Goal: Task Accomplishment & Management: Manage account settings

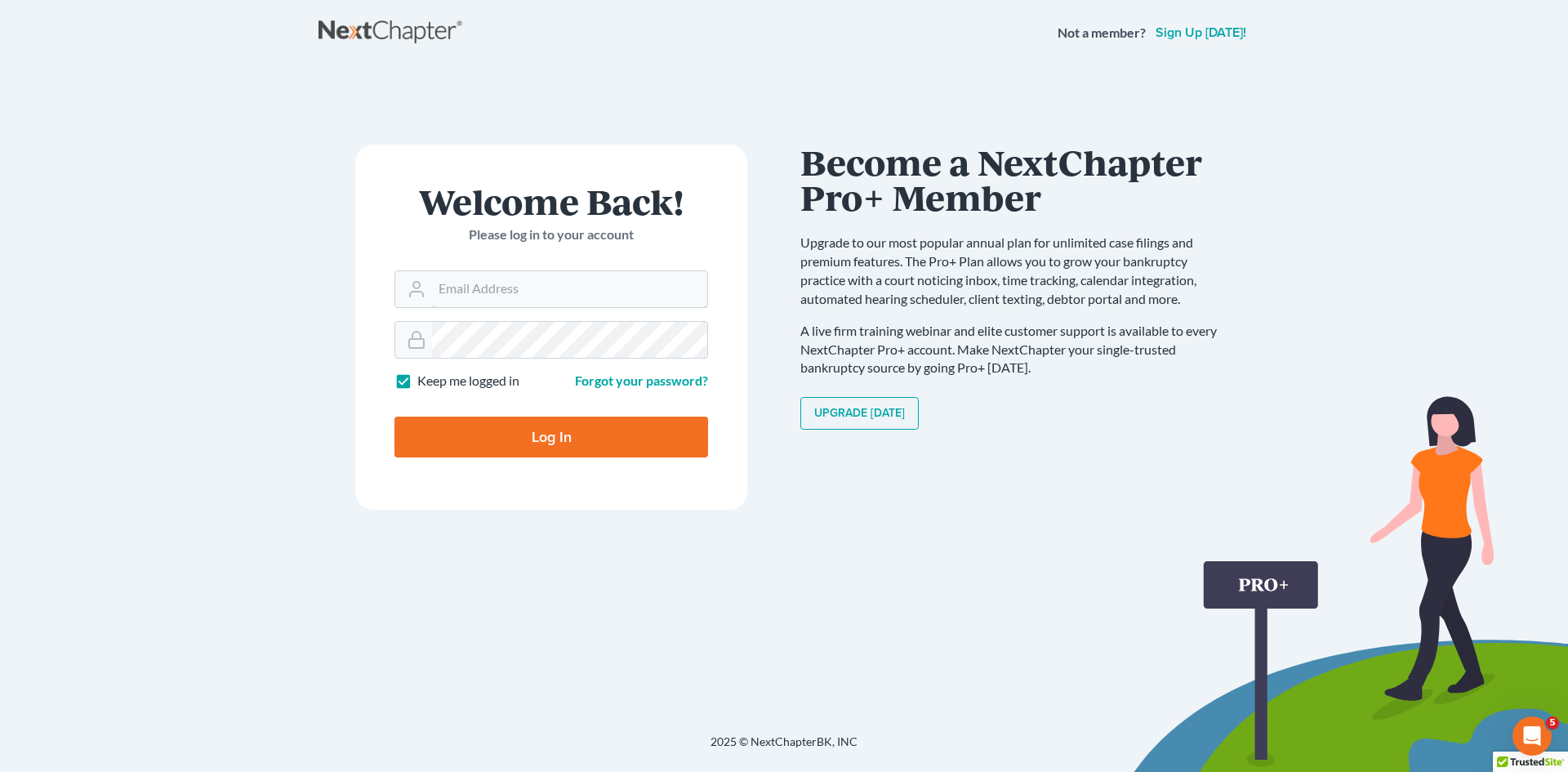
type input "[EMAIL_ADDRESS][DOMAIN_NAME]"
click at [516, 421] on input "Log In" at bounding box center [550, 437] width 313 height 41
type input "Thinking..."
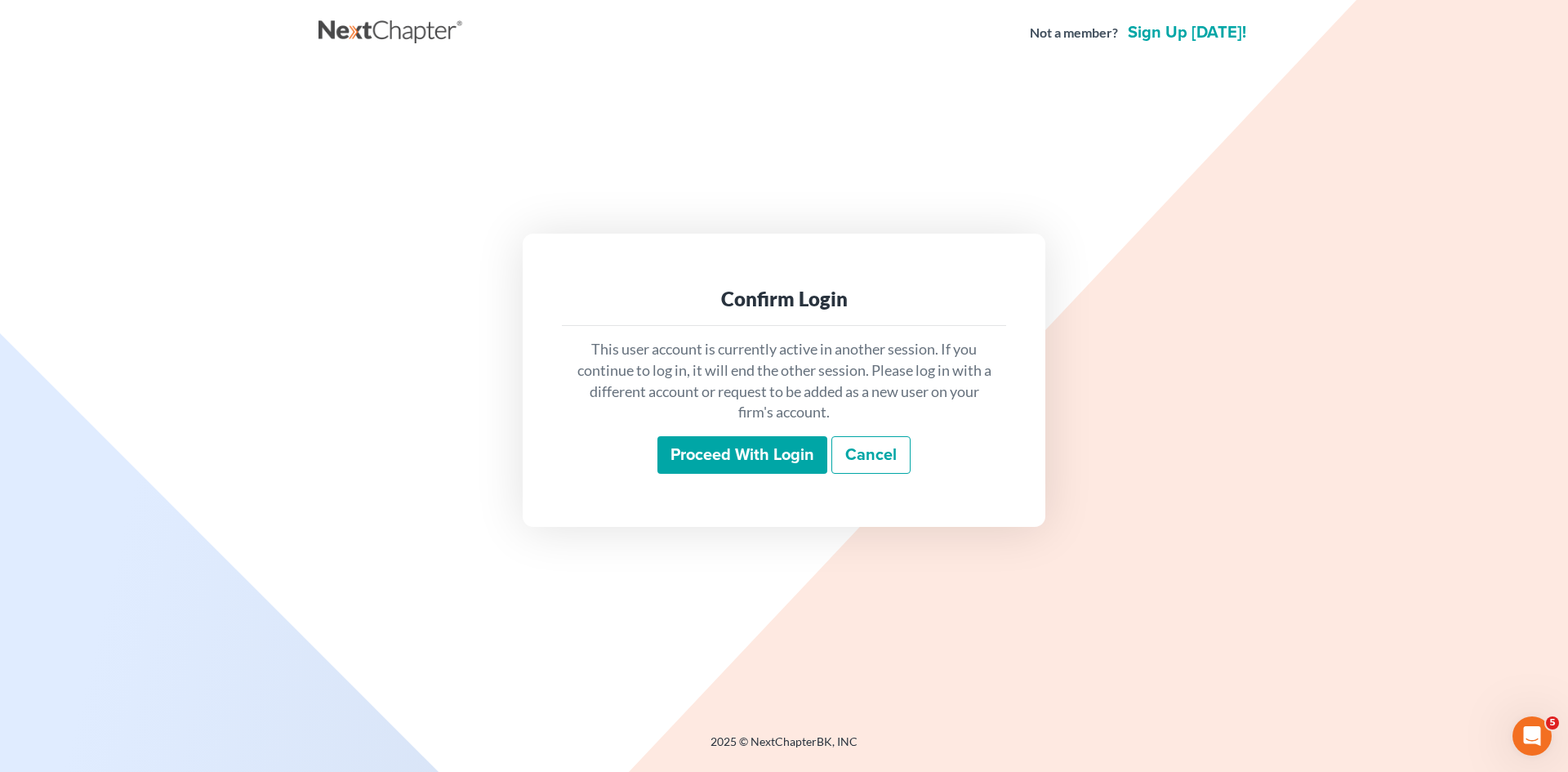
click at [791, 460] on input "Proceed with login" at bounding box center [742, 455] width 170 height 38
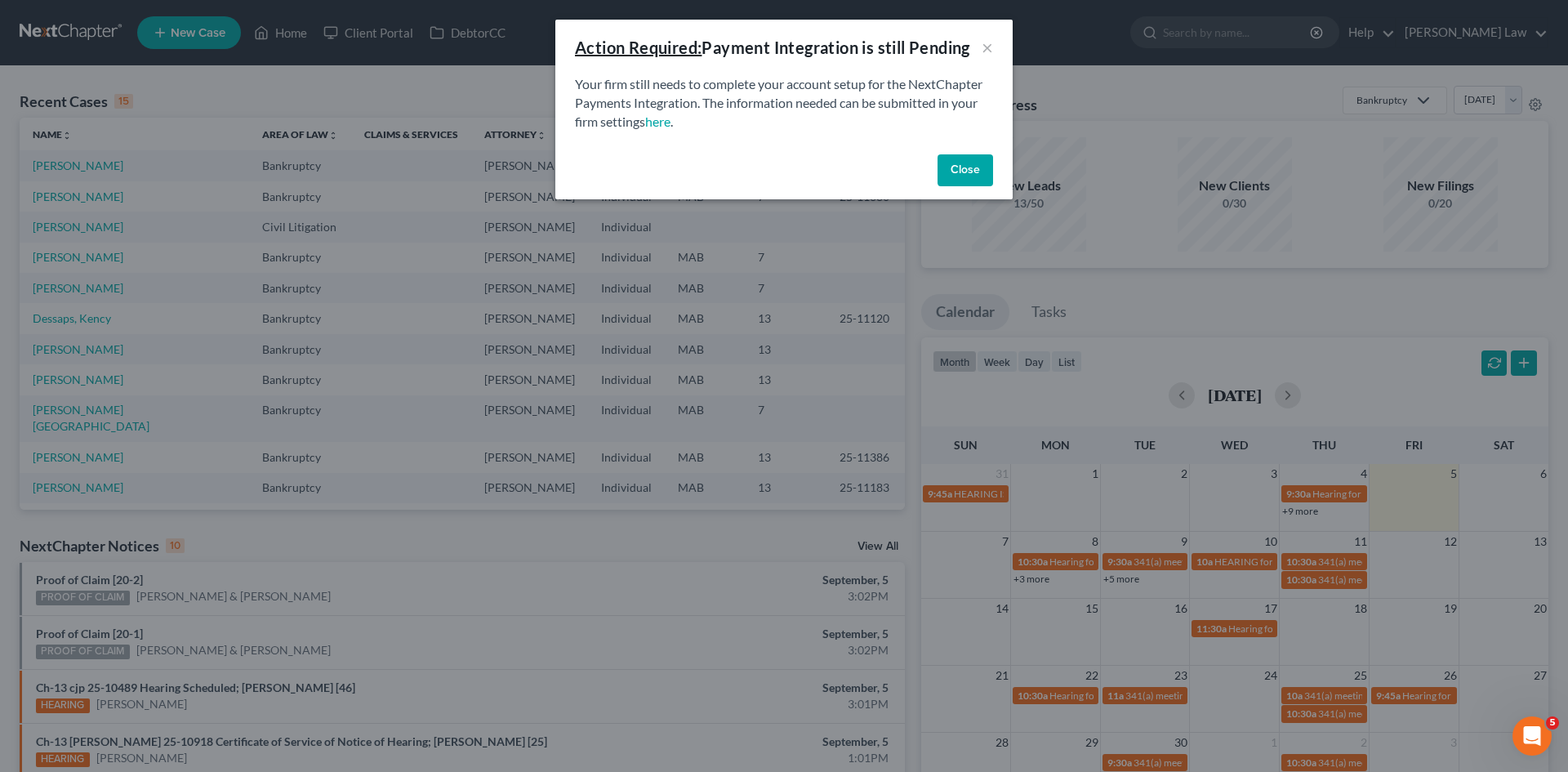
click at [978, 170] on button "Close" at bounding box center [965, 170] width 55 height 33
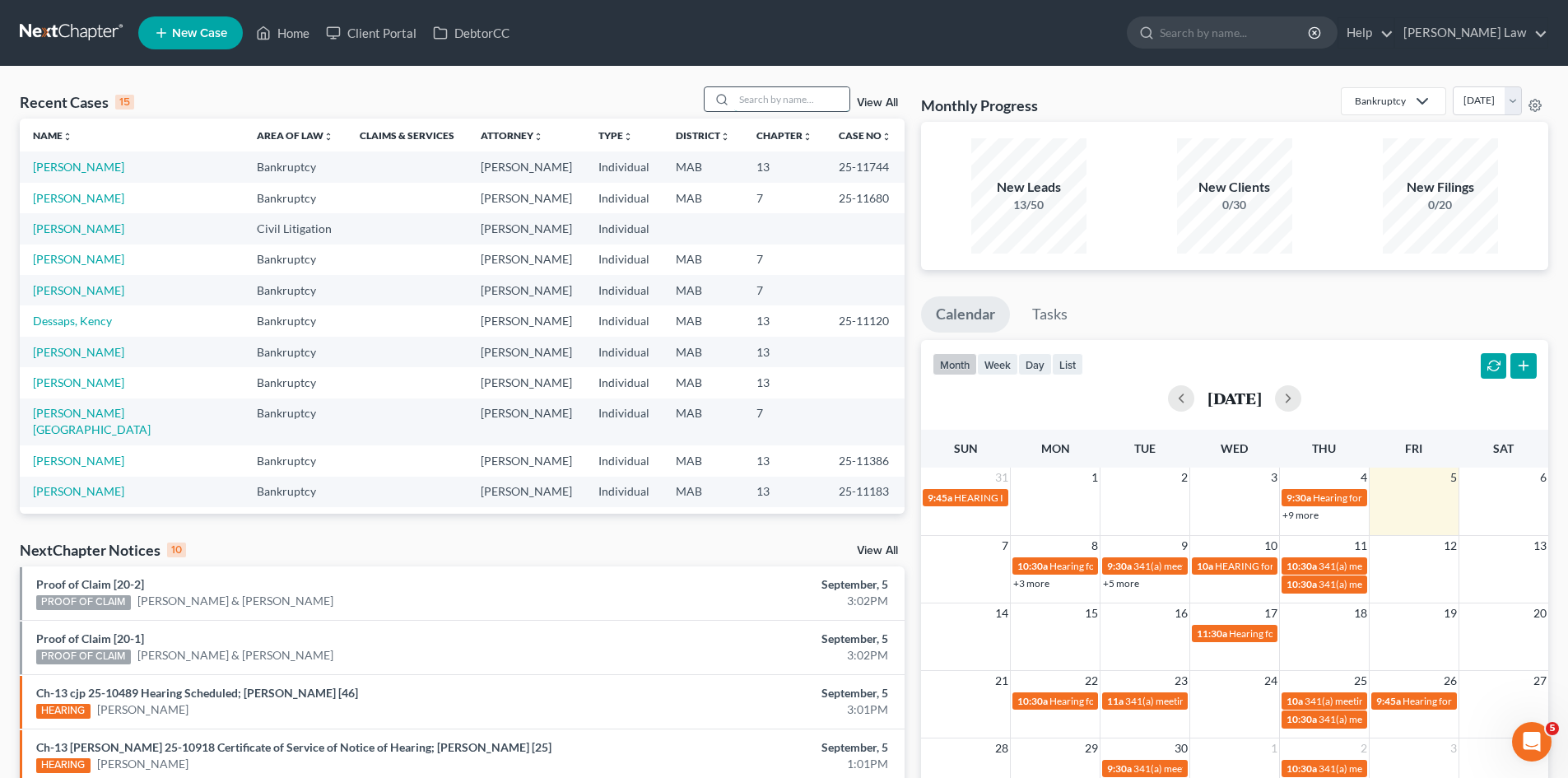
click at [757, 109] on input "search" at bounding box center [791, 100] width 115 height 24
click at [823, 103] on input "search" at bounding box center [791, 100] width 115 height 24
click at [60, 383] on link "Donovan, Sean" at bounding box center [79, 383] width 92 height 14
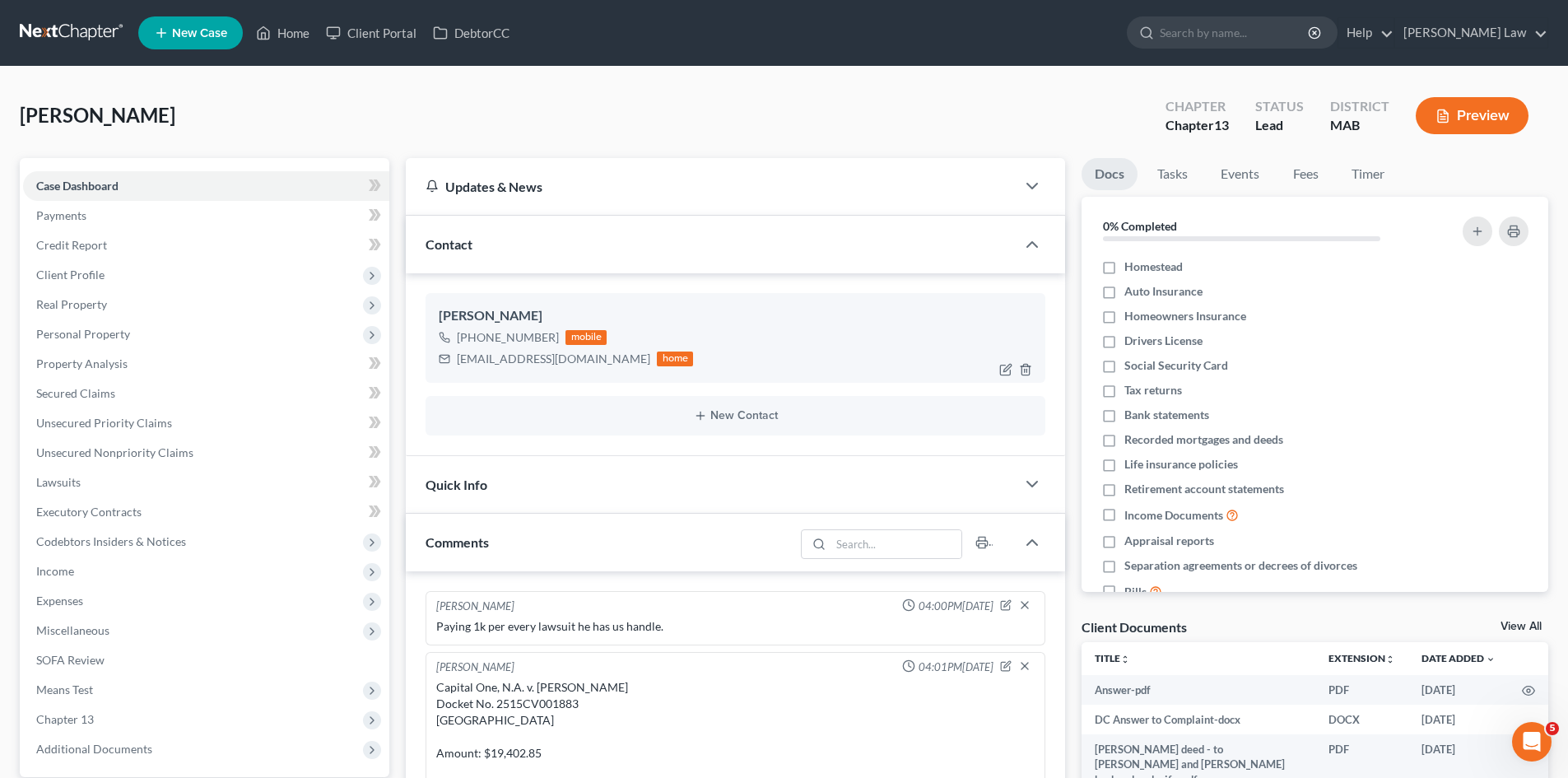
scroll to position [116, 0]
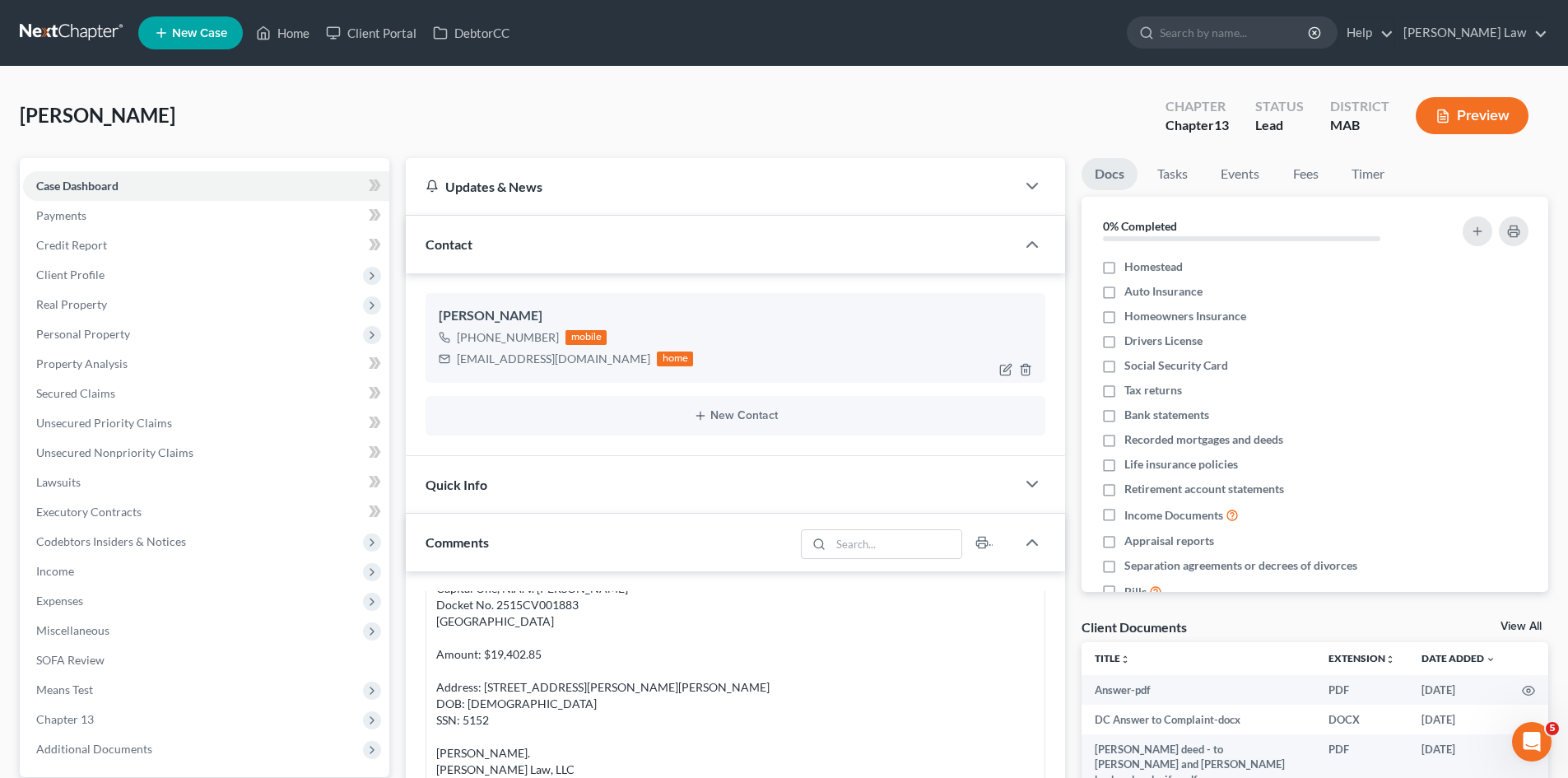
click at [525, 354] on div "seanjdon@hotmail.com" at bounding box center [554, 359] width 193 height 17
copy div "seanjdon@hotmail.com"
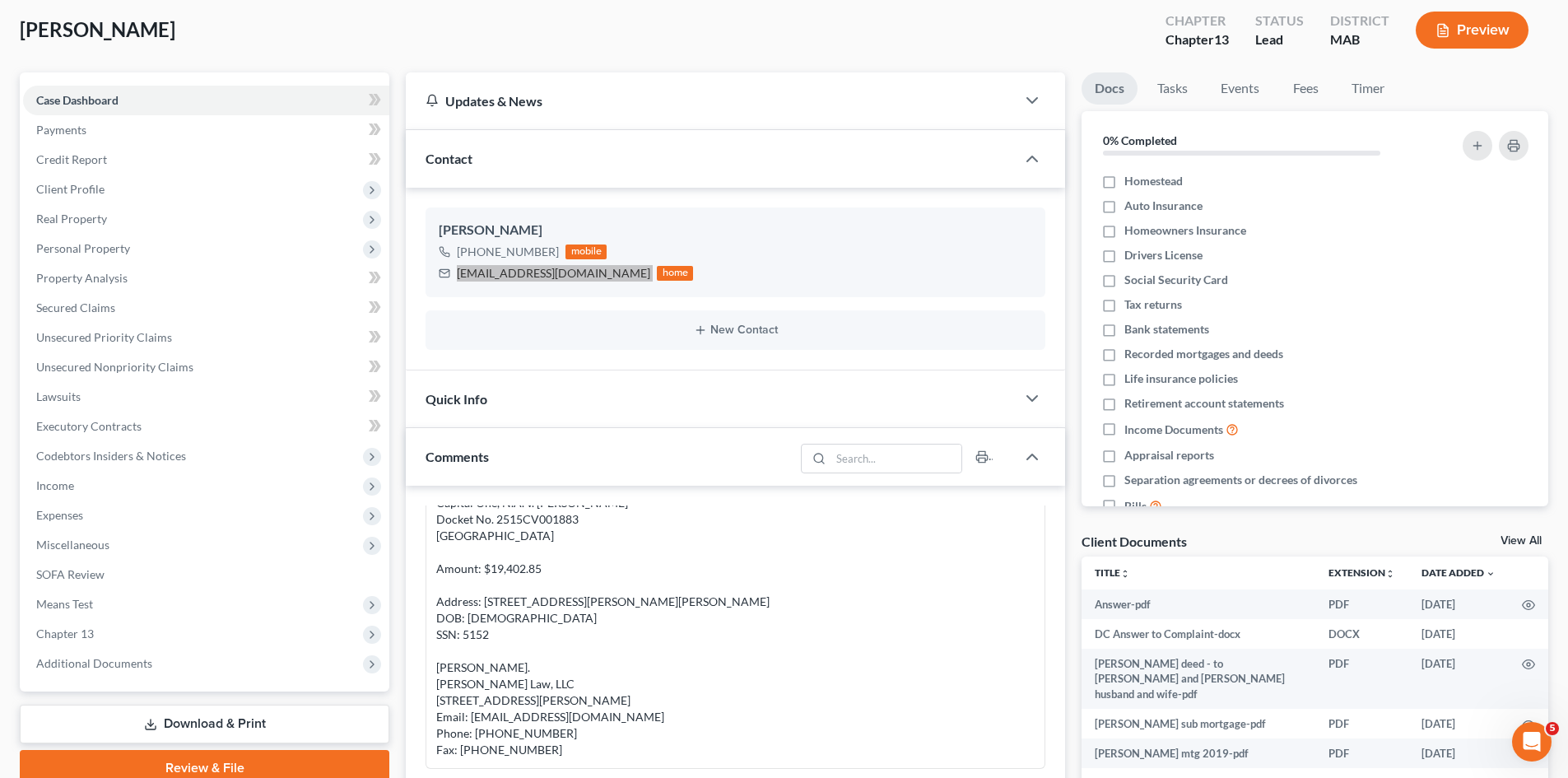
scroll to position [0, 0]
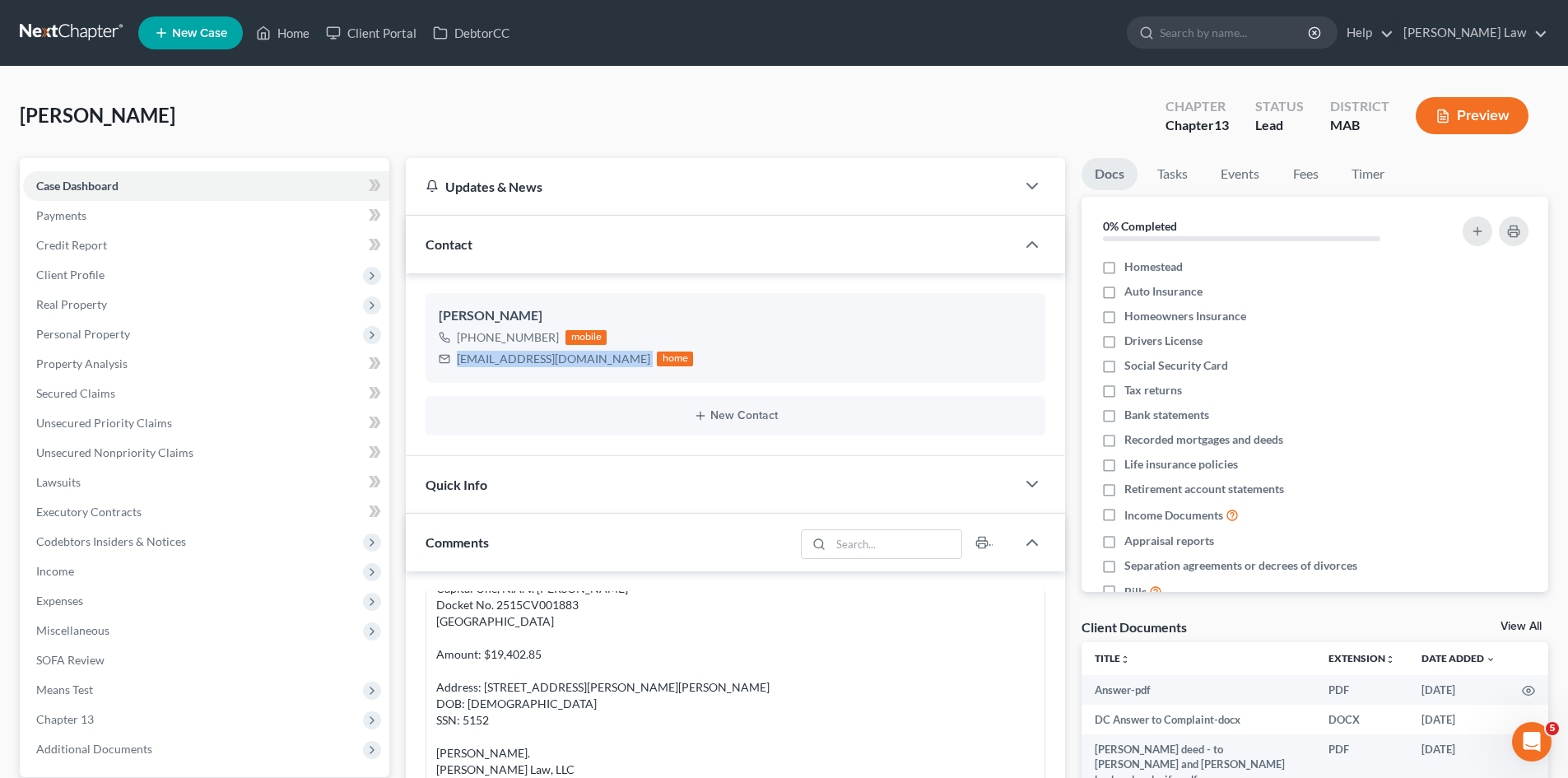
drag, startPoint x: 65, startPoint y: 17, endPoint x: 66, endPoint y: 26, distance: 9.1
click at [65, 17] on nav "Home New Case Client Portal DebtorCC Benner Law mmanning@tbennerlaw.com My Acco…" at bounding box center [784, 33] width 1568 height 66
click at [66, 26] on link at bounding box center [73, 33] width 106 height 30
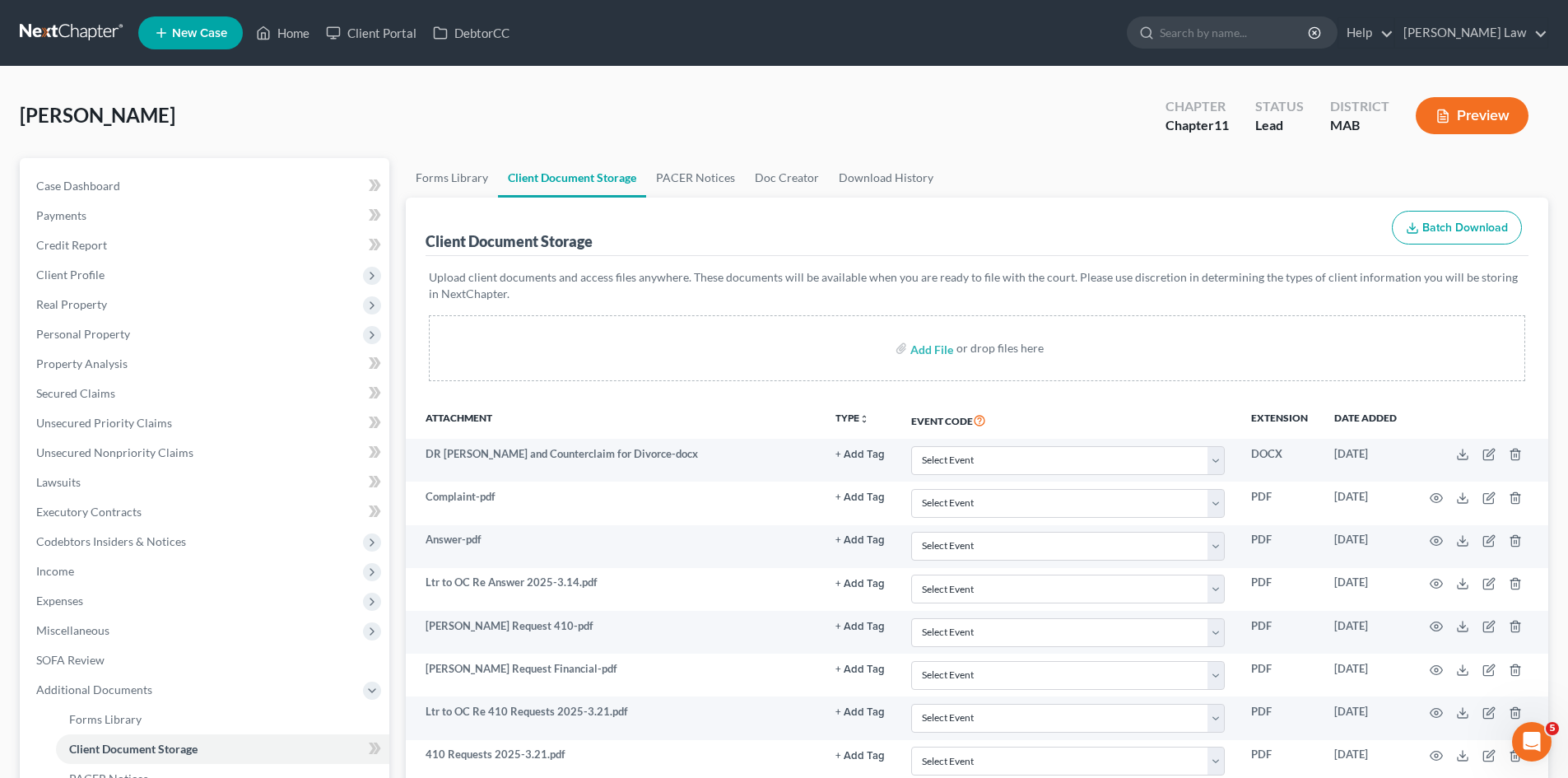
click at [93, 14] on nav "Home New Case Client Portal DebtorCC [PERSON_NAME] Law [EMAIL_ADDRESS][DOMAIN_N…" at bounding box center [784, 33] width 1568 height 66
click at [91, 22] on link at bounding box center [73, 33] width 106 height 30
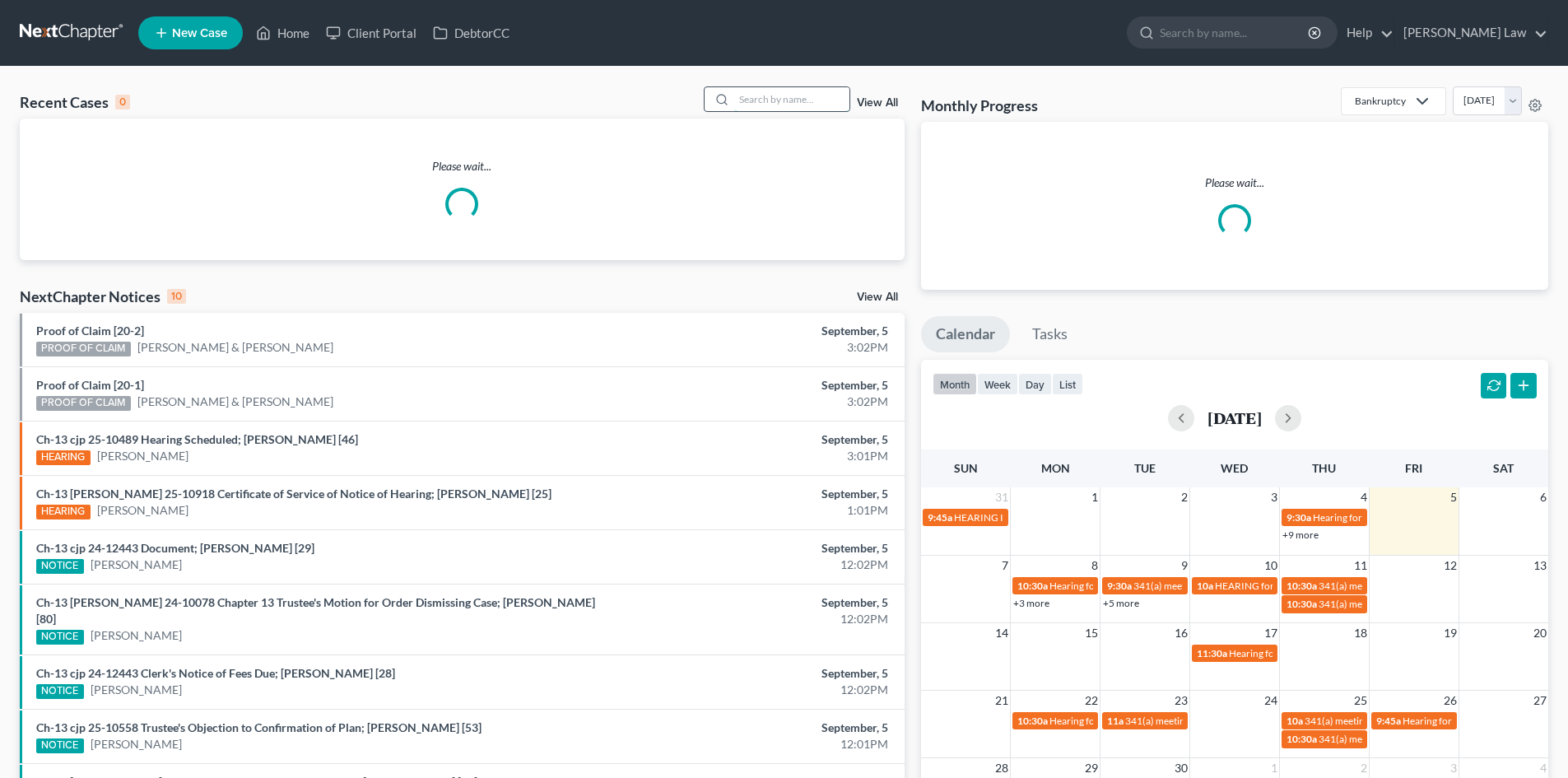
click at [790, 108] on input "search" at bounding box center [791, 100] width 115 height 24
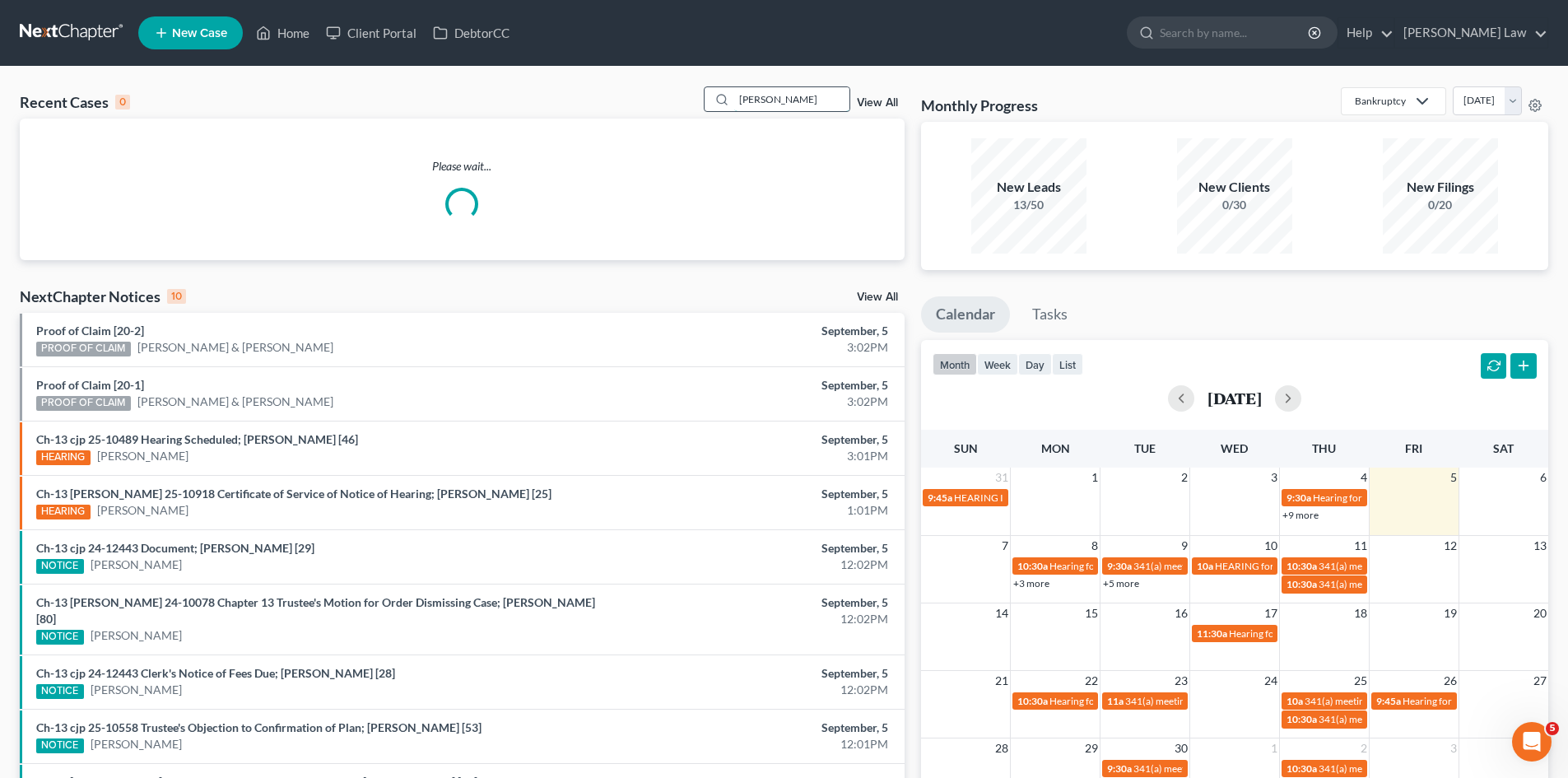
type input "donovan"
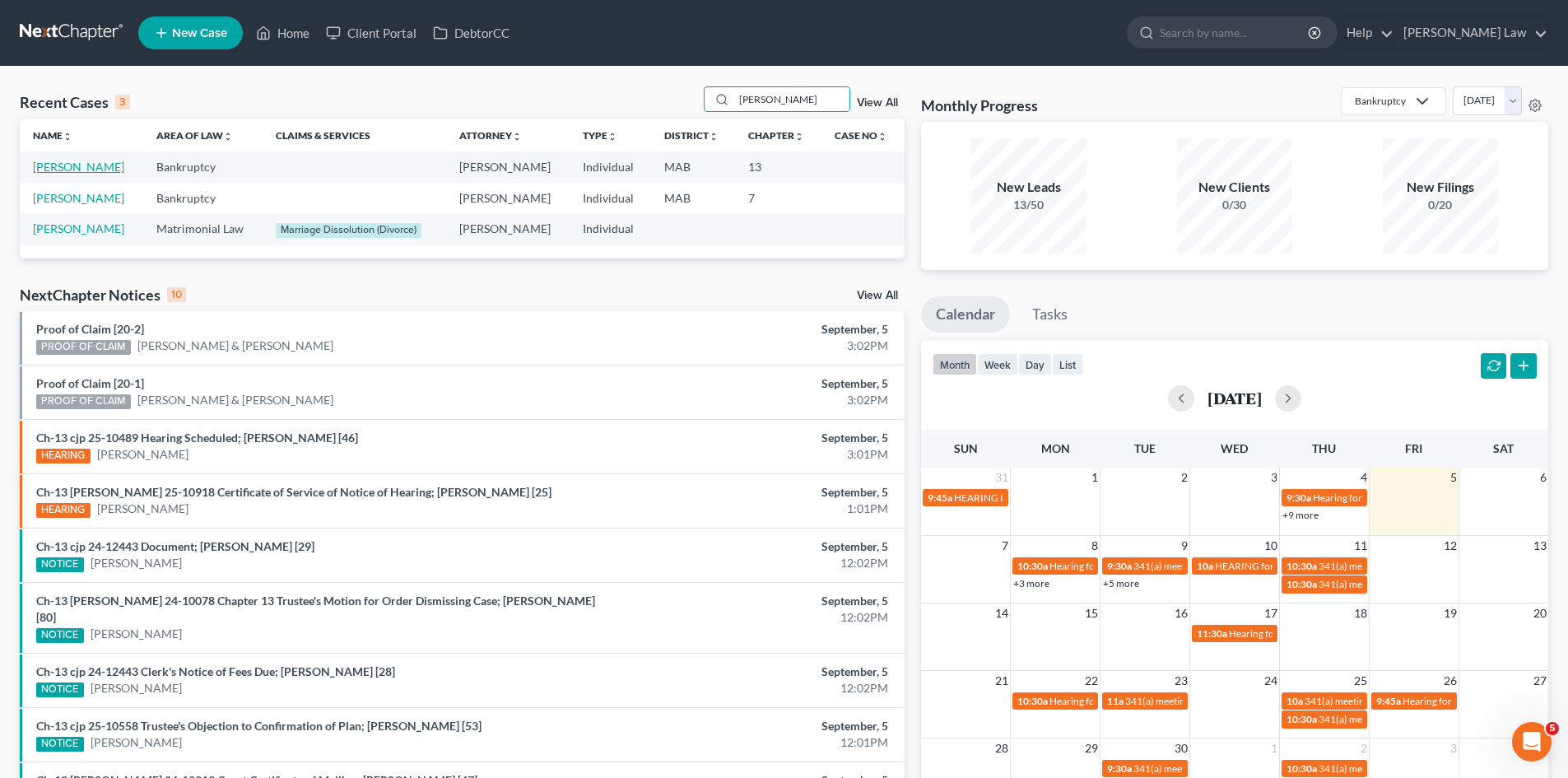
click at [69, 163] on link "Donovan, Sean" at bounding box center [79, 166] width 92 height 14
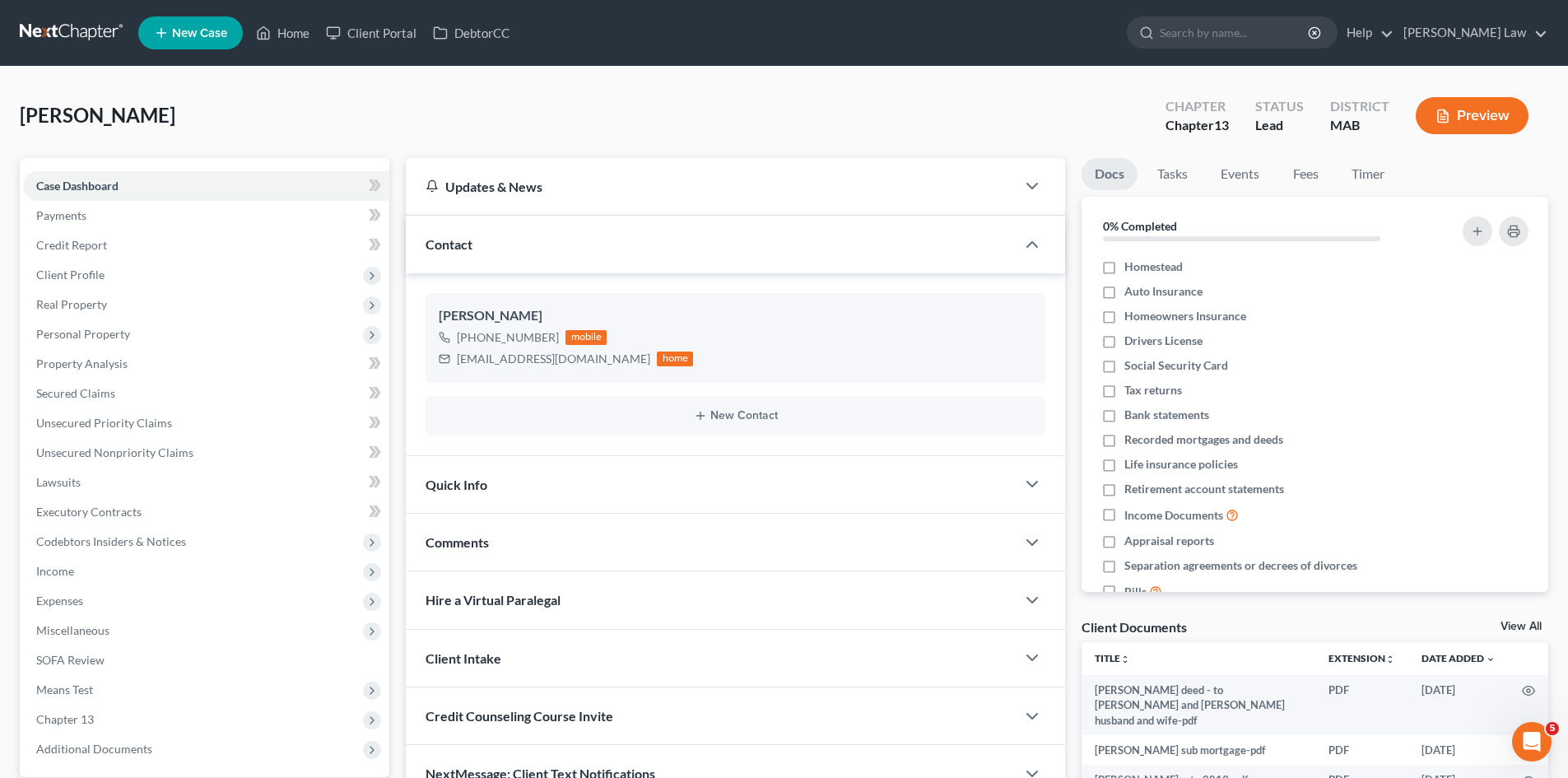
scroll to position [163, 0]
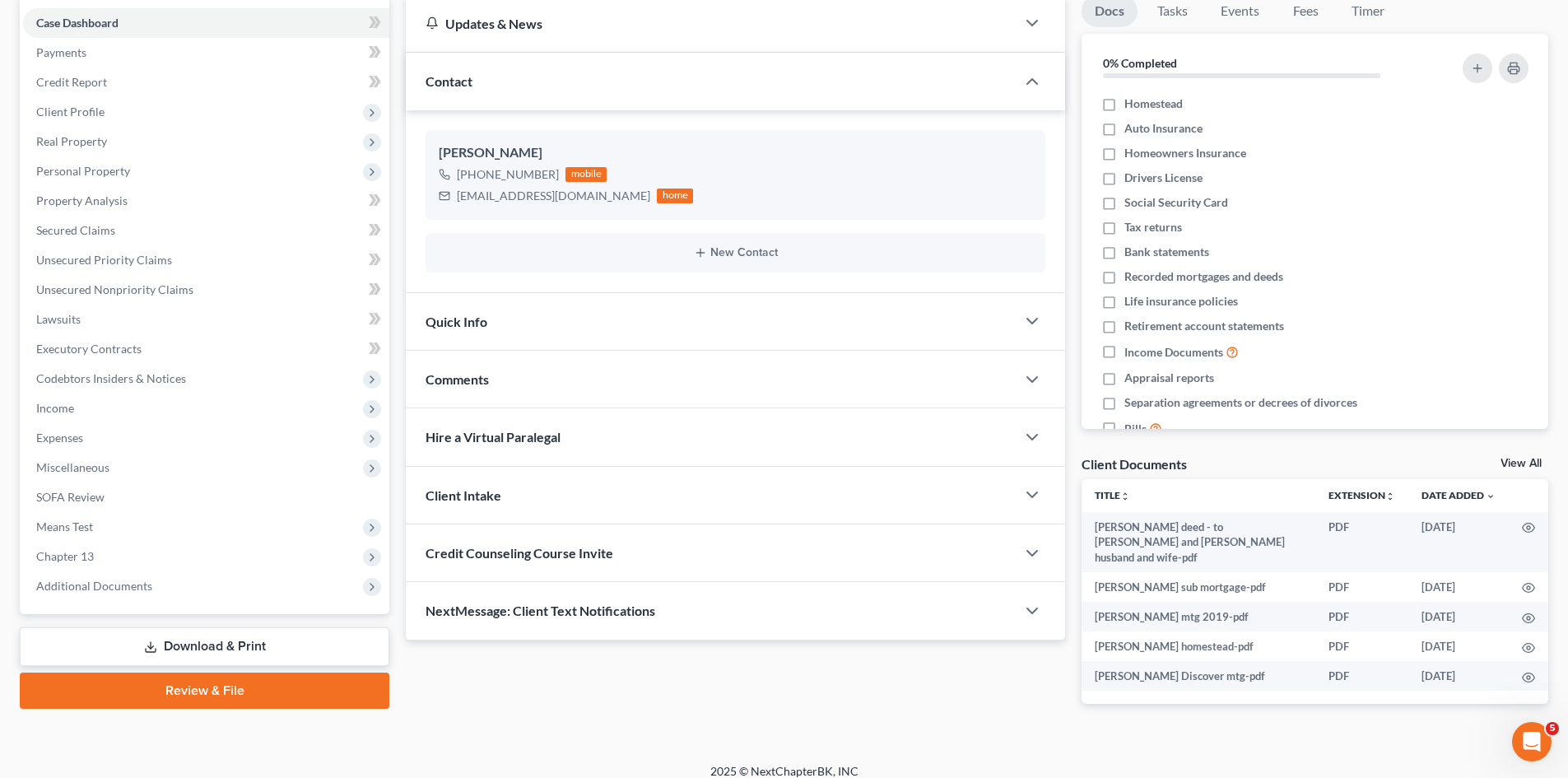
click at [496, 380] on div "Comments" at bounding box center [711, 379] width 610 height 57
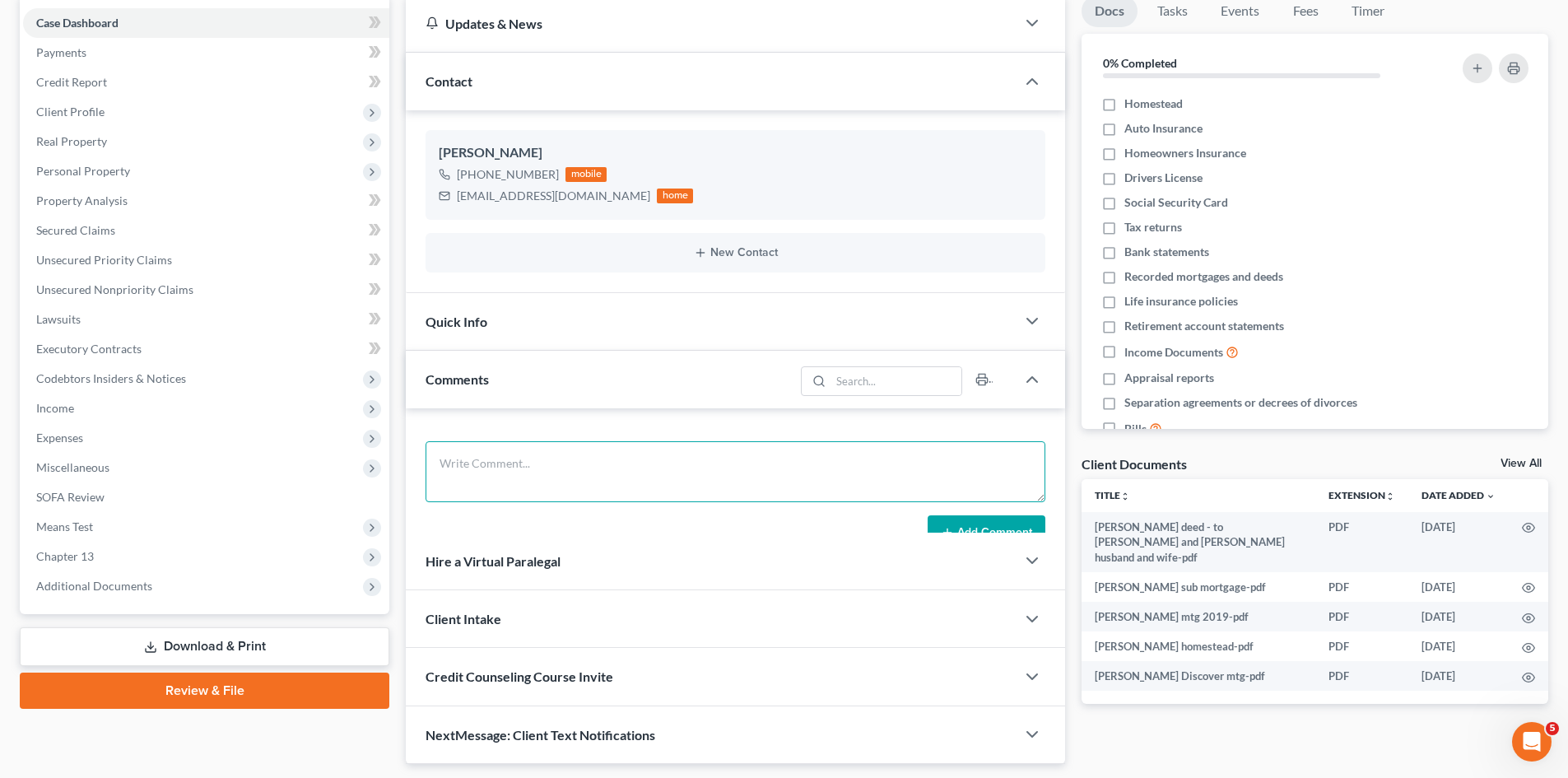
click at [506, 450] on textarea at bounding box center [735, 471] width 619 height 61
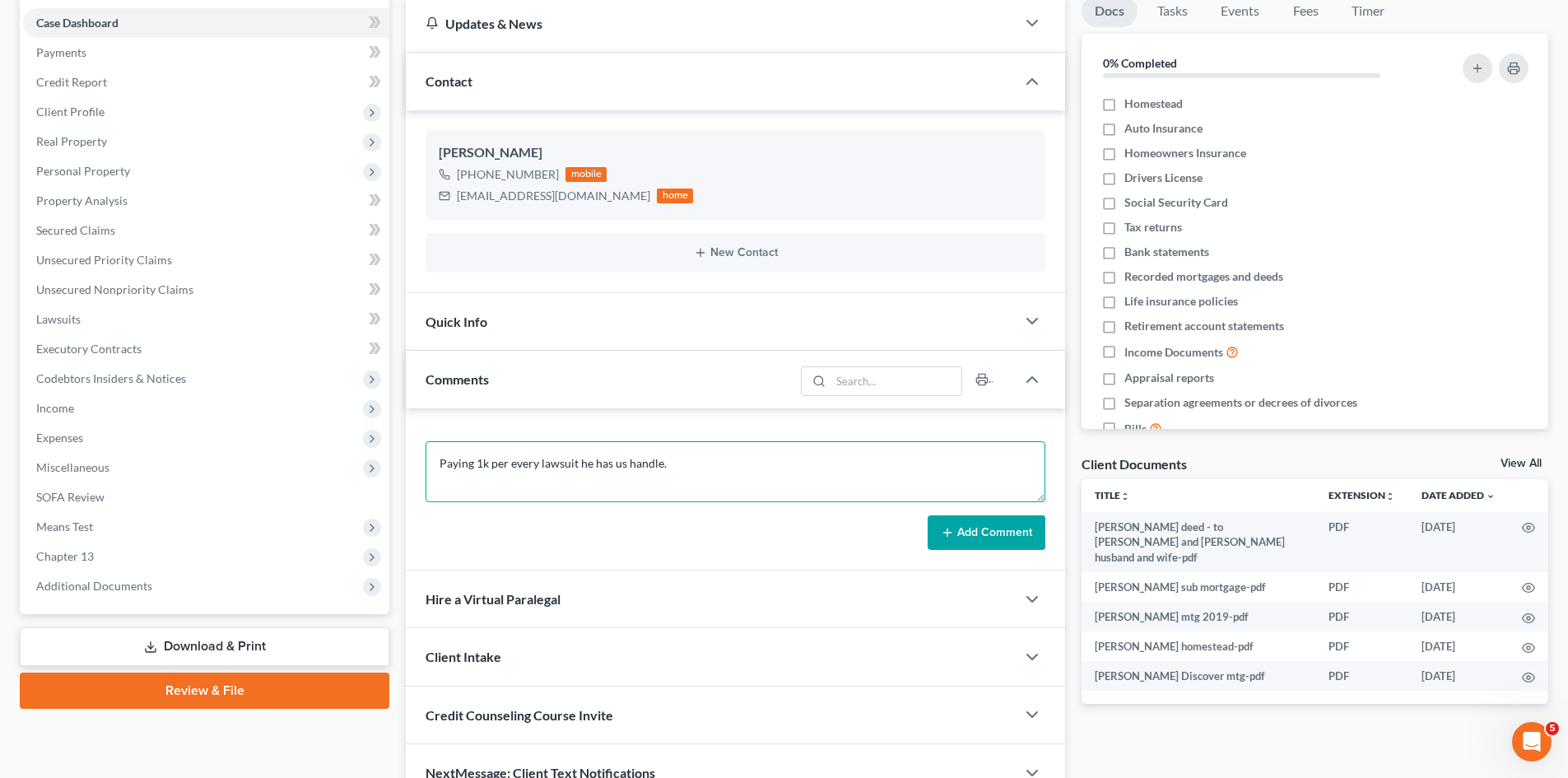
type textarea "Paying 1k per every lawsuit he has us handle."
click at [953, 524] on button "Add Comment" at bounding box center [987, 532] width 117 height 35
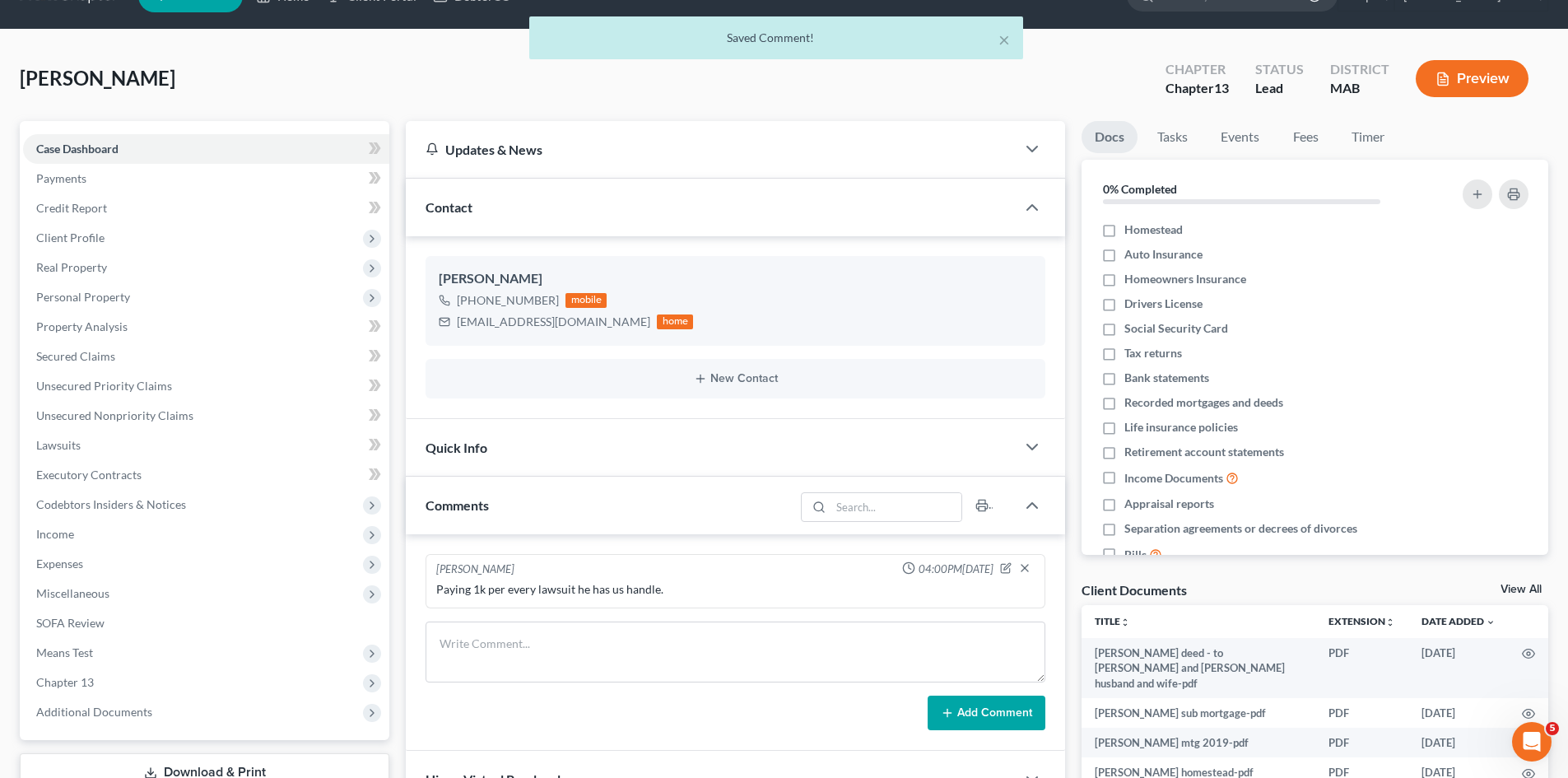
scroll to position [0, 0]
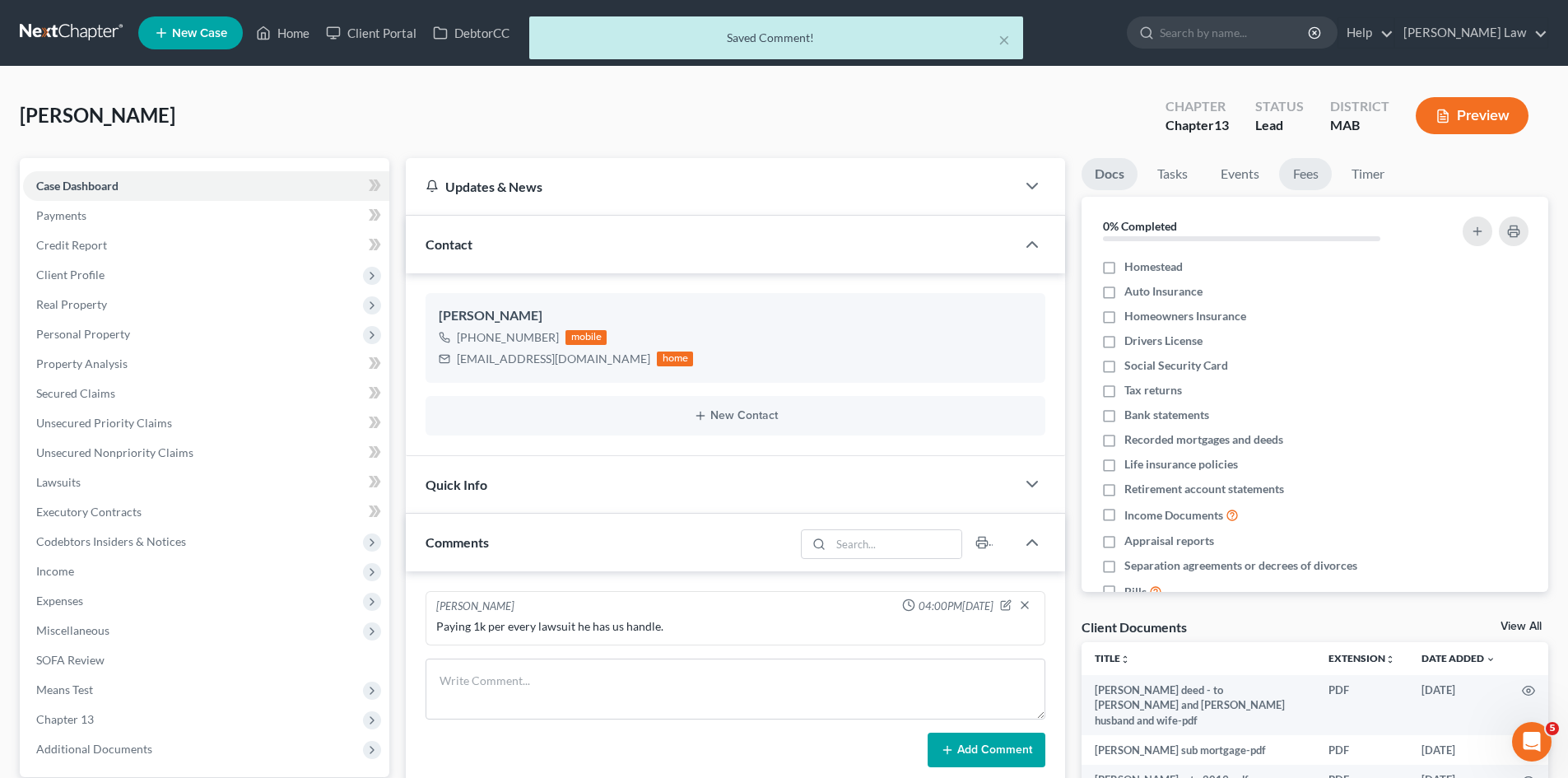
click at [1297, 169] on link "Fees" at bounding box center [1305, 174] width 53 height 32
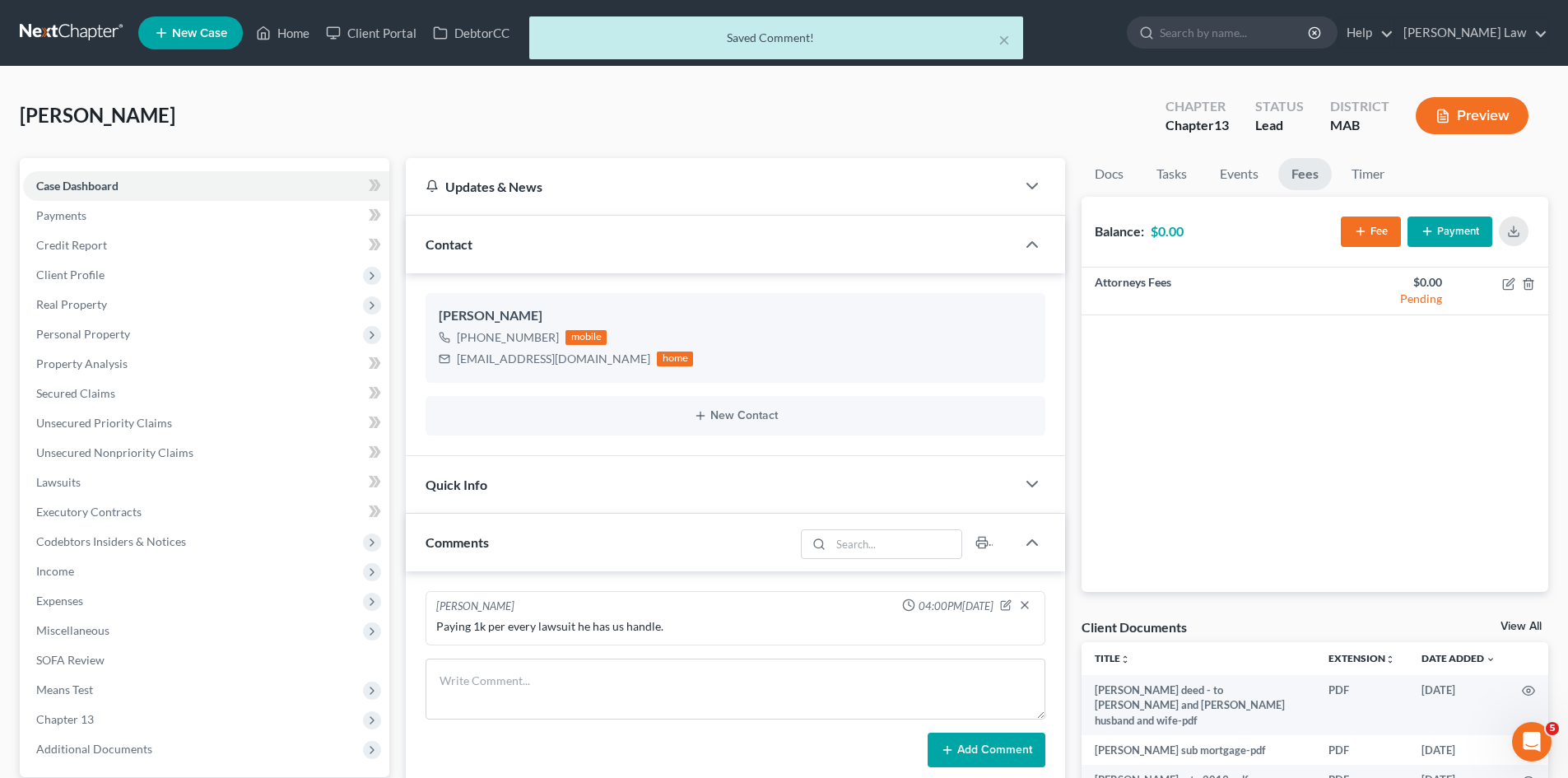
click at [1347, 219] on button "Fee" at bounding box center [1371, 231] width 60 height 31
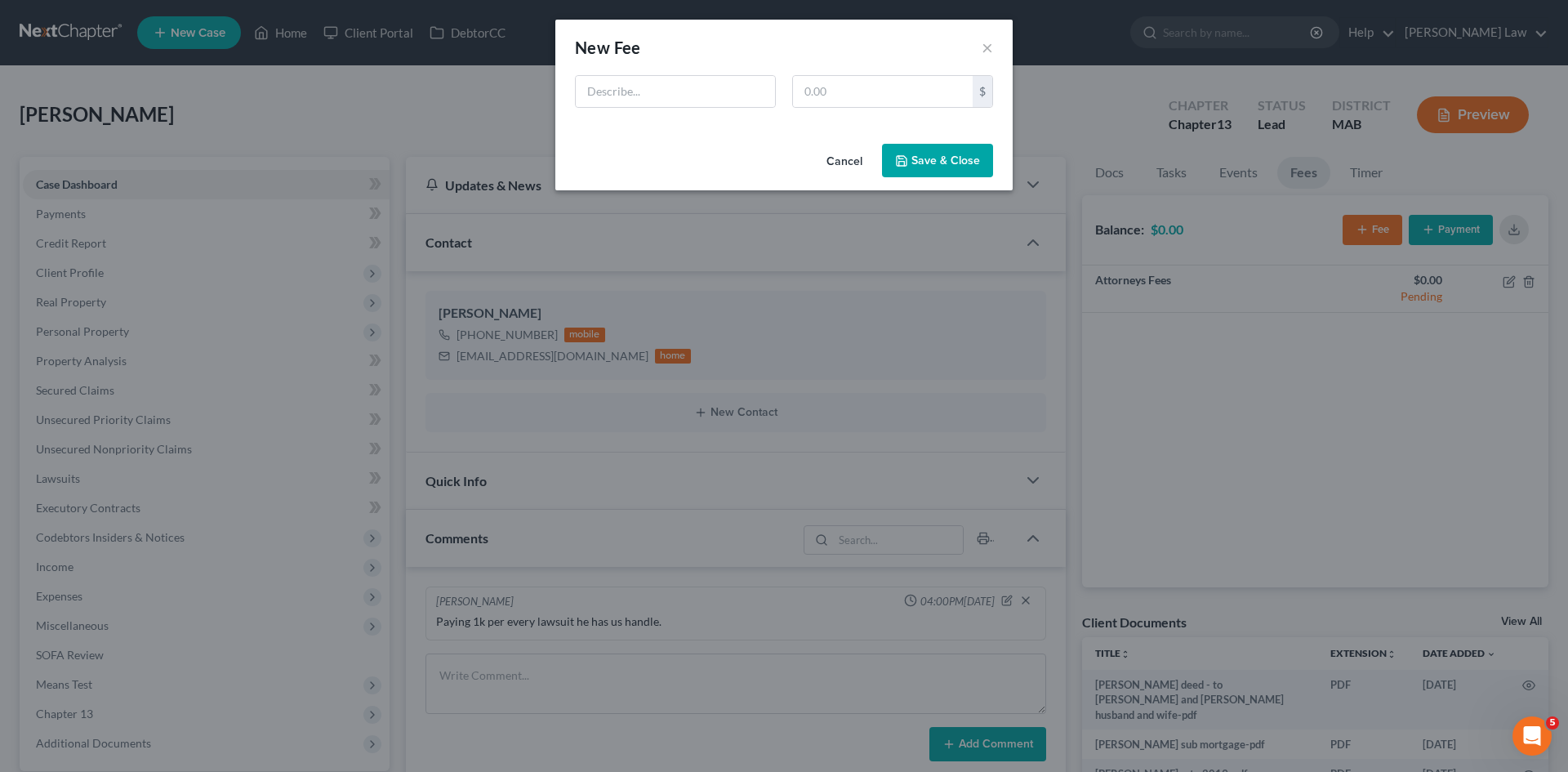
click at [864, 164] on button "Cancel" at bounding box center [844, 161] width 62 height 33
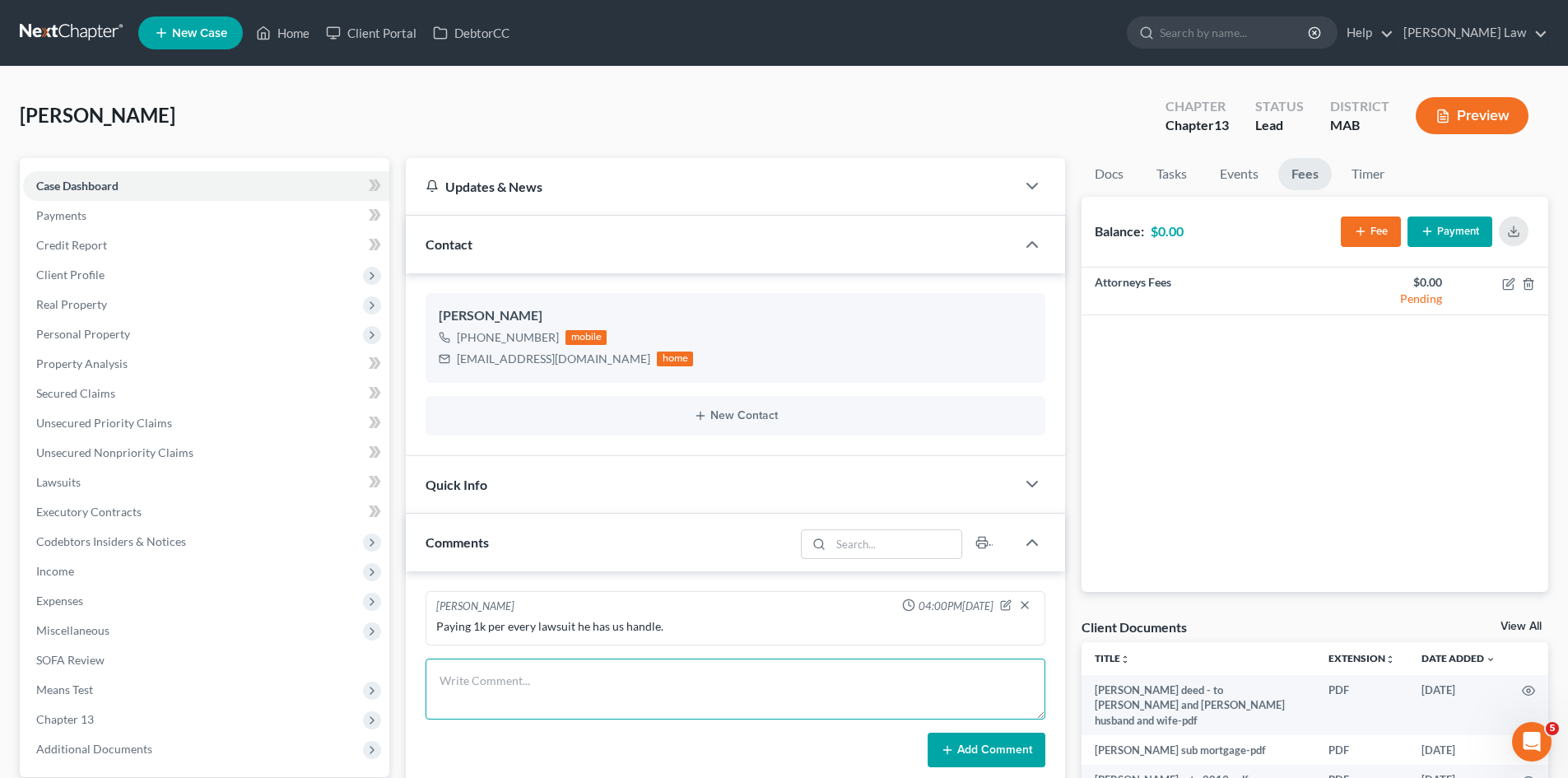
click at [523, 676] on textarea at bounding box center [735, 688] width 619 height 61
paste textarea "2515CV001883 Capital One, N.A., As successor by merger to Discover Bank, v. Don…"
click at [436, 682] on textarea "2515CV001883 Capital One, N.A., As successor by merger to Discover Bank, v. Don…" at bounding box center [735, 688] width 619 height 61
drag, startPoint x: 582, startPoint y: 685, endPoint x: 1004, endPoint y: 674, distance: 422.1
click at [1004, 674] on textarea "Docket No. 2515CV001883 Capital One, N.A., As successor by merger to Discover B…" at bounding box center [735, 688] width 619 height 61
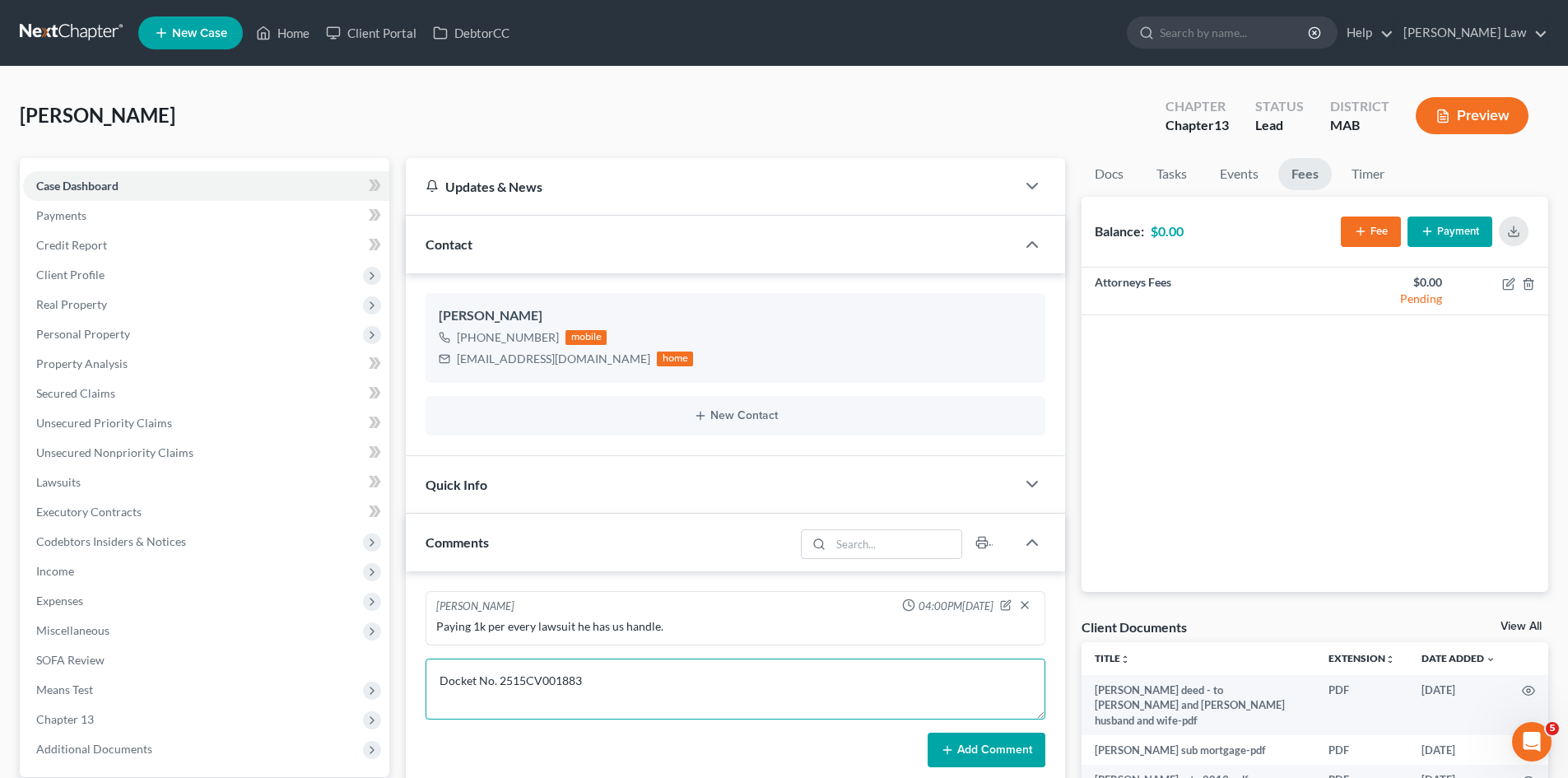
click at [435, 682] on textarea "Docket No. 2515CV001883" at bounding box center [735, 688] width 619 height 61
click at [440, 681] on textarea "Docket No. 2515CV001883" at bounding box center [735, 688] width 619 height 61
paste textarea "Capital One, N.A., As successor by merger to Discover Bank, v. Donovan, Sean J"
drag, startPoint x: 833, startPoint y: 684, endPoint x: 802, endPoint y: 683, distance: 31.0
click at [802, 683] on textarea "Capital One, N.A., As successor by merger to Discover Bank, v. Donovan, Sean J …" at bounding box center [735, 688] width 619 height 61
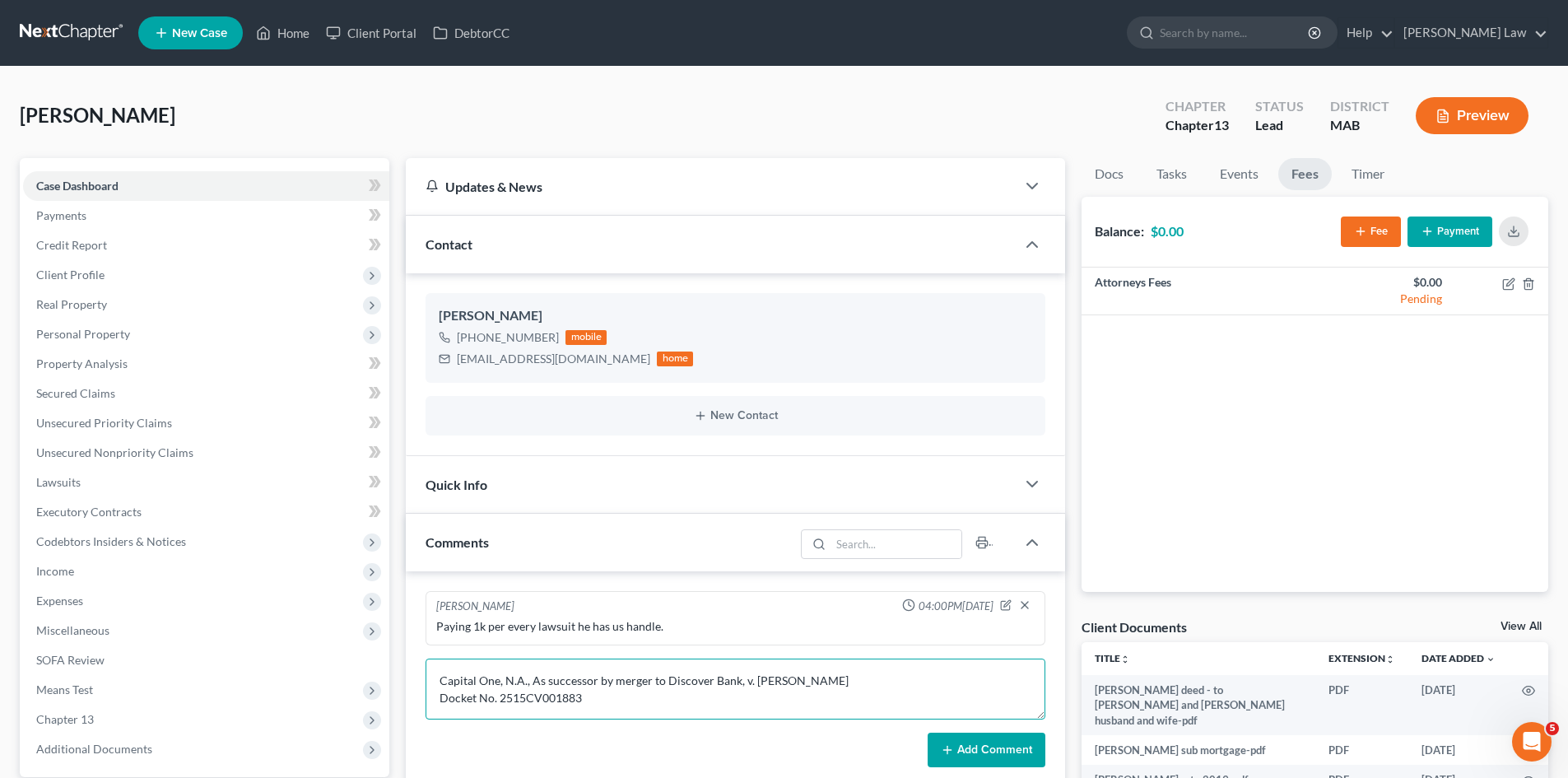
drag, startPoint x: 525, startPoint y: 682, endPoint x: 741, endPoint y: 688, distance: 216.1
click at [741, 688] on textarea "Capital One, N.A., As successor by merger to Discover Bank, v. Donovan, Sean J …" at bounding box center [735, 688] width 619 height 61
click at [547, 681] on textarea "Capital One, N.A. v. Donovan, Sean J Docket No. 2515CV001883" at bounding box center [735, 688] width 619 height 61
click at [539, 682] on textarea "Capital One, N.A. v. Donovan, Sean J Docket No. 2515CV001883" at bounding box center [735, 688] width 619 height 61
paste textarea "Sean J"
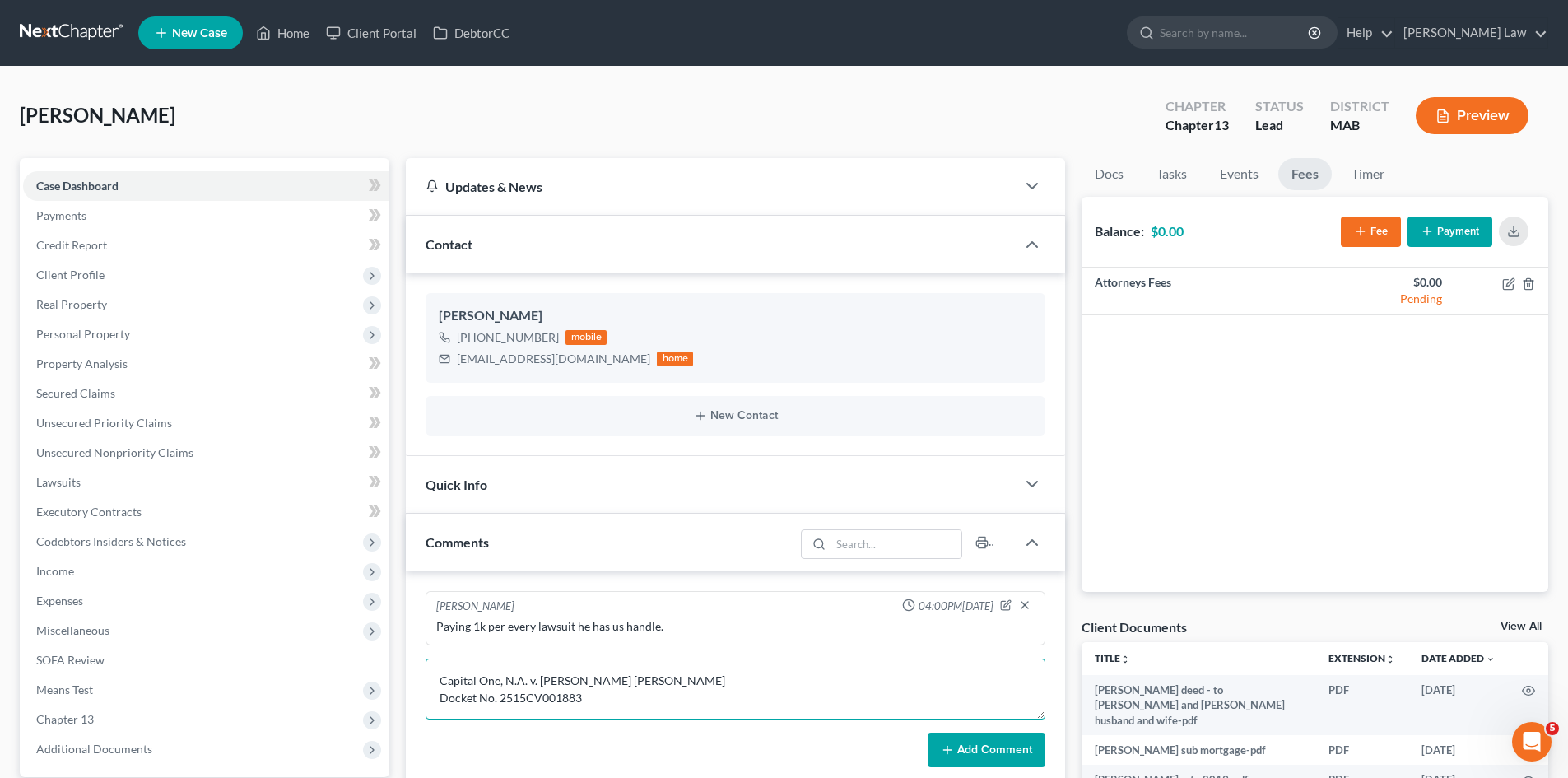
click at [686, 684] on textarea "Capital One, N.A. v. Sean J. Donovan, Sean J Docket No. 2515CV001883" at bounding box center [735, 688] width 619 height 61
click at [616, 697] on textarea "Capital One, N.A. v. Sean J. Donovan Docket No. 2515CV001883" at bounding box center [735, 688] width 619 height 61
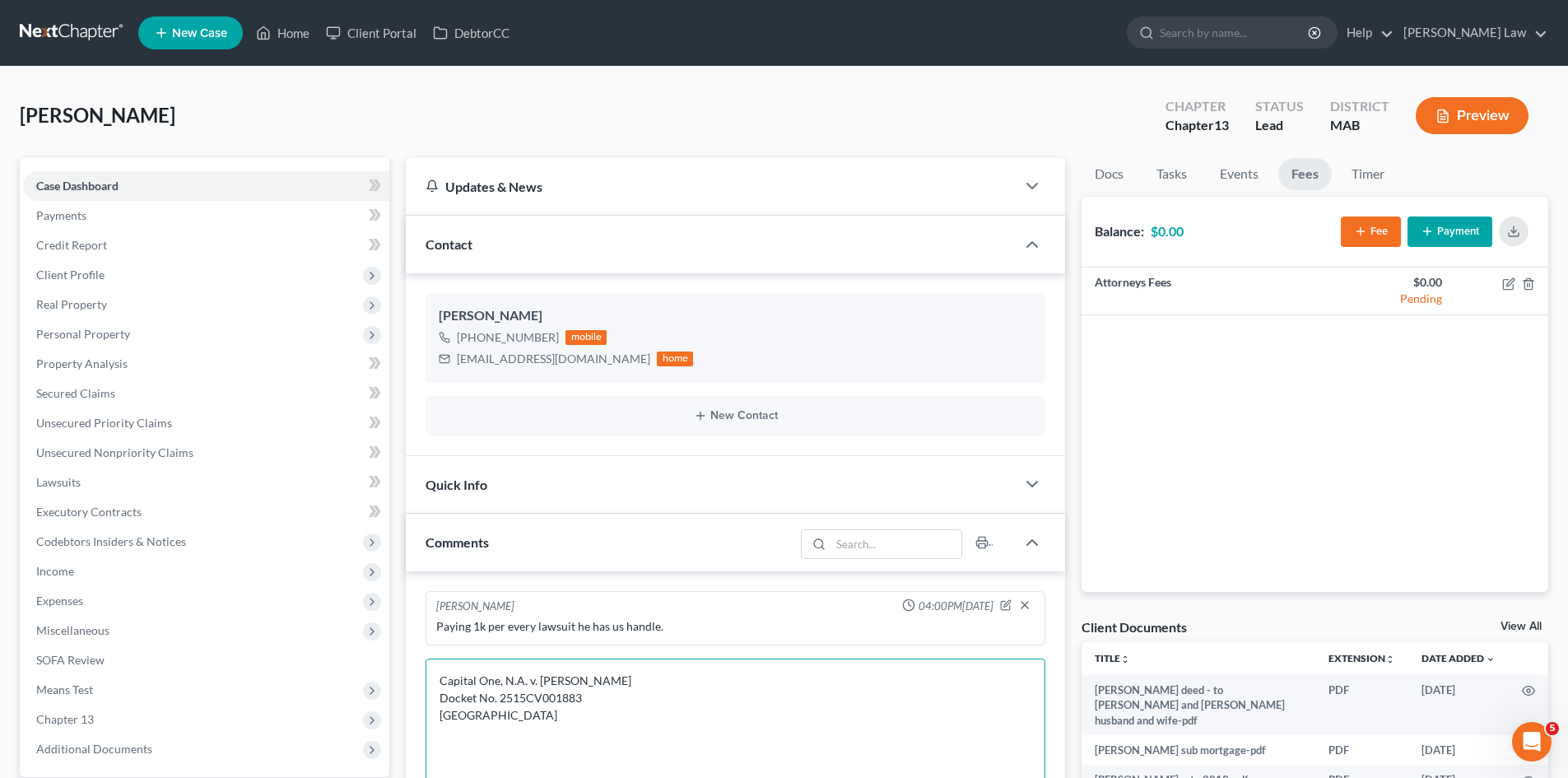
drag, startPoint x: 1037, startPoint y: 716, endPoint x: 1063, endPoint y: 787, distance: 75.6
click at [1063, 777] on html "Home New Case Client Portal DebtorCC Benner Law mmanning@tbennerlaw.com My Acco…" at bounding box center [784, 576] width 1568 height 1152
paste textarea "$19402.85,"
click at [504, 751] on textarea "Capital One, N.A. v. Sean J. Donovan Docket No. 2515CV001883 Brockton District …" at bounding box center [735, 724] width 619 height 131
click at [545, 752] on textarea "Capital One, N.A. v. Sean J. Donovan Docket No. 2515CV001883 Brockton District …" at bounding box center [735, 724] width 619 height 131
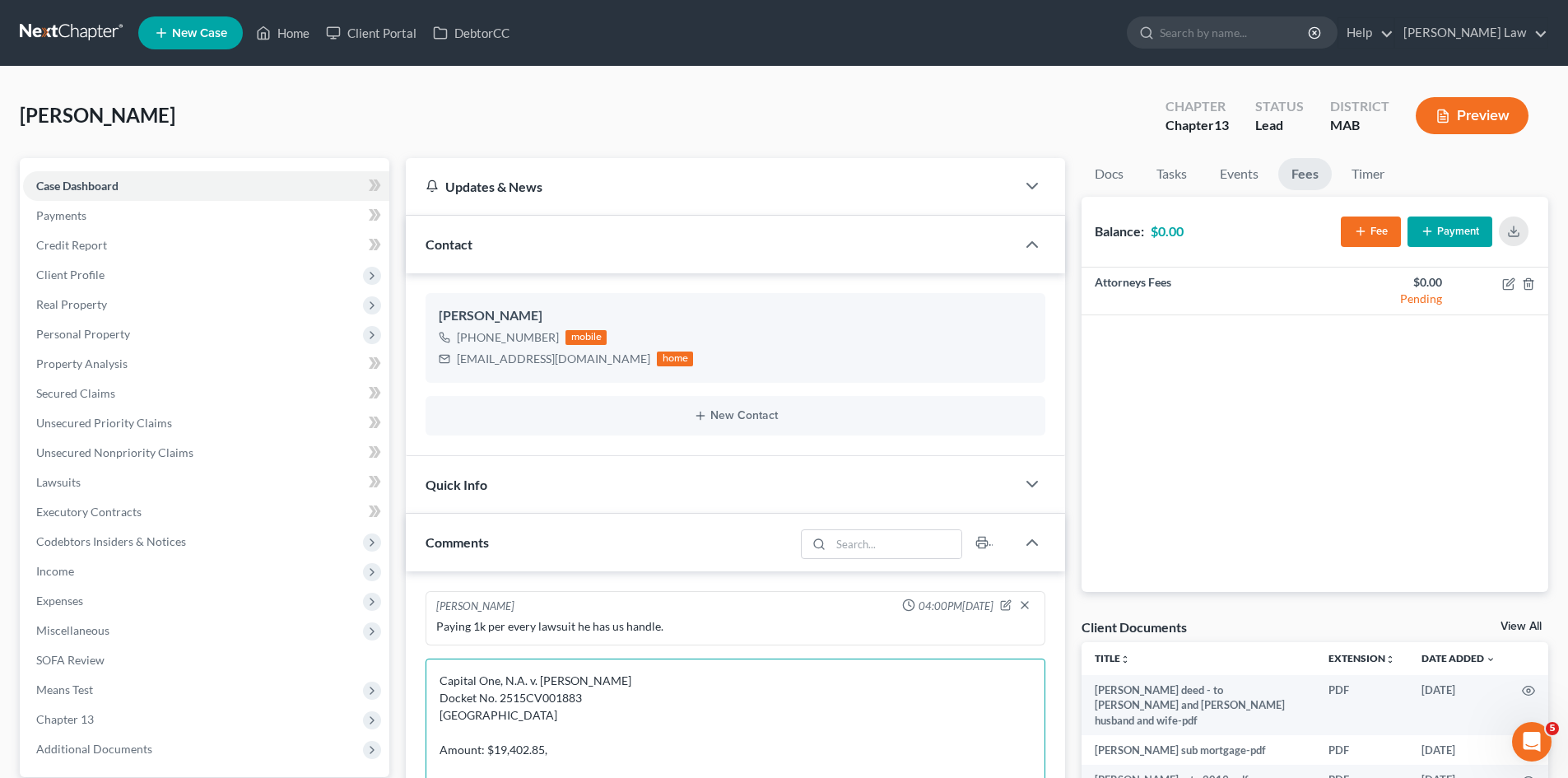
click at [555, 753] on textarea "Capital One, N.A. v. Sean J. Donovan Docket No. 2515CV001883 Brockton District …" at bounding box center [735, 724] width 619 height 131
click at [558, 750] on textarea "Capital One, N.A. v. Sean J. Donovan Docket No. 2515CV001883 Brockton District …" at bounding box center [735, 724] width 619 height 131
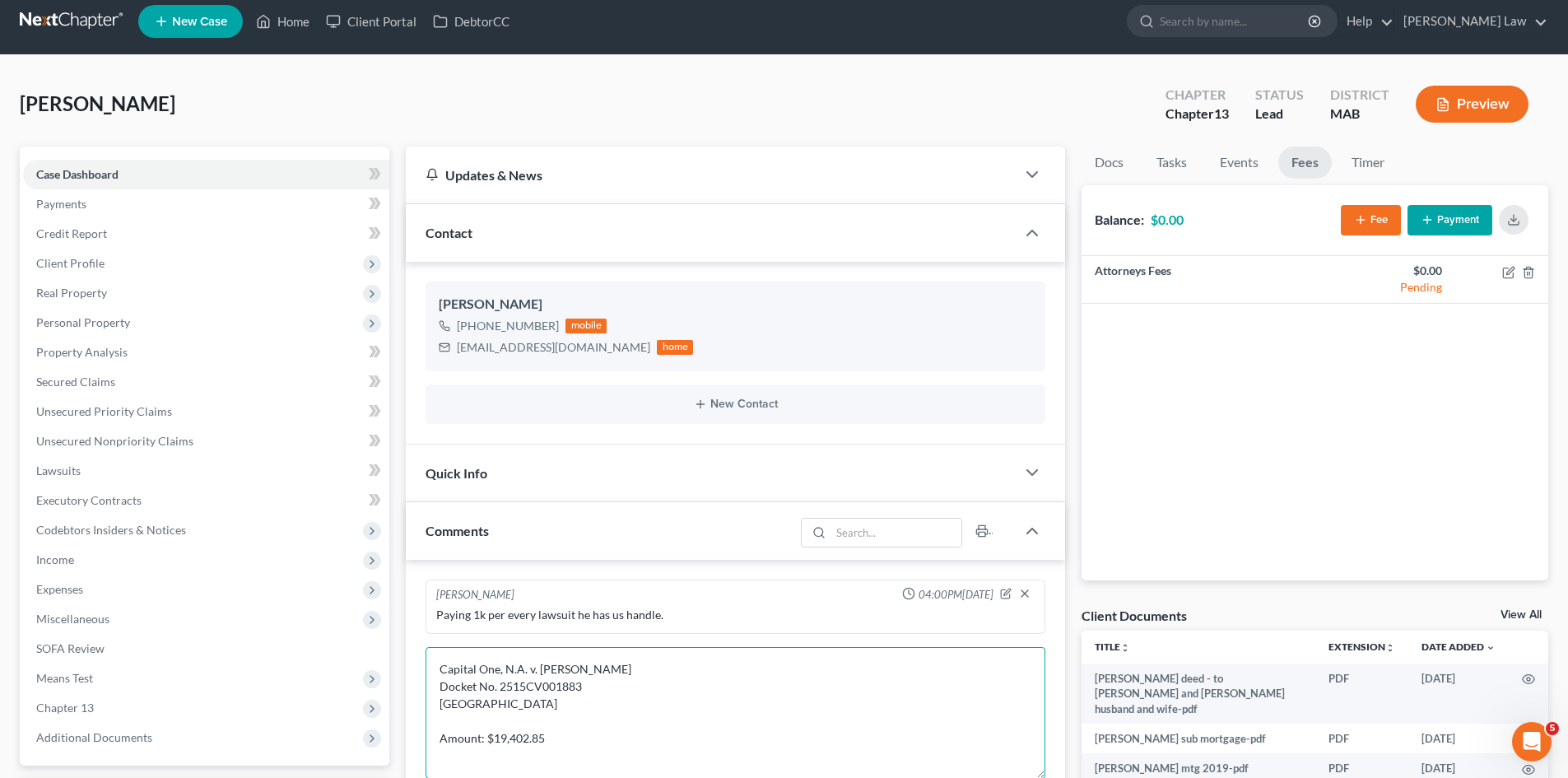
paste textarea "Matthew D. Smith, Esq. Schreiber Law, LLC 53 Stiles Rd, Suite A102 Salem, NH 03…"
click at [601, 723] on textarea "Capital One, N.A. v. Sean J. Donovan Docket No. 2515CV001883 Brockton District …" at bounding box center [735, 713] width 619 height 131
click at [574, 736] on textarea "Capital One, N.A. v. Sean J. Donovan Docket No. 2515CV001883 Brockton District …" at bounding box center [735, 713] width 619 height 131
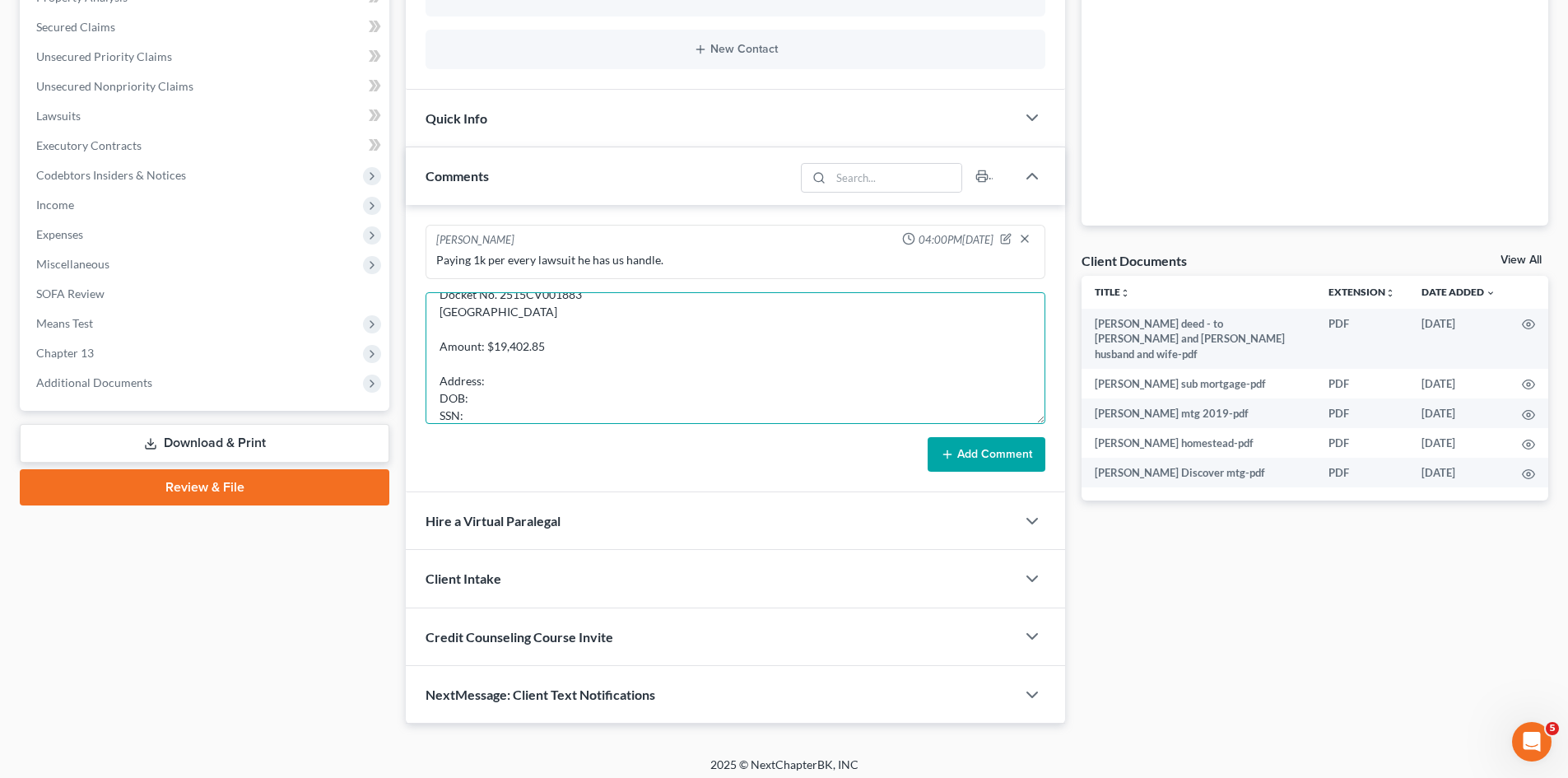
scroll to position [375, 0]
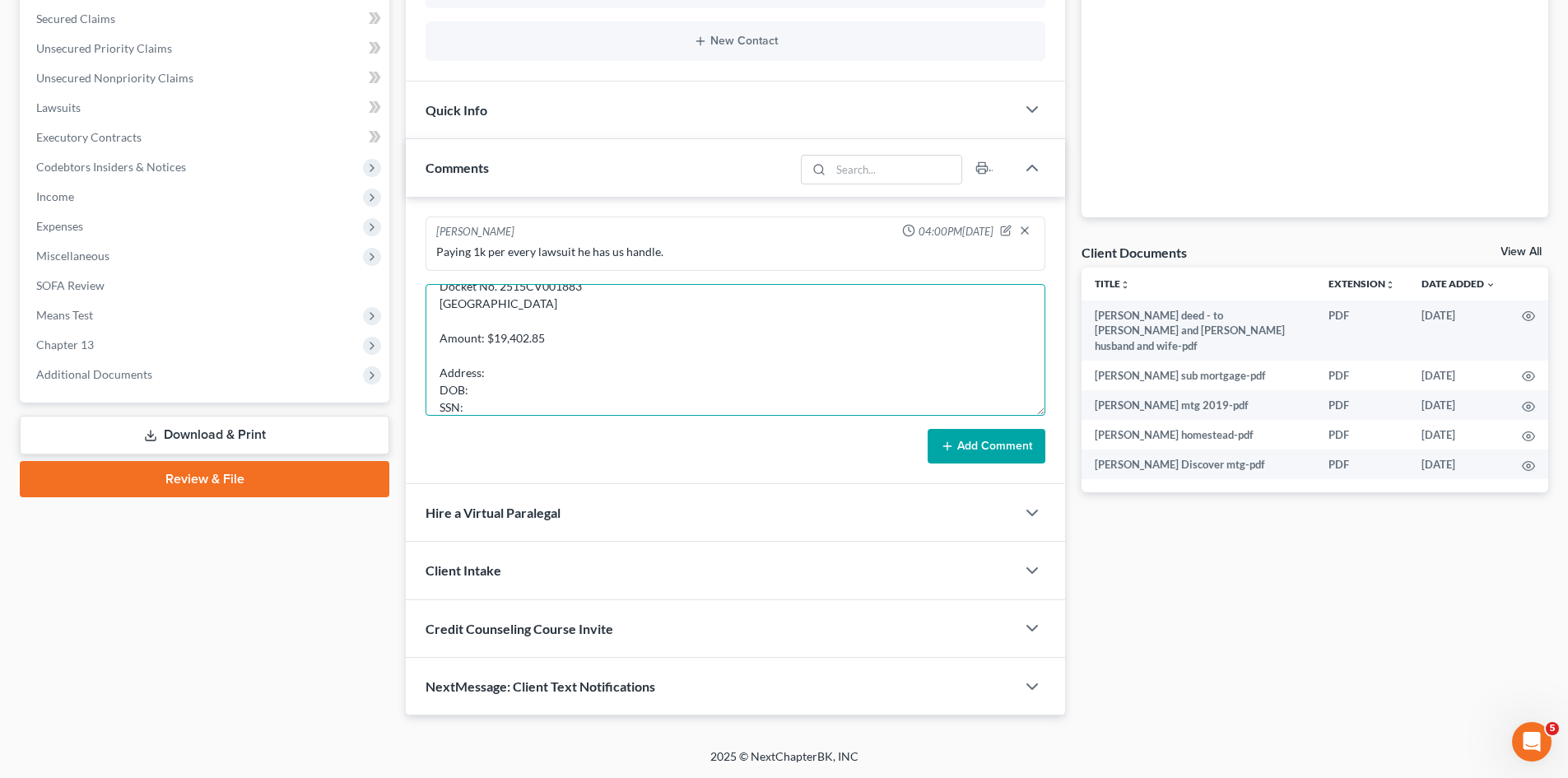
type textarea "Capital One, N.A. v. Sean J. Donovan Docket No. 2515CV001883 Brockton District …"
click at [972, 447] on button "Add Comment" at bounding box center [987, 446] width 117 height 35
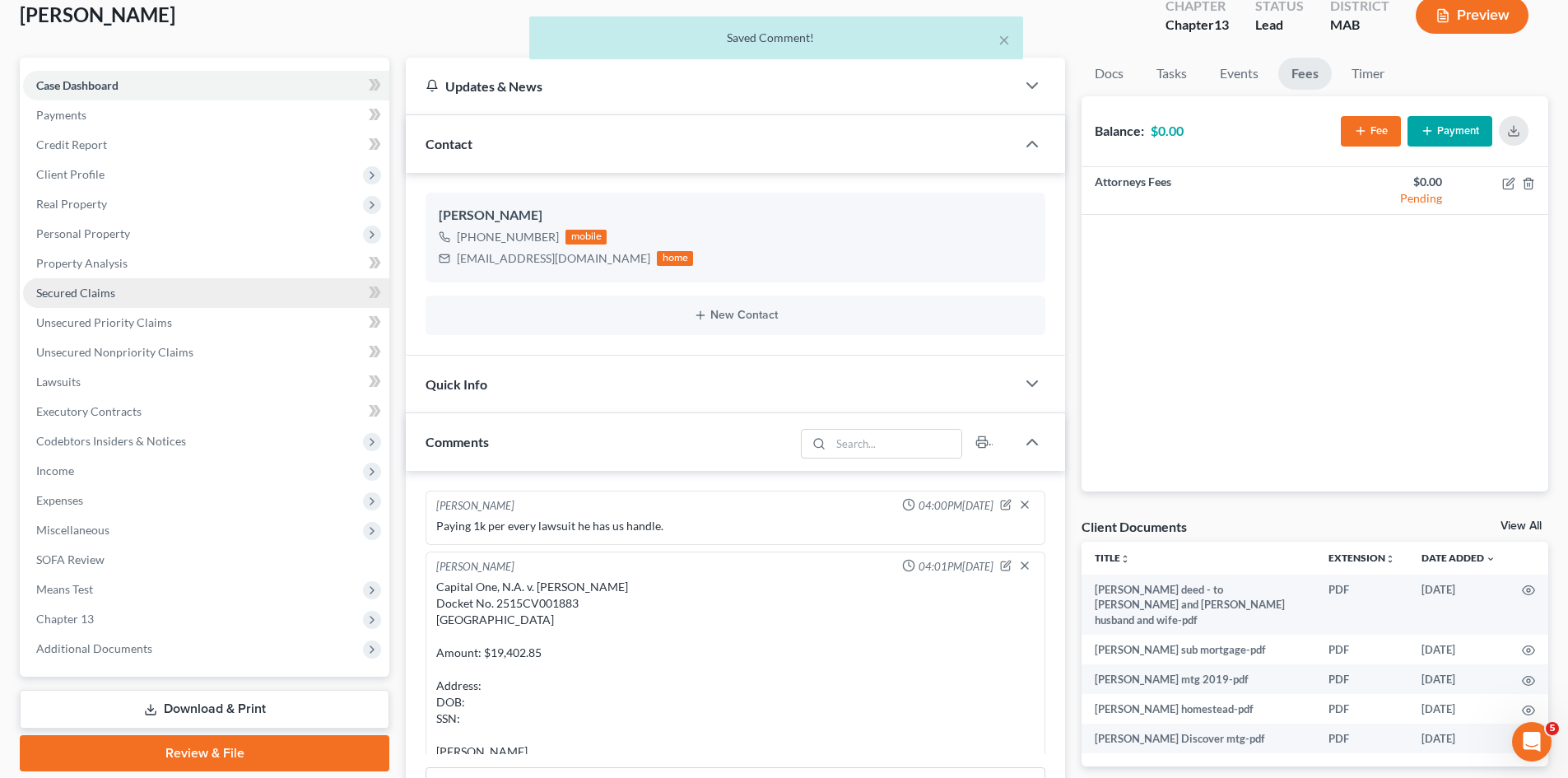
scroll to position [116, 0]
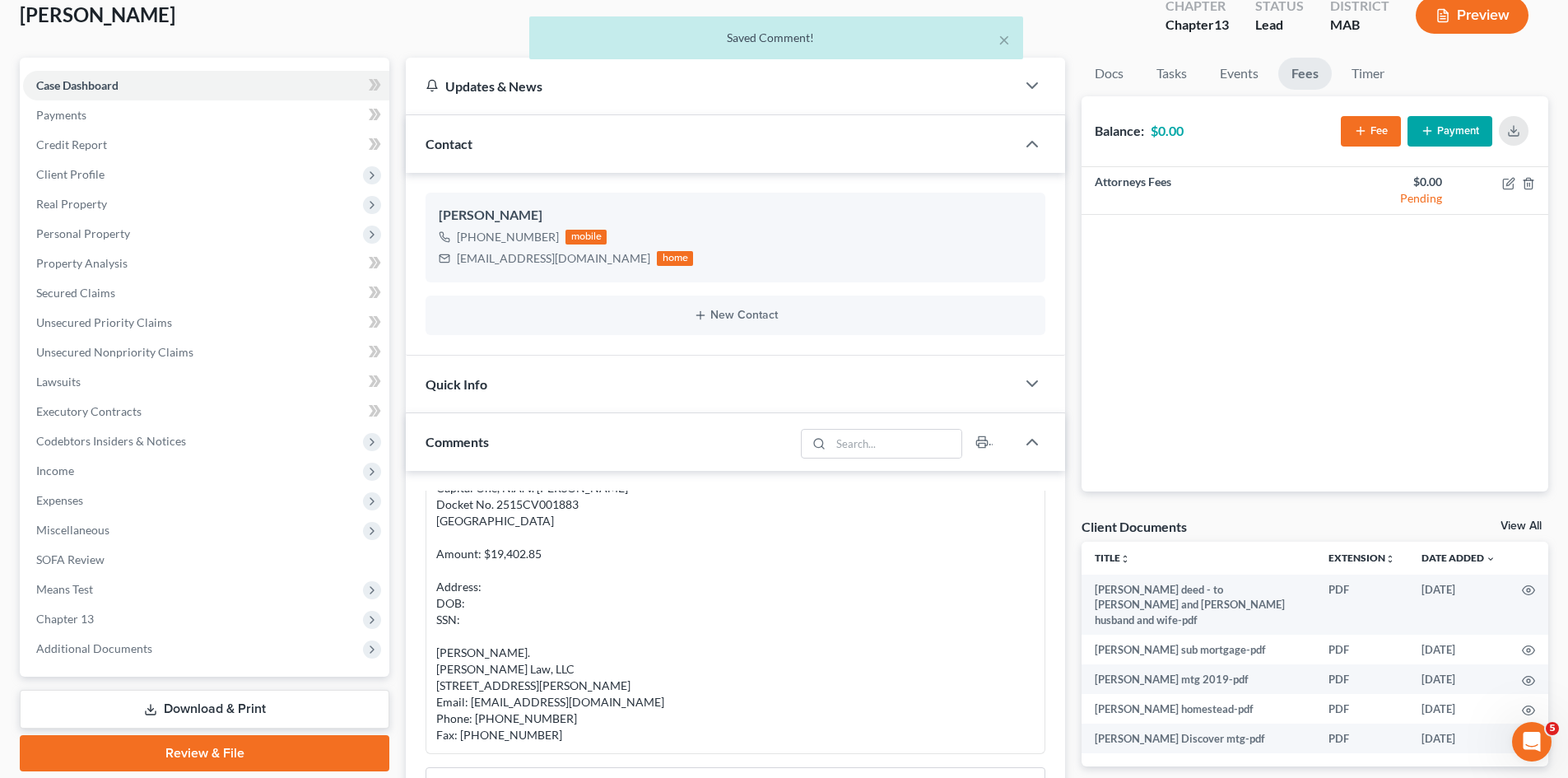
drag, startPoint x: 63, startPoint y: 175, endPoint x: 92, endPoint y: 213, distance: 47.8
click at [63, 175] on span "Client Profile" at bounding box center [70, 174] width 69 height 14
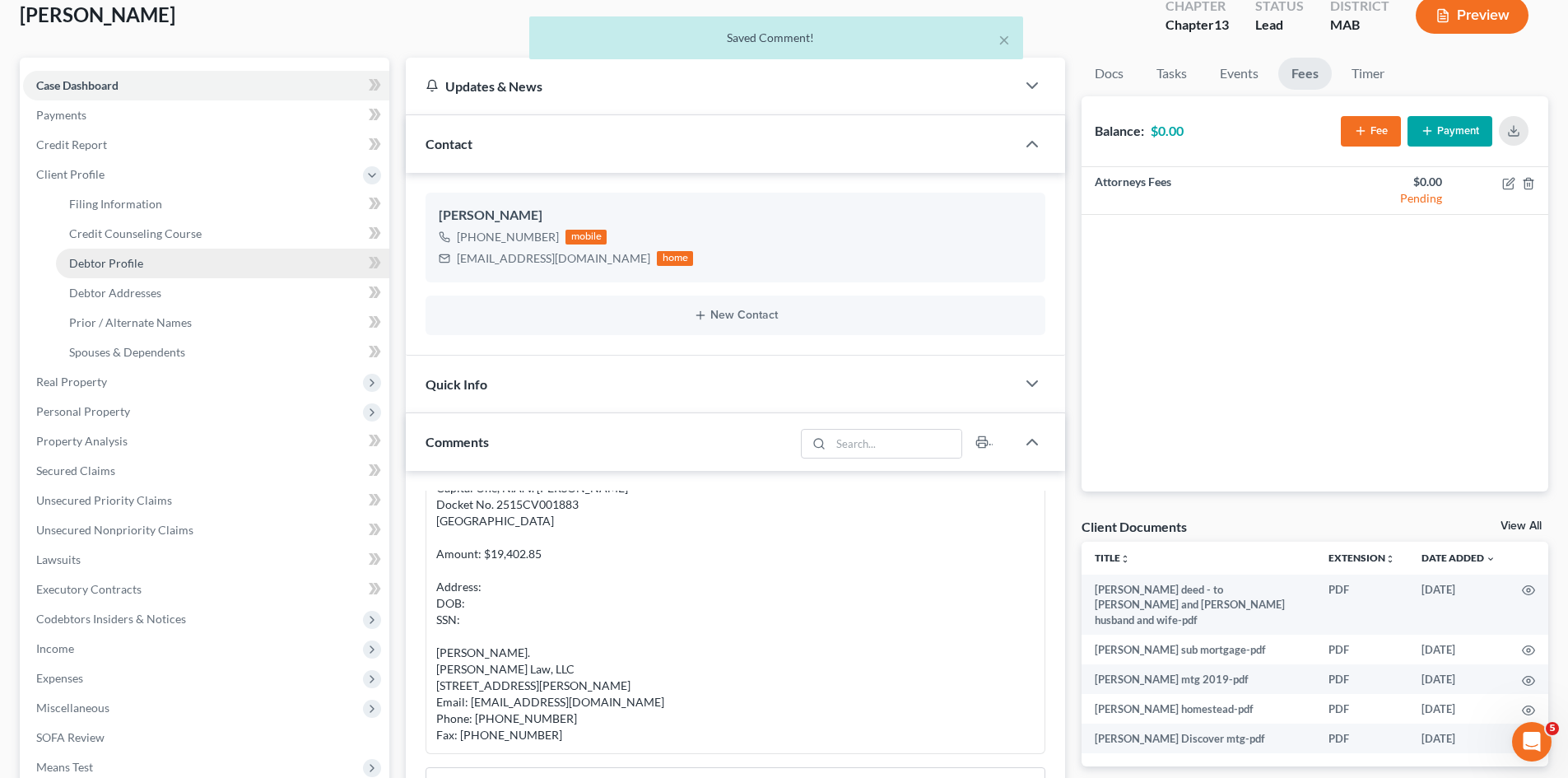
click at [111, 258] on span "Debtor Profile" at bounding box center [106, 263] width 74 height 14
select select "1"
select select "4"
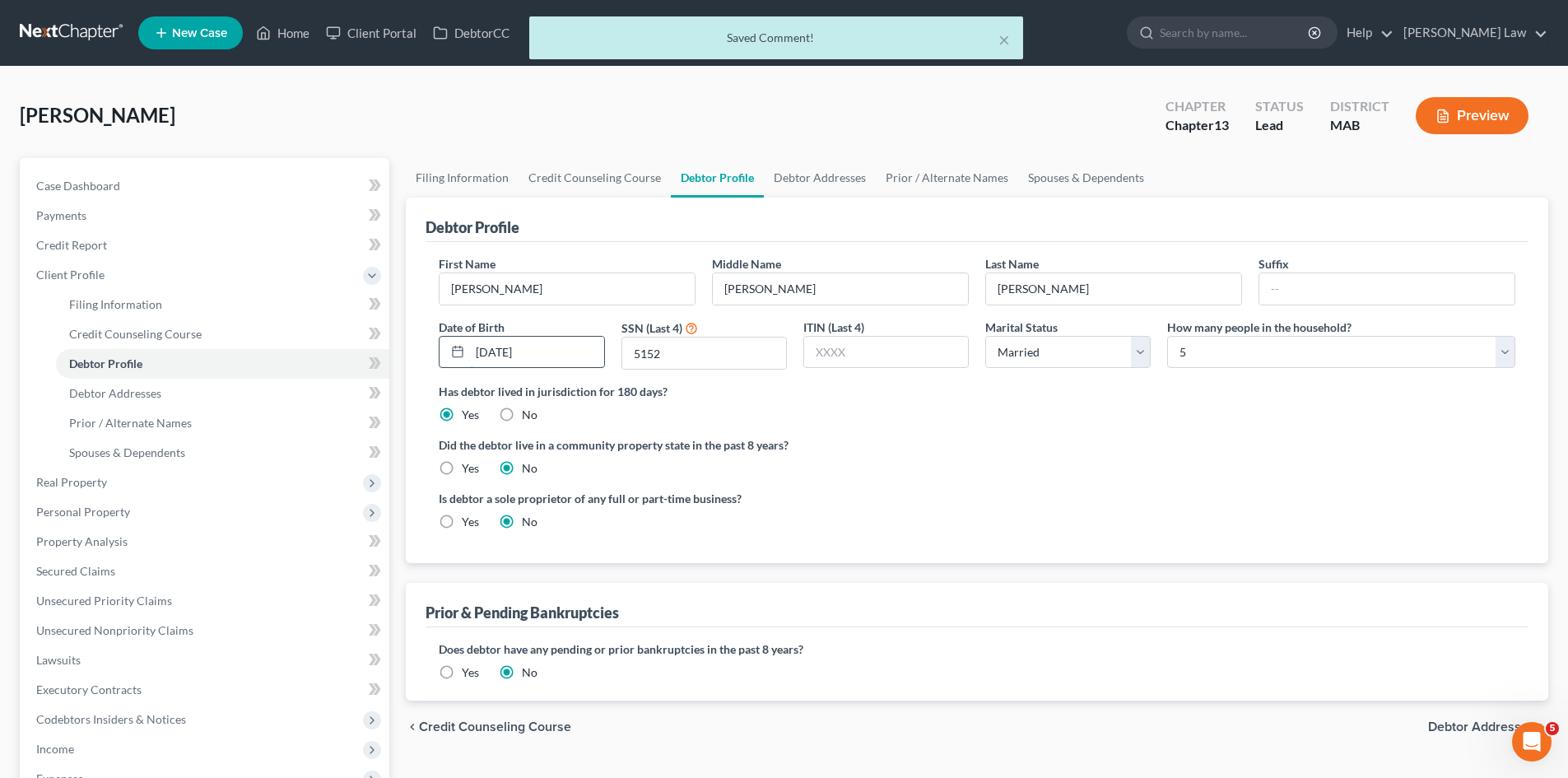
click at [558, 349] on input "11/25/1972" at bounding box center [537, 352] width 133 height 31
click at [134, 167] on div "Case Dashboard Payments Invoices Payments Payments Credit Report Client Profile…" at bounding box center [204, 557] width 369 height 797
click at [134, 178] on link "Case Dashboard" at bounding box center [206, 186] width 366 height 30
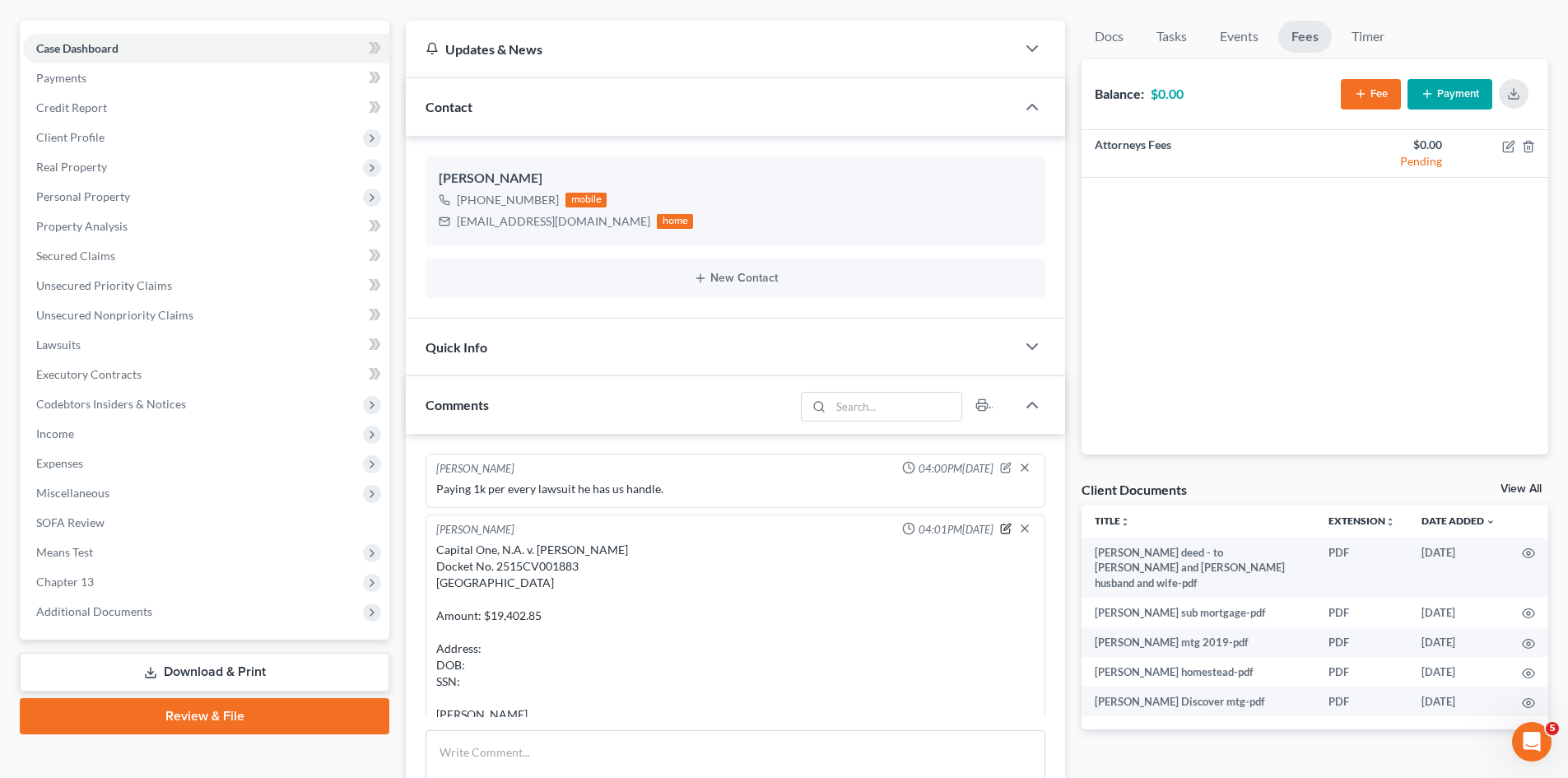
click at [1004, 526] on icon "button" at bounding box center [1007, 527] width 7 height 7
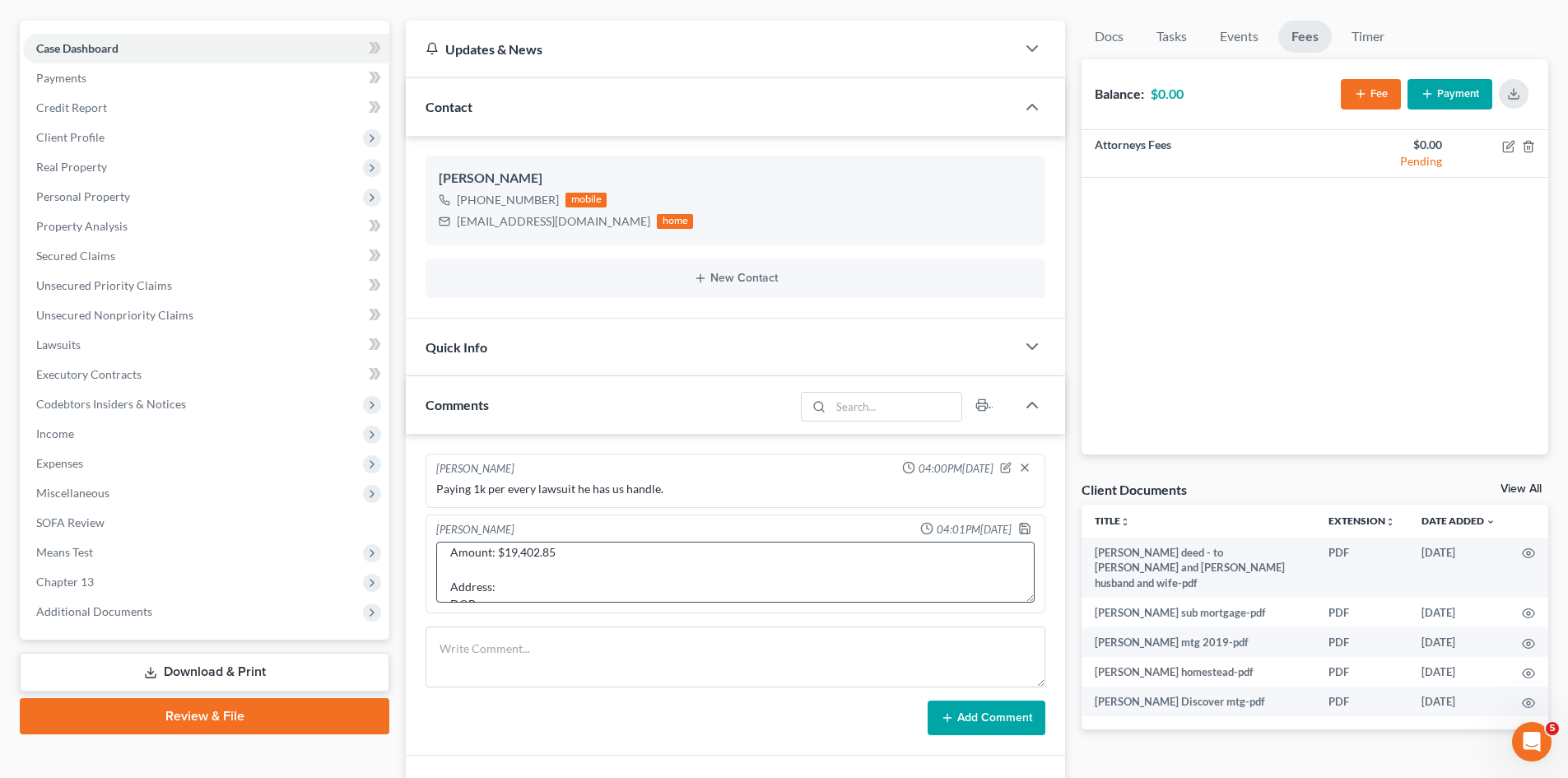
scroll to position [137, 0]
click at [520, 555] on textarea "Capital One, N.A. v. Sean J. Donovan Docket No. 2515CV001883 Brockton District …" at bounding box center [735, 572] width 598 height 61
click at [515, 564] on textarea "Capital One, N.A. v. Sean J. Donovan Docket No. 2515CV001883 Brockton District …" at bounding box center [735, 572] width 598 height 61
click at [511, 557] on textarea "Capital One, N.A. v. Sean J. Donovan Docket No. 2515CV001883 Brockton District …" at bounding box center [735, 572] width 598 height 61
click at [510, 549] on textarea "Capital One, N.A. v. Sean J. Donovan Docket No. 2515CV001883 Brockton District …" at bounding box center [735, 572] width 598 height 61
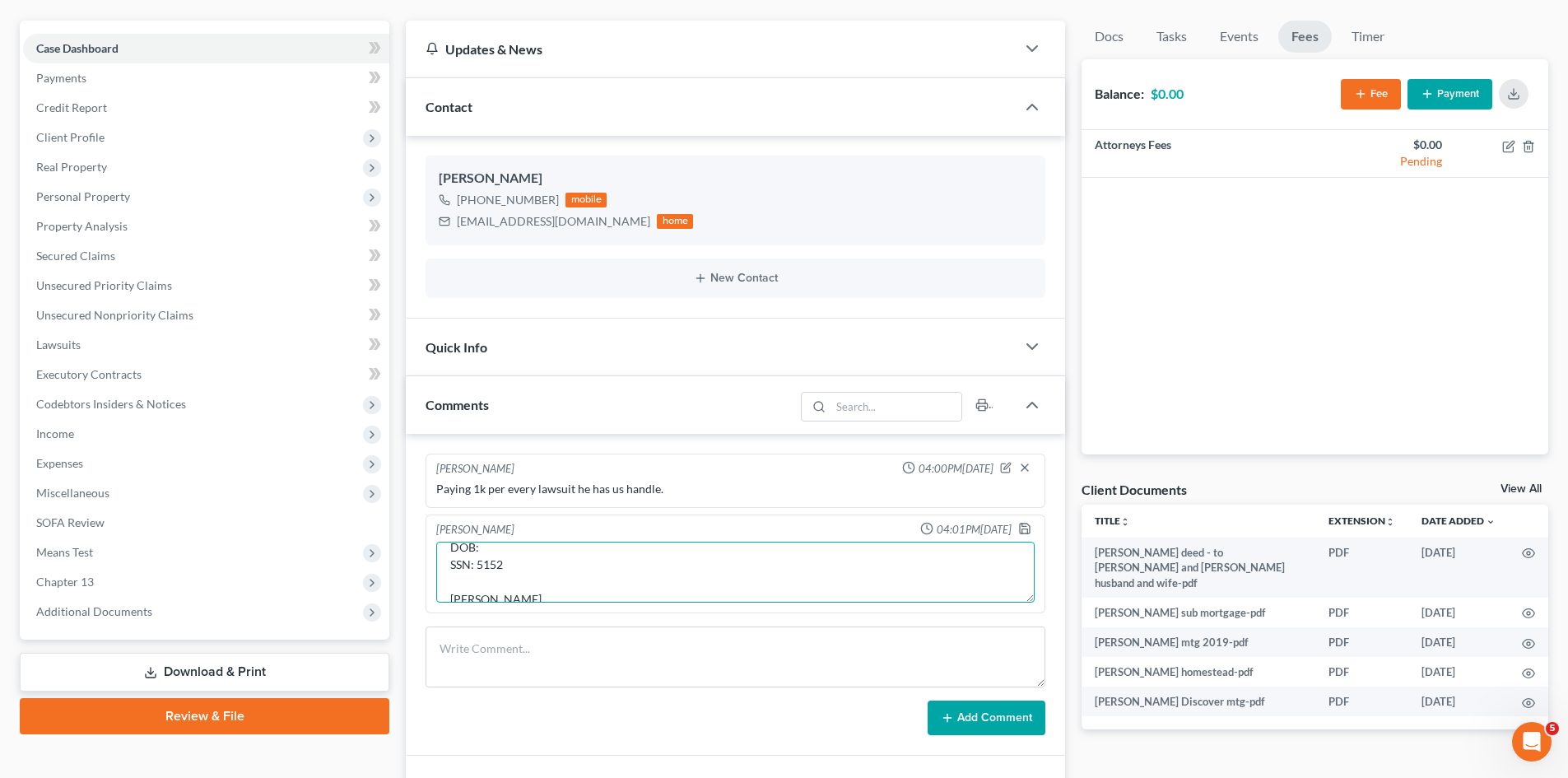
scroll to position [135, 0]
paste textarea "11/25/1972"
type textarea "Capital One, N.A. v. Sean J. Donovan Docket No. 2515CV001883 Brockton District …"
click at [1024, 534] on icon "button" at bounding box center [1024, 529] width 10 height 10
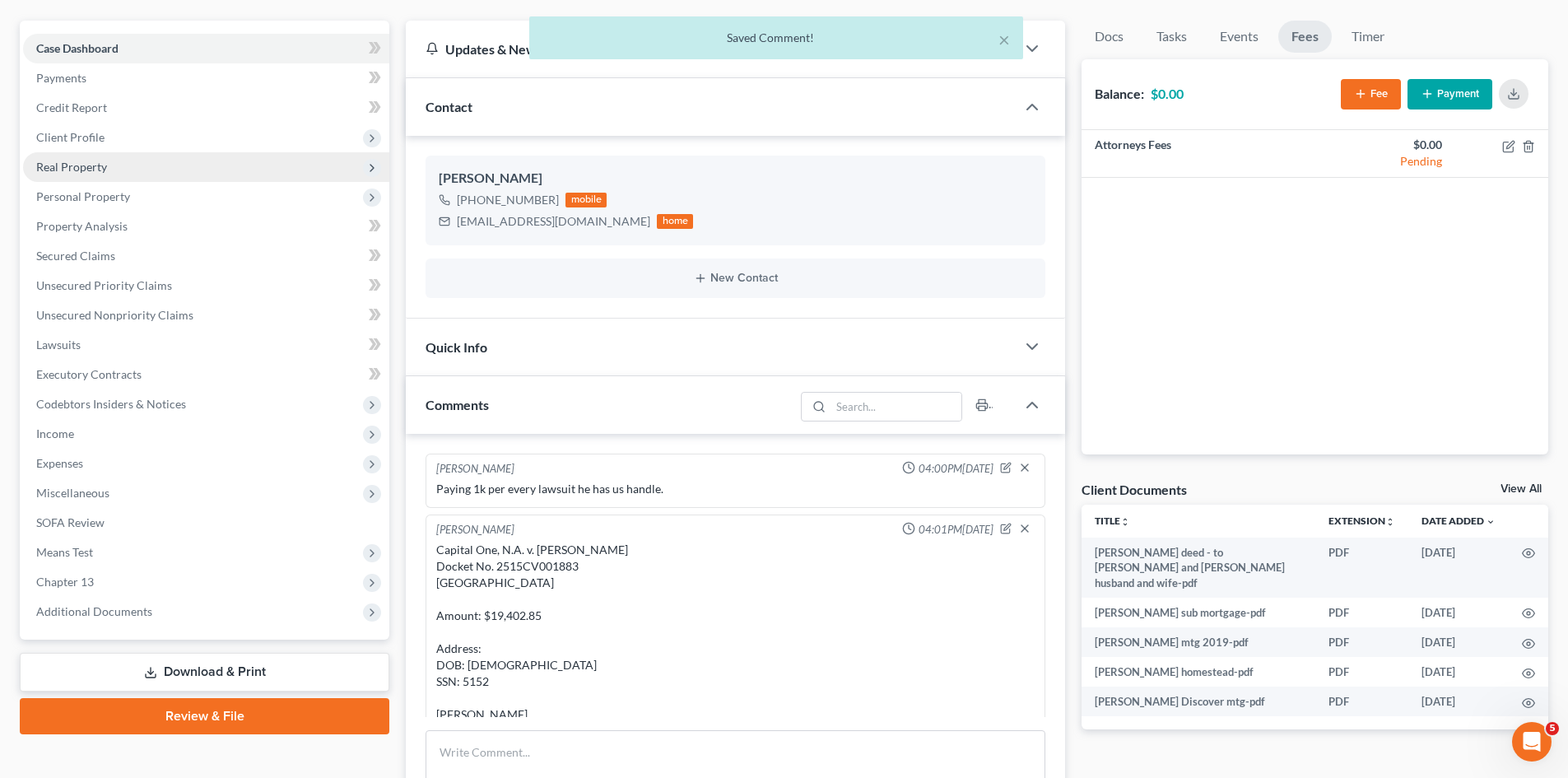
scroll to position [116, 0]
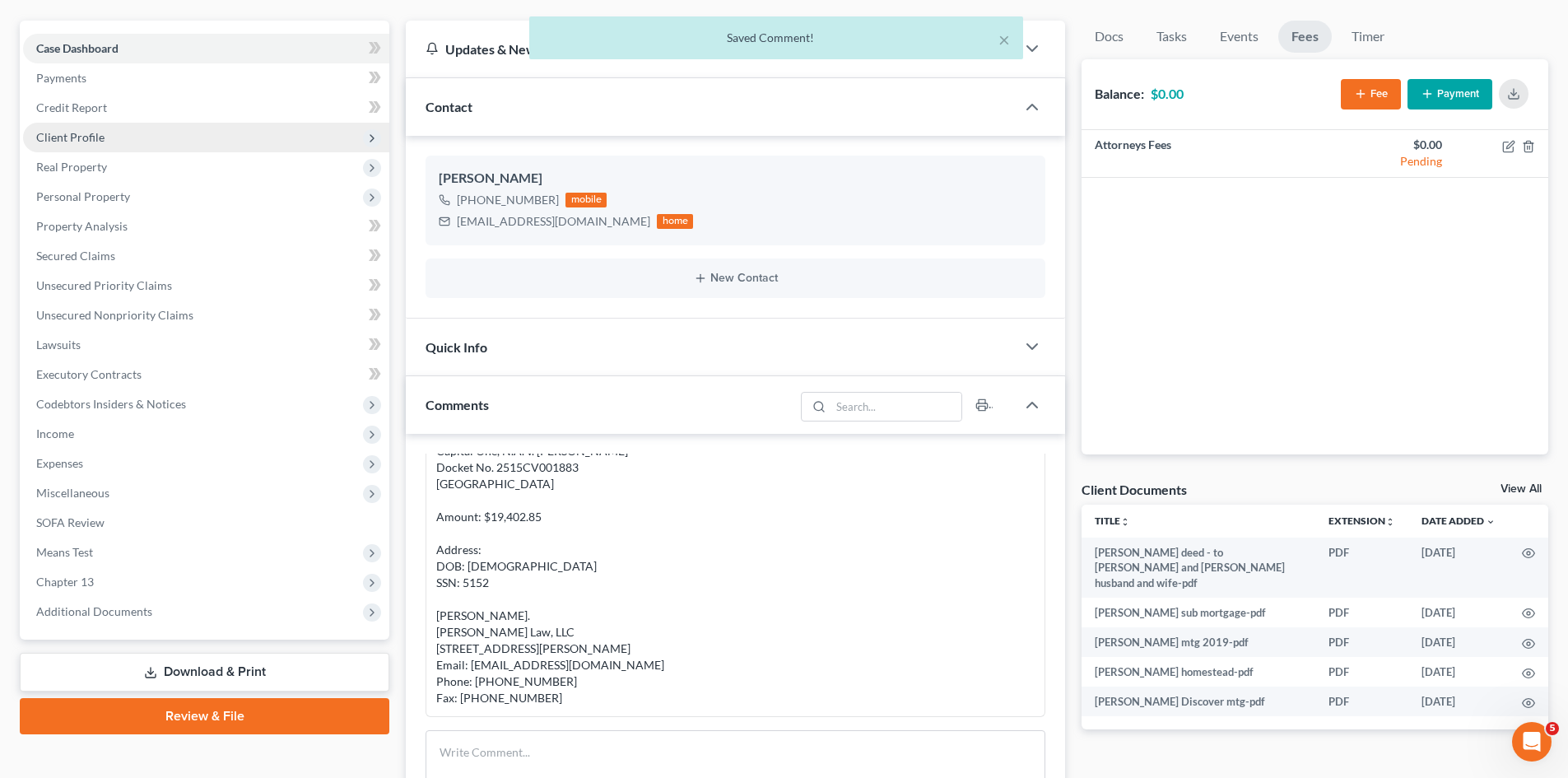
click at [78, 144] on span "Client Profile" at bounding box center [206, 137] width 366 height 30
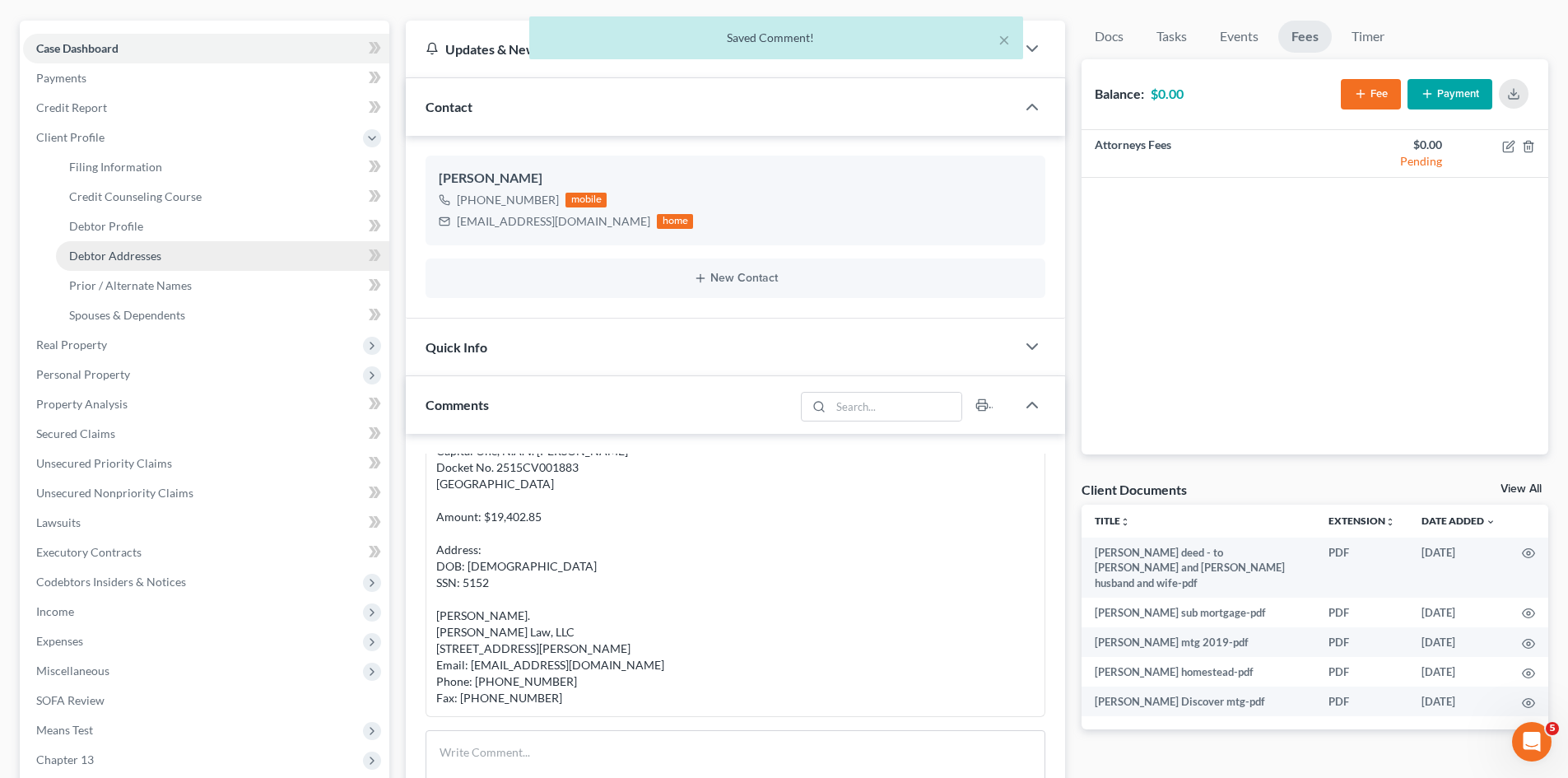
click at [103, 252] on span "Debtor Addresses" at bounding box center [114, 256] width 93 height 14
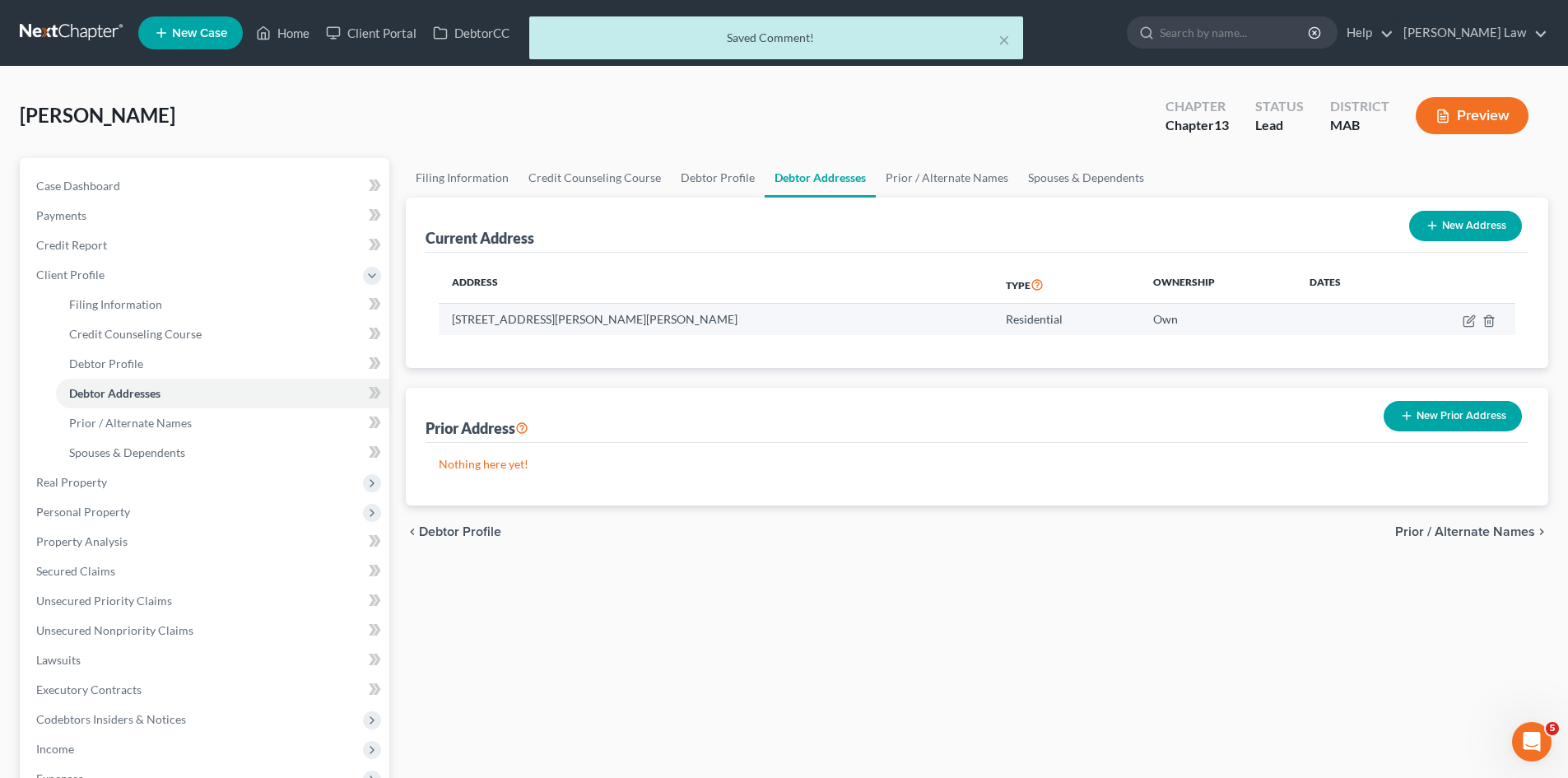
click at [491, 308] on td "21 Rollings Hill Drive, East Bridgewater, MA 02333" at bounding box center [716, 319] width 554 height 31
click at [491, 312] on td "21 Rollings Hill Drive, East Bridgewater, MA 02333" at bounding box center [716, 319] width 554 height 31
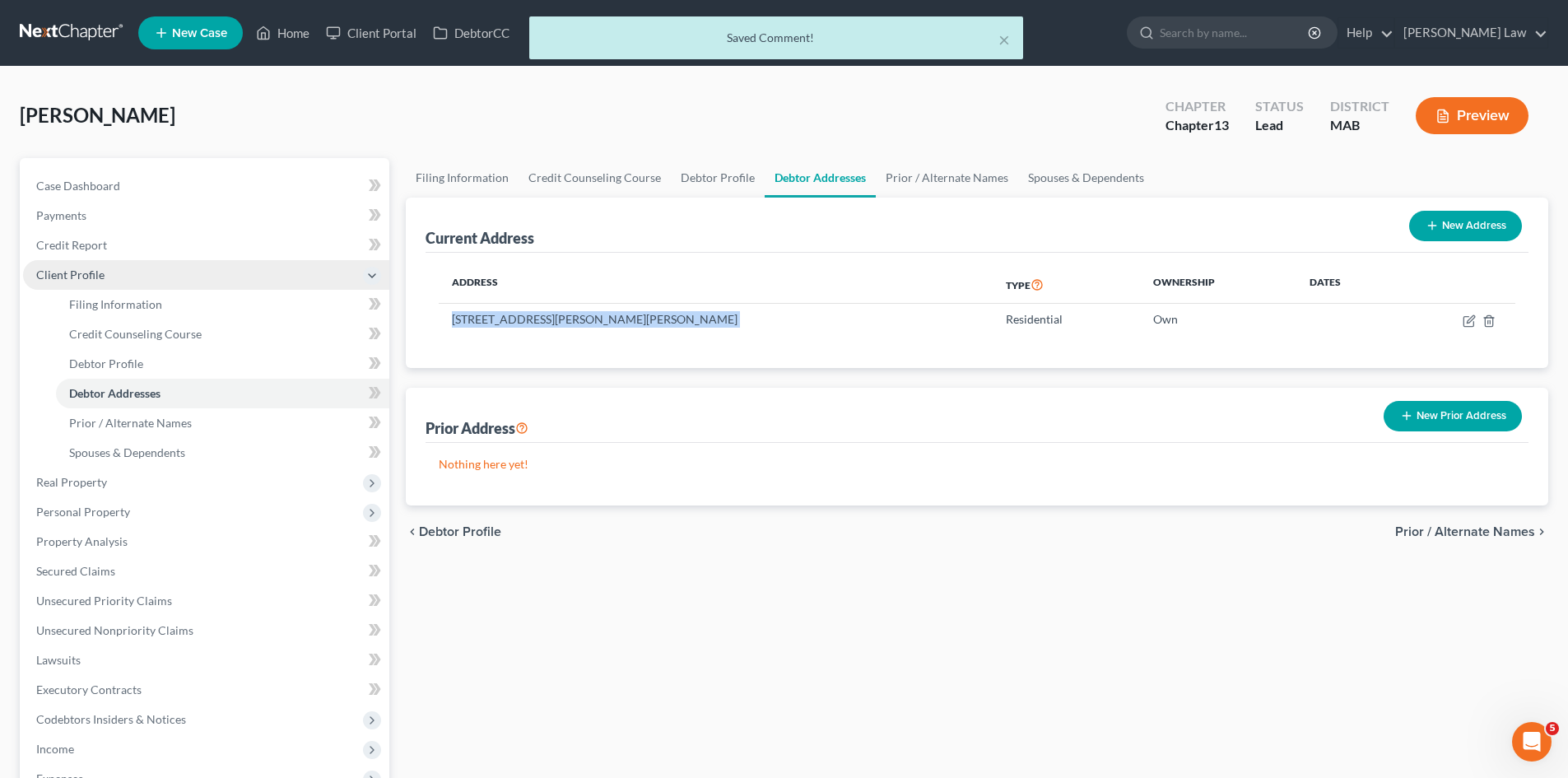
copy td "21 Rollings Hill Drive, East Bridgewater, MA 02333"
click at [176, 184] on link "Case Dashboard" at bounding box center [206, 186] width 366 height 30
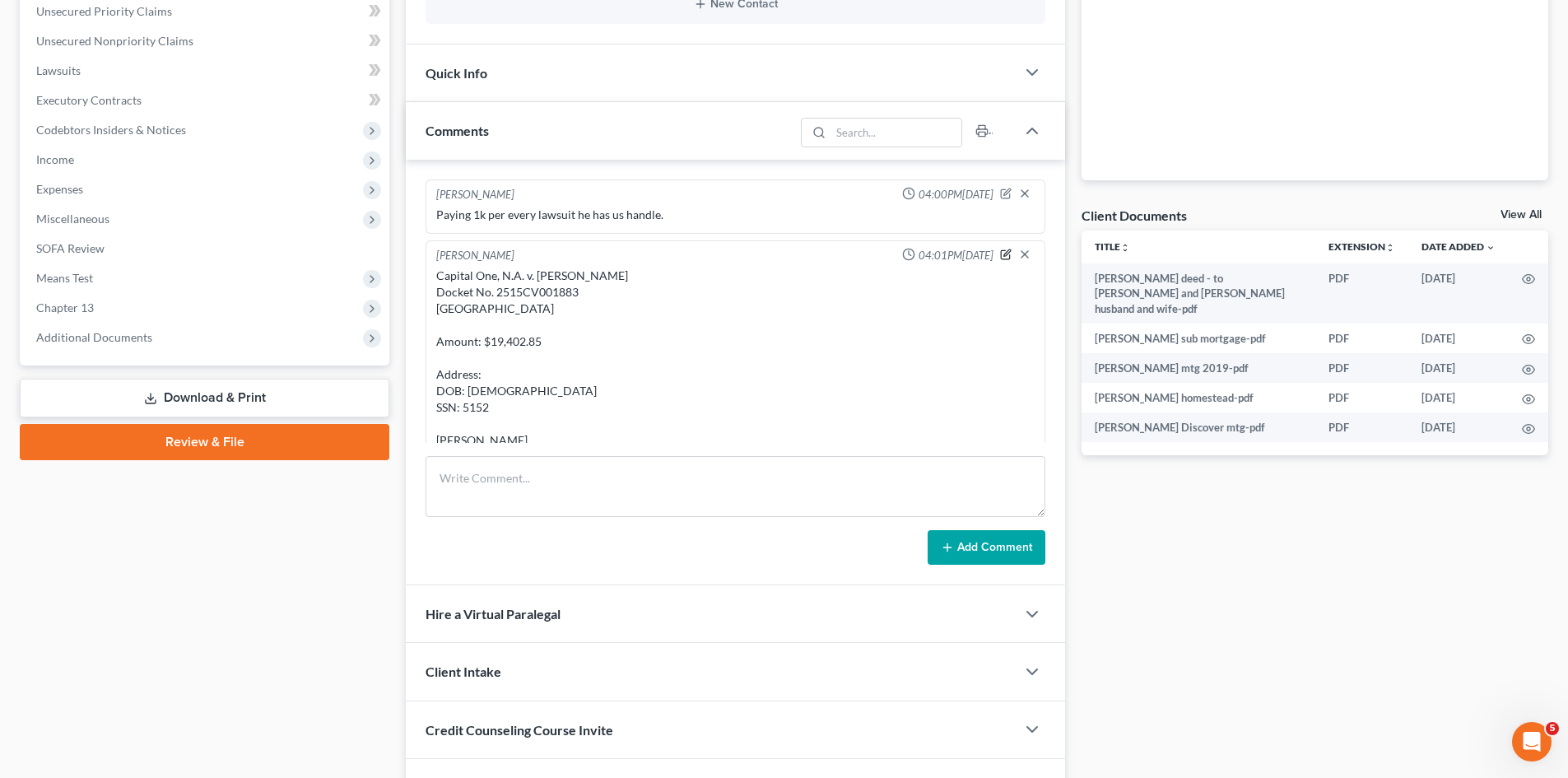
click at [1002, 257] on icon "button" at bounding box center [1006, 255] width 9 height 9
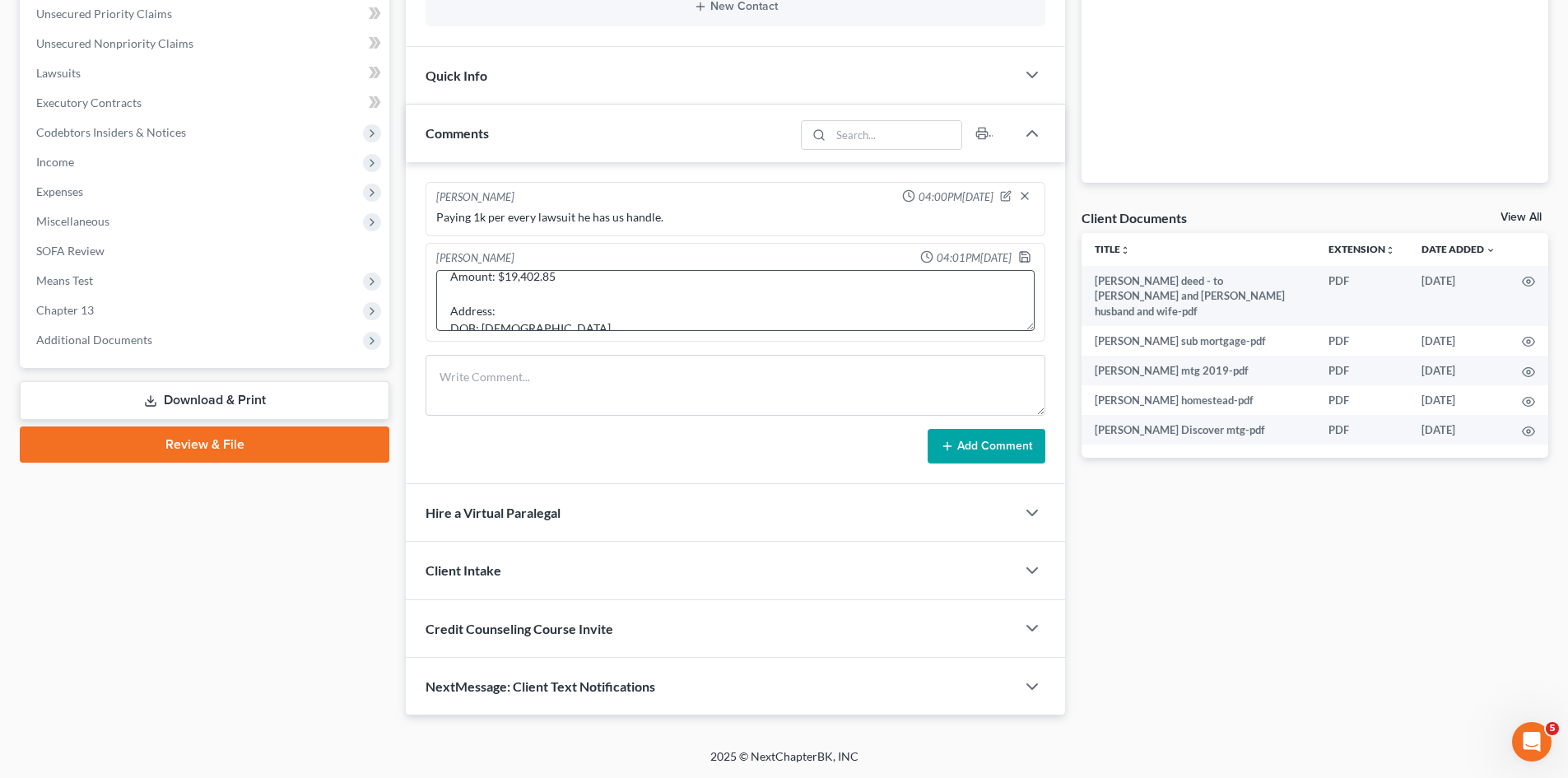
scroll to position [137, 0]
click at [568, 298] on textarea "Capital One, N.A. v. Sean J. Donovan Docket No. 2515CV001883 Brockton District …" at bounding box center [735, 300] width 598 height 61
paste textarea "21 Rollings Hill Drive, East Bridgewater, MA 02333"
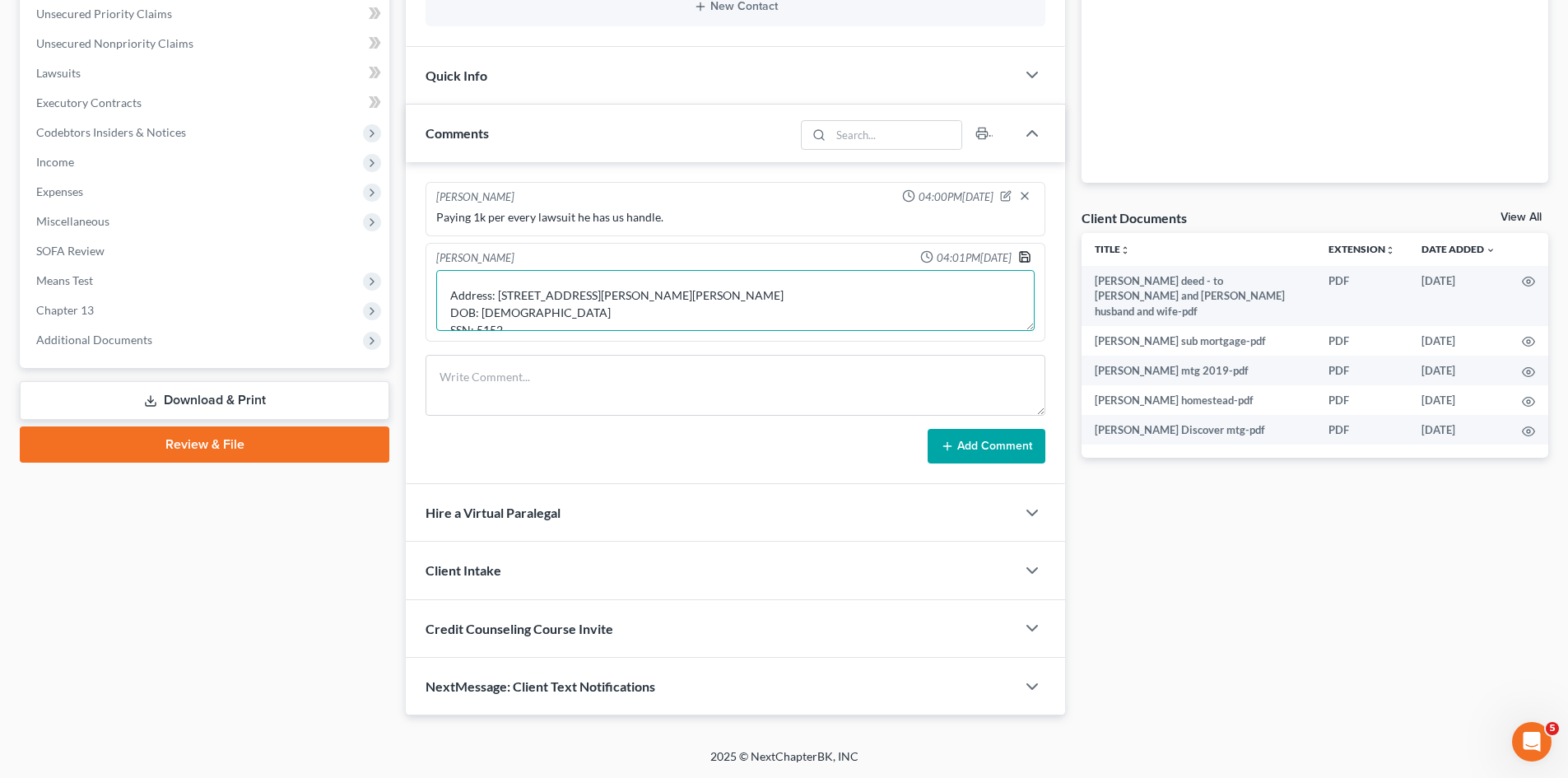
type textarea "Capital One, N.A. v. Sean J. Donovan Docket No. 2515CV001883 Brockton District …"
click at [1023, 259] on icon "button" at bounding box center [1024, 256] width 13 height 13
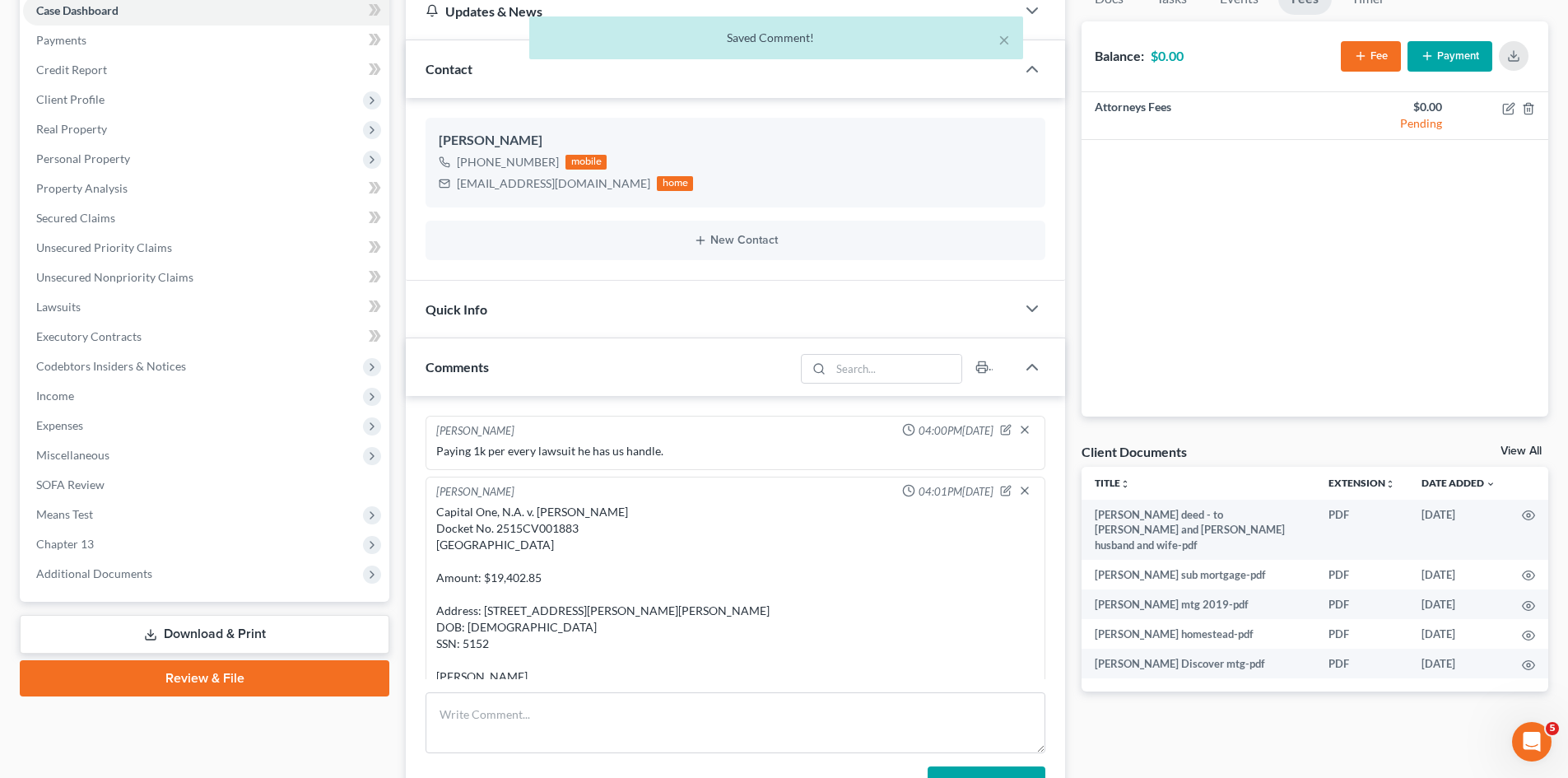
scroll to position [0, 0]
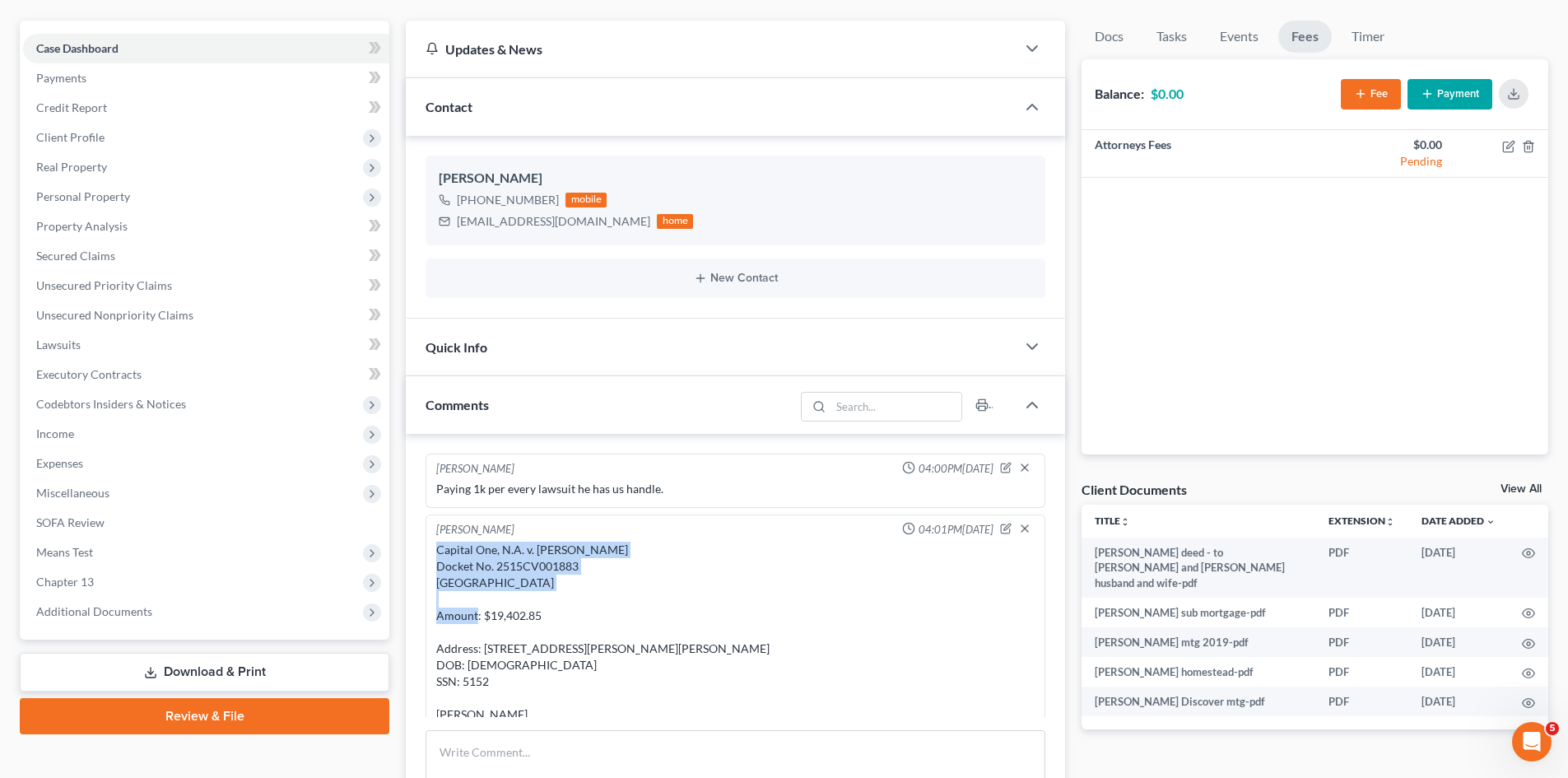
drag, startPoint x: 567, startPoint y: 583, endPoint x: 421, endPoint y: 558, distance: 148.1
click at [421, 558] on div "Michael Manning 04:00PM, 09/05/2025 Paying 1k per every lawsuit he has us handl…" at bounding box center [736, 647] width 659 height 425
copy div "Capital One, N.A. v. Sean J. Donovan Docket No. 2515CV001883 Brockton District …"
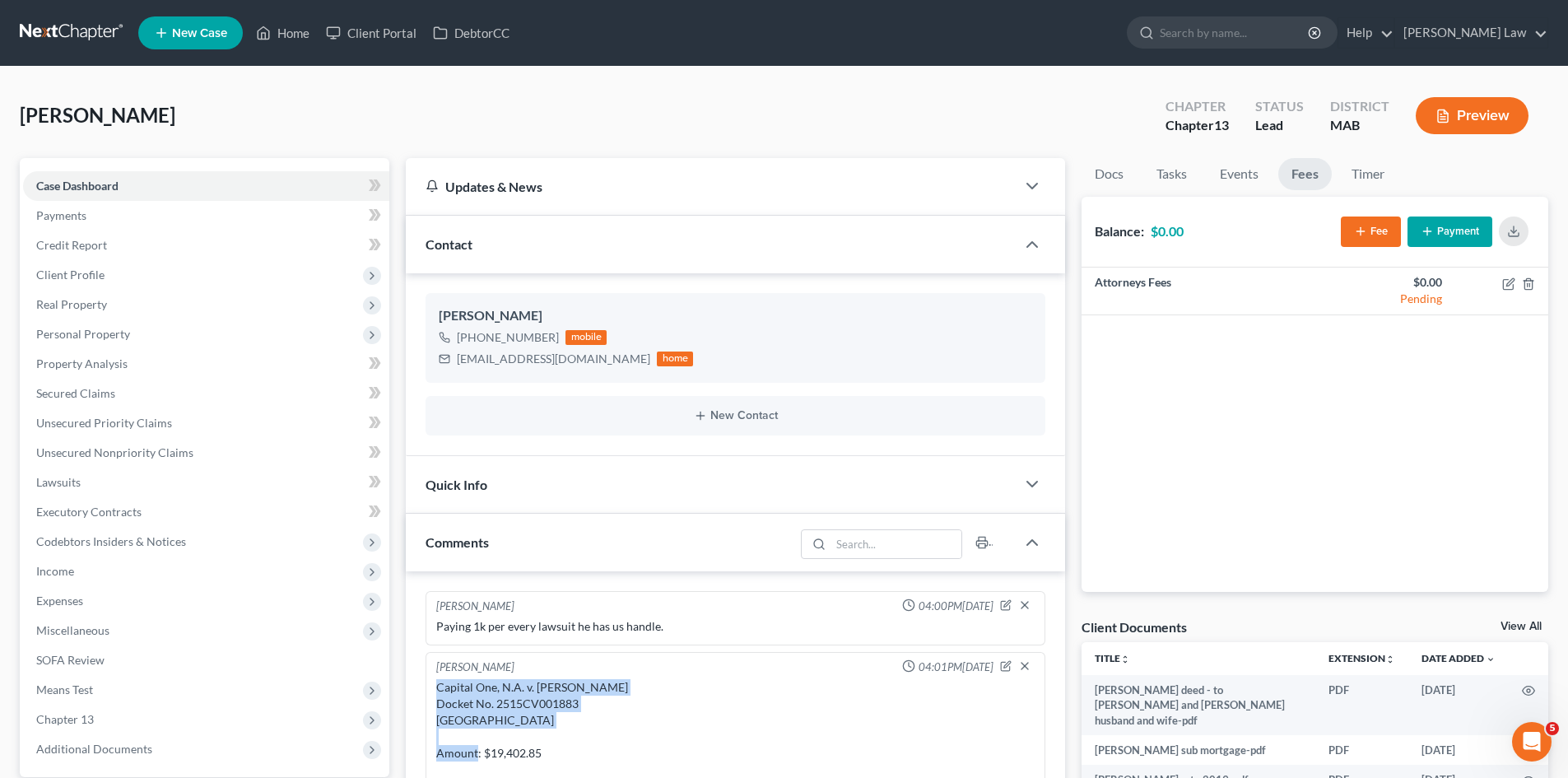
click at [1371, 229] on button "Fee" at bounding box center [1371, 231] width 60 height 31
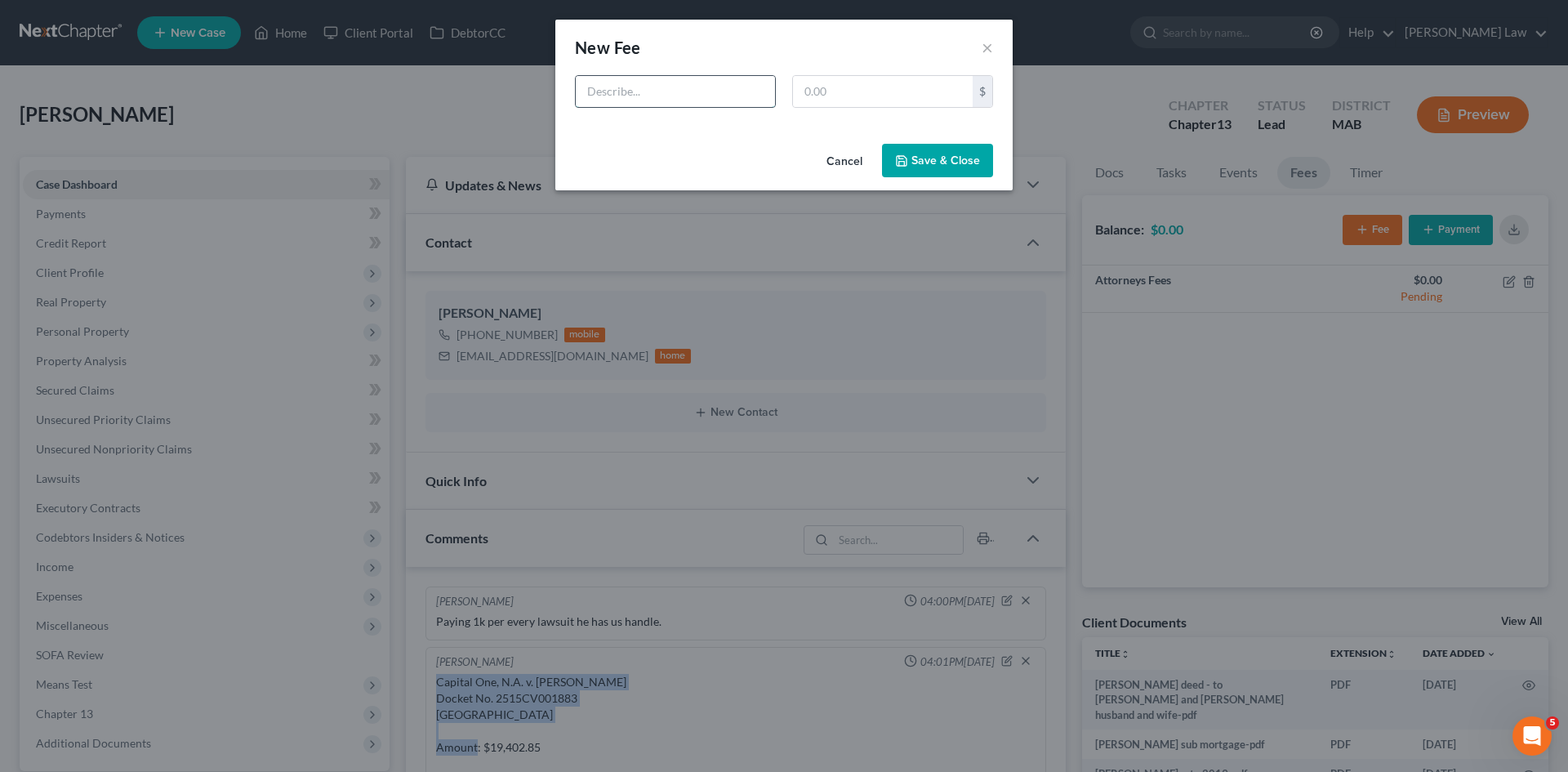
click at [659, 91] on input "text" at bounding box center [676, 91] width 200 height 31
paste input "Capital One, N.A. v. Sean J. Donovan Docket No. 2515CV001883 Brockton District …"
type input "Capital One, N.A. v. Sean J. Donovan Docket No. 2515CV001883 Brockton District …"
click at [835, 101] on input "text" at bounding box center [883, 91] width 180 height 31
type input "1,000"
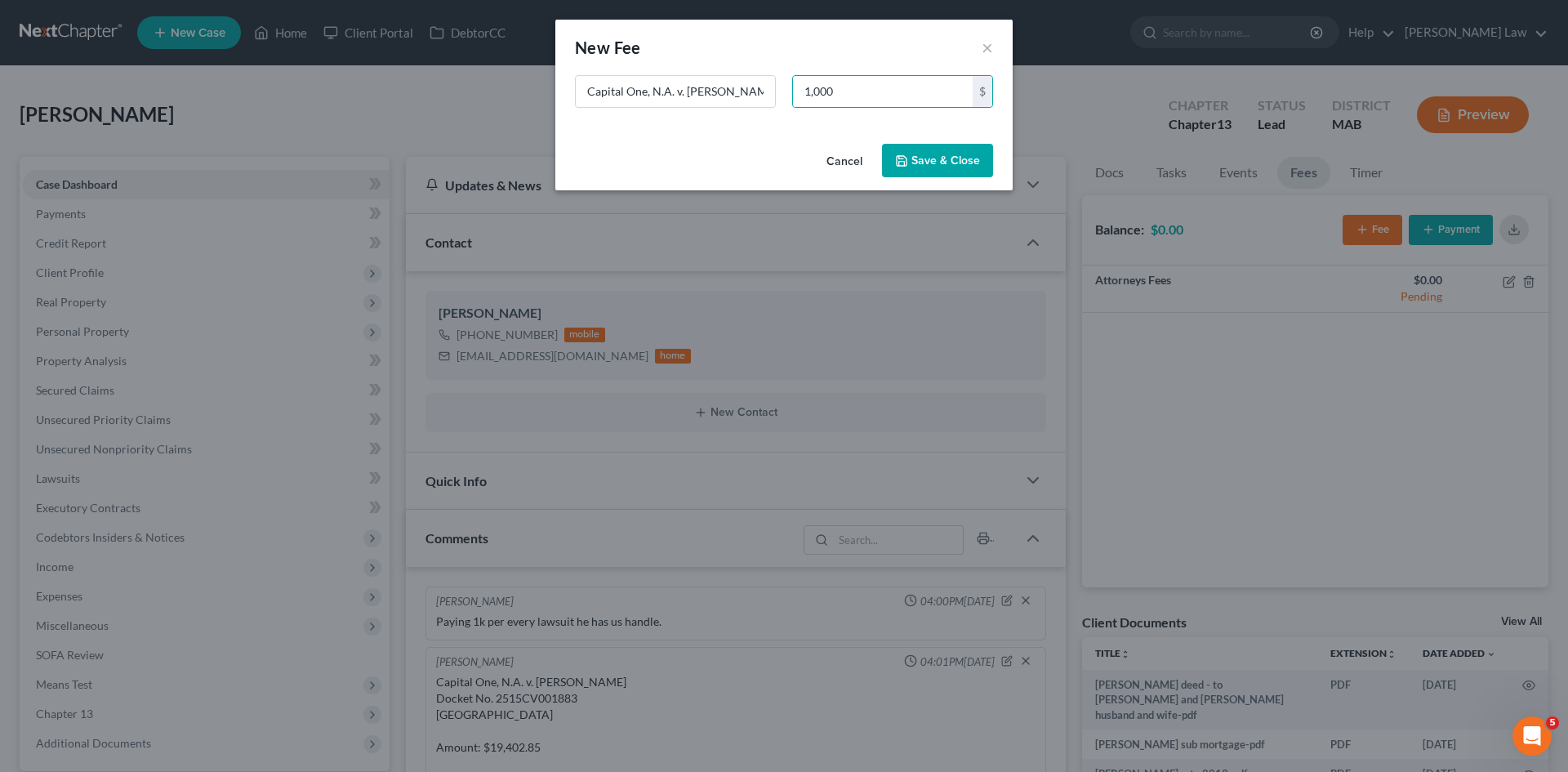
click at [893, 157] on button "Save & Close" at bounding box center [938, 160] width 111 height 35
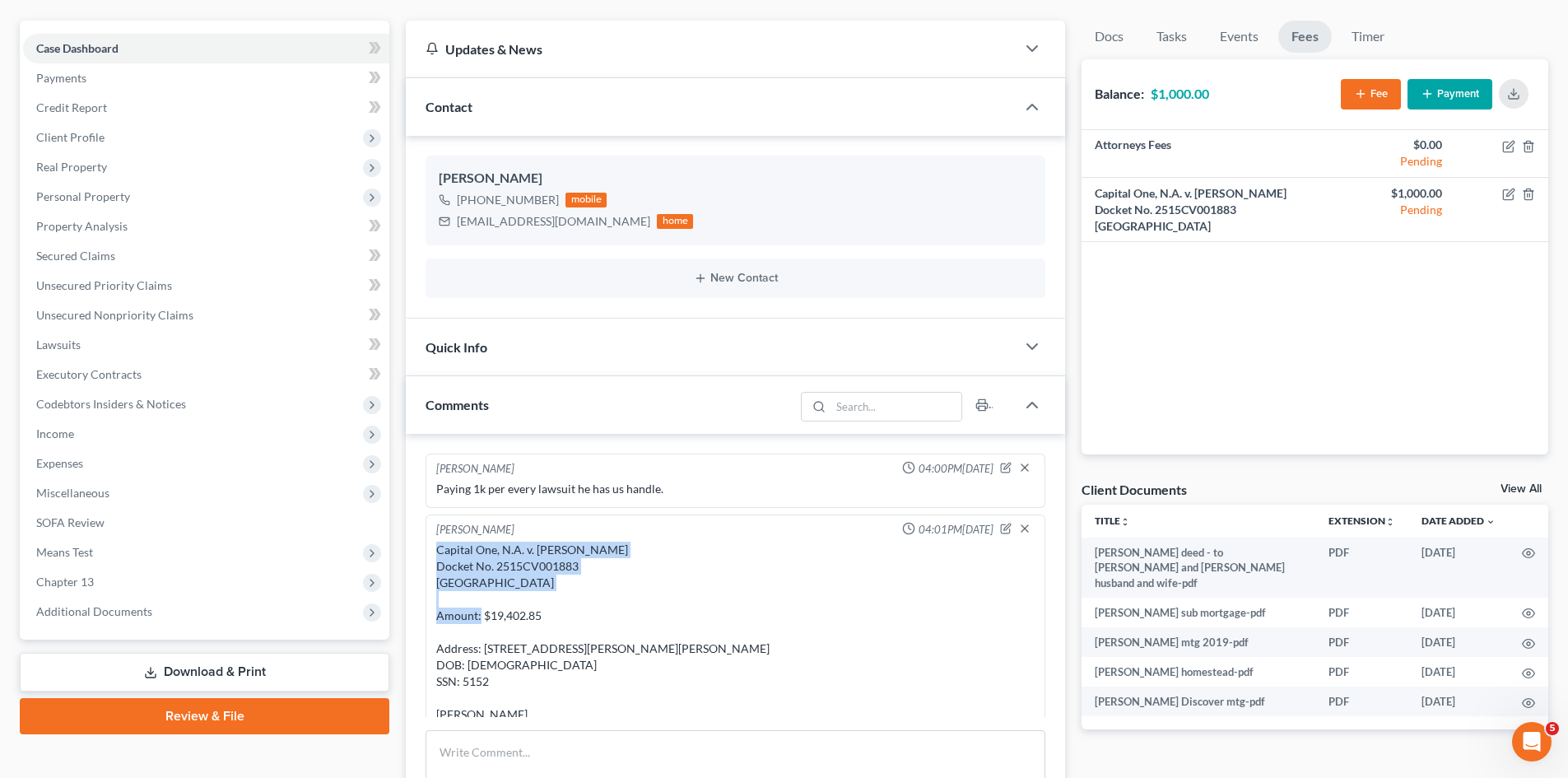
drag, startPoint x: 577, startPoint y: 592, endPoint x: 423, endPoint y: 557, distance: 157.9
click at [423, 557] on div "Michael Manning 04:00PM, 09/05/2025 Paying 1k per every lawsuit he has us handl…" at bounding box center [736, 647] width 659 height 425
copy div "Capital One, N.A. v. Sean J. Donovan Docket No. 2515CV001883 Brockton District …"
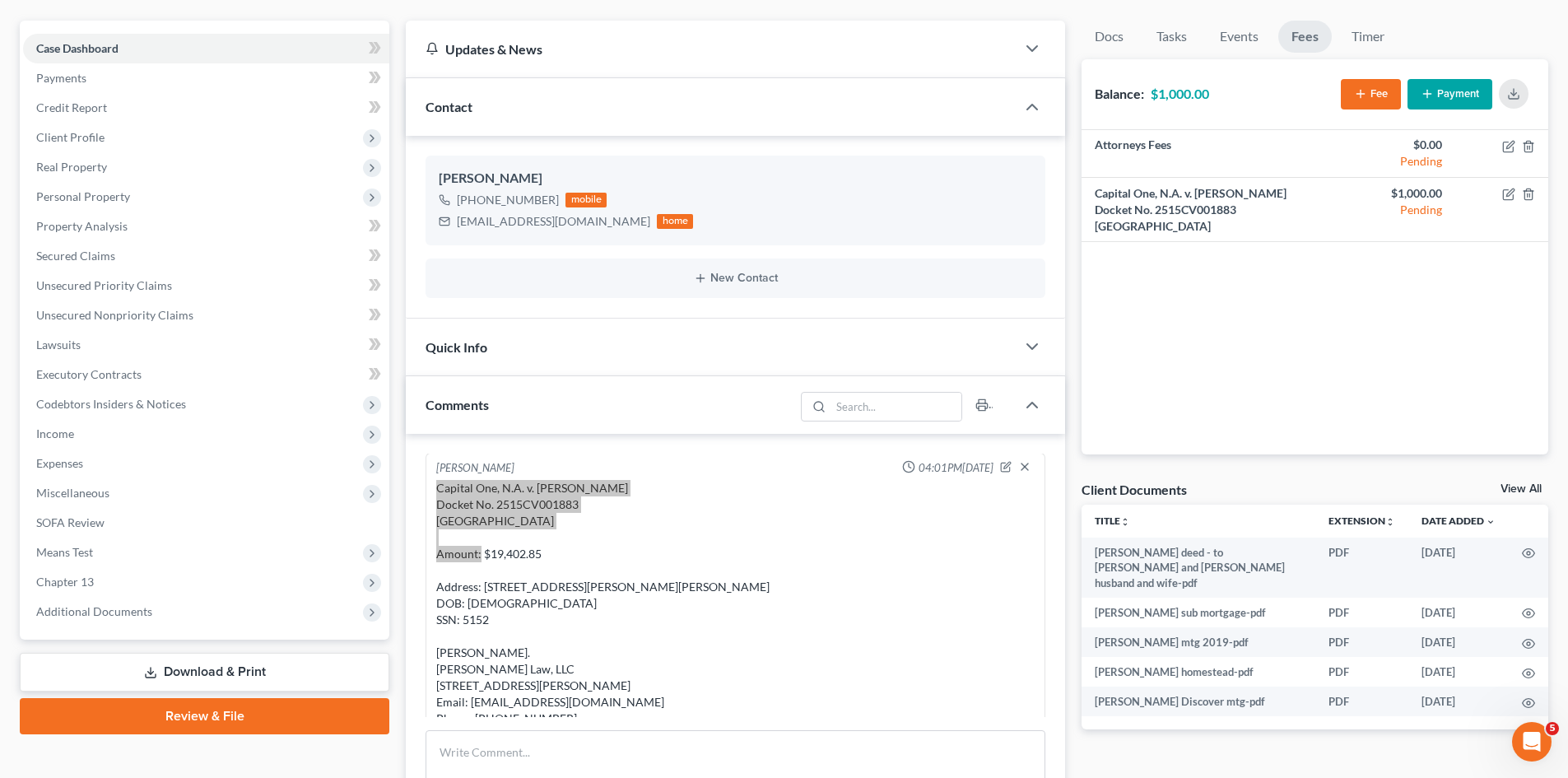
scroll to position [116, 0]
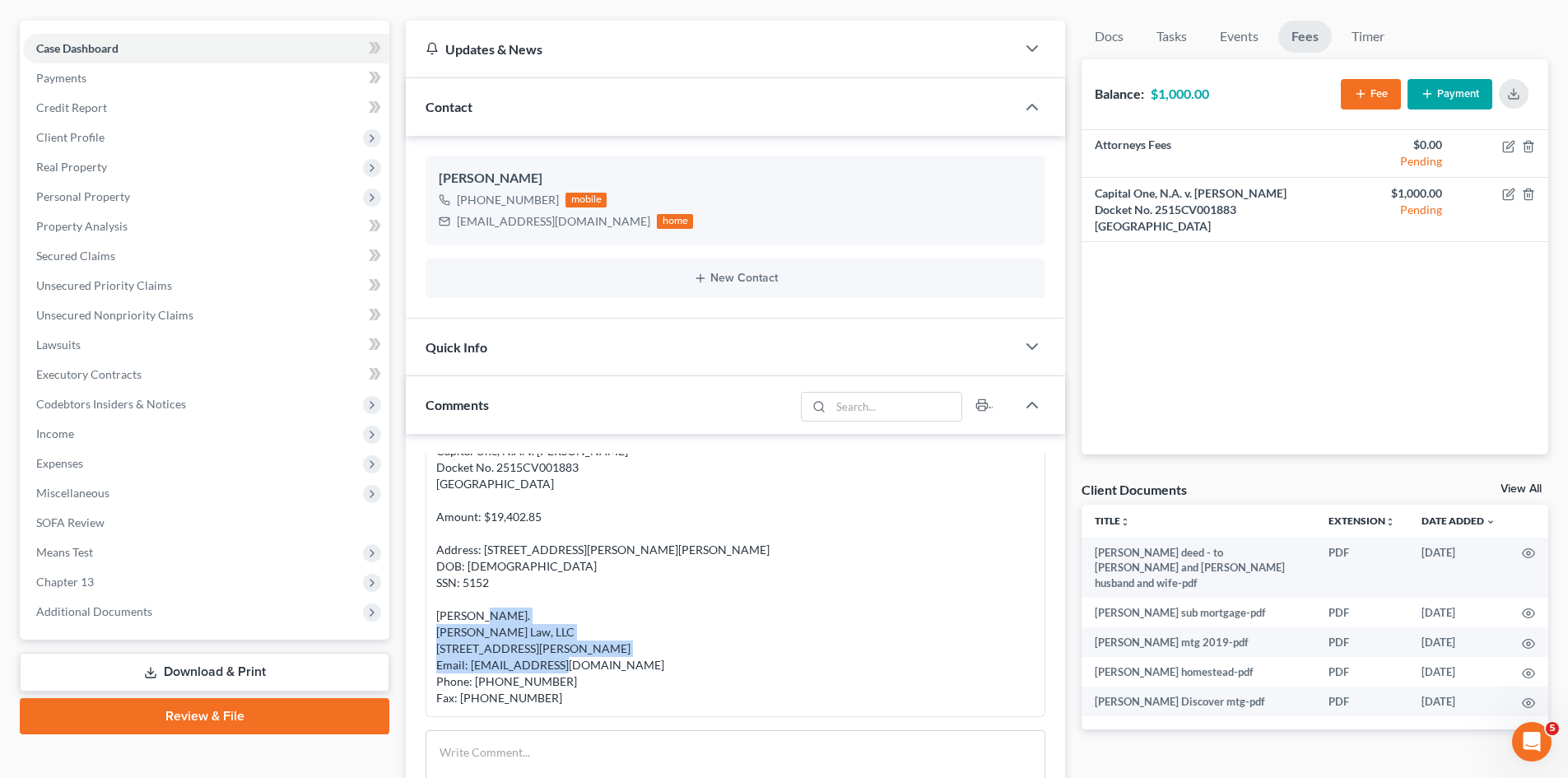
drag, startPoint x: 546, startPoint y: 653, endPoint x: 431, endPoint y: 601, distance: 126.2
click at [431, 601] on div "Michael Manning 04:01PM, 09/05/2025 Capital One, N.A. v. Sean J. Donovan Docket…" at bounding box center [735, 566] width 619 height 302
copy div "Matthew D. Smith, Esq. Schreiber Law, LLC 53 Stiles Rd, Suite A102 Salem, NH 03…"
drag, startPoint x: 573, startPoint y: 613, endPoint x: 547, endPoint y: 620, distance: 26.9
click at [573, 613] on div "Capital One, N.A. v. Sean J. Donovan Docket No. 2515CV001883 Brockton District …" at bounding box center [735, 575] width 598 height 264
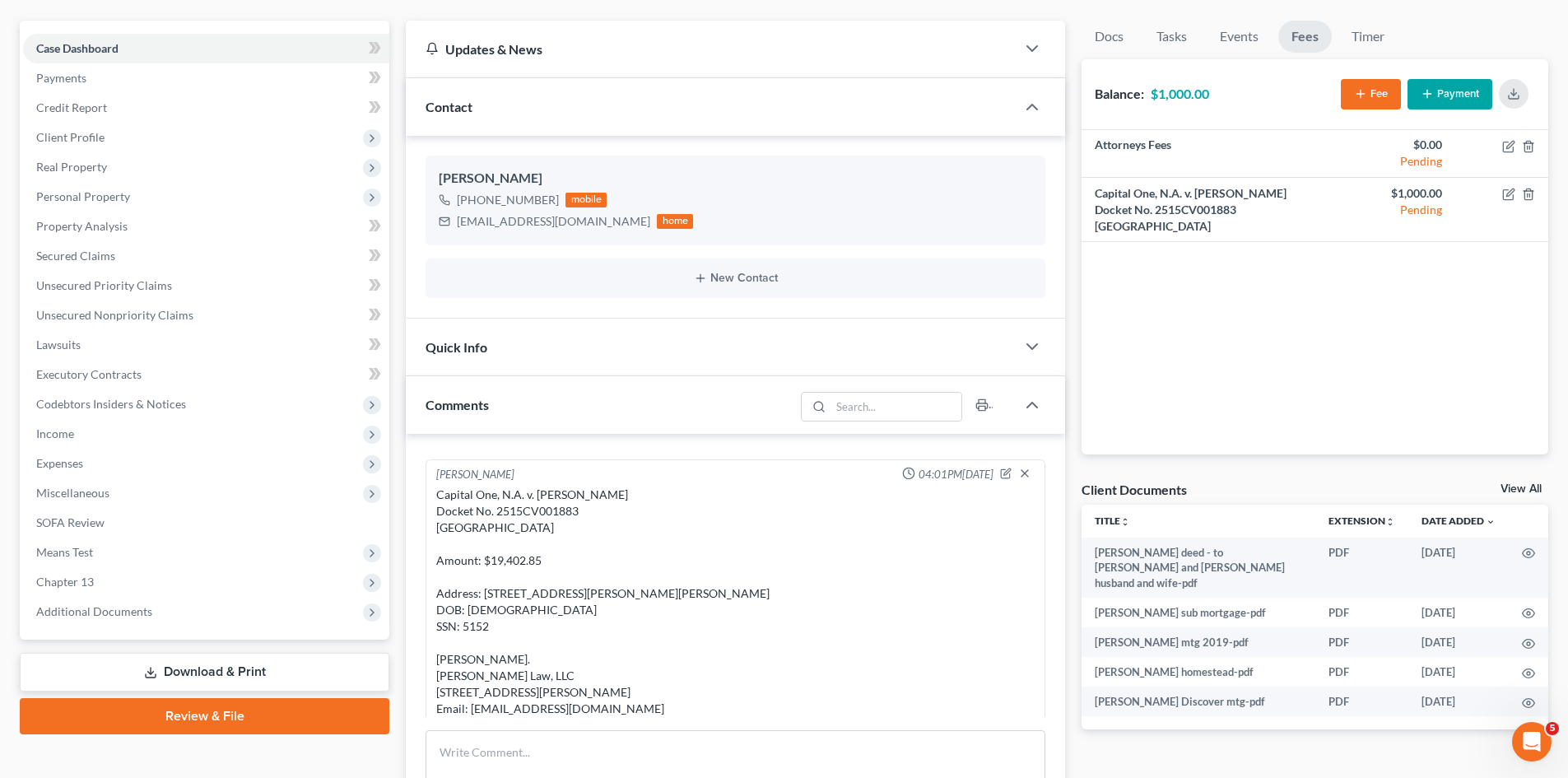
scroll to position [0, 0]
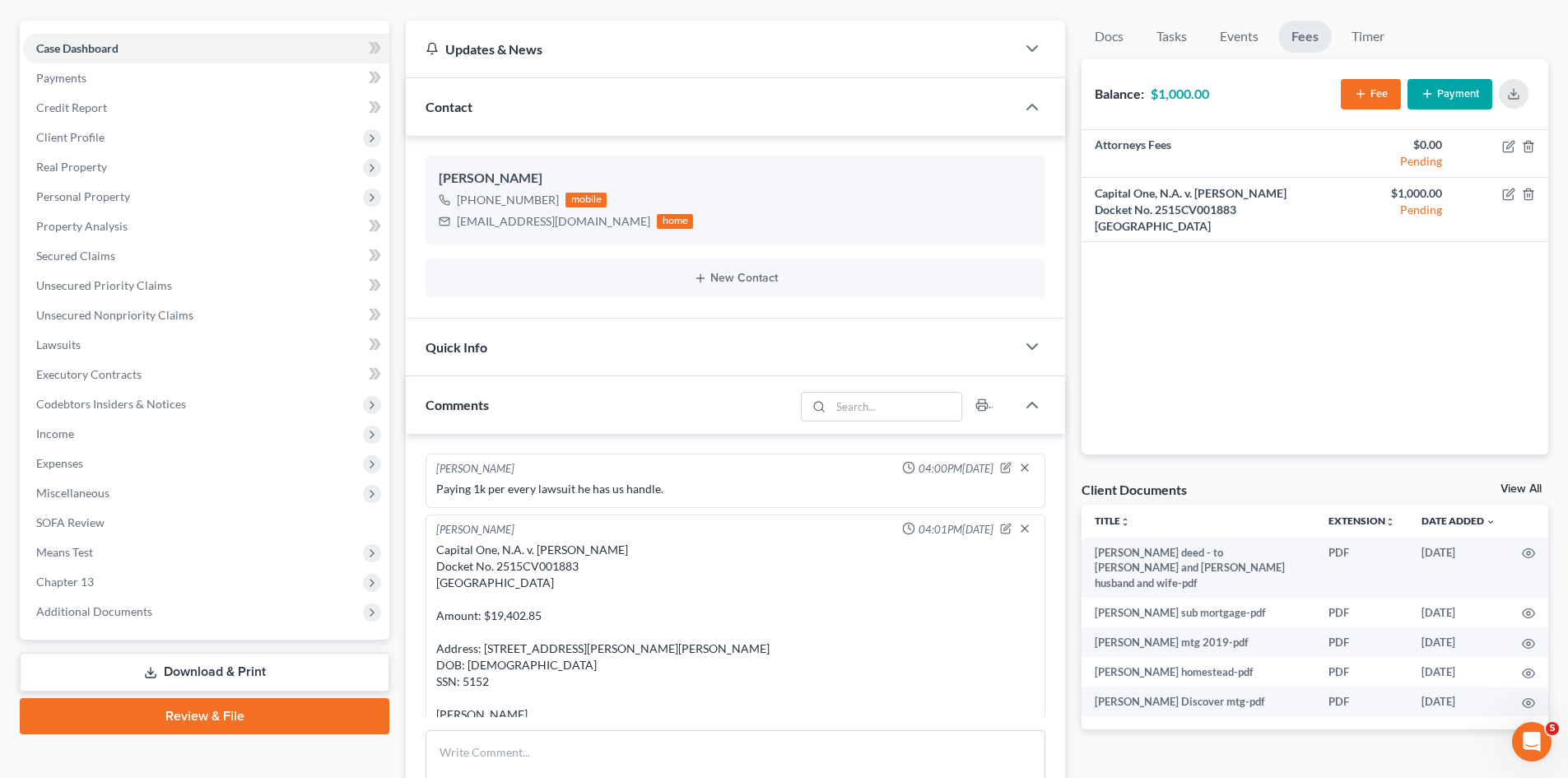
click at [518, 566] on div "Capital One, N.A. v. Sean J. Donovan Docket No. 2515CV001883 Brockton District …" at bounding box center [735, 673] width 598 height 264
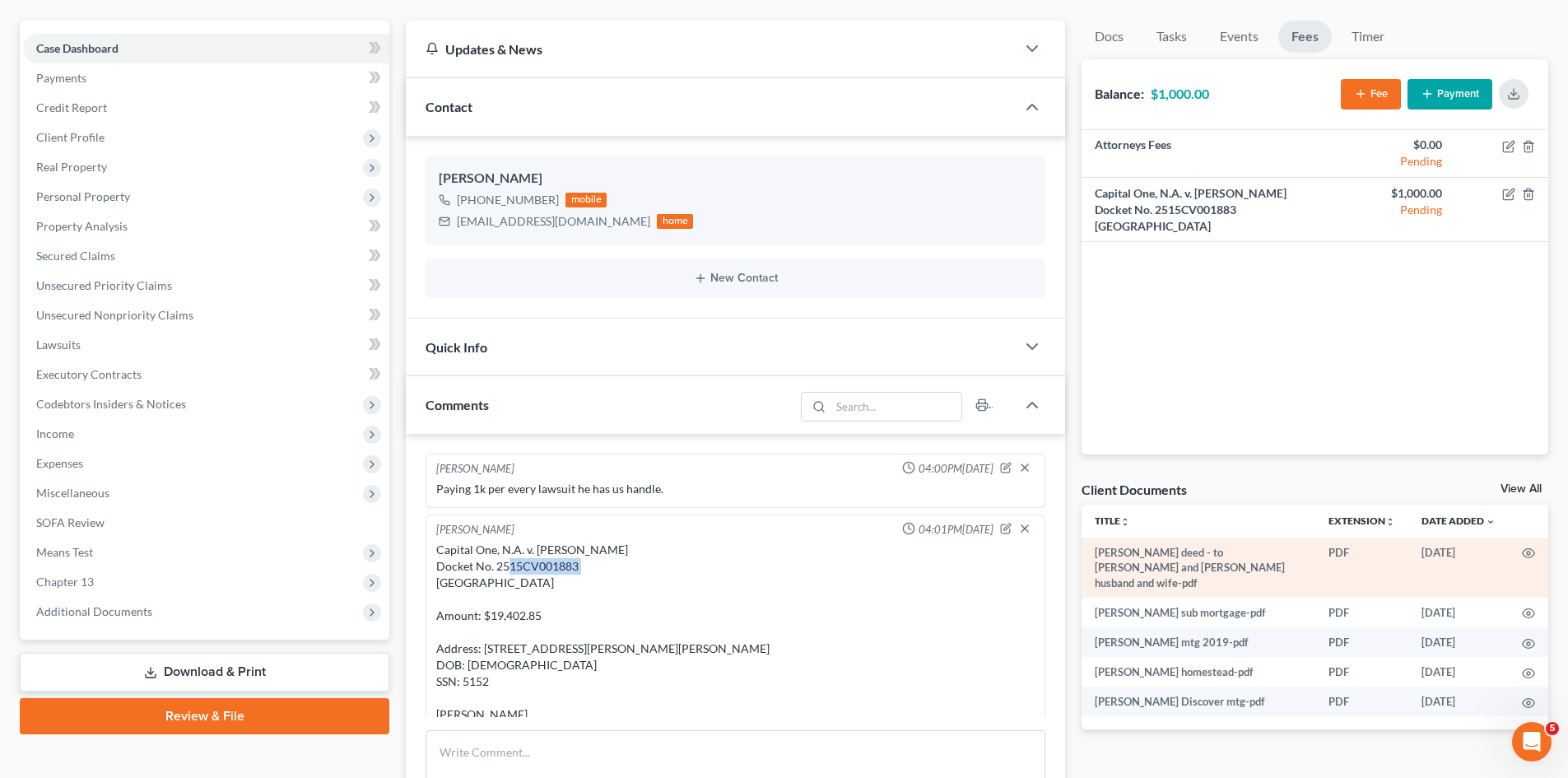
copy div "2515CV001883"
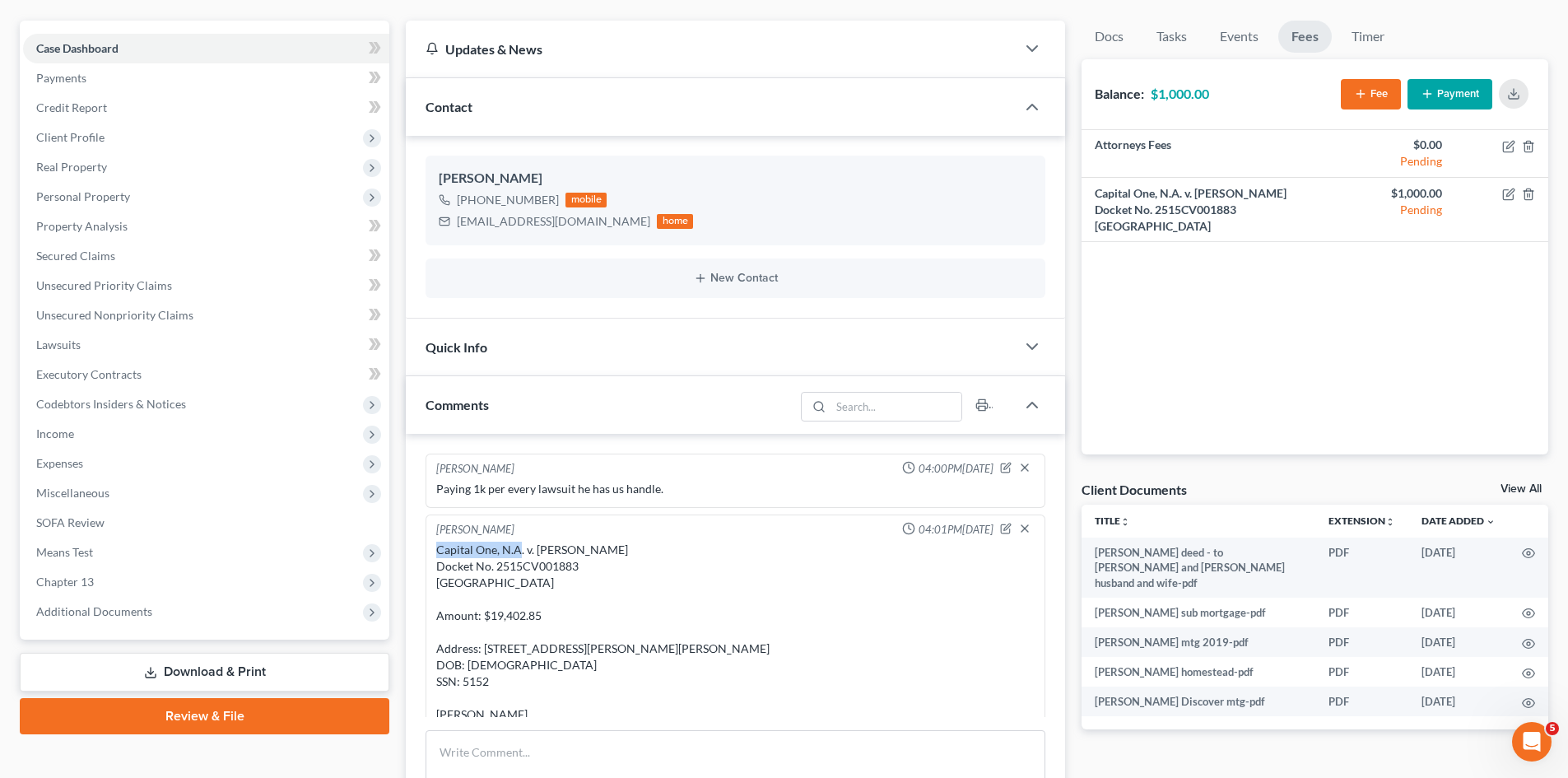
drag, startPoint x: 520, startPoint y: 553, endPoint x: 416, endPoint y: 545, distance: 104.3
click at [416, 545] on div "Michael Manning 04:00PM, 09/05/2025 Paying 1k per every lawsuit he has us handl…" at bounding box center [736, 647] width 659 height 425
copy div "Capital One, N.A"
drag, startPoint x: 627, startPoint y: 552, endPoint x: 536, endPoint y: 546, distance: 91.2
click at [536, 546] on div "Capital One, N.A. v. Sean J. Donovan Docket No. 2515CV001883 Brockton District …" at bounding box center [735, 673] width 598 height 264
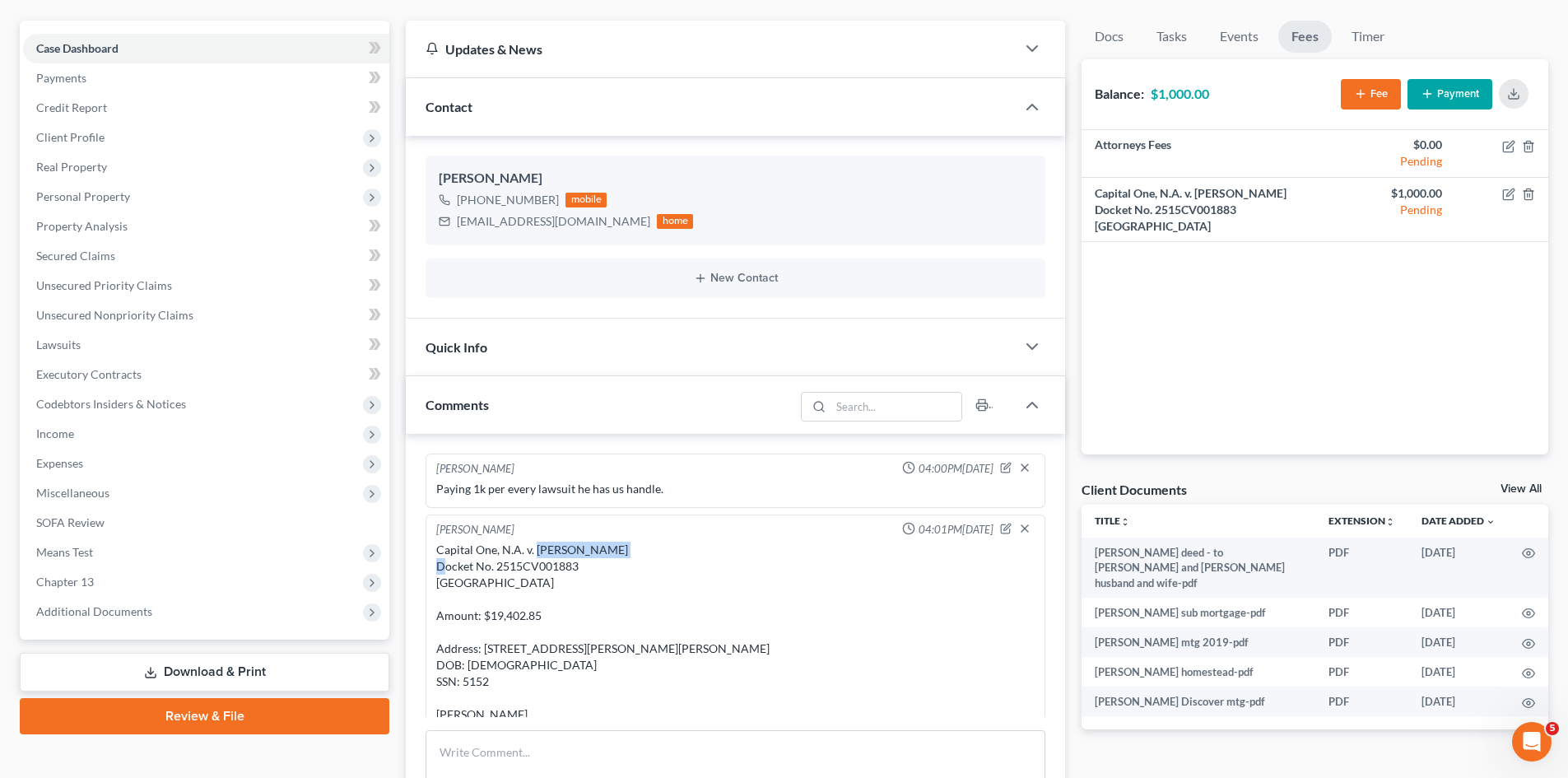
copy div "Sean J. Donovan"
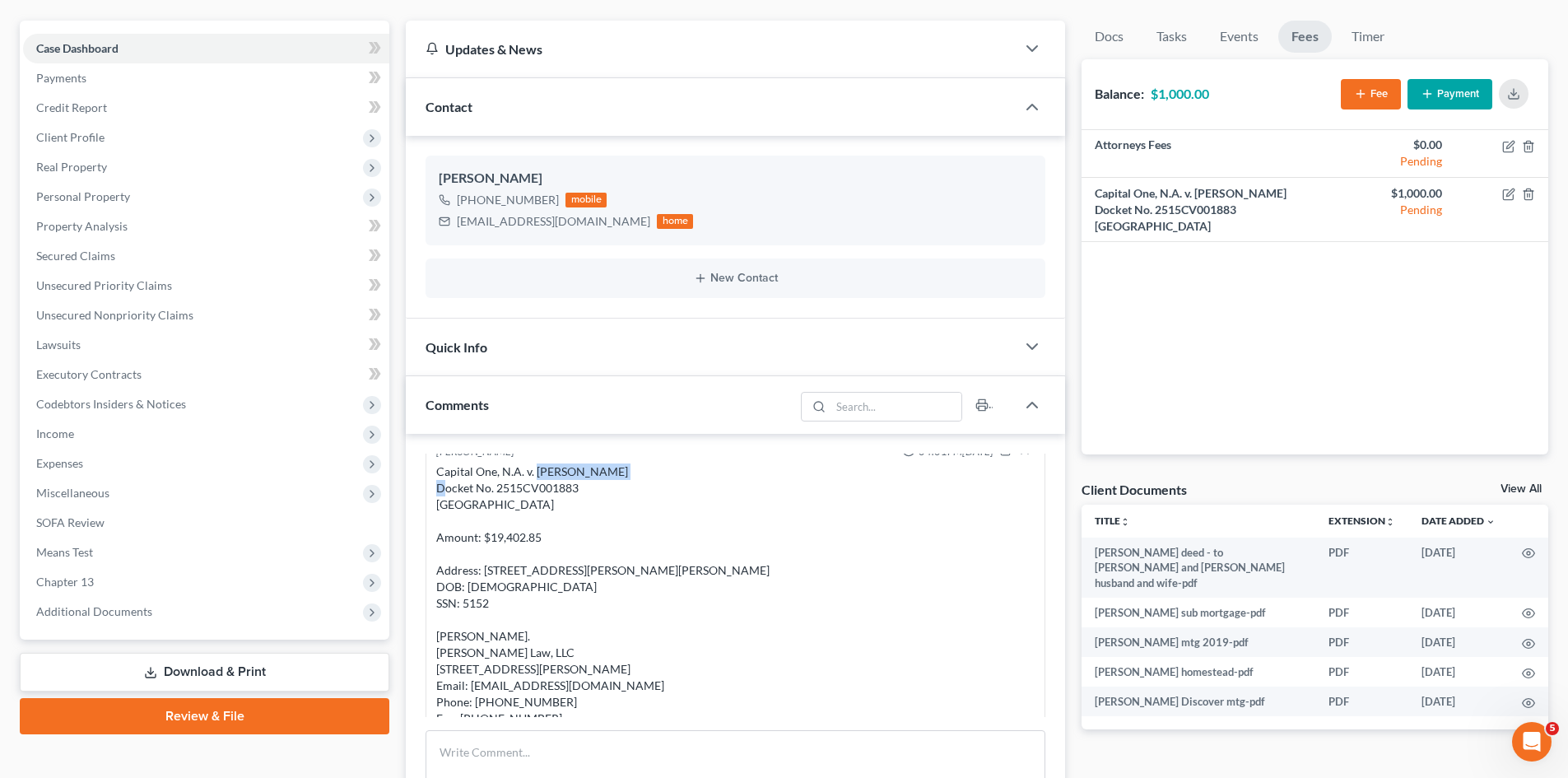
scroll to position [116, 0]
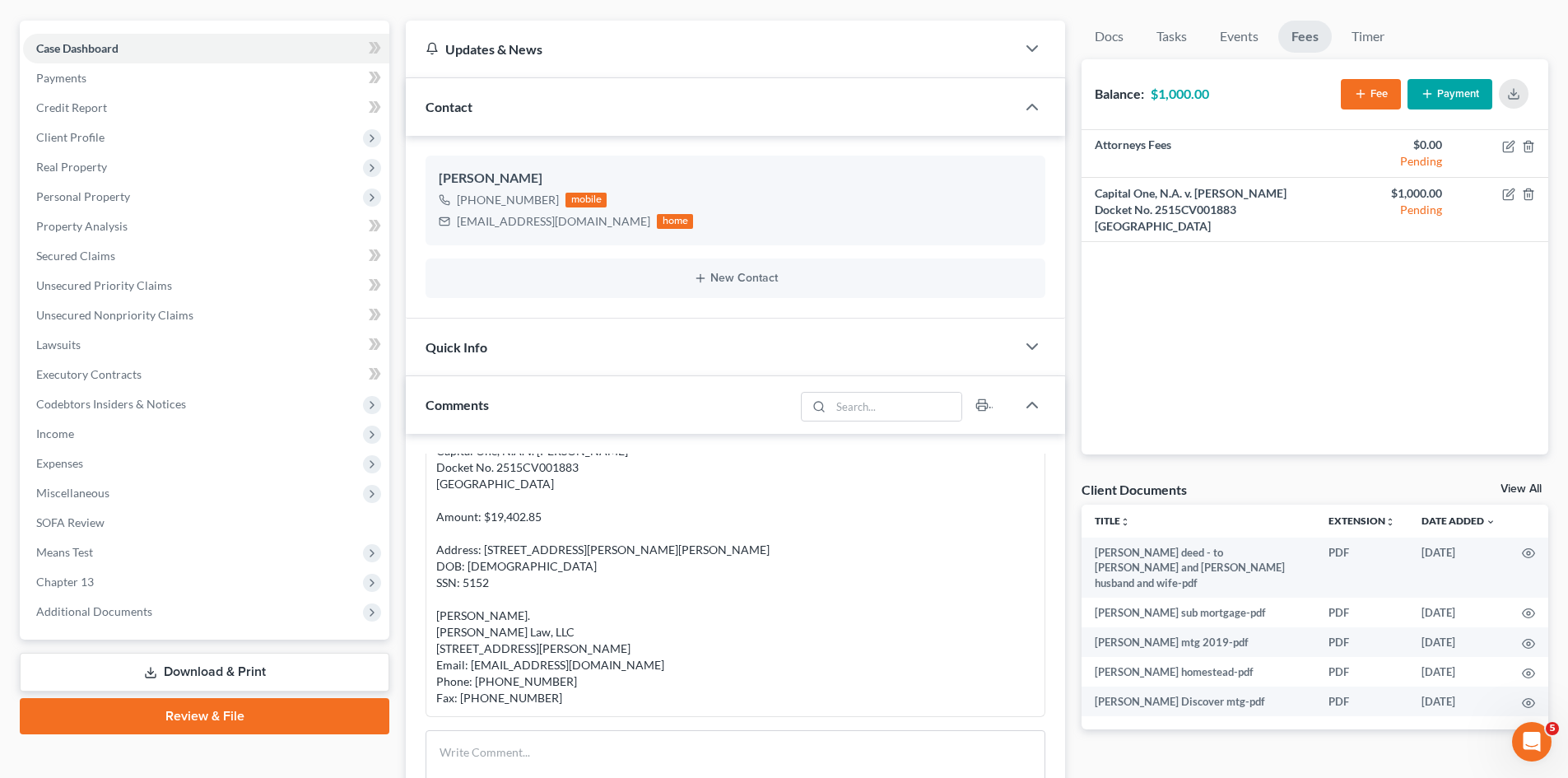
drag, startPoint x: 513, startPoint y: 610, endPoint x: 554, endPoint y: 643, distance: 52.6
click at [515, 610] on div "Capital One, N.A. v. Sean J. Donovan Docket No. 2515CV001883 Brockton District …" at bounding box center [735, 575] width 598 height 264
drag, startPoint x: 552, startPoint y: 653, endPoint x: 431, endPoint y: 601, distance: 131.7
click at [431, 601] on div "Michael Manning 04:01PM, 09/05/2025 Capital One, N.A. v. Sean J. Donovan Docket…" at bounding box center [735, 566] width 619 height 302
copy div "Matthew D. Smith, Esq. Schreiber Law, LLC 53 Stiles Rd, Suite A102 Salem, NH 03…"
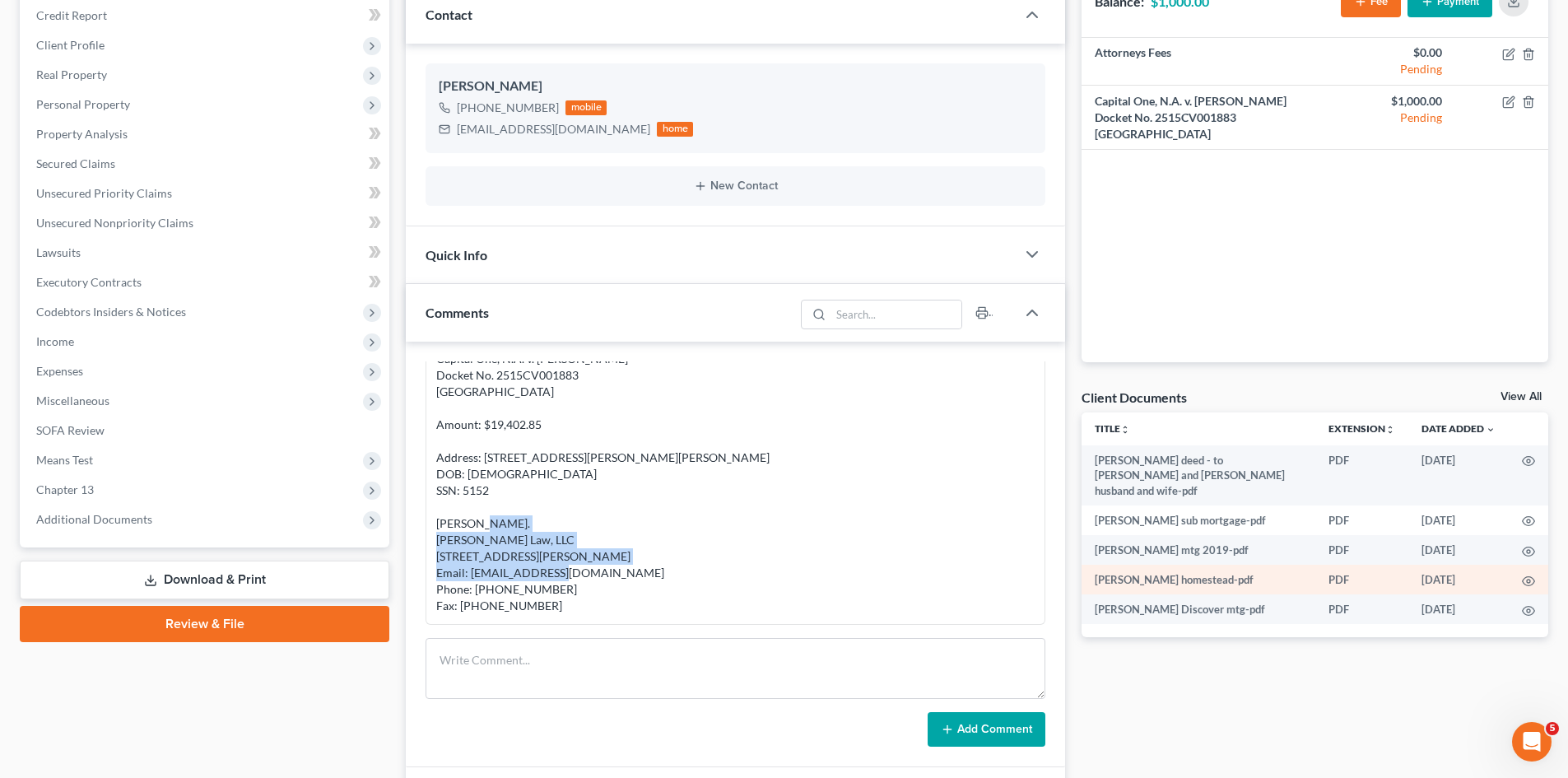
scroll to position [274, 0]
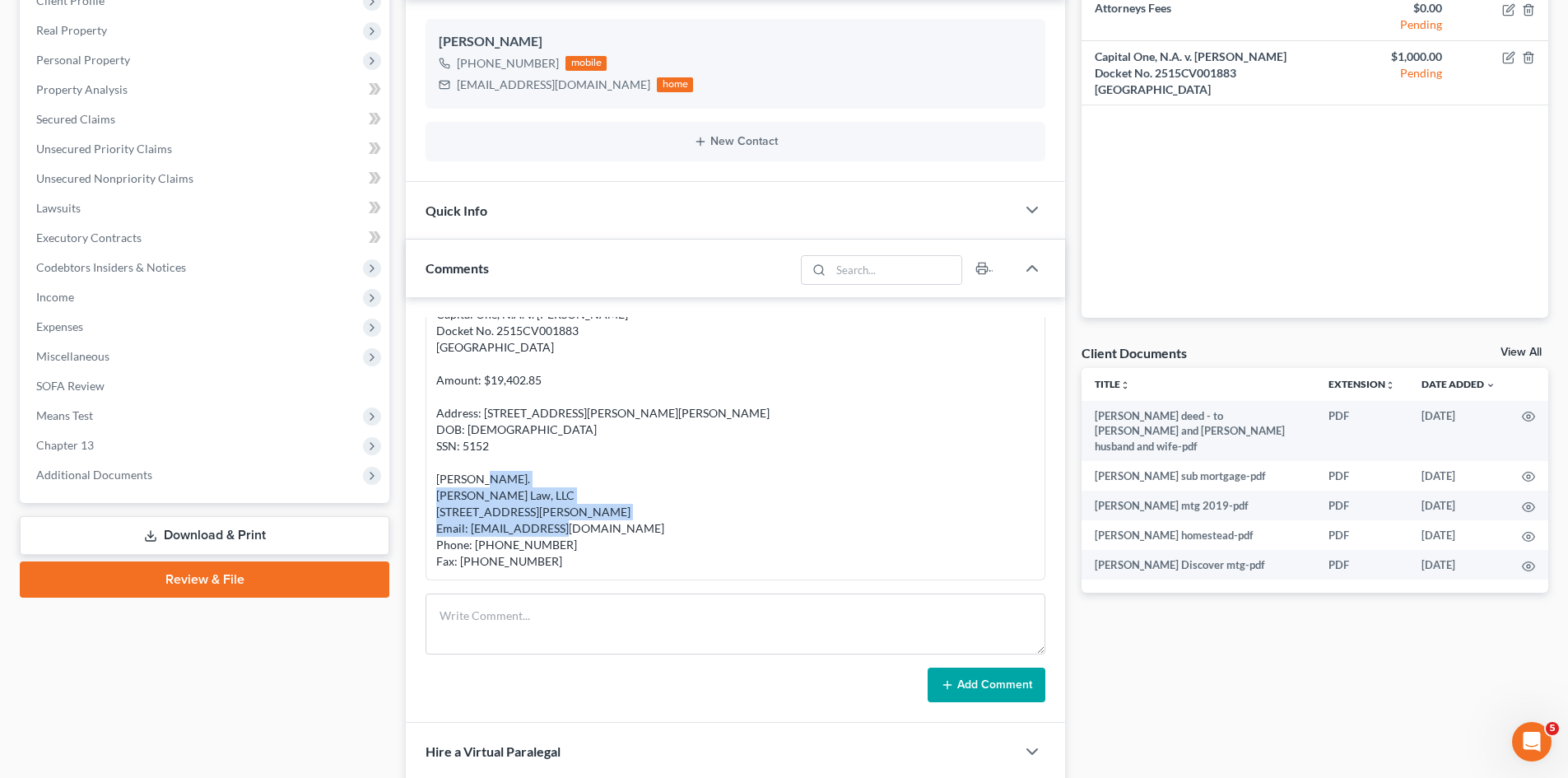
click at [1509, 355] on link "View All" at bounding box center [1520, 353] width 41 height 12
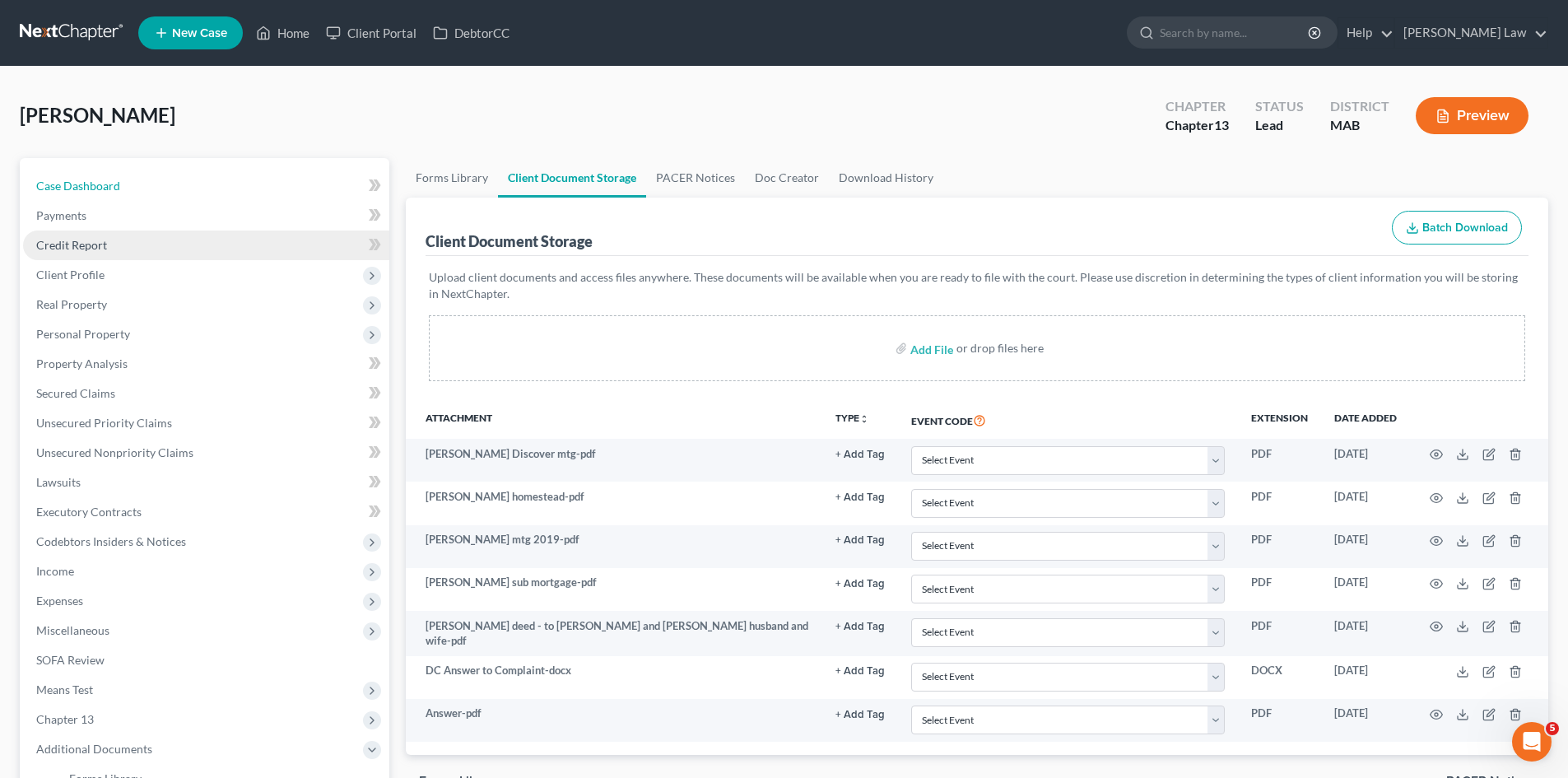
drag, startPoint x: 68, startPoint y: 177, endPoint x: 177, endPoint y: 256, distance: 134.6
click at [68, 177] on link "Case Dashboard" at bounding box center [206, 186] width 366 height 30
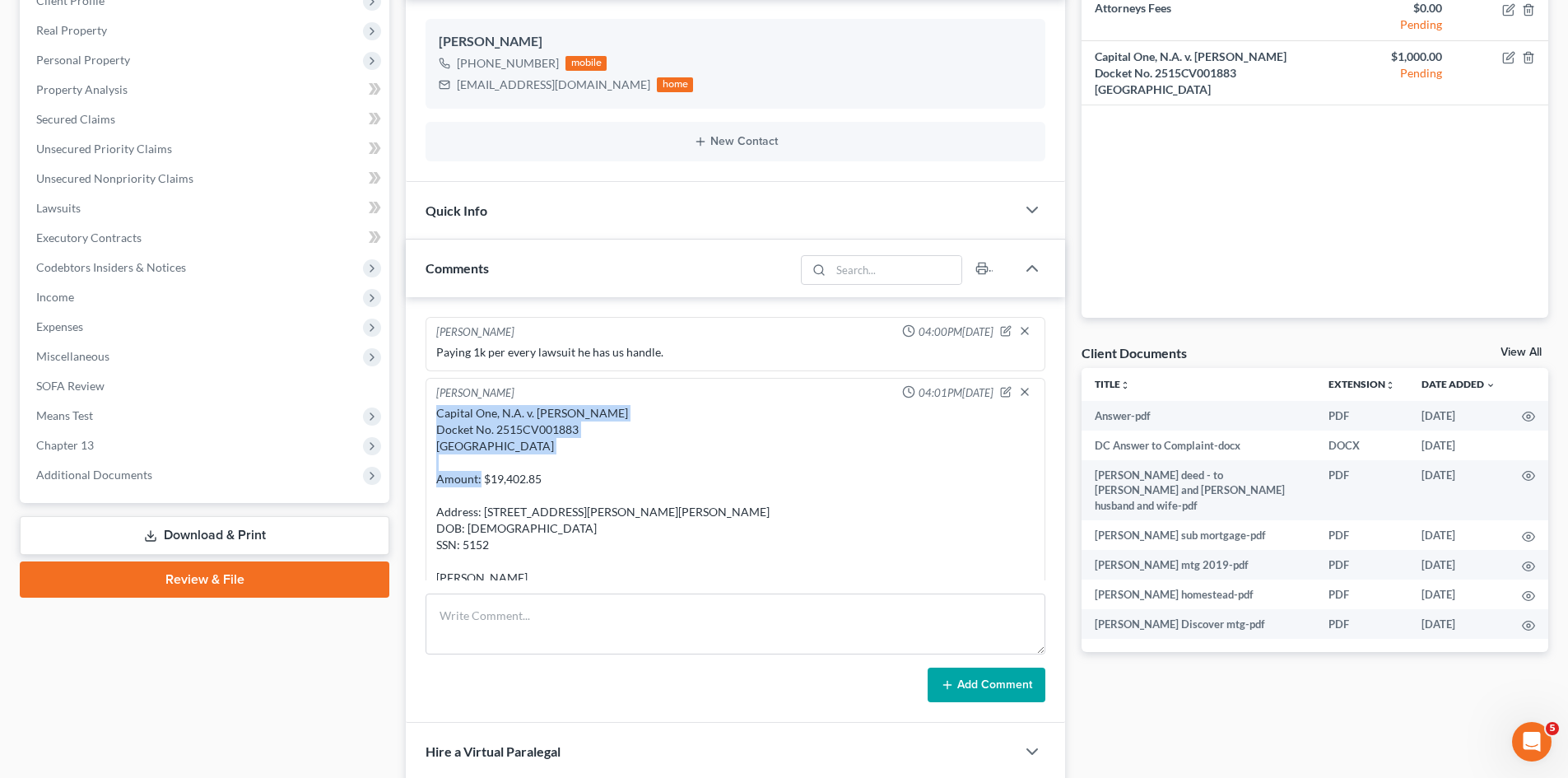
drag, startPoint x: 435, startPoint y: 419, endPoint x: 573, endPoint y: 460, distance: 144.0
click at [573, 460] on div "Capital One, N.A. v. Sean J. Donovan Docket No. 2515CV001883 Brockton District …" at bounding box center [736, 536] width 605 height 270
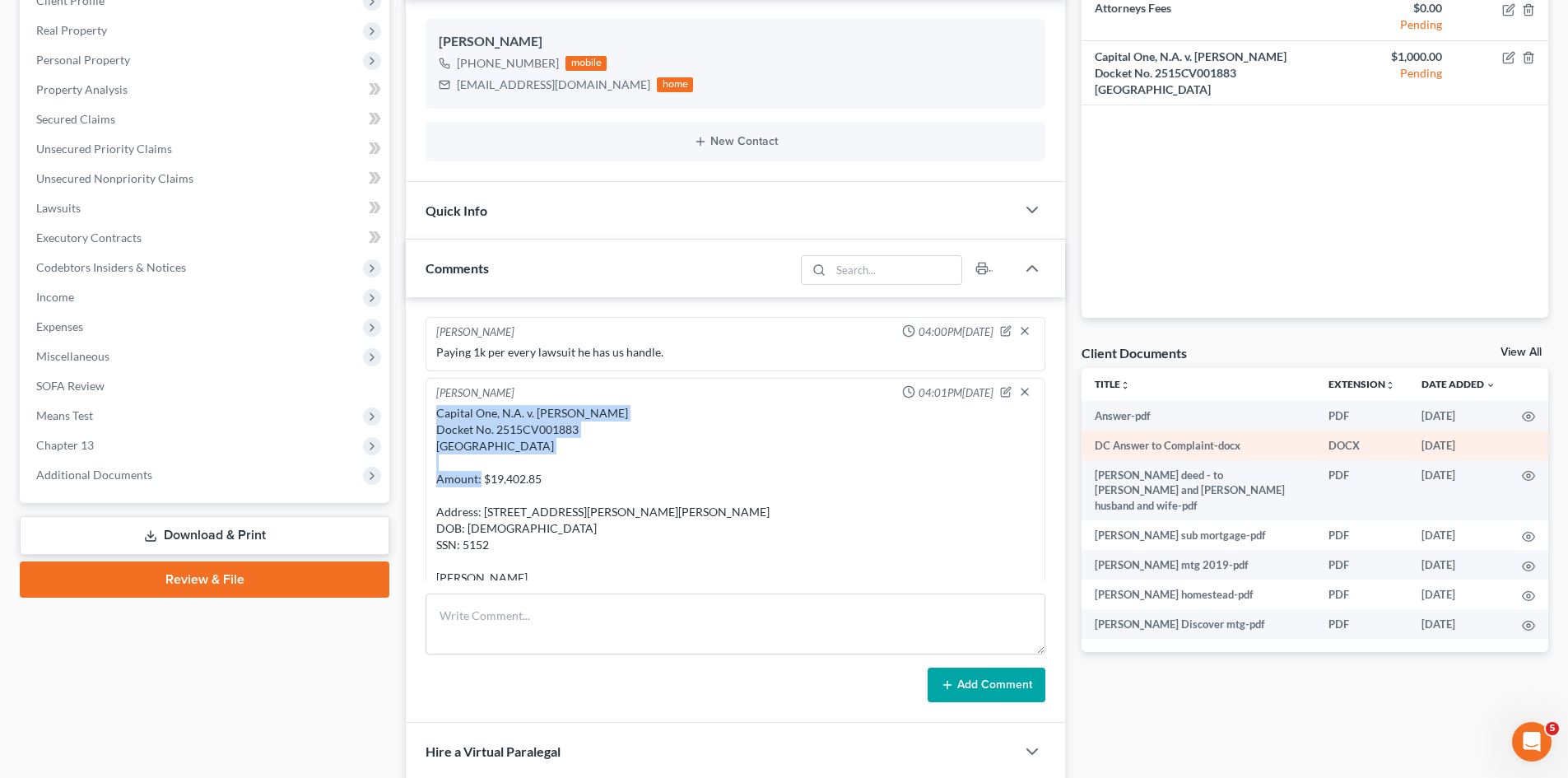
copy div "Capital One, N.A. v. Sean J. Donovan Docket No. 2515CV001883 Brockton District …"
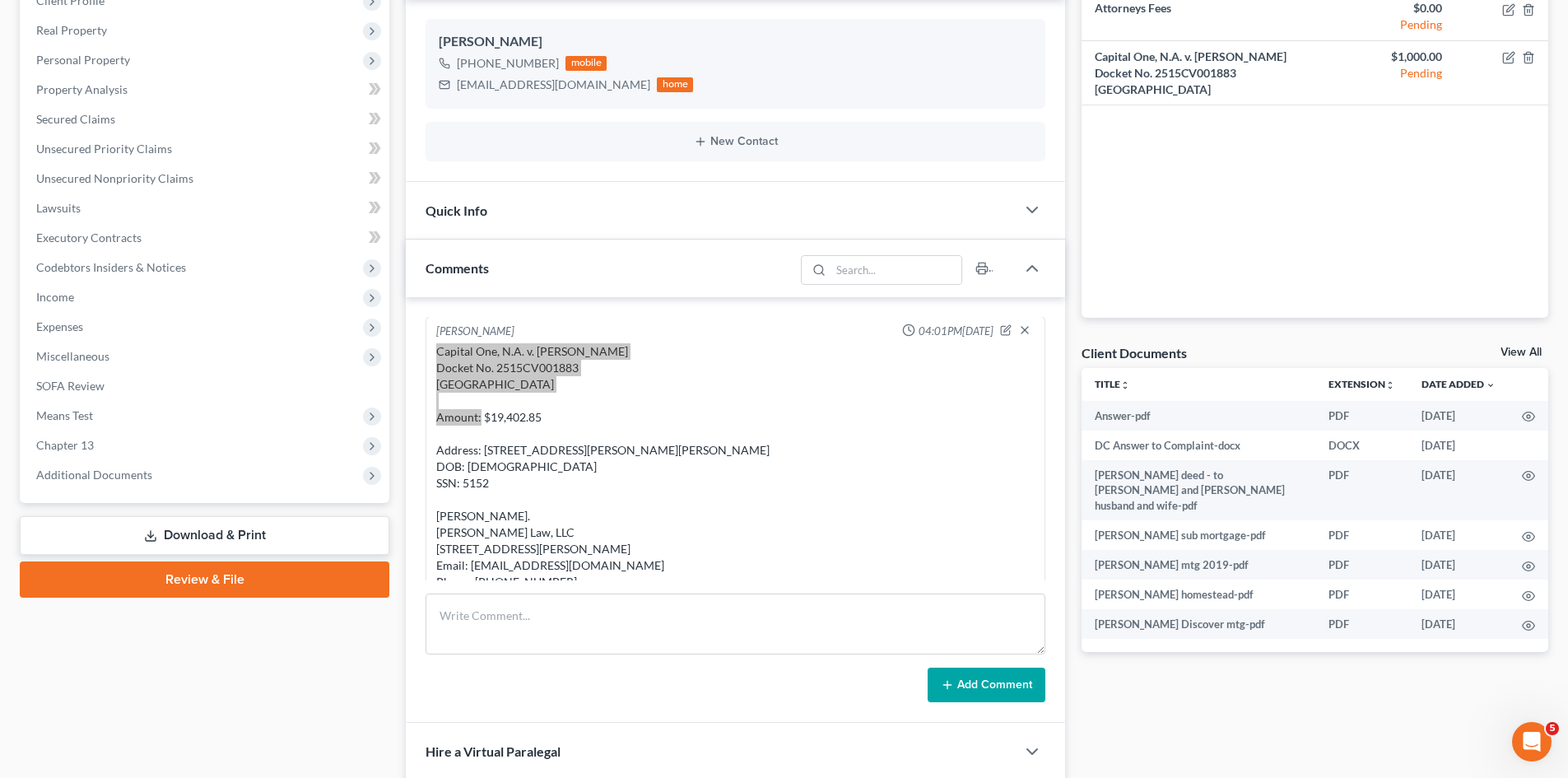
scroll to position [116, 0]
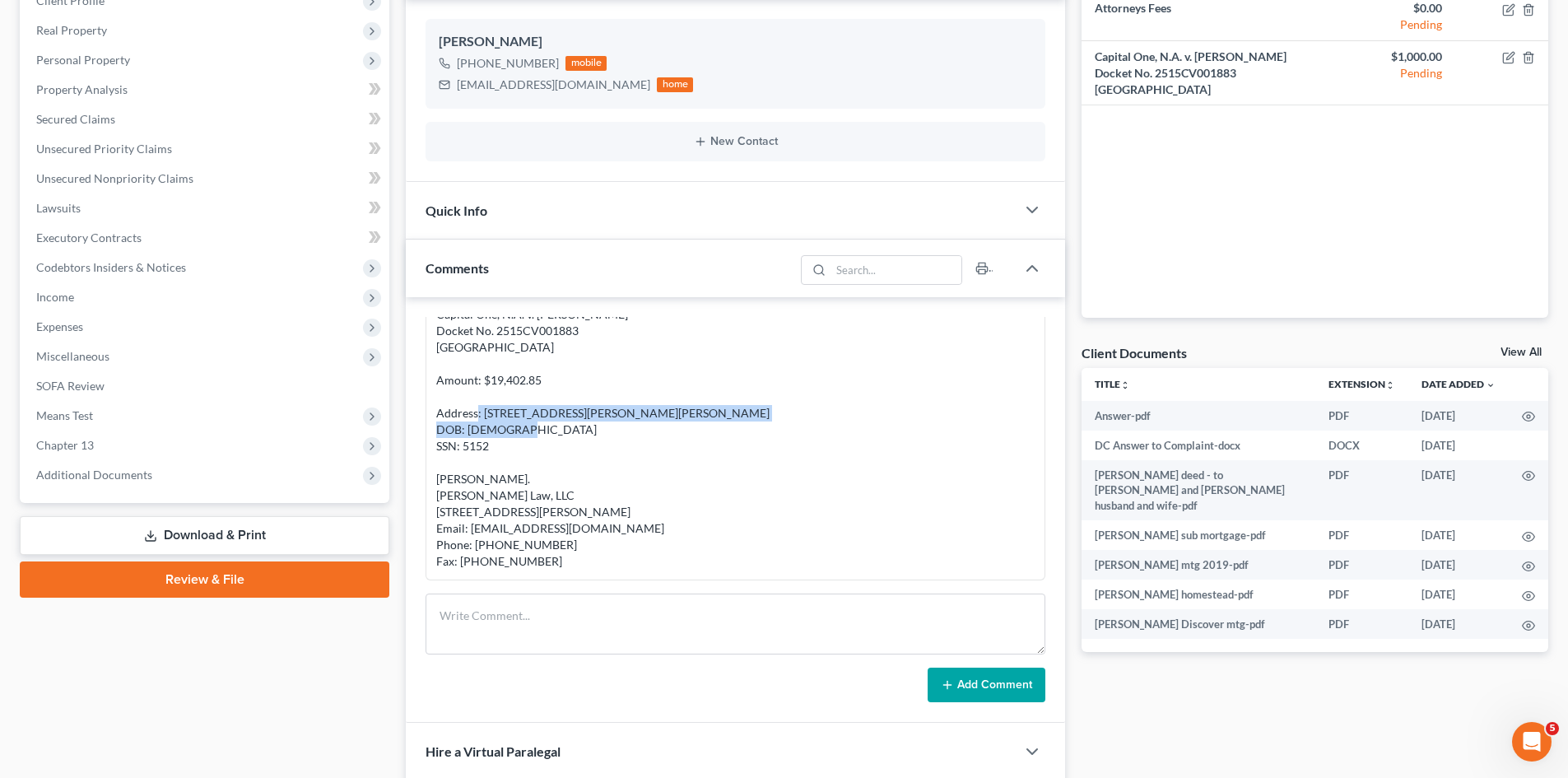
drag, startPoint x: 738, startPoint y: 390, endPoint x: 515, endPoint y: 394, distance: 223.0
click at [520, 391] on div "Capital One, N.A. v. Sean J. Donovan Docket No. 2515CV001883 Brockton District …" at bounding box center [735, 438] width 598 height 264
click at [515, 394] on div "Capital One, N.A. v. Sean J. Donovan Docket No. 2515CV001883 Brockton District …" at bounding box center [735, 438] width 598 height 264
drag, startPoint x: 487, startPoint y: 395, endPoint x: 763, endPoint y: 401, distance: 276.1
click at [763, 401] on div "Capital One, N.A. v. Sean J. Donovan Docket No. 2515CV001883 Brockton District …" at bounding box center [735, 438] width 598 height 264
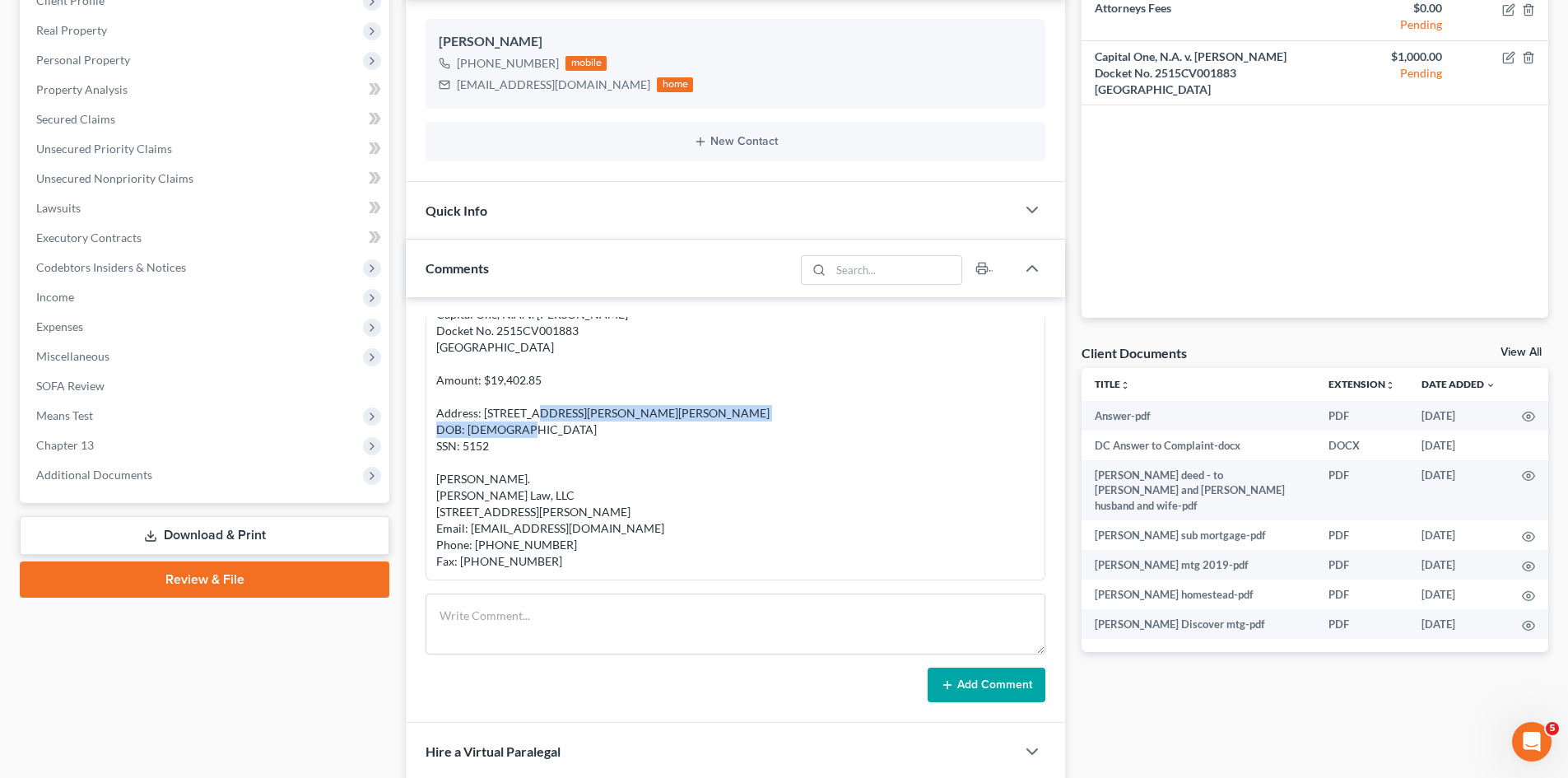
copy div "1 Rollings Hill Drive, East Bridgewater, MA 02333"
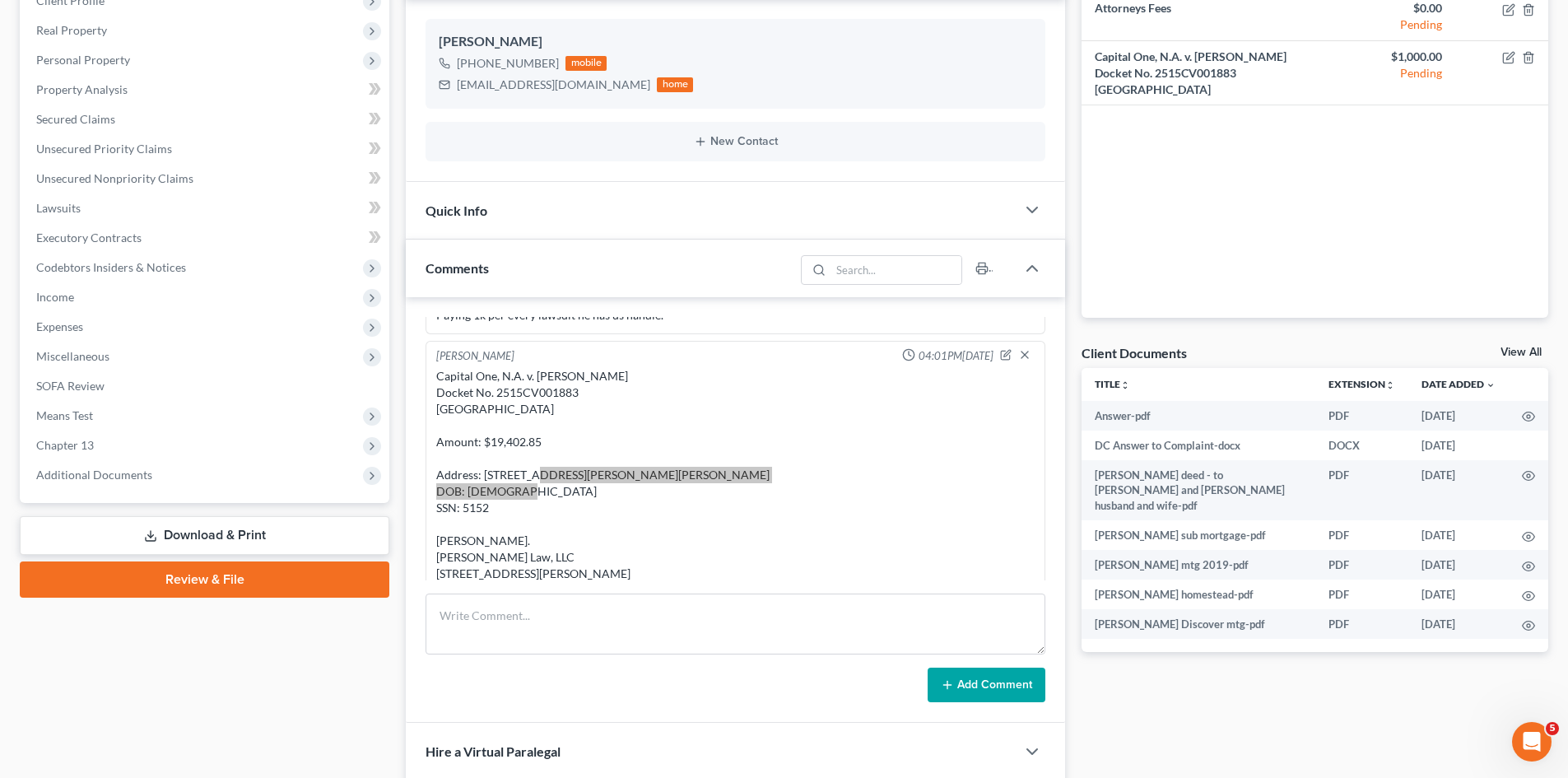
scroll to position [0, 0]
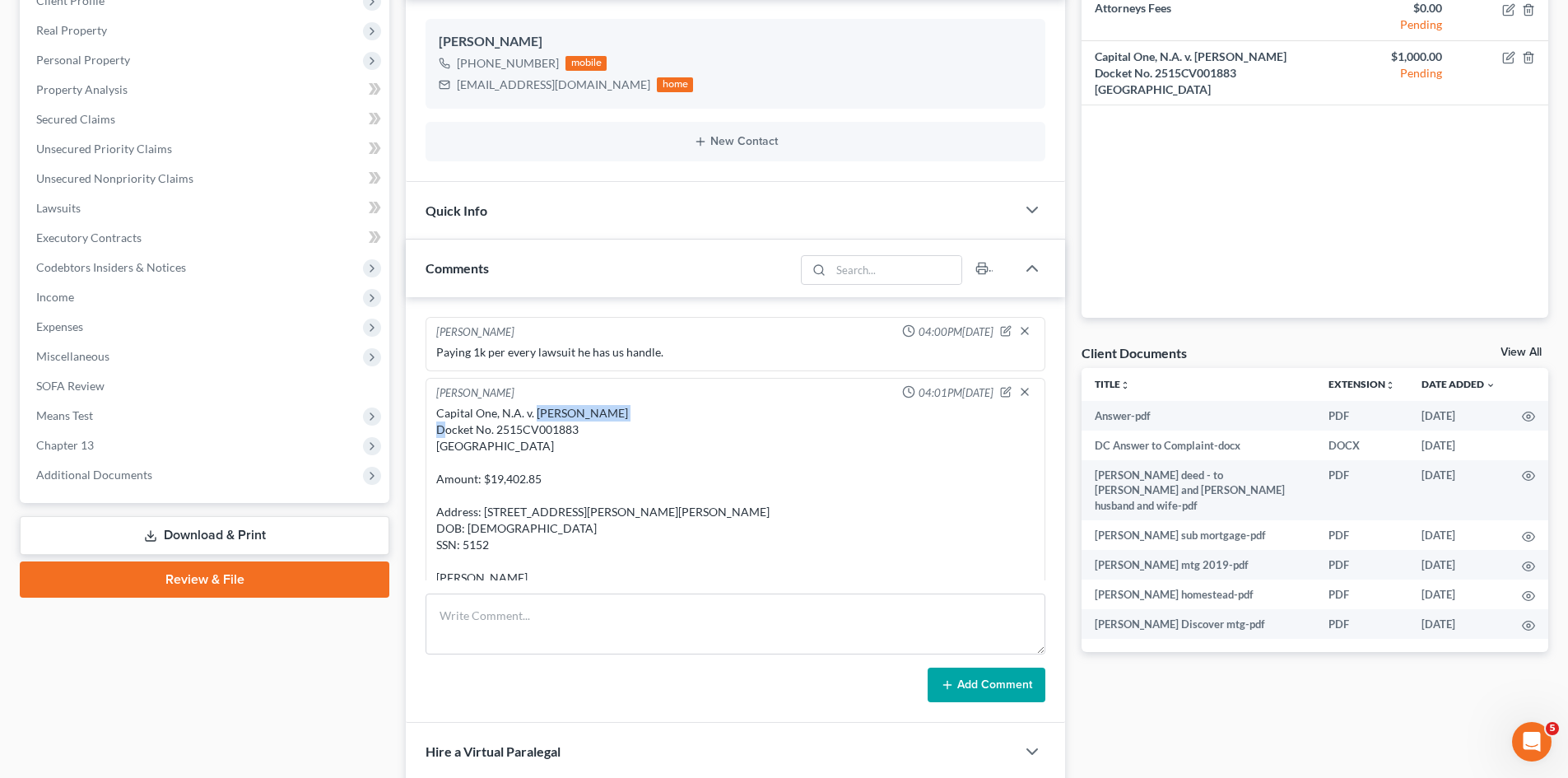
drag, startPoint x: 619, startPoint y: 412, endPoint x: 537, endPoint y: 408, distance: 82.1
click at [537, 408] on div "Capital One, N.A. v. Sean J. Donovan Docket No. 2515CV001883 Brockton District …" at bounding box center [735, 537] width 598 height 264
click at [596, 415] on div "Capital One, N.A. v. Sean J. Donovan Docket No. 2515CV001883 Brockton District …" at bounding box center [735, 537] width 598 height 264
click at [528, 425] on div "Capital One, N.A. v. Sean J. Donovan Docket No. 2515CV001883 Brockton District …" at bounding box center [735, 537] width 598 height 264
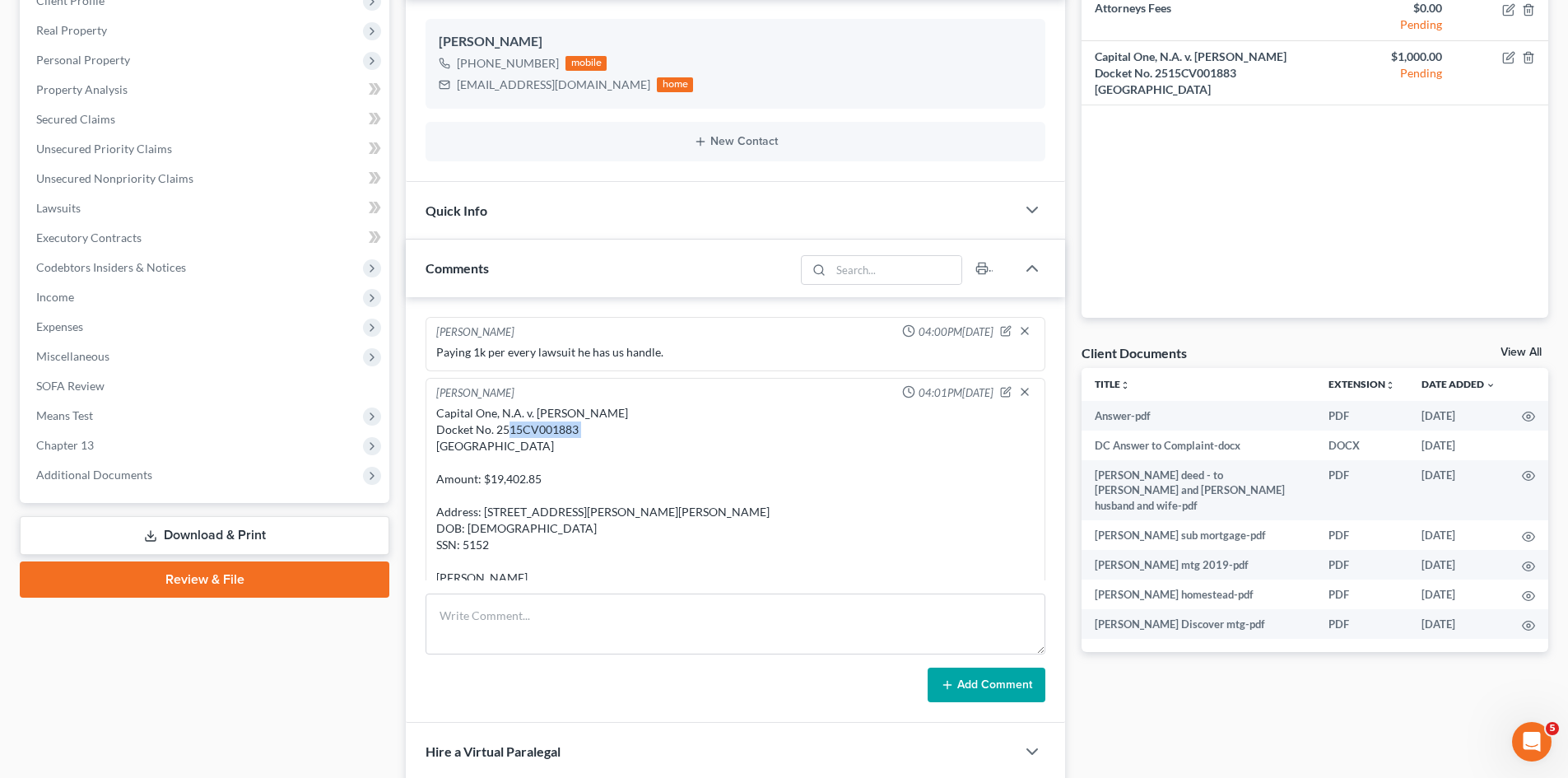
click at [529, 425] on div "Capital One, N.A. v. Sean J. Donovan Docket No. 2515CV001883 Brockton District …" at bounding box center [735, 537] width 598 height 264
click at [588, 417] on div "Capital One, N.A. v. Sean J. Donovan Docket No. 2515CV001883 Brockton District …" at bounding box center [735, 537] width 598 height 264
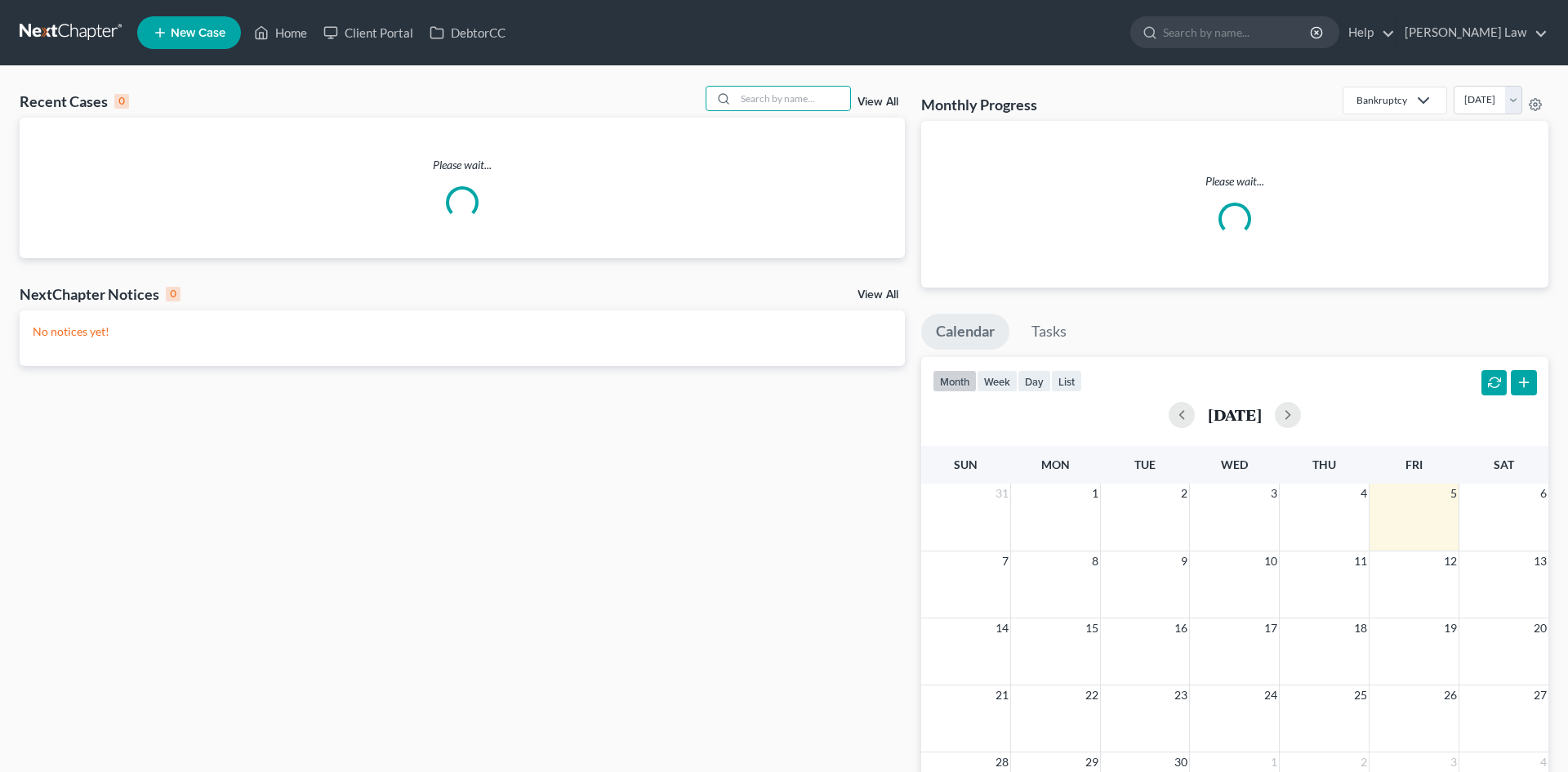
click at [775, 101] on input "search" at bounding box center [793, 99] width 115 height 24
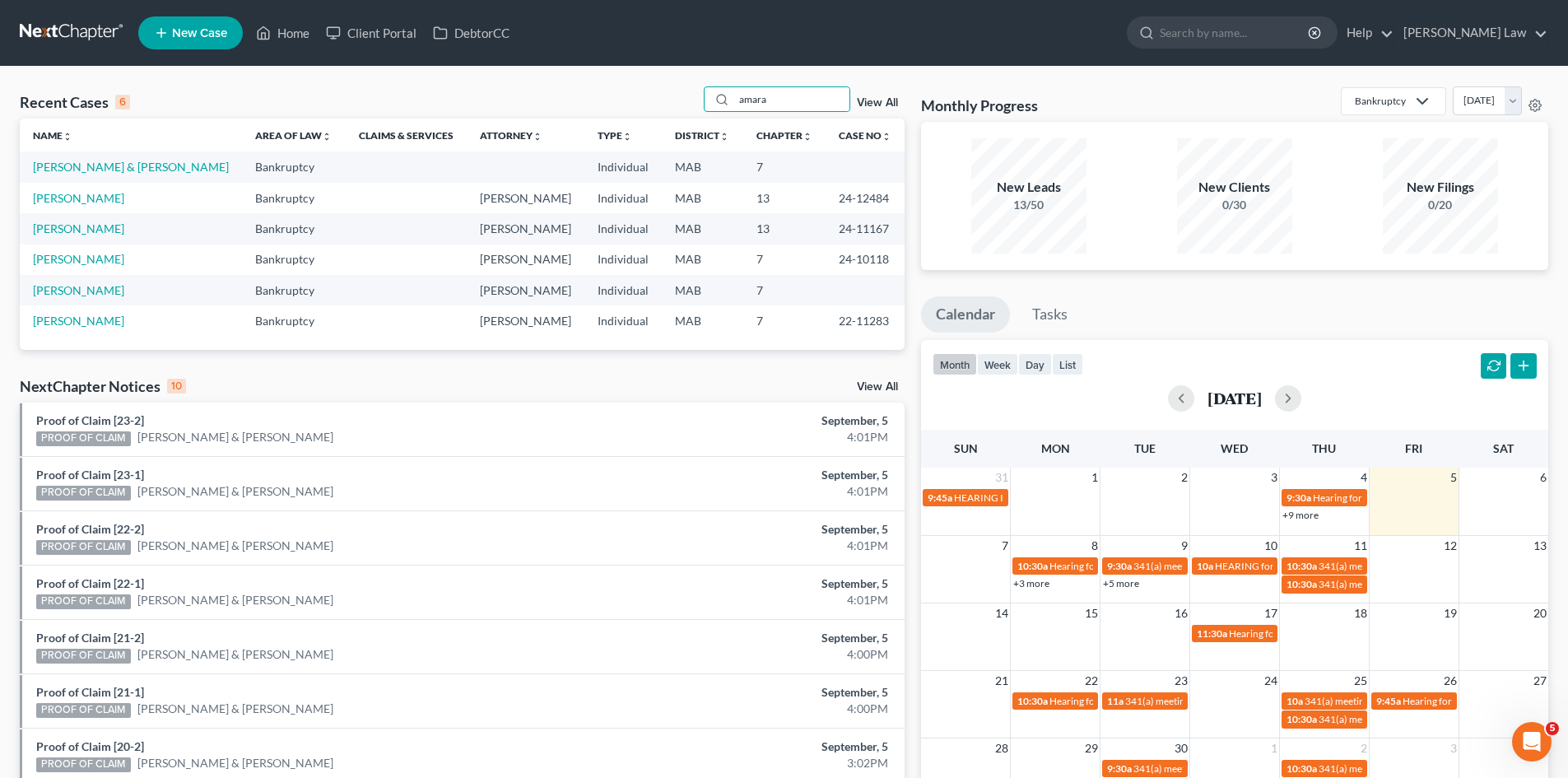
type input "amara"
click at [174, 47] on link "New Case" at bounding box center [190, 33] width 105 height 33
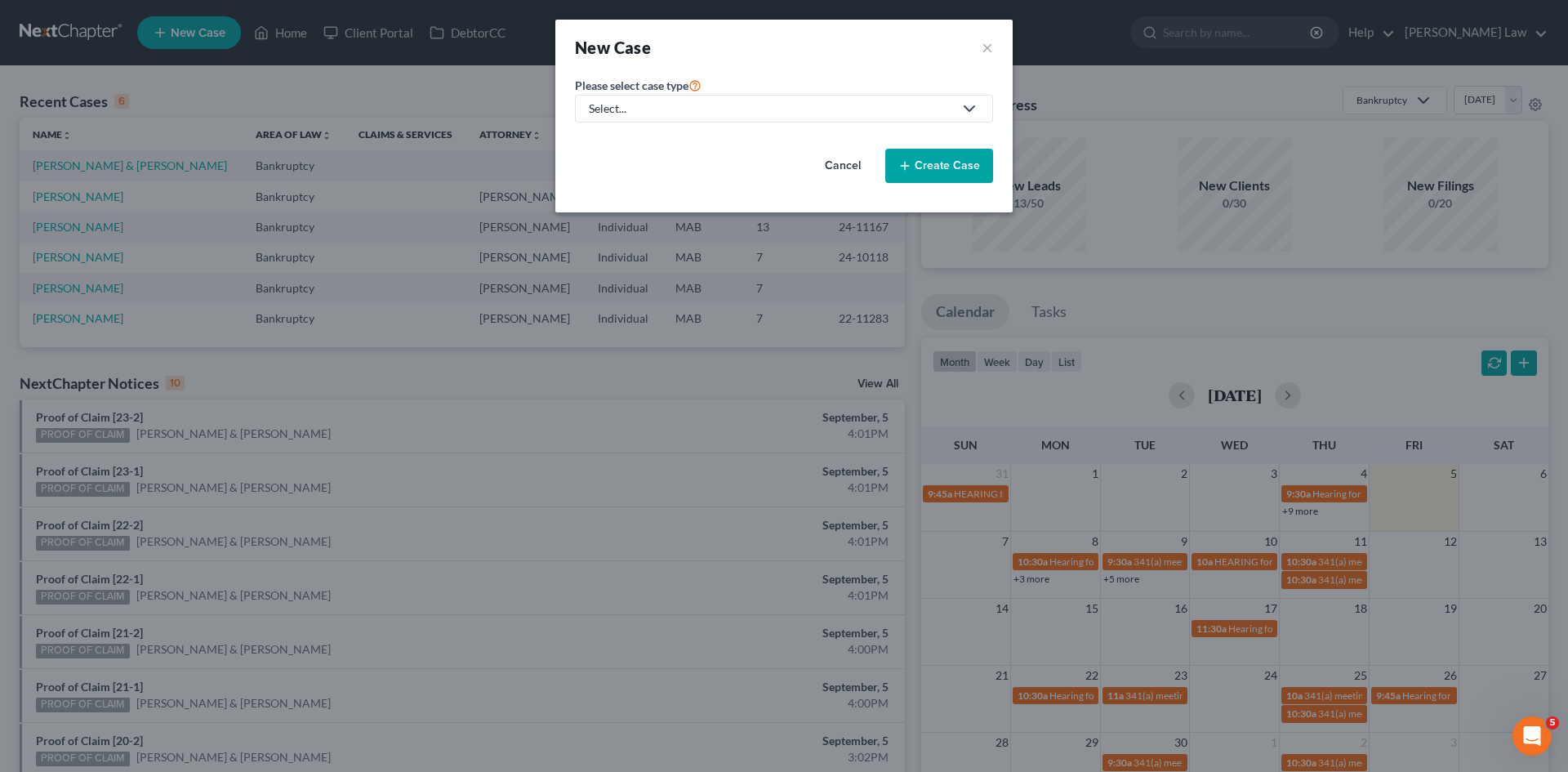
click at [691, 110] on div "Select..." at bounding box center [771, 109] width 365 height 17
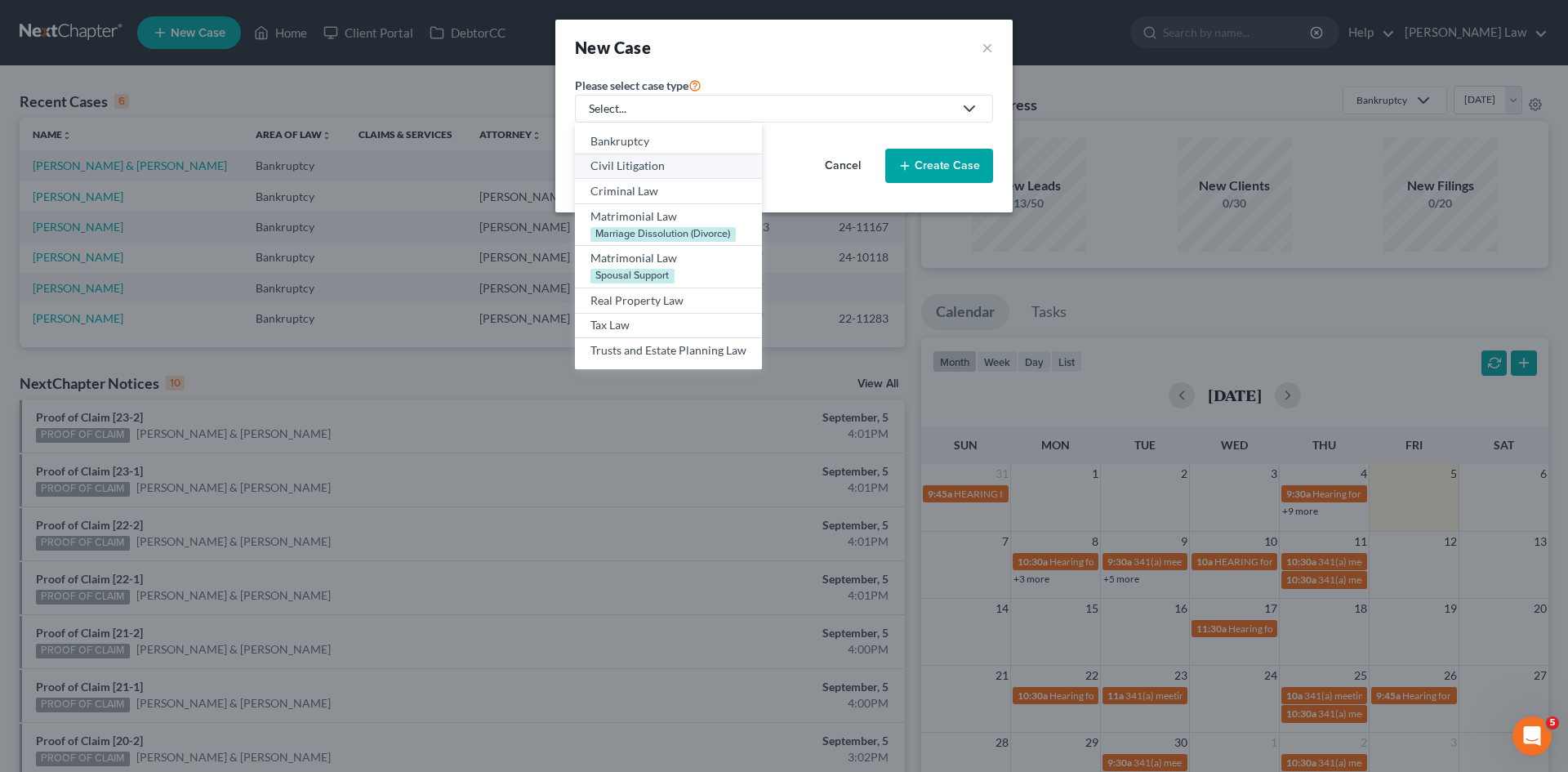
click at [653, 160] on div "Civil Litigation" at bounding box center [669, 166] width 156 height 17
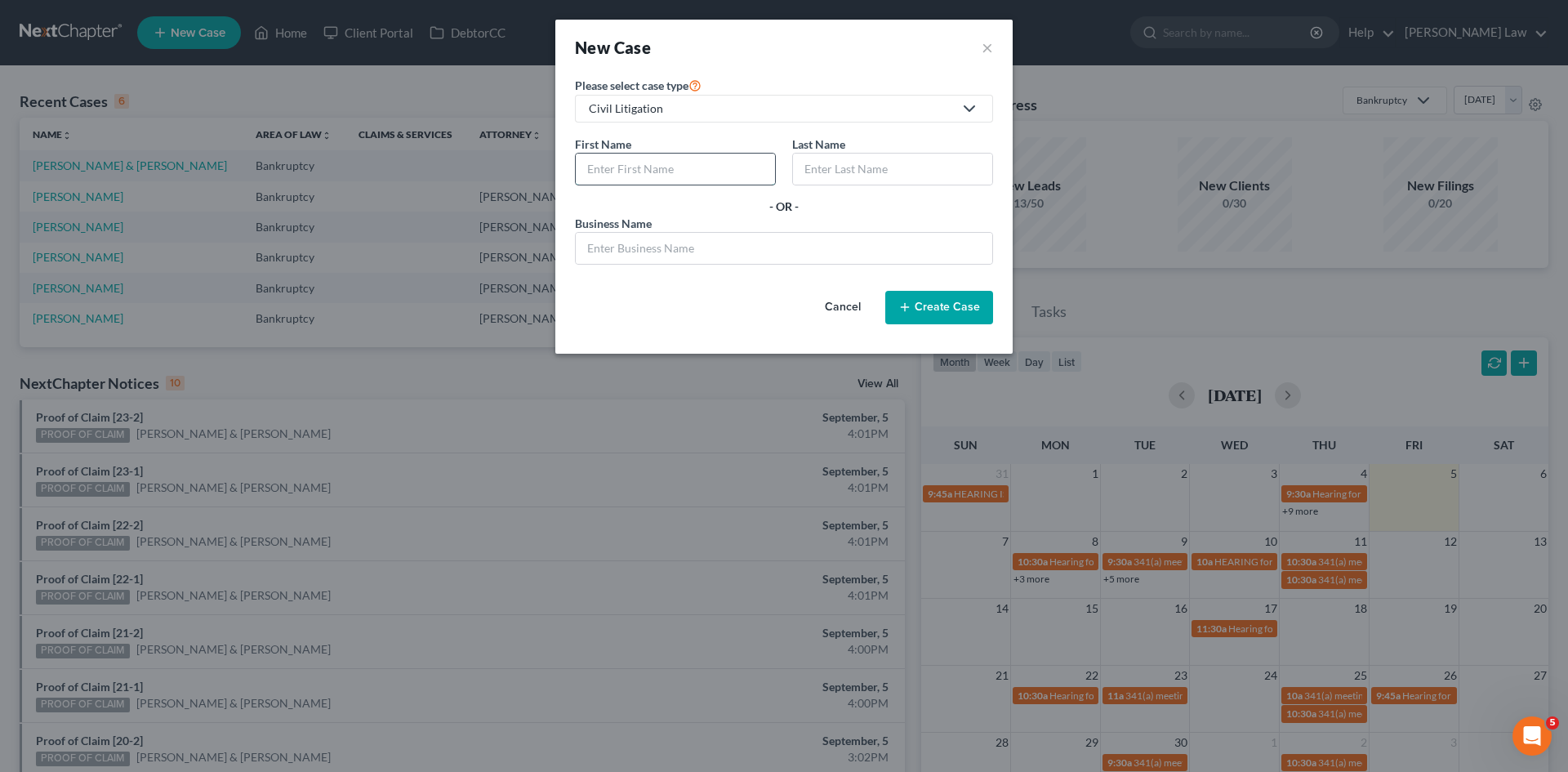
click at [637, 172] on input "text" at bounding box center [676, 168] width 200 height 31
type input "Ronald"
type input "Amaral, Jr."
click at [931, 304] on button "Create Case" at bounding box center [939, 307] width 108 height 35
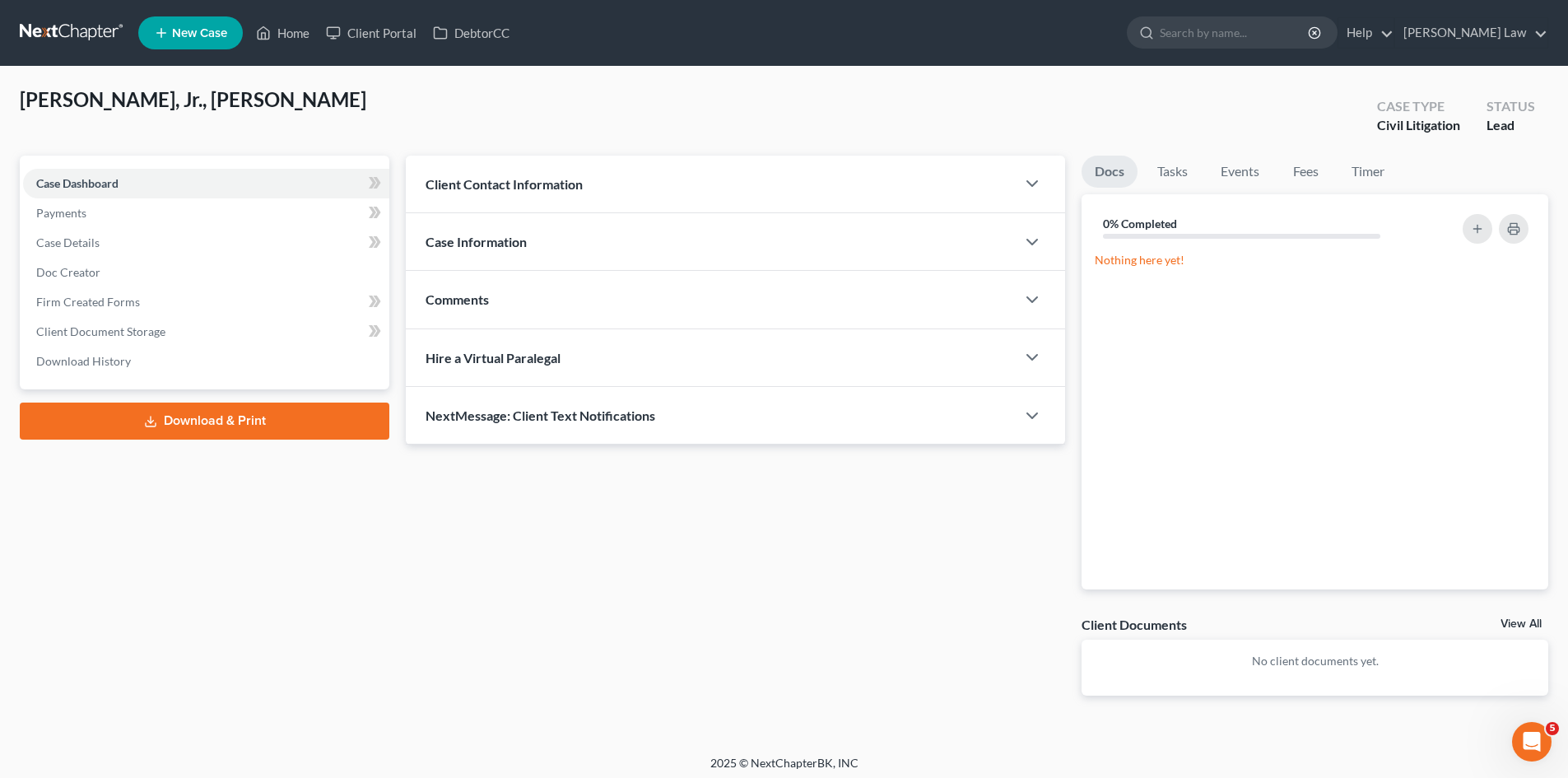
click at [535, 311] on div "Comments" at bounding box center [711, 299] width 610 height 57
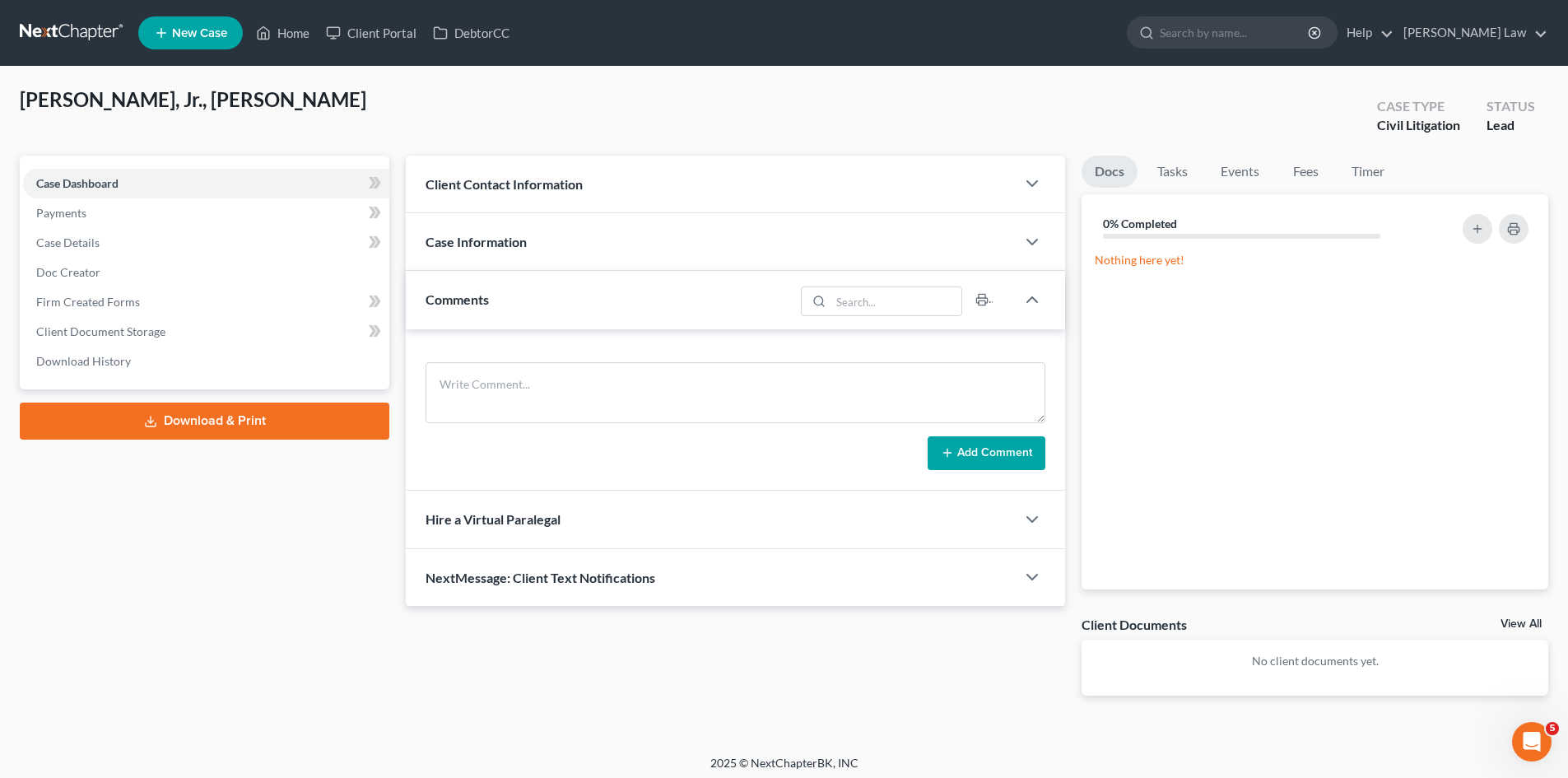
drag, startPoint x: 1510, startPoint y: 620, endPoint x: 1530, endPoint y: 620, distance: 20.0
click at [1510, 620] on link "View All" at bounding box center [1520, 625] width 41 height 12
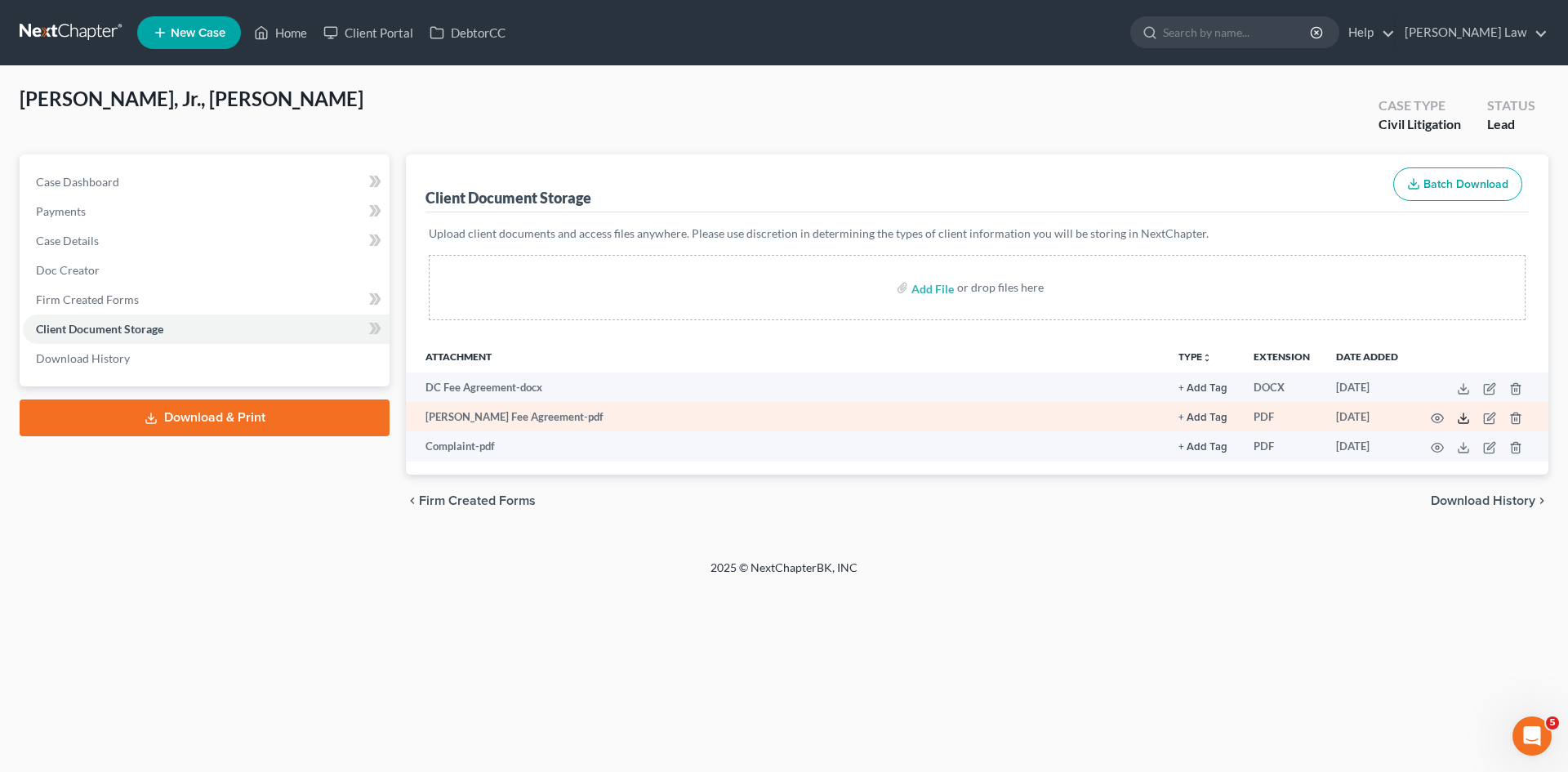
click at [1462, 412] on icon at bounding box center [1463, 418] width 13 height 13
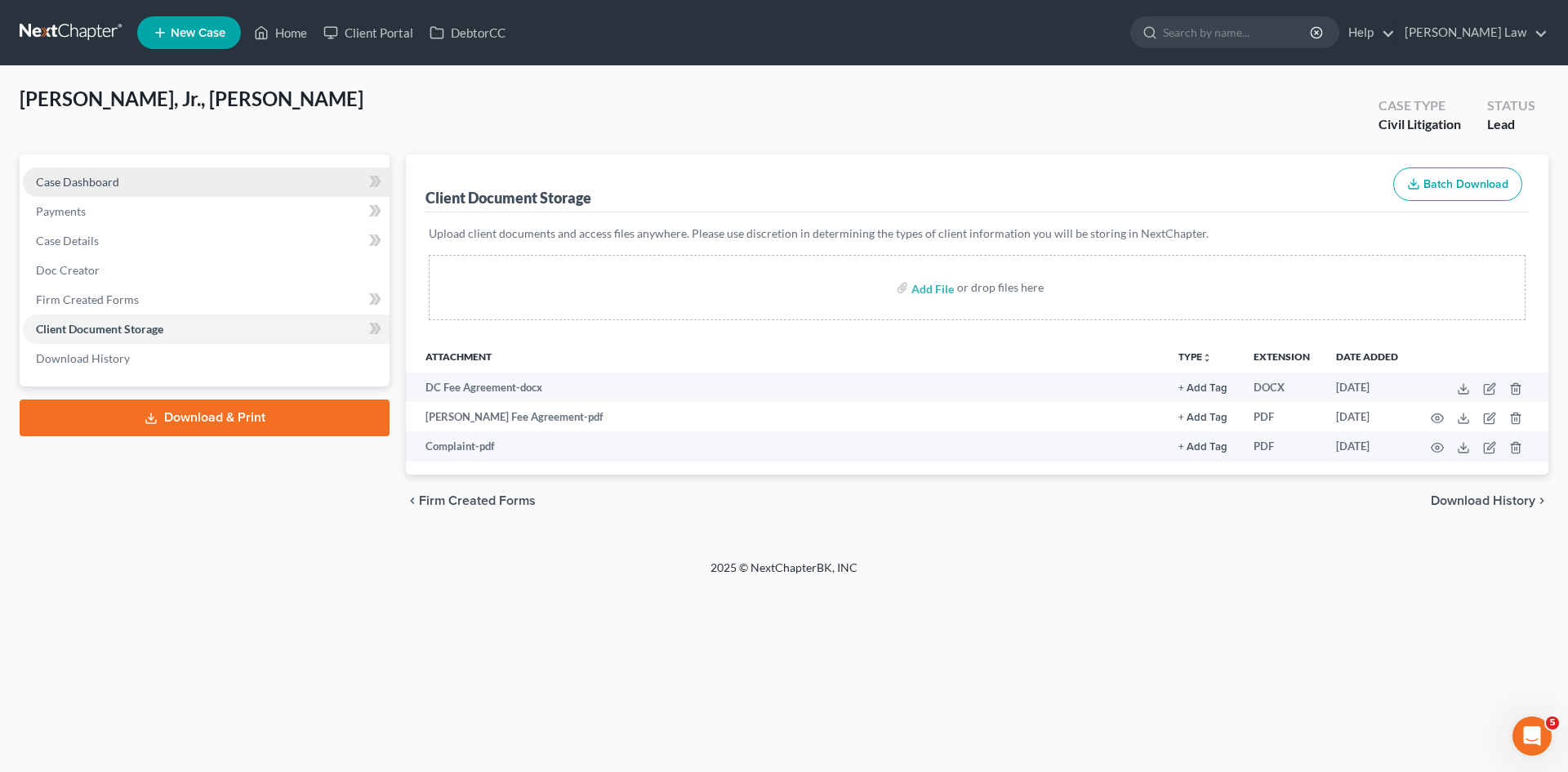
click at [151, 177] on link "Case Dashboard" at bounding box center [206, 182] width 367 height 30
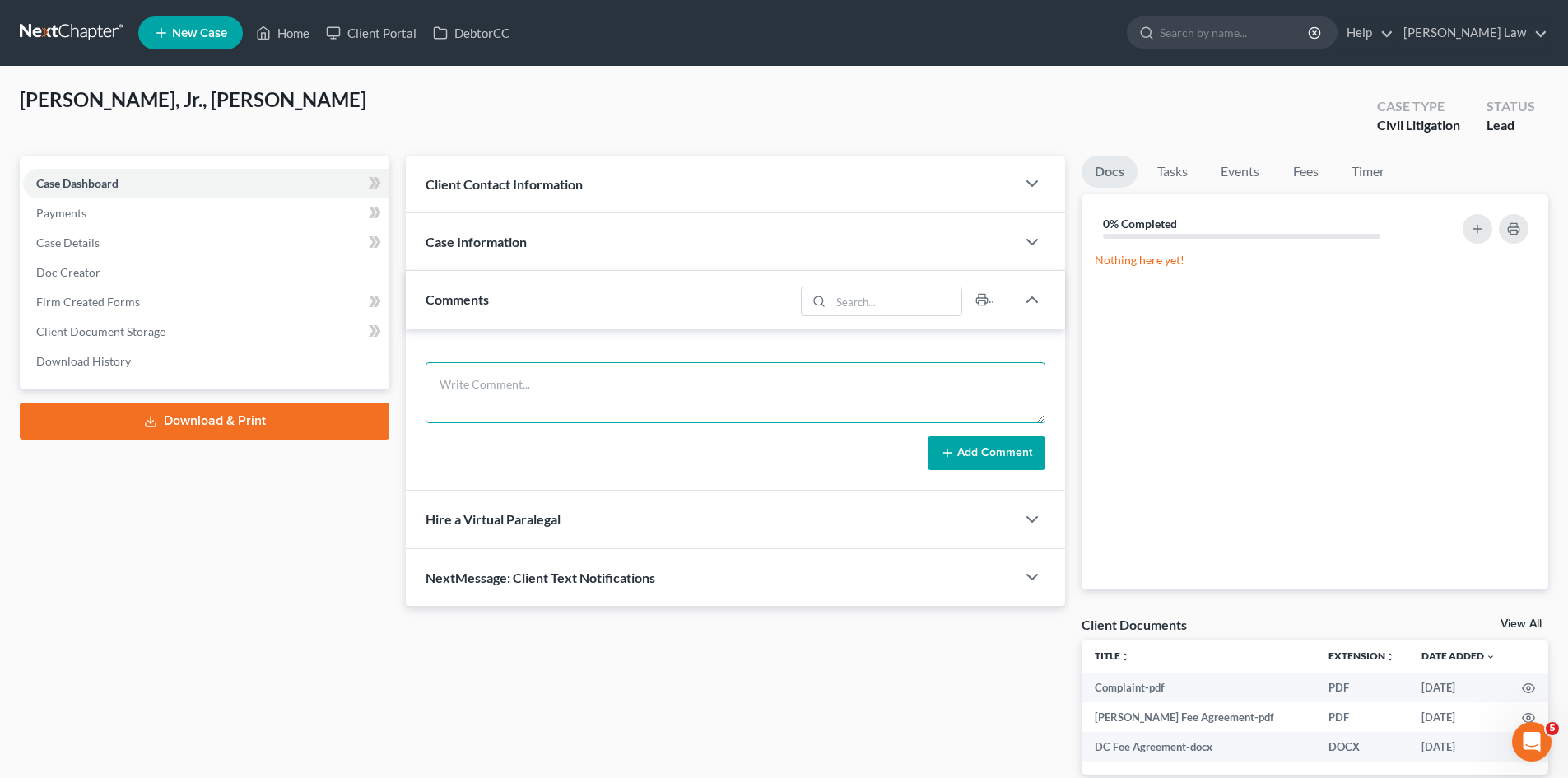
click at [524, 406] on textarea at bounding box center [735, 392] width 619 height 61
paste textarea "LVNV Funding, LLC v. Ronald Amaral, Jr. Docket No 2534CV000495 Attleboro Distri…"
type textarea "LVNV Funding, LLC v. Ronald Amaral, Jr. Docket No 2534CV000495 Attleboro Distri…"
click at [999, 451] on button "Add Comment" at bounding box center [987, 453] width 117 height 35
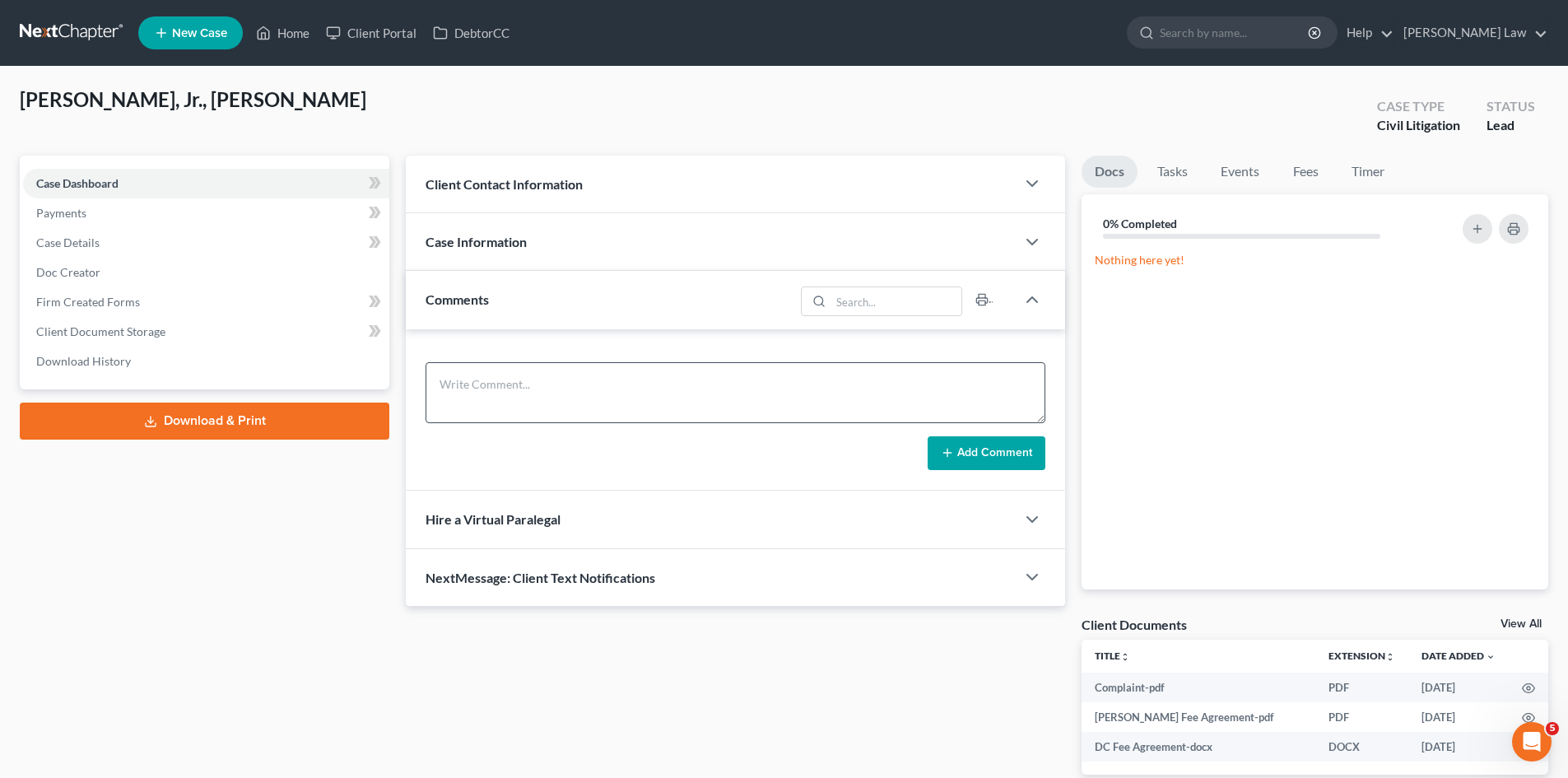
scroll to position [0, 0]
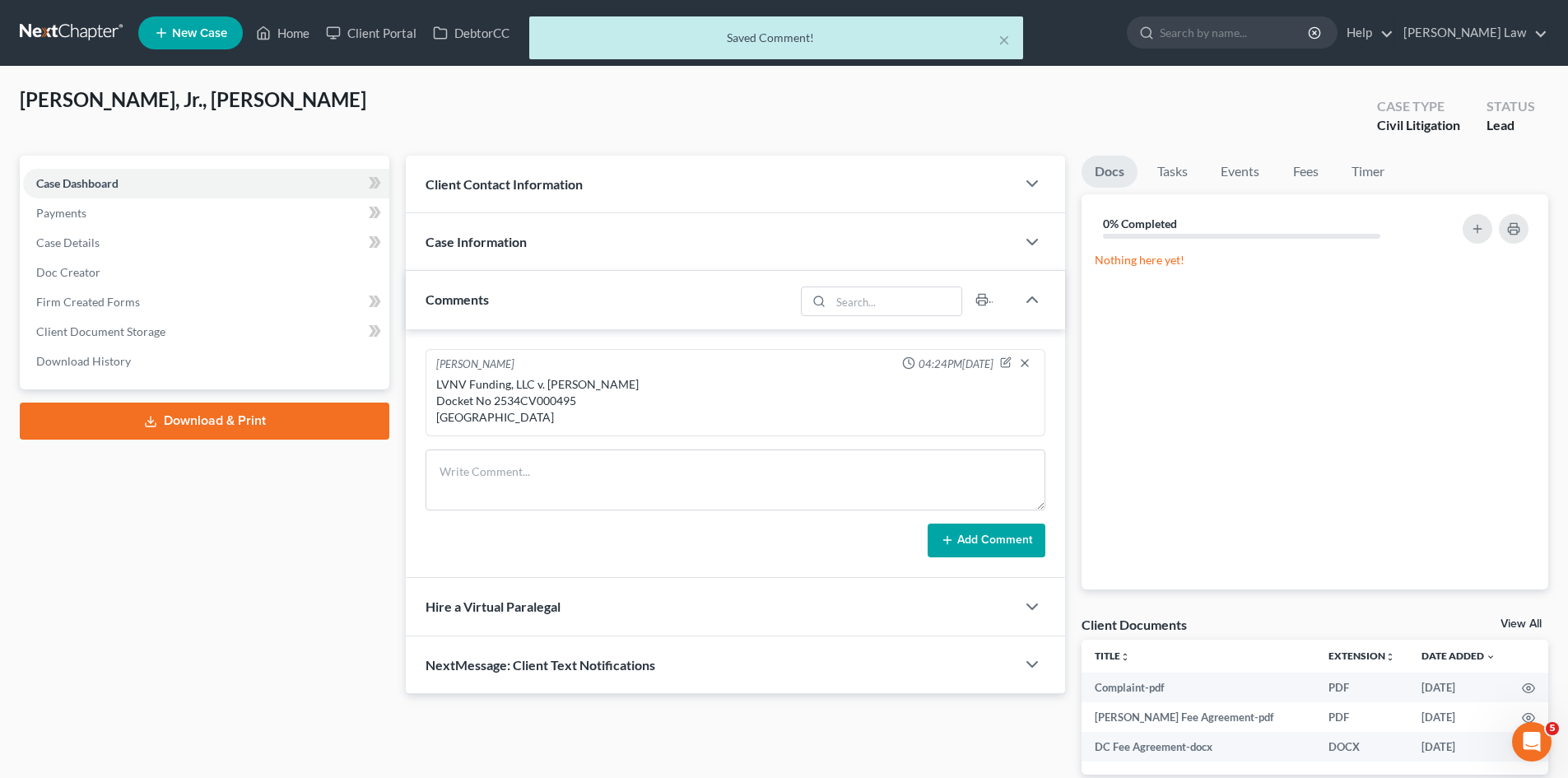
click at [1502, 630] on div "View All" at bounding box center [1524, 626] width 48 height 15
click at [1520, 619] on link "View All" at bounding box center [1520, 625] width 41 height 12
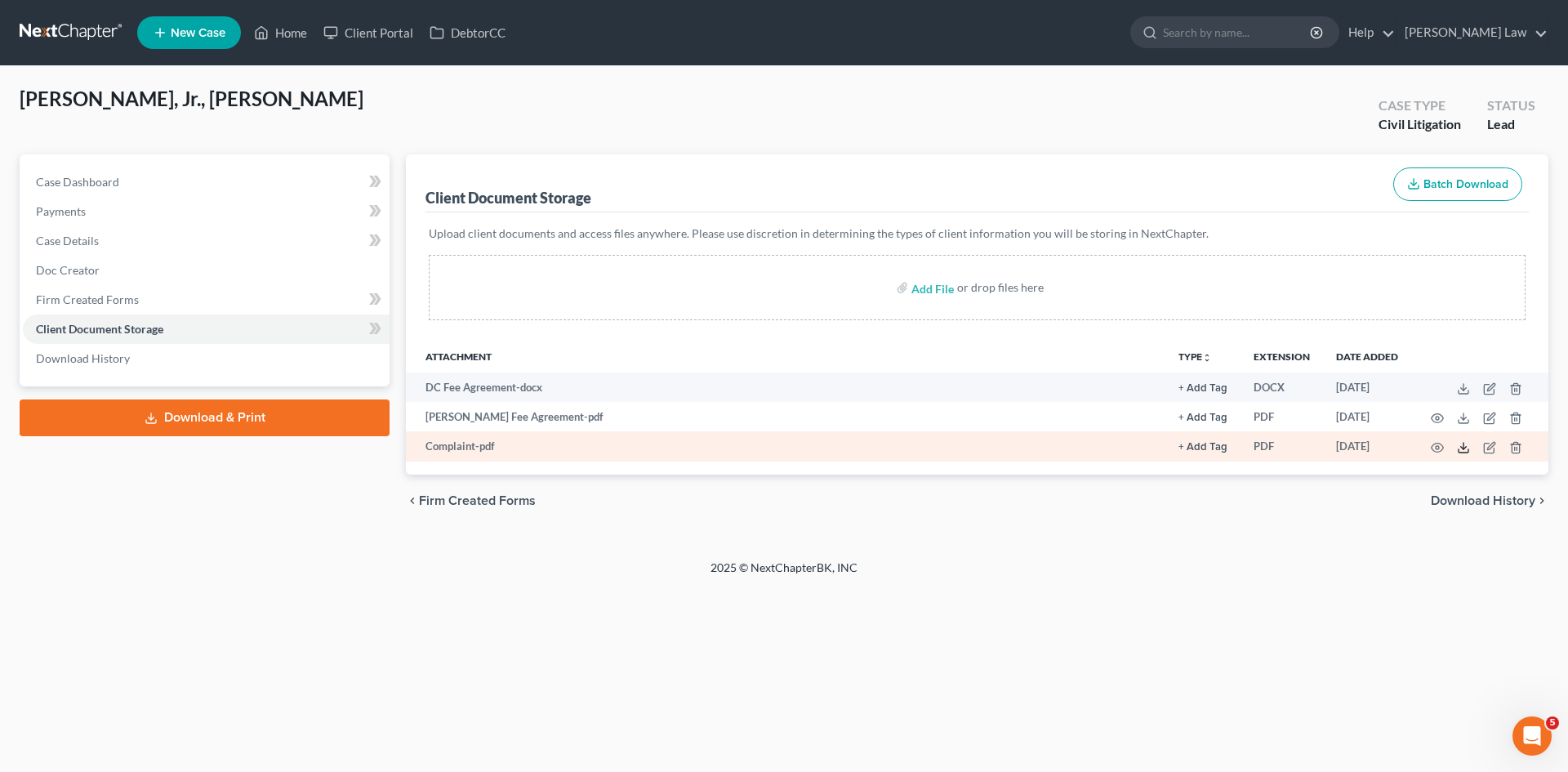
click at [1460, 450] on icon at bounding box center [1463, 447] width 13 height 13
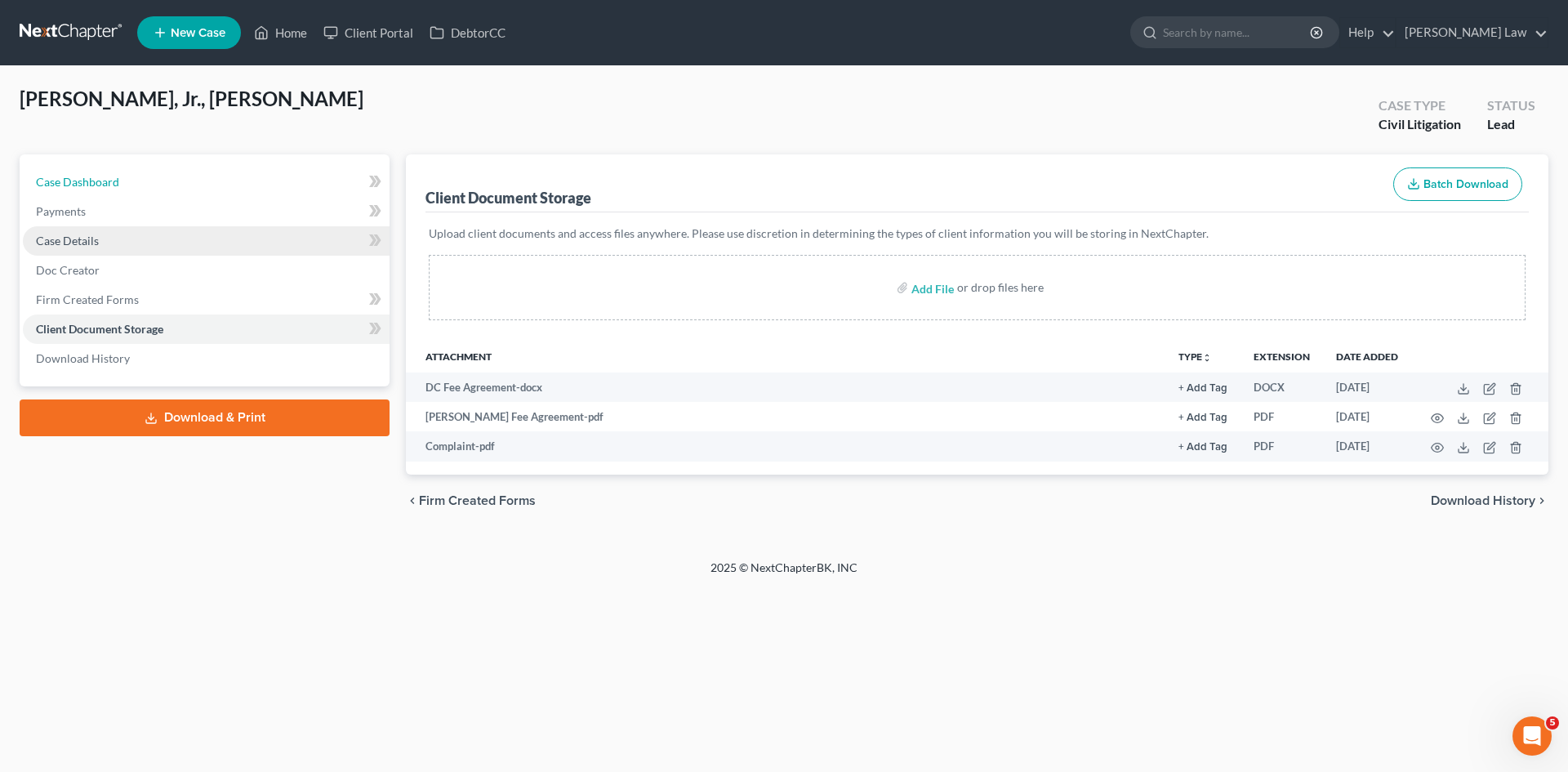
drag, startPoint x: 180, startPoint y: 172, endPoint x: 225, endPoint y: 251, distance: 90.9
click at [180, 172] on link "Case Dashboard" at bounding box center [206, 182] width 367 height 30
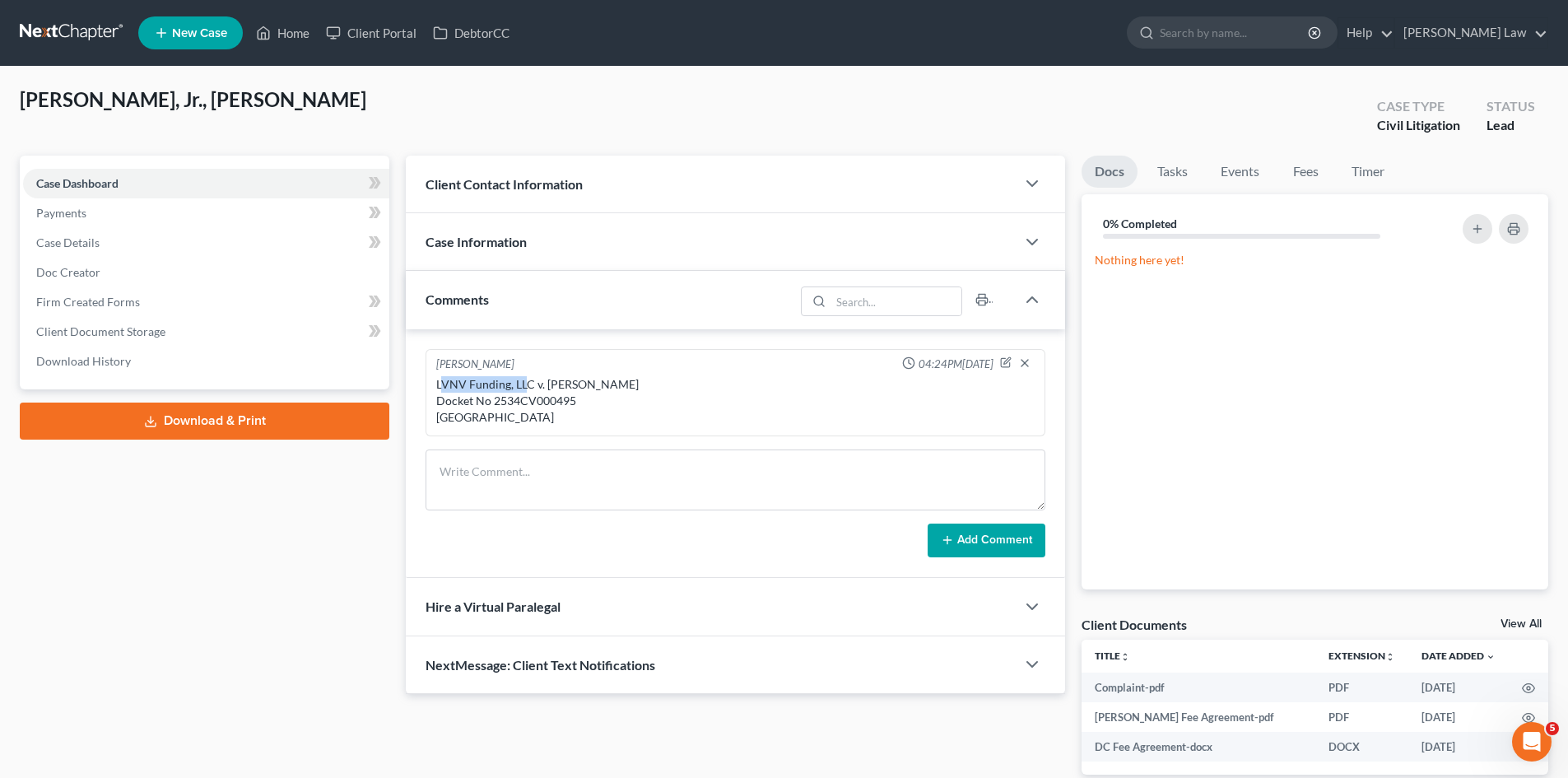
drag, startPoint x: 527, startPoint y: 381, endPoint x: 439, endPoint y: 378, distance: 88.1
click at [439, 378] on div "LVNV Funding, LLC v. Ronald Amaral, Jr. Docket No 2534CV000495 Attleboro Distri…" at bounding box center [735, 401] width 598 height 50
copy div "VNV Funding, LL"
click at [627, 371] on div "Michael Manning 04:24PM, 09/05/2025" at bounding box center [736, 365] width 605 height 17
drag, startPoint x: 531, startPoint y: 382, endPoint x: 435, endPoint y: 382, distance: 96.0
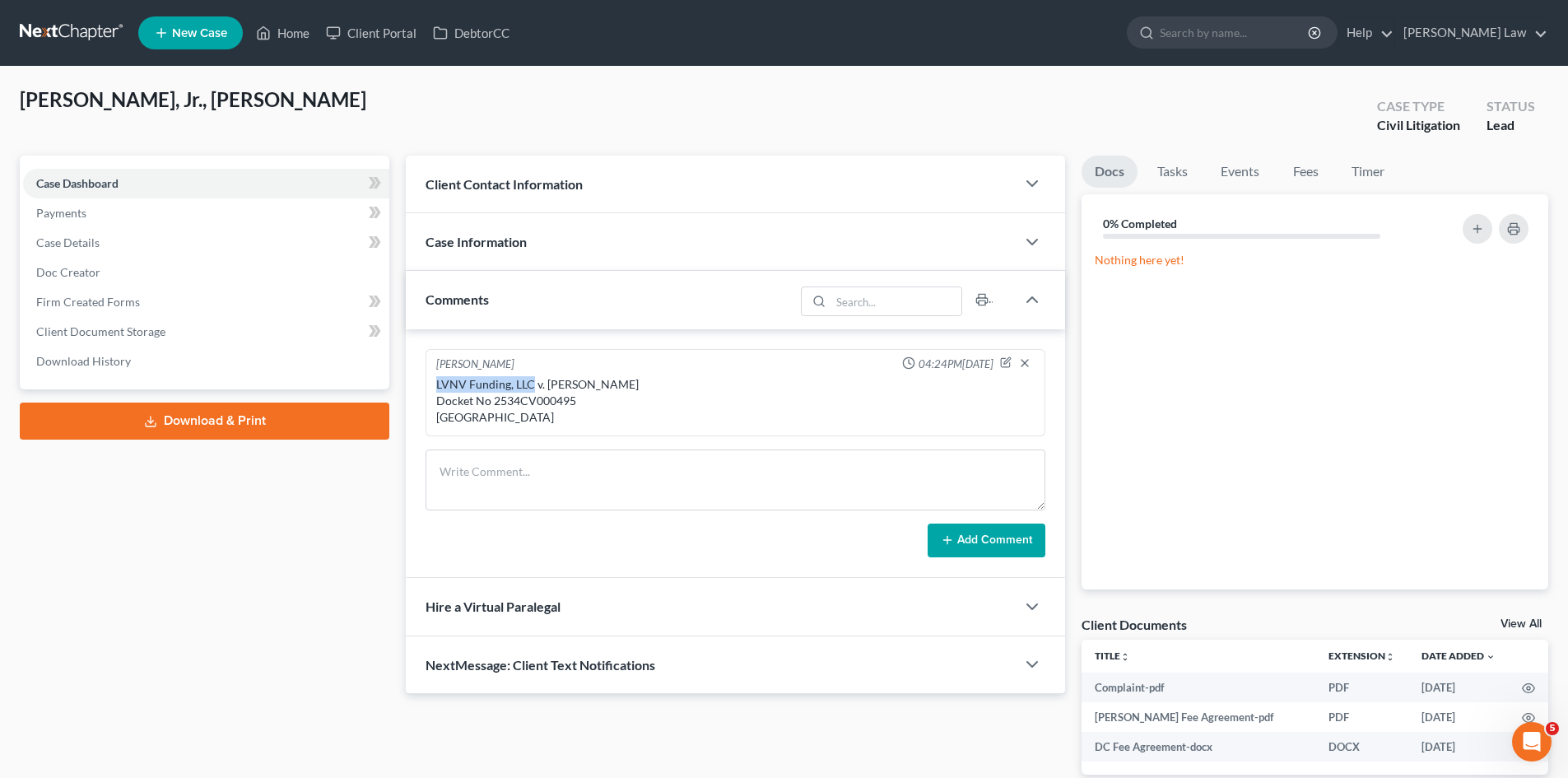
click at [435, 382] on div "LVNV Funding, LLC v. Ronald Amaral, Jr. Docket No 2534CV000495 Attleboro Distri…" at bounding box center [736, 400] width 605 height 56
copy div "LVNV Funding, LLC"
drag, startPoint x: 640, startPoint y: 382, endPoint x: 547, endPoint y: 379, distance: 93.0
click at [547, 379] on div "LVNV Funding, LLC v. Ronald Amaral, Jr. Docket No 2534CV000495 Attleboro Distri…" at bounding box center [735, 401] width 598 height 50
copy div "Ronald Amaral, Jr."
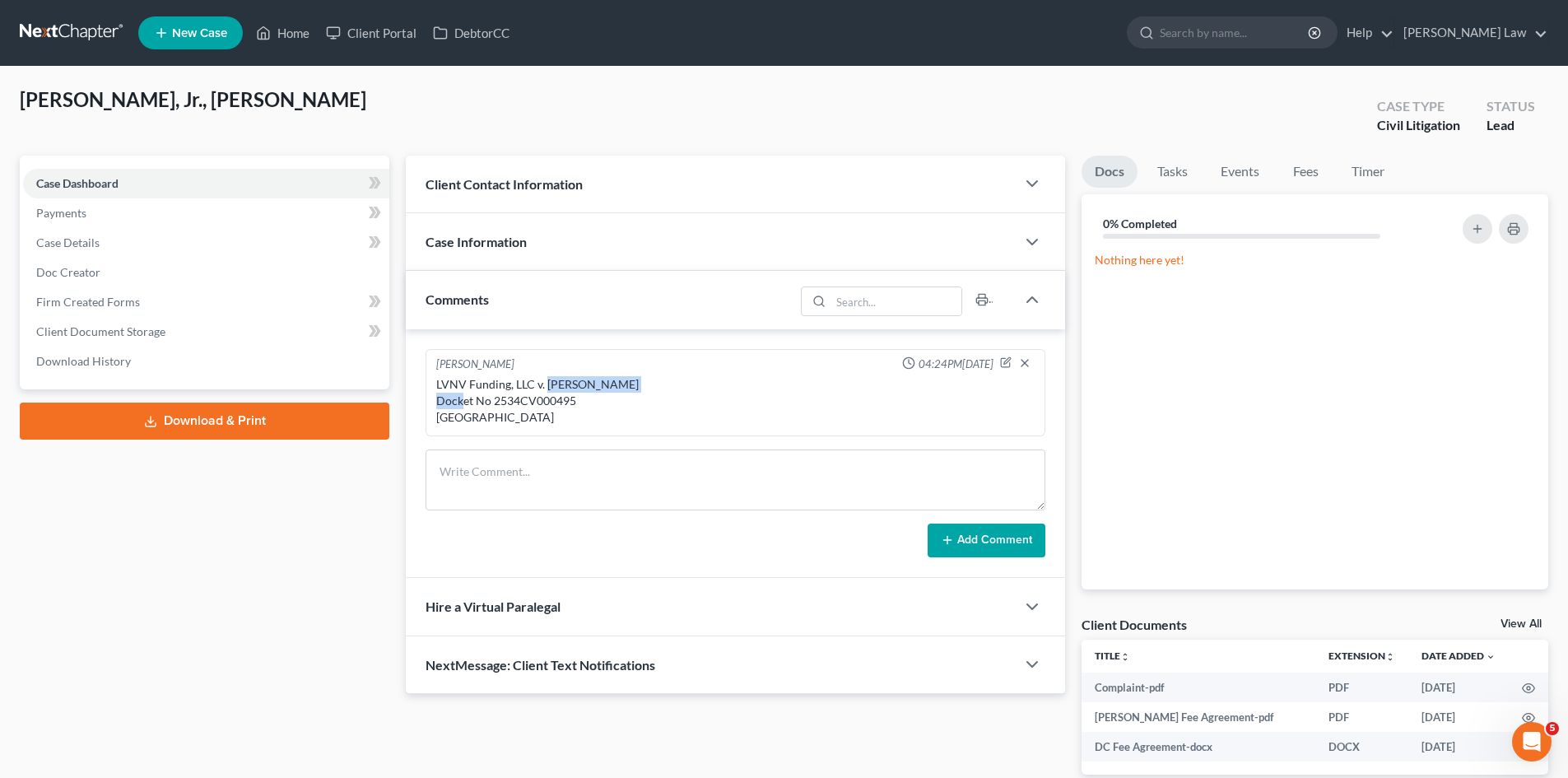
click at [536, 406] on div "LVNV Funding, LLC v. Ronald Amaral, Jr. Docket No 2534CV000495 Attleboro Distri…" at bounding box center [735, 401] width 598 height 50
copy div "2534CV000495"
click at [1521, 620] on link "View All" at bounding box center [1520, 625] width 41 height 12
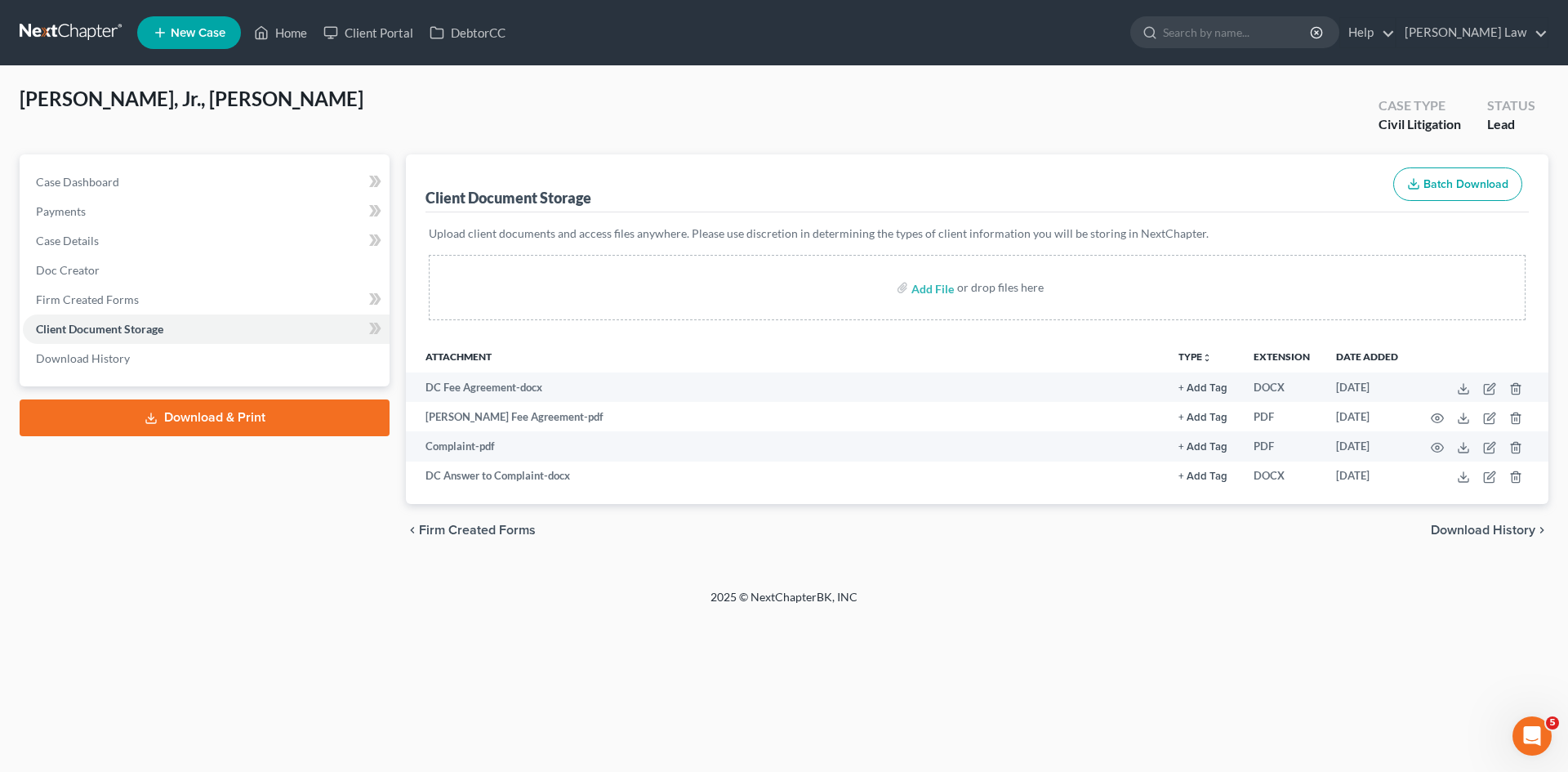
click at [165, 161] on div "Case Dashboard Payments Invoices Payments Payments Case Details Doc Creator" at bounding box center [205, 270] width 370 height 232
click at [164, 172] on link "Case Dashboard" at bounding box center [206, 182] width 367 height 30
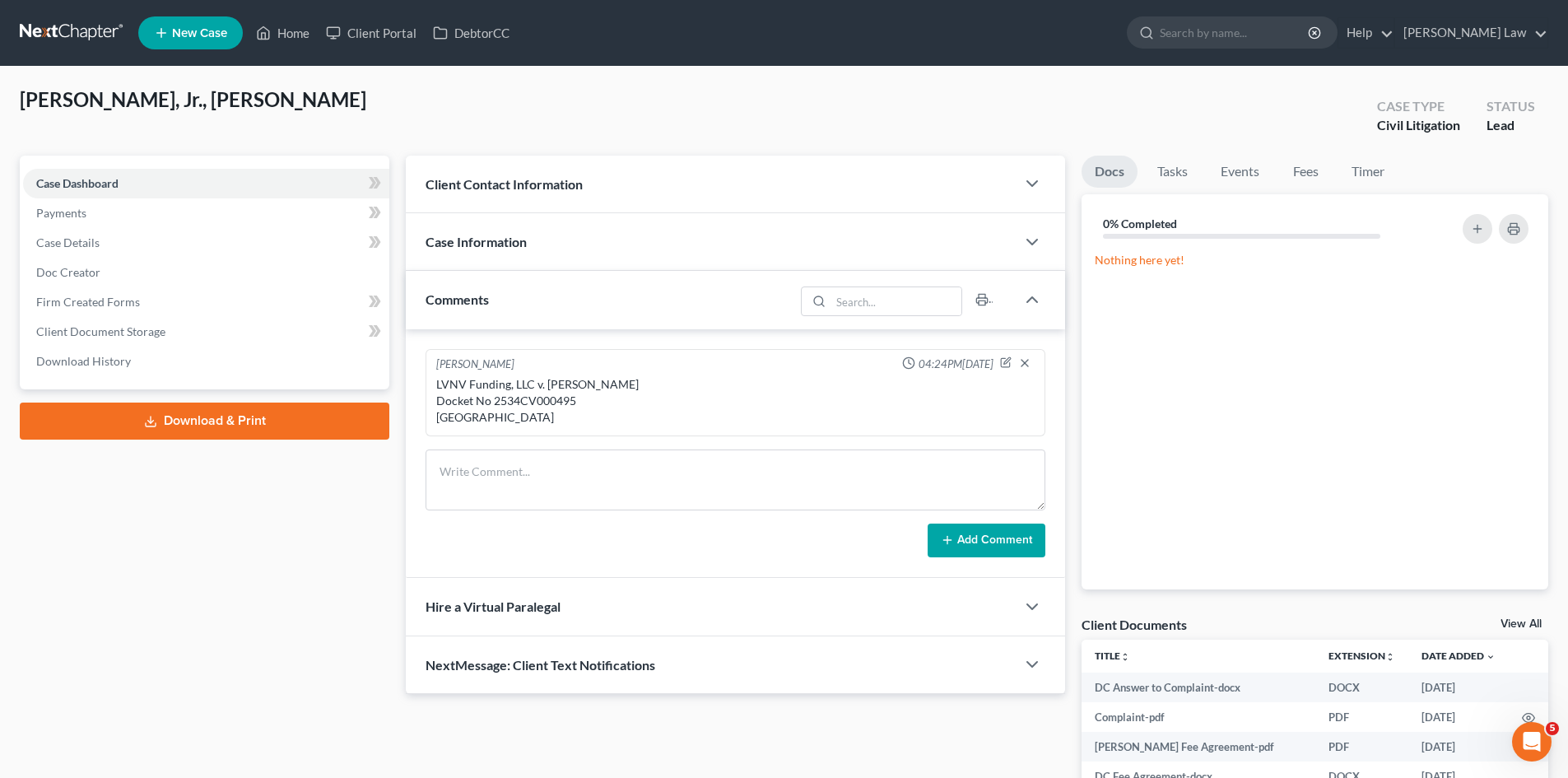
drag, startPoint x: 435, startPoint y: 383, endPoint x: 574, endPoint y: 414, distance: 142.4
click at [574, 414] on div "LVNV Funding, LLC v. Ronald Amaral, Jr. Docket No 2534CV000495 Attleboro Distri…" at bounding box center [736, 400] width 605 height 56
copy div "LVNV Funding, LLC v. Ronald Amaral, Jr. Docket No 2534CV000495 Attleboro Distri…"
click at [1007, 359] on icon "button" at bounding box center [1006, 363] width 12 height 12
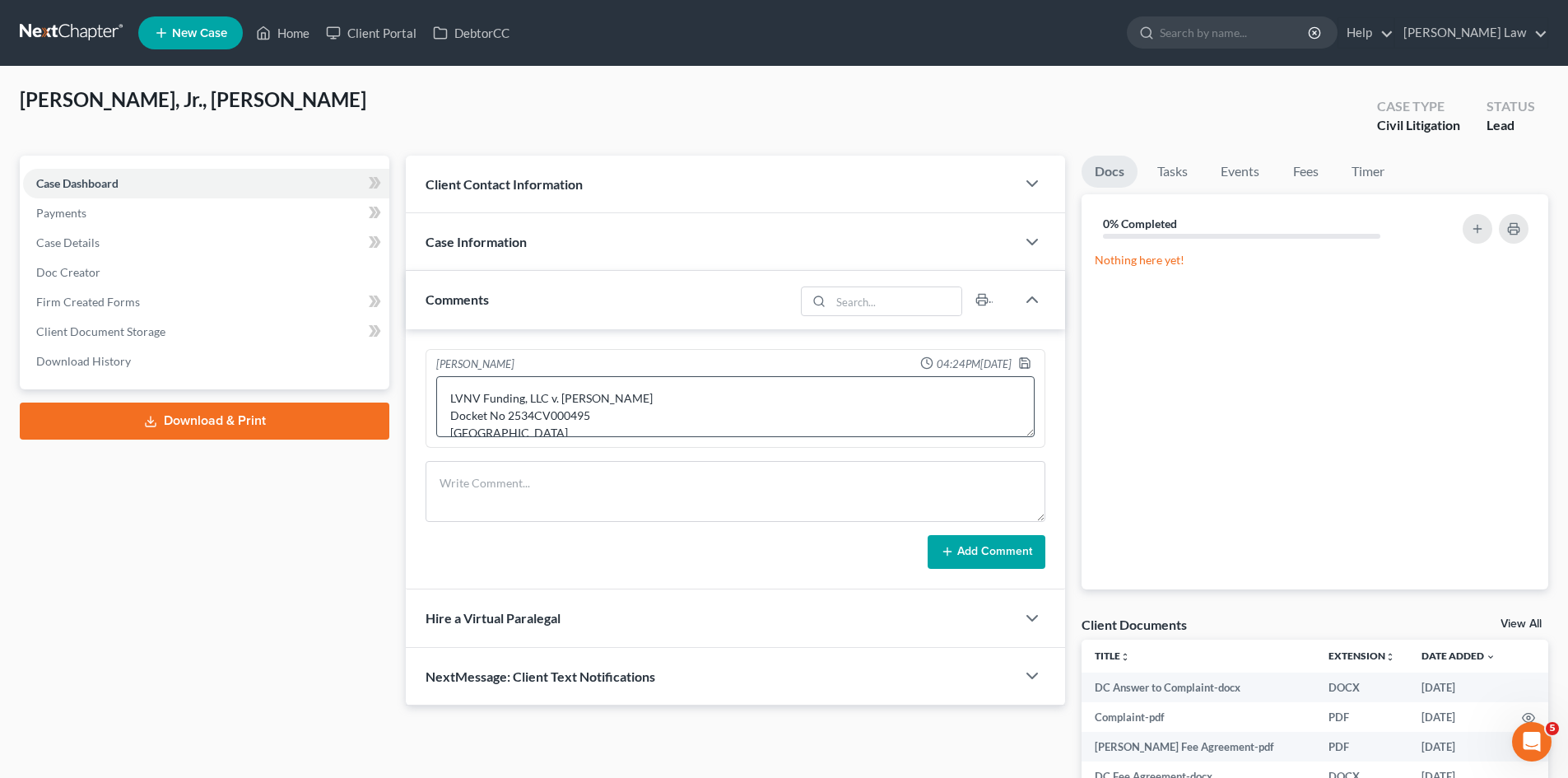
scroll to position [17, 0]
click at [577, 409] on textarea "LVNV Funding, LLC v. Ronald Amaral, Jr. Docket No 2534CV000495 Attleboro Distri…" at bounding box center [735, 406] width 598 height 61
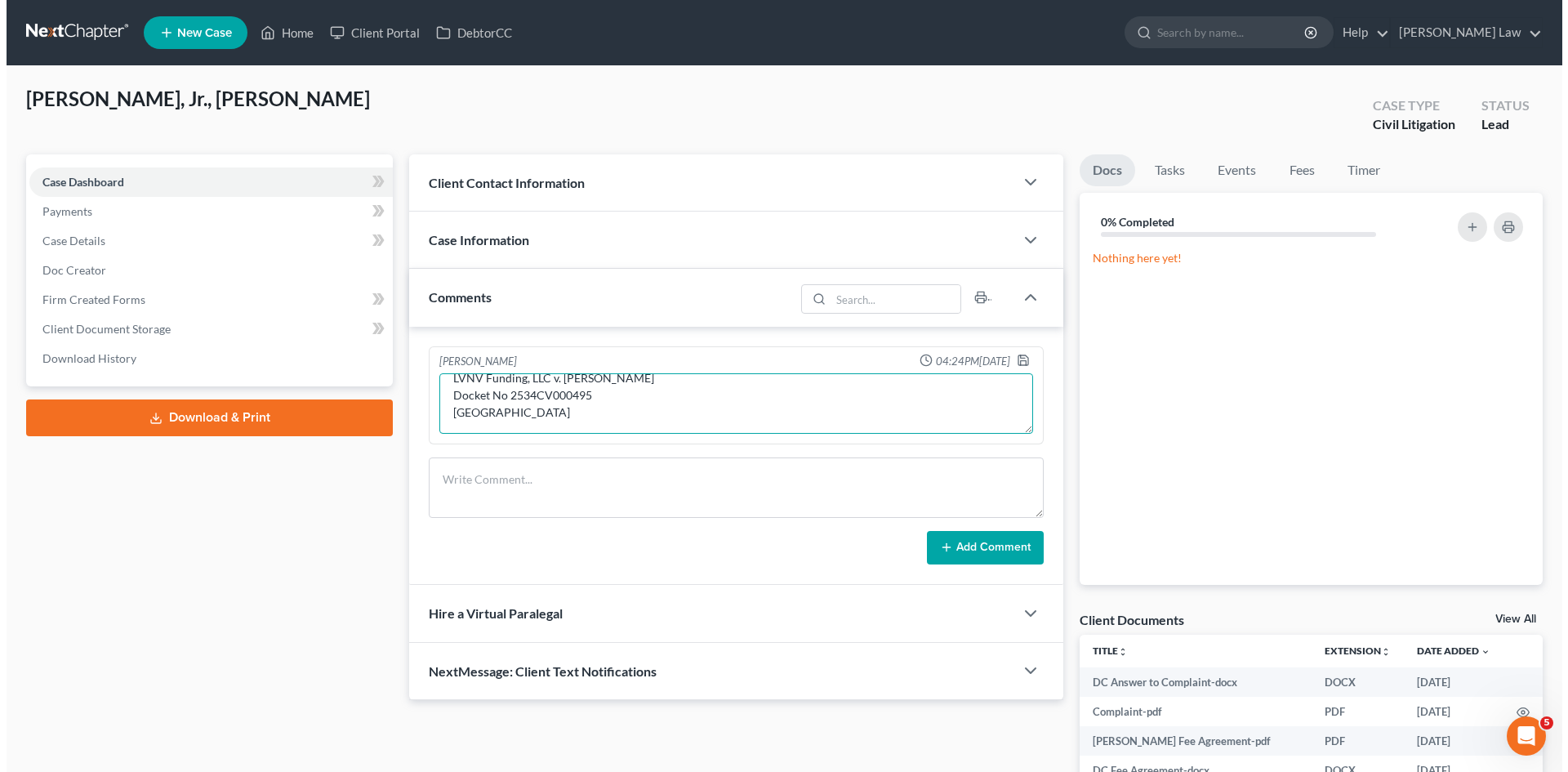
scroll to position [38, 0]
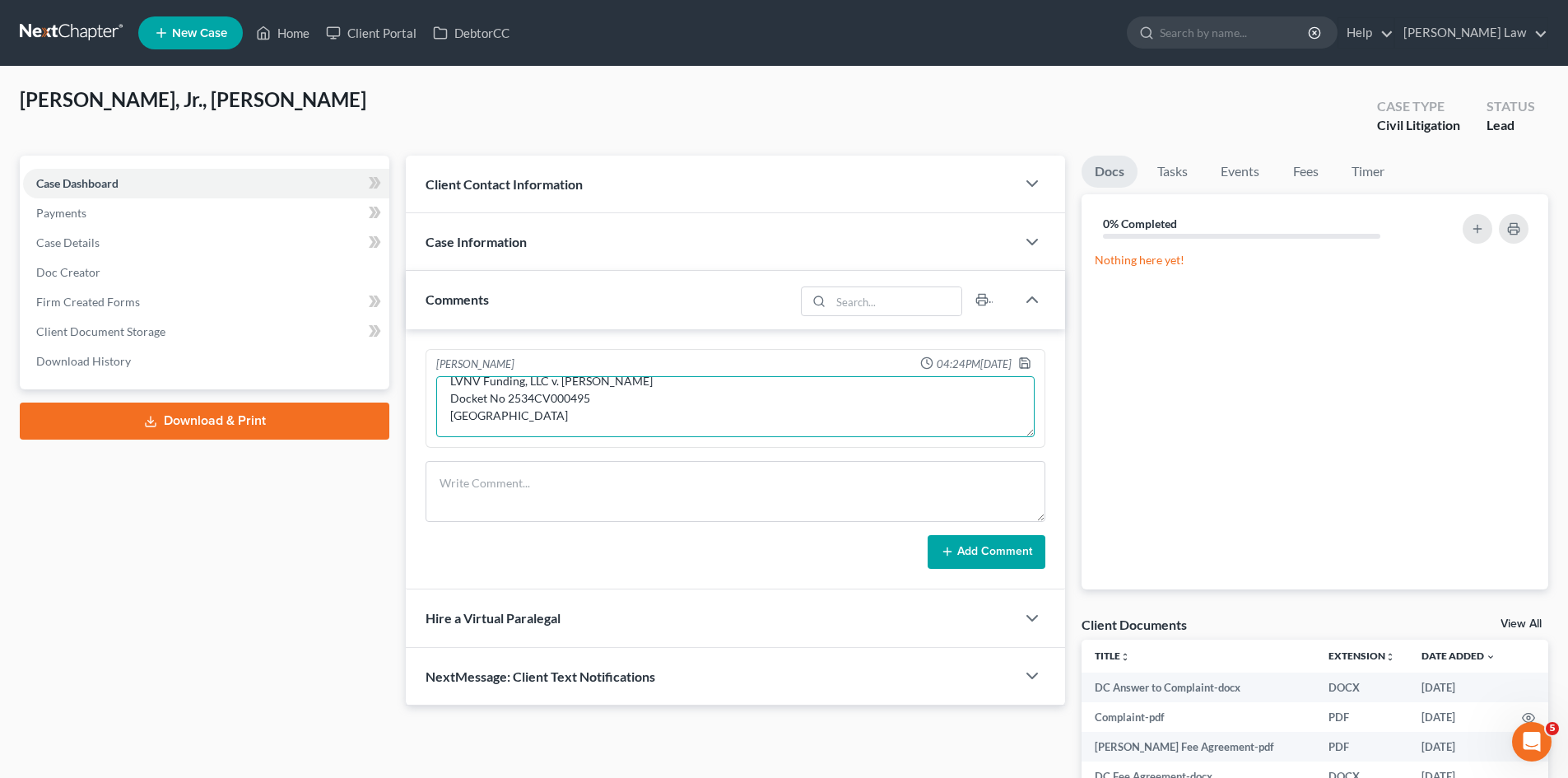
paste textarea "Erin M. Reczek, Esq. Ratchford Law Group, P.C. 89 Newbury Street, Suite 106 Dan…"
type textarea "LVNV Funding, LLC v. Ronald Amaral, Jr. Docket No 2534CV000495 Attleboro Distri…"
click at [1019, 370] on div at bounding box center [1028, 365] width 20 height 17
click at [1019, 365] on icon "button" at bounding box center [1024, 364] width 10 height 10
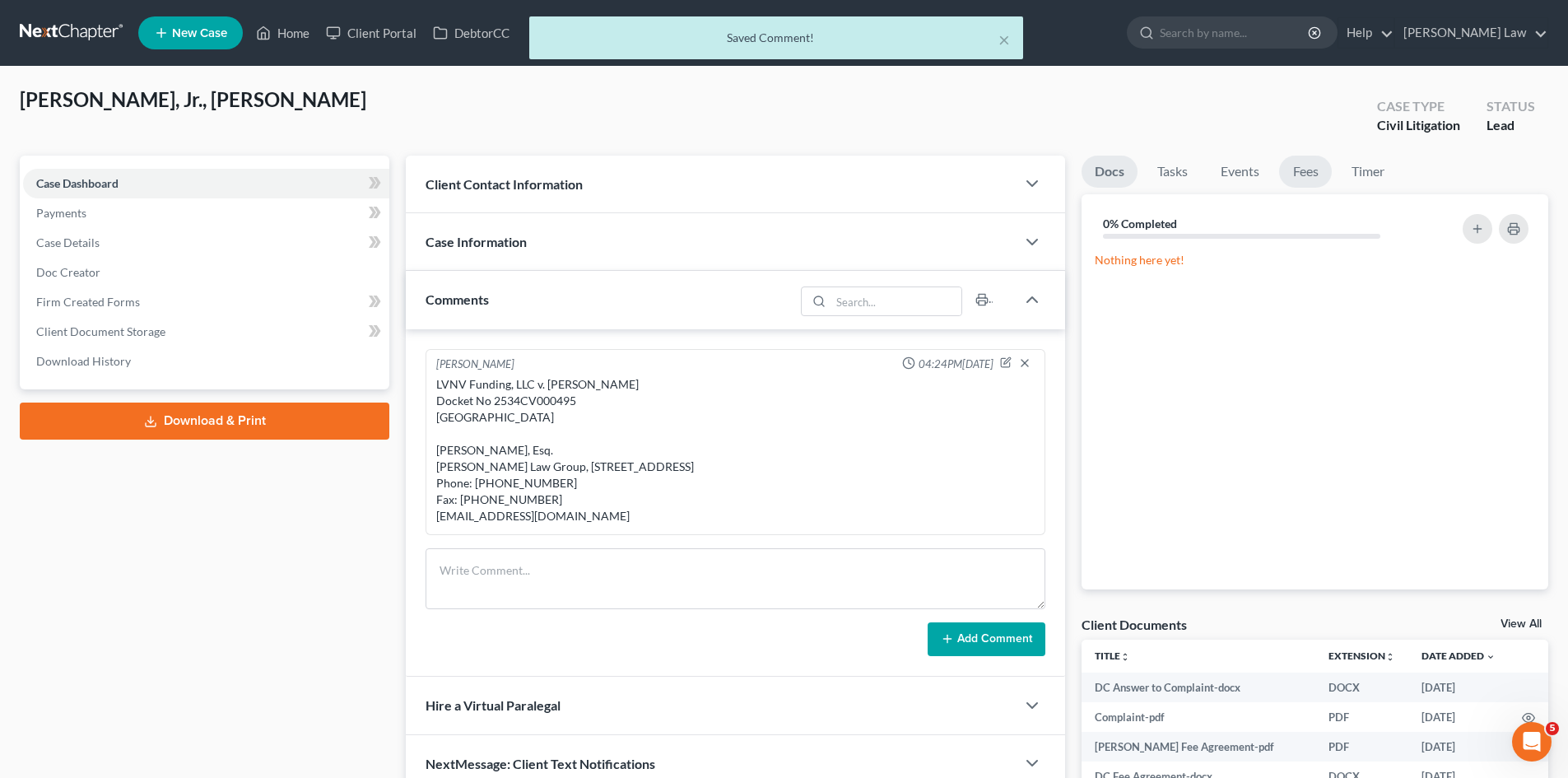
click at [1308, 165] on link "Fees" at bounding box center [1305, 171] width 53 height 32
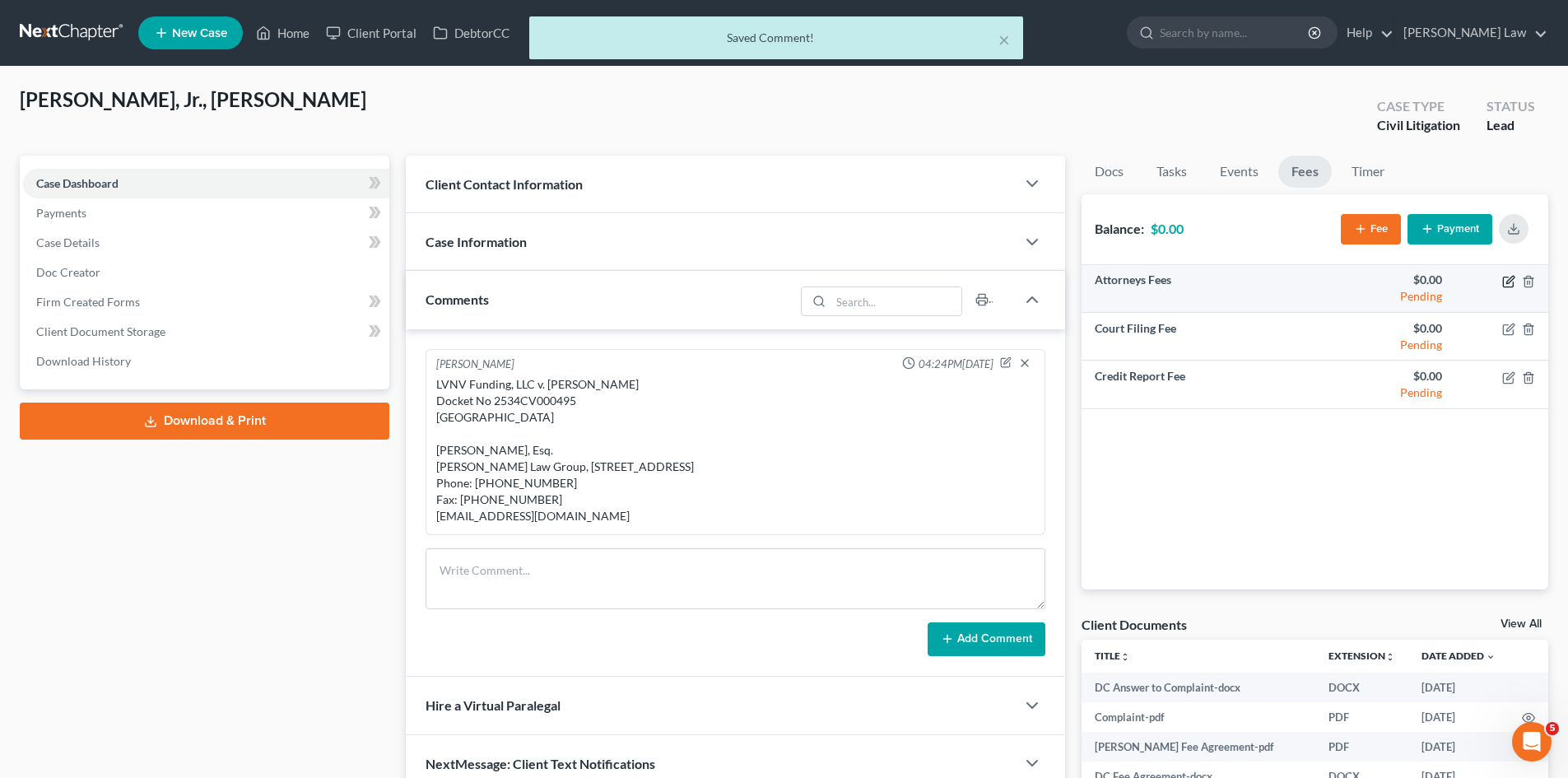
click at [1507, 285] on icon "button" at bounding box center [1508, 281] width 13 height 13
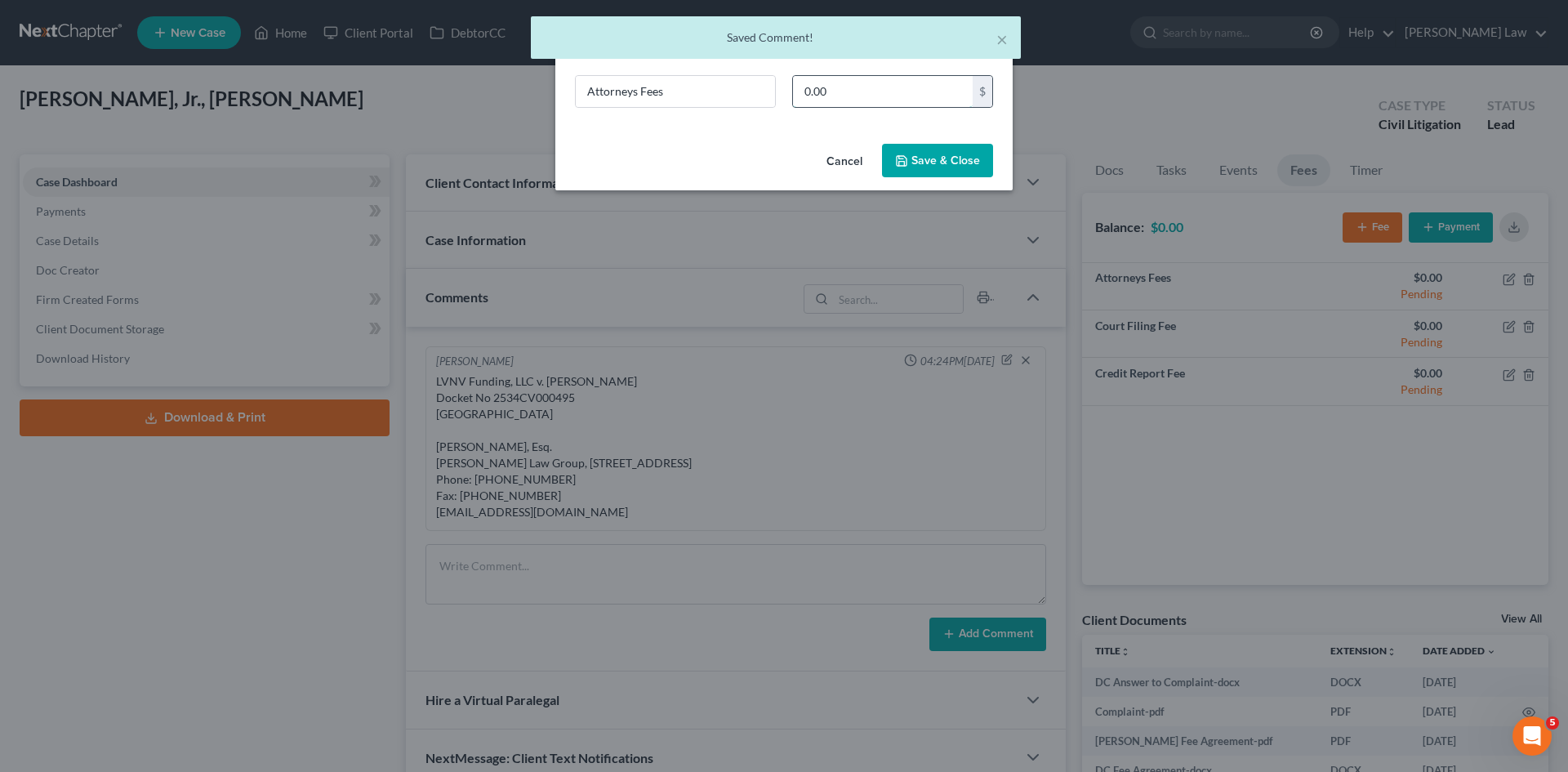
click at [838, 85] on input "0.00" at bounding box center [883, 91] width 180 height 31
type input "500"
click at [925, 164] on button "Save & Close" at bounding box center [938, 160] width 111 height 35
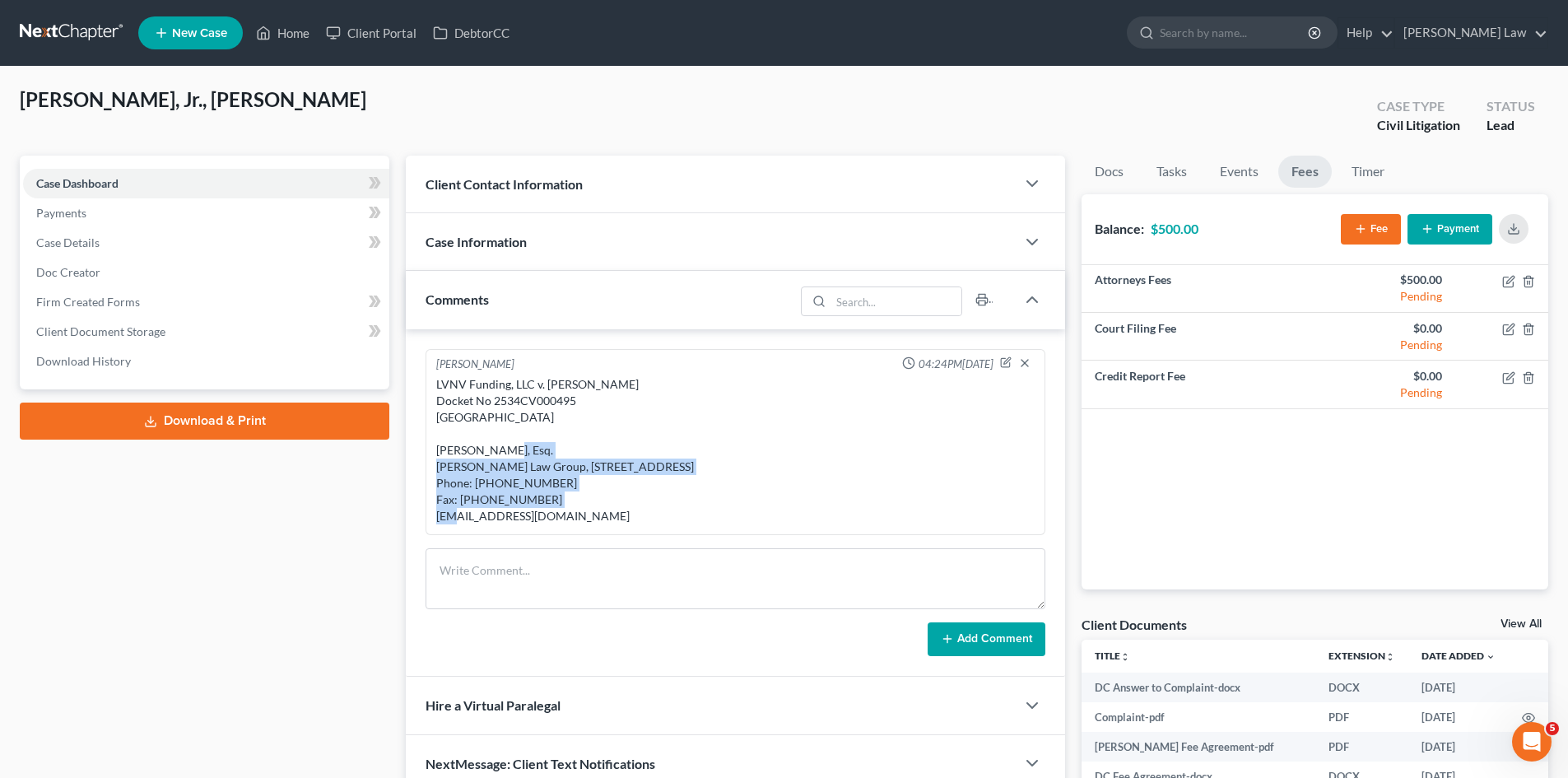
copy div "Erin M. Reczek, Esq. Ratchford Law Group, P.C. 89 Newbury Street, Suite 106 Dan…"
drag, startPoint x: 435, startPoint y: 449, endPoint x: 599, endPoint y: 496, distance: 170.6
click at [599, 495] on div "LVNV Funding, LLC v. Ronald Amaral, Jr. Docket No 2534CV000495 Attleboro Distri…" at bounding box center [736, 449] width 605 height 154
click at [1518, 626] on link "View All" at bounding box center [1520, 625] width 41 height 12
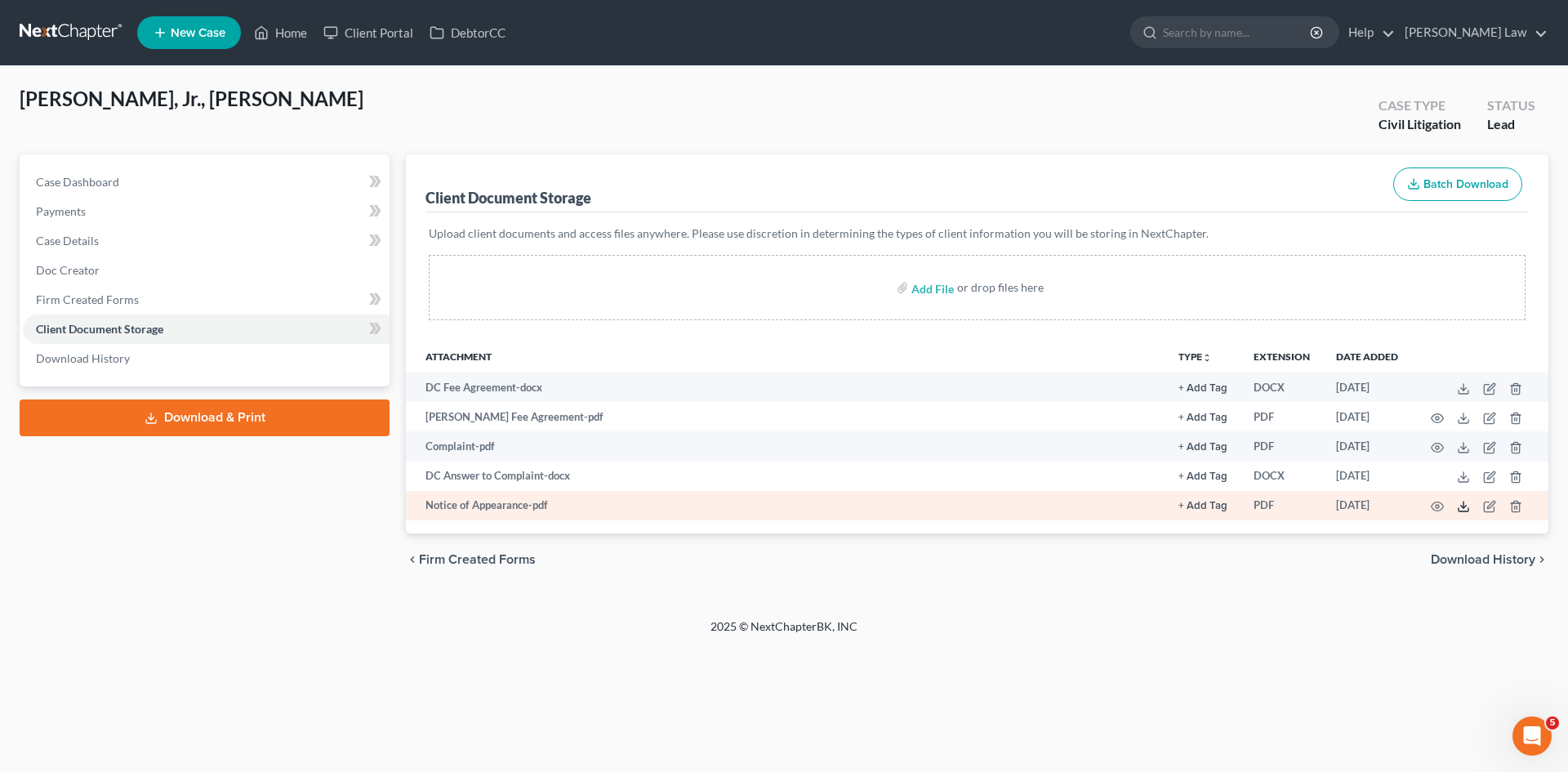
click at [1466, 505] on icon at bounding box center [1463, 506] width 13 height 13
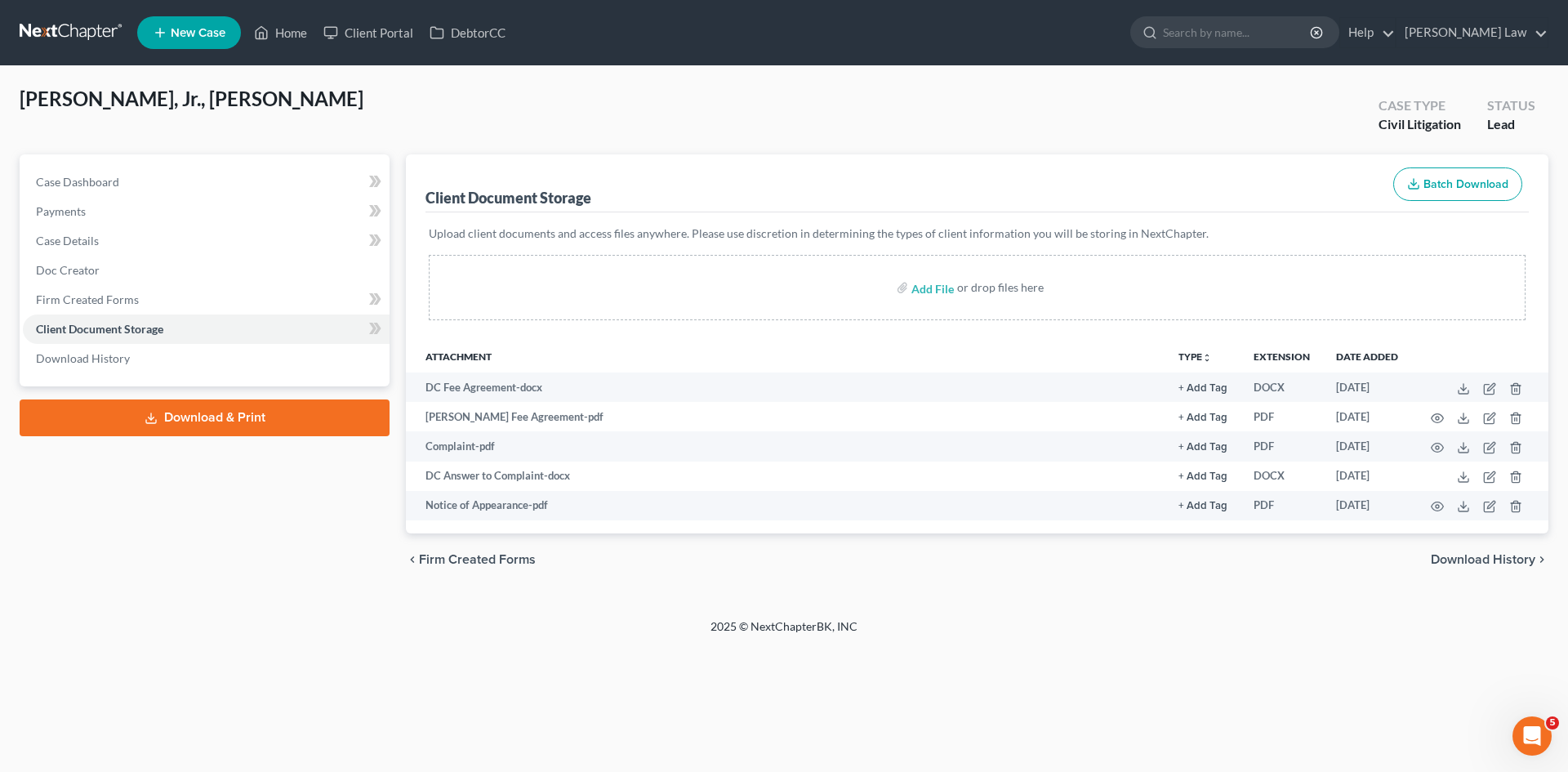
drag, startPoint x: 89, startPoint y: 44, endPoint x: 102, endPoint y: 44, distance: 13.0
click at [89, 44] on link at bounding box center [72, 33] width 105 height 30
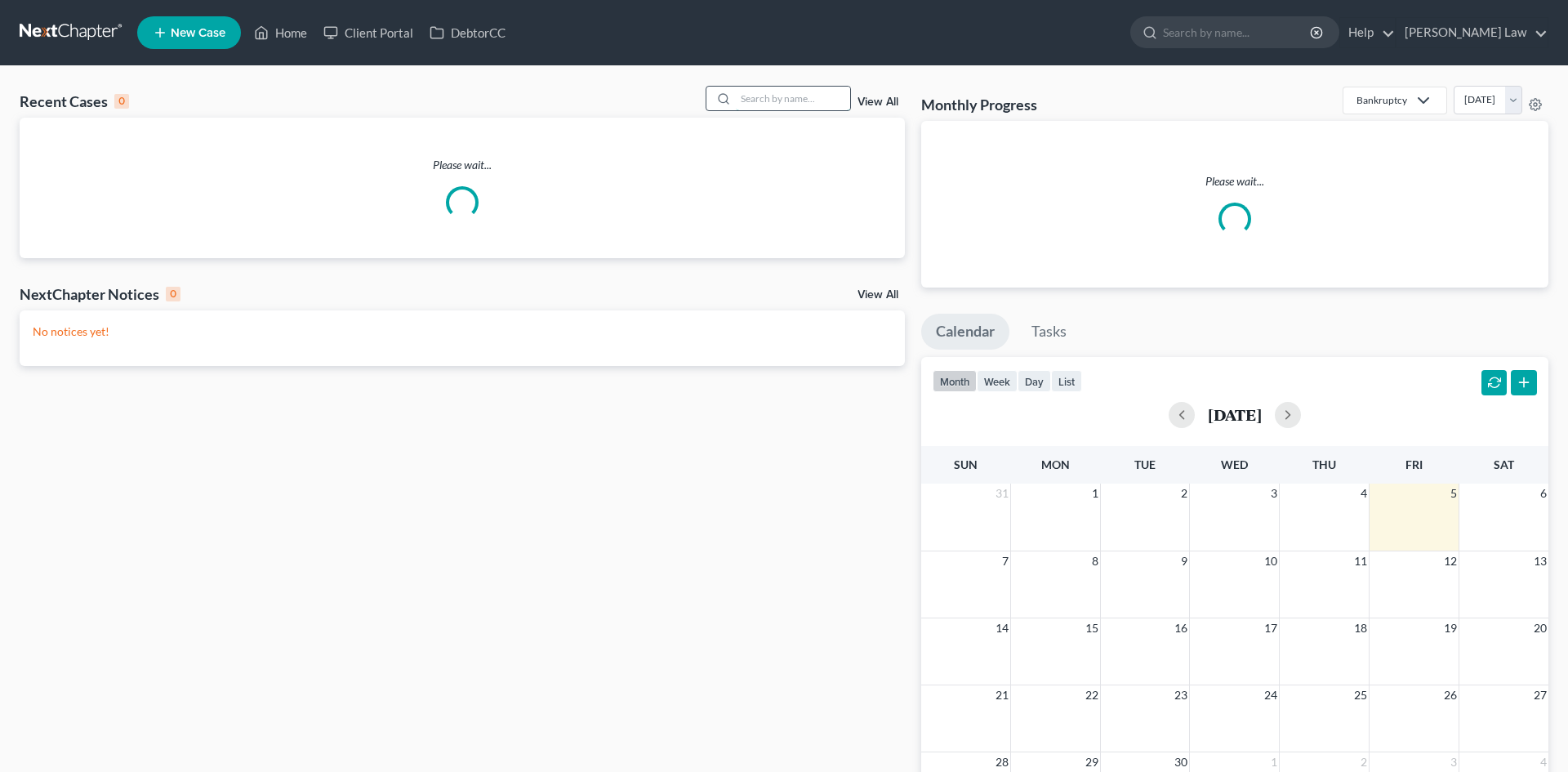
click at [769, 91] on input "search" at bounding box center [793, 99] width 115 height 24
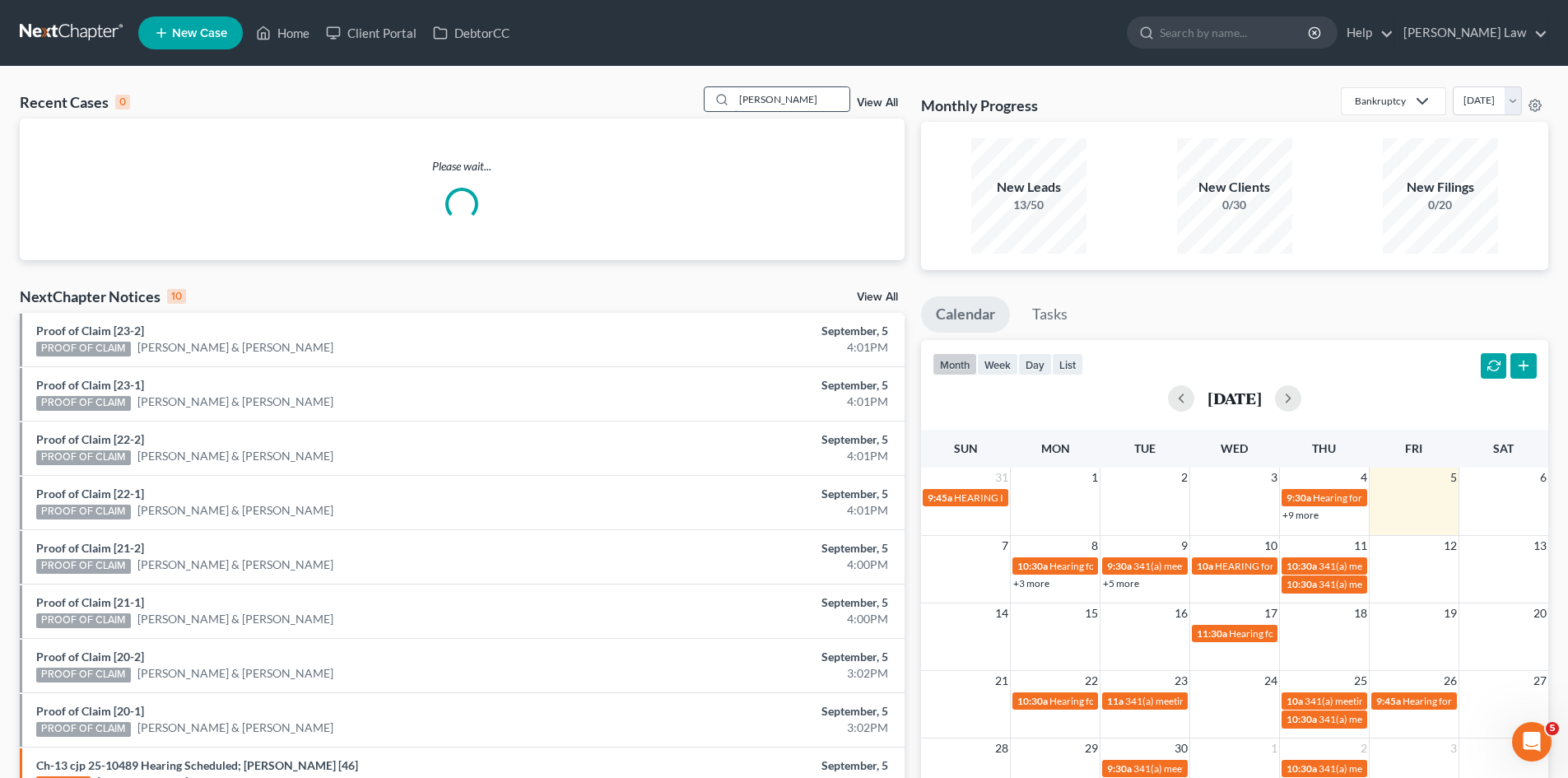
type input "[PERSON_NAME]"
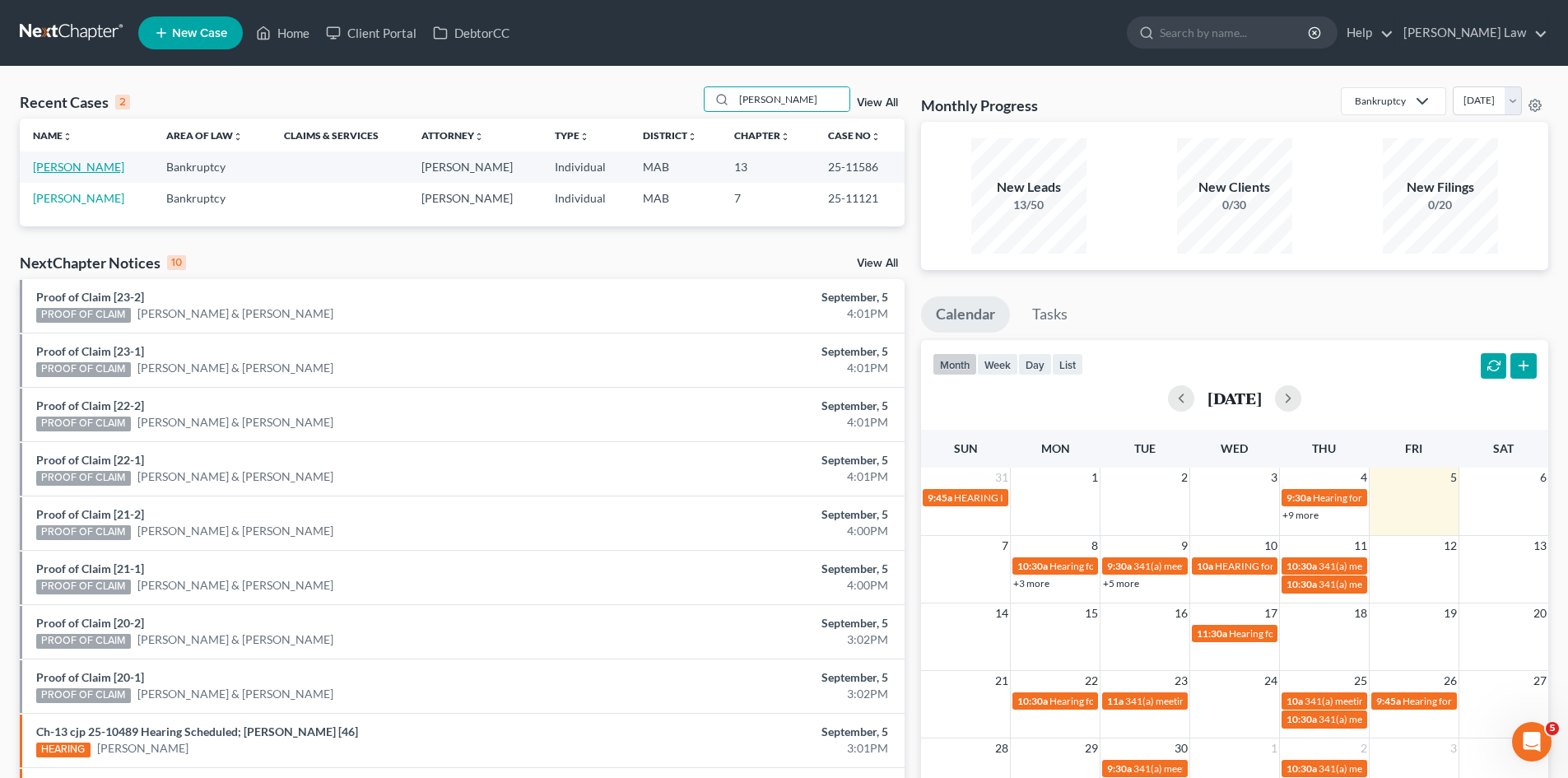
click at [79, 160] on link "[PERSON_NAME]" at bounding box center [79, 166] width 92 height 14
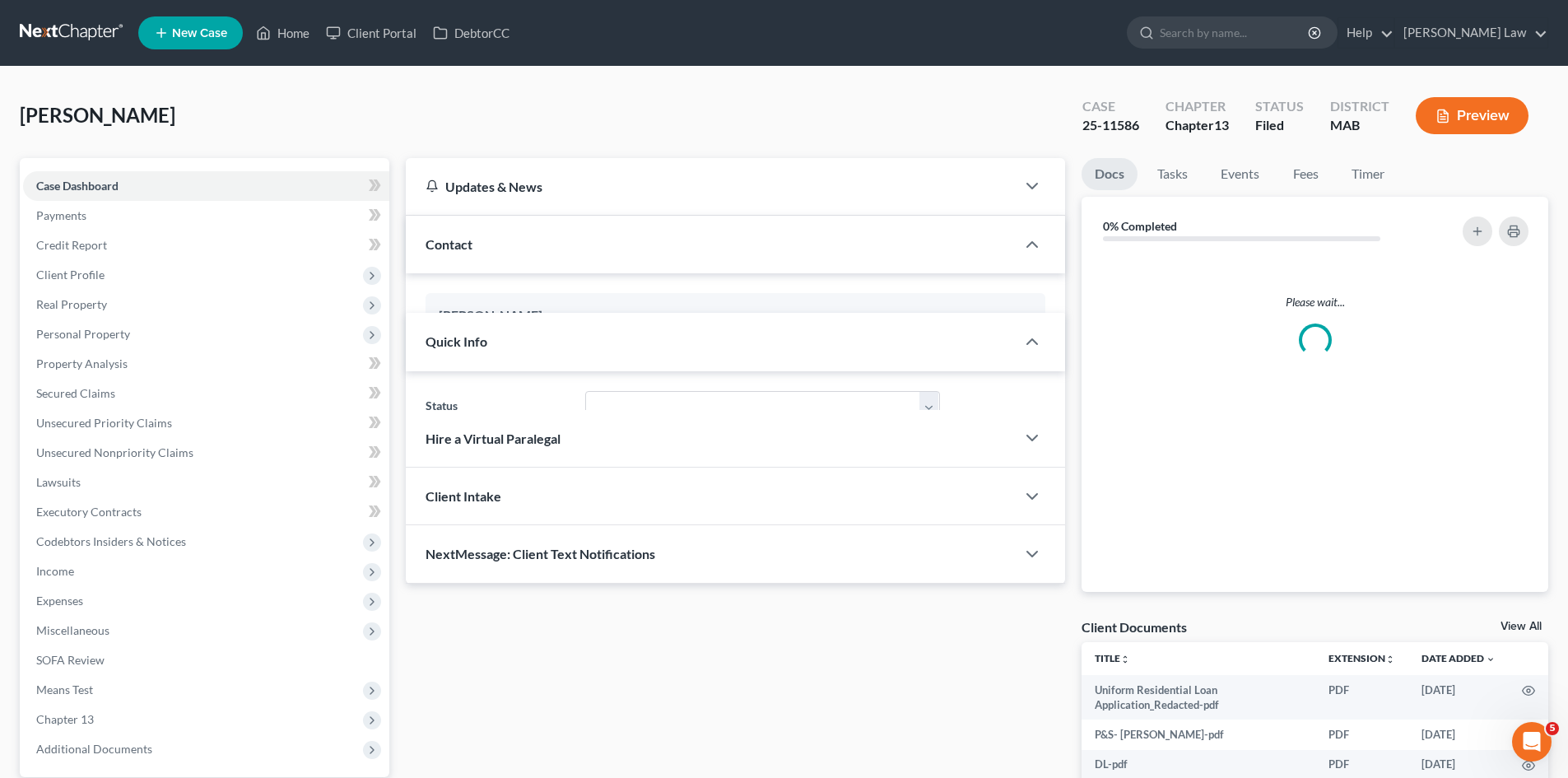
click at [1099, 135] on div "Case 25-11586" at bounding box center [1110, 117] width 83 height 49
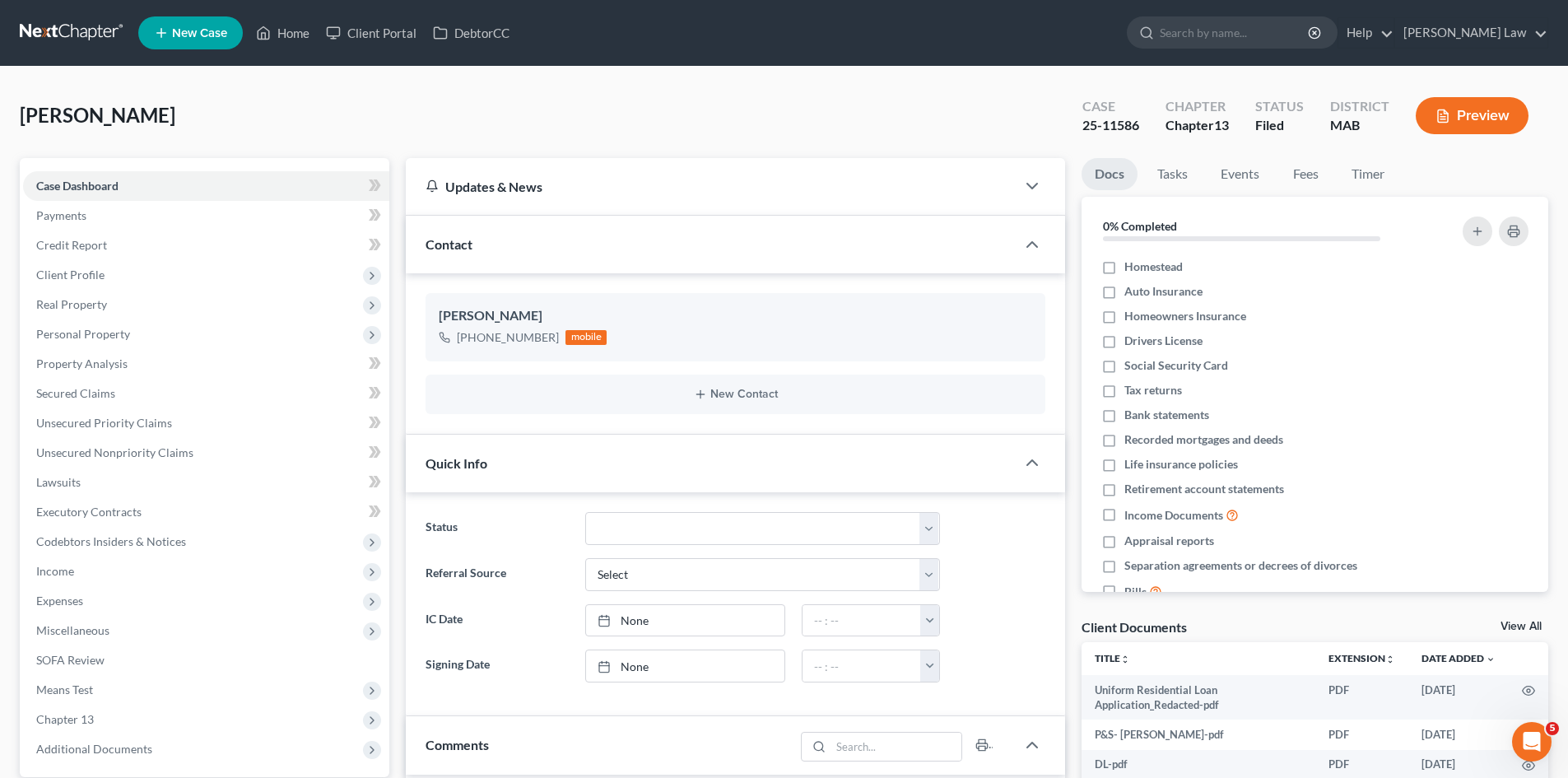
click at [1099, 130] on div "25-11586" at bounding box center [1110, 126] width 57 height 19
copy div "25-11586"
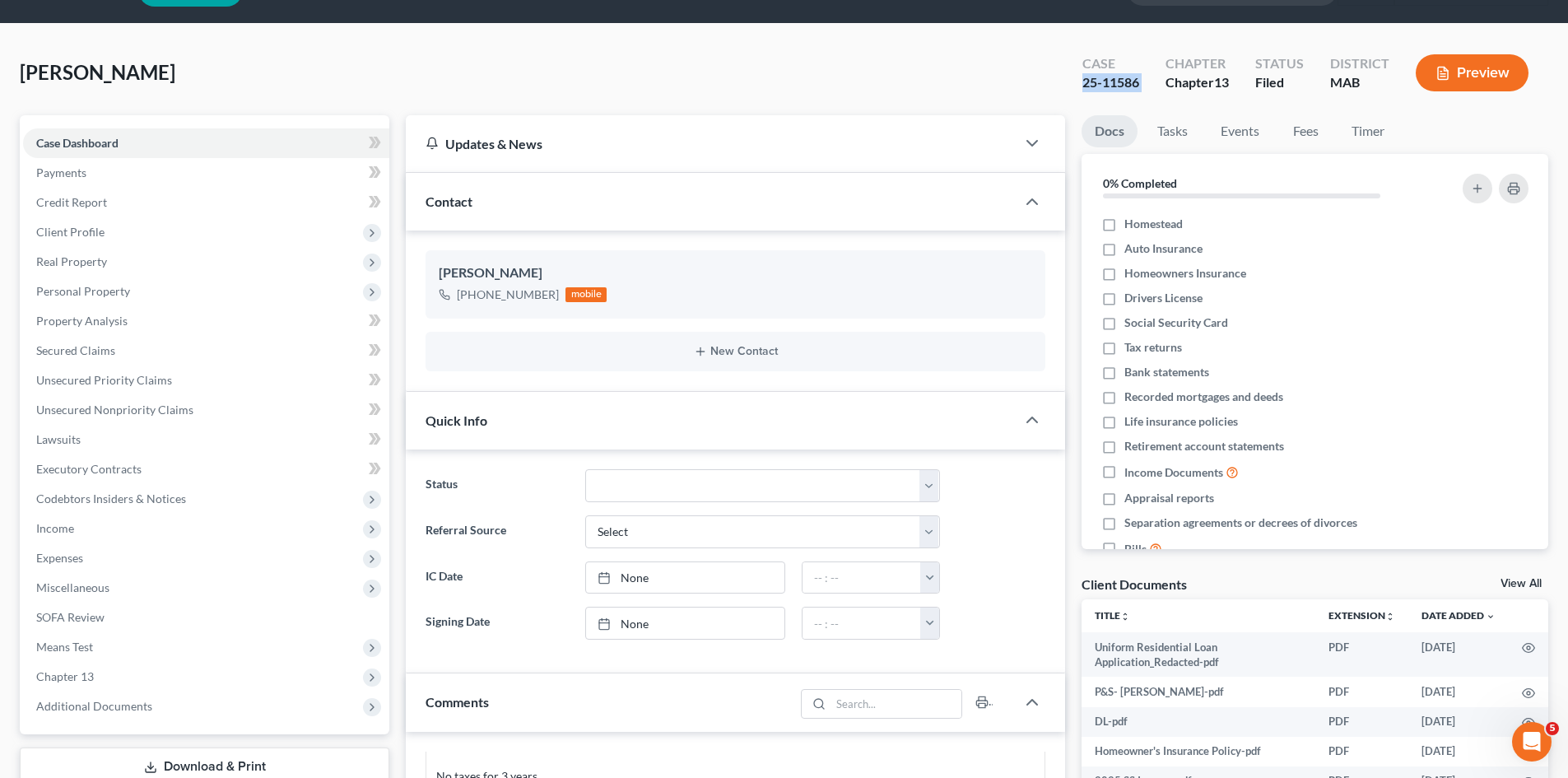
scroll to position [0, 0]
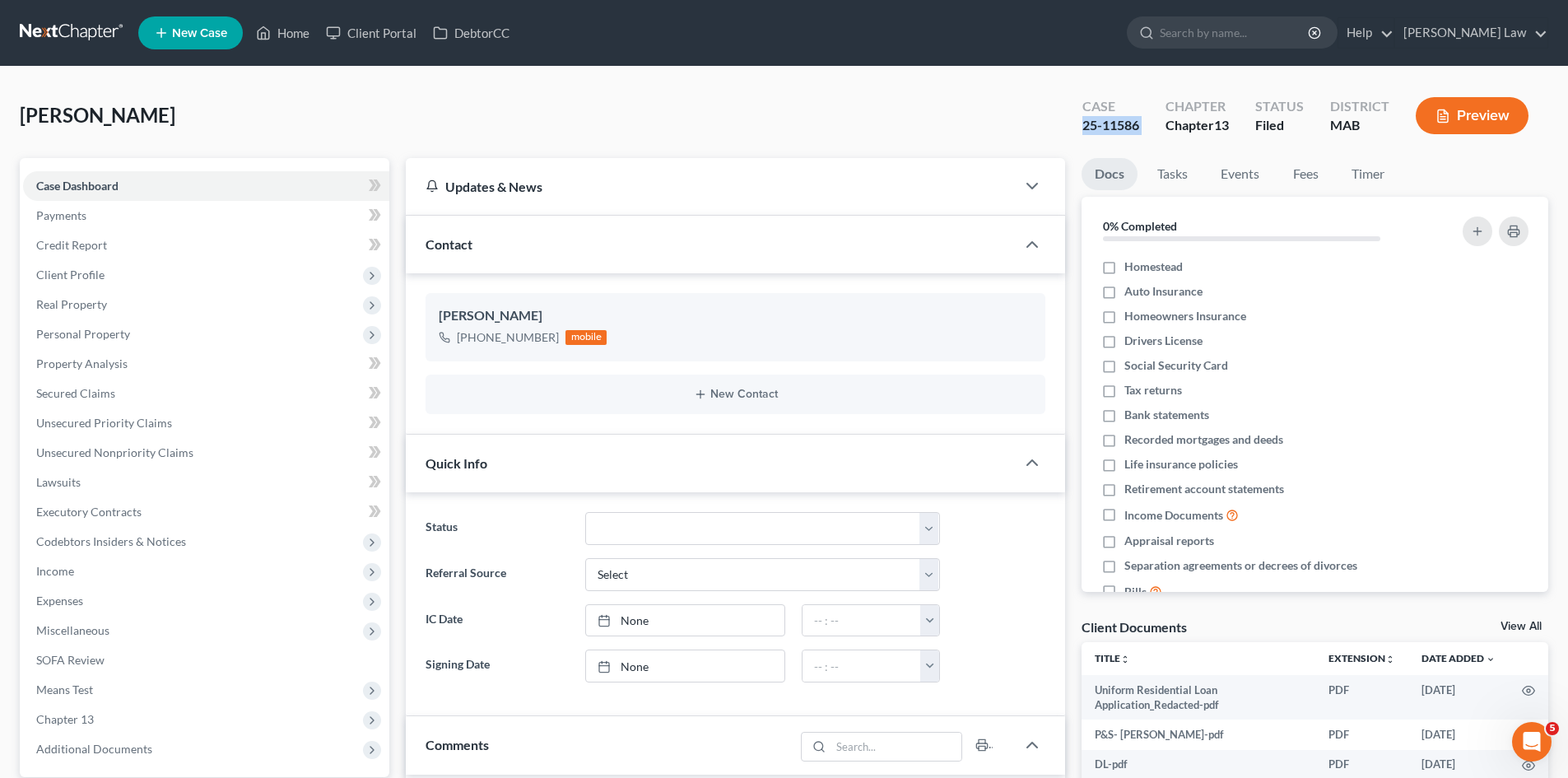
click at [1094, 128] on div "25-11586" at bounding box center [1110, 126] width 57 height 19
click at [71, 102] on div "Borges, Carol Upgraded Case 25-11586 Chapter Chapter 13 Status Filed District M…" at bounding box center [784, 123] width 1528 height 72
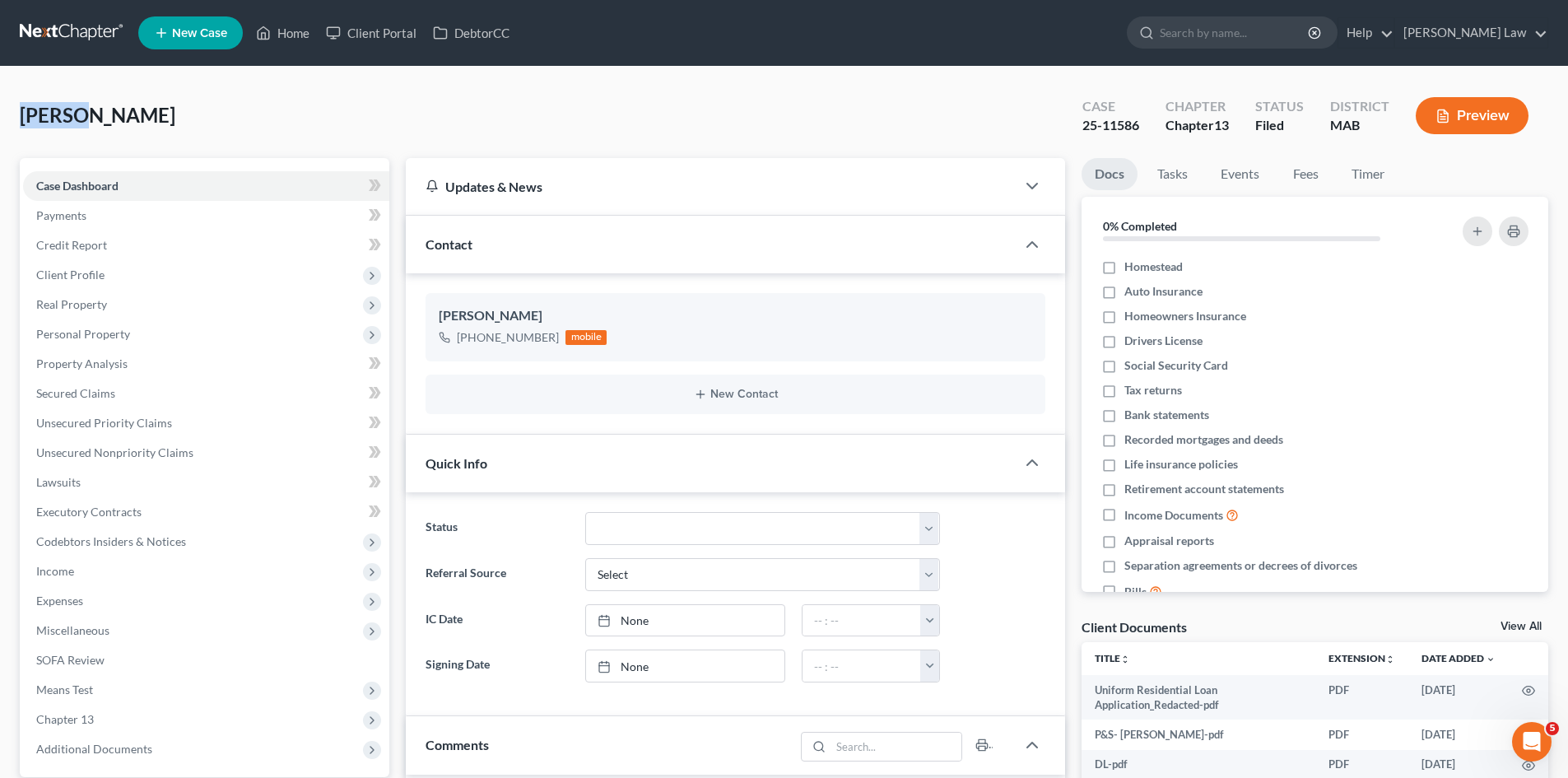
copy span "Borges"
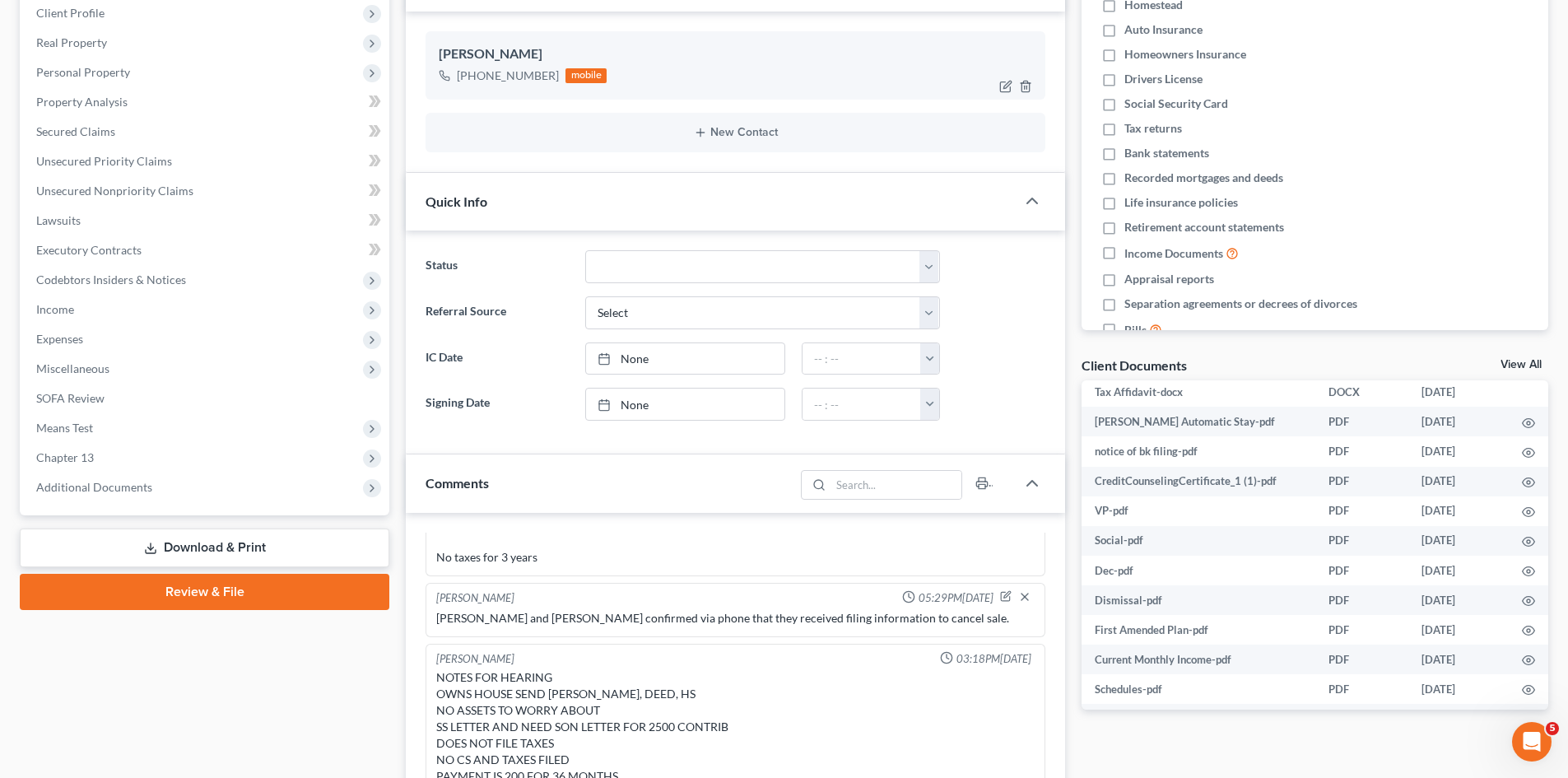
scroll to position [137, 0]
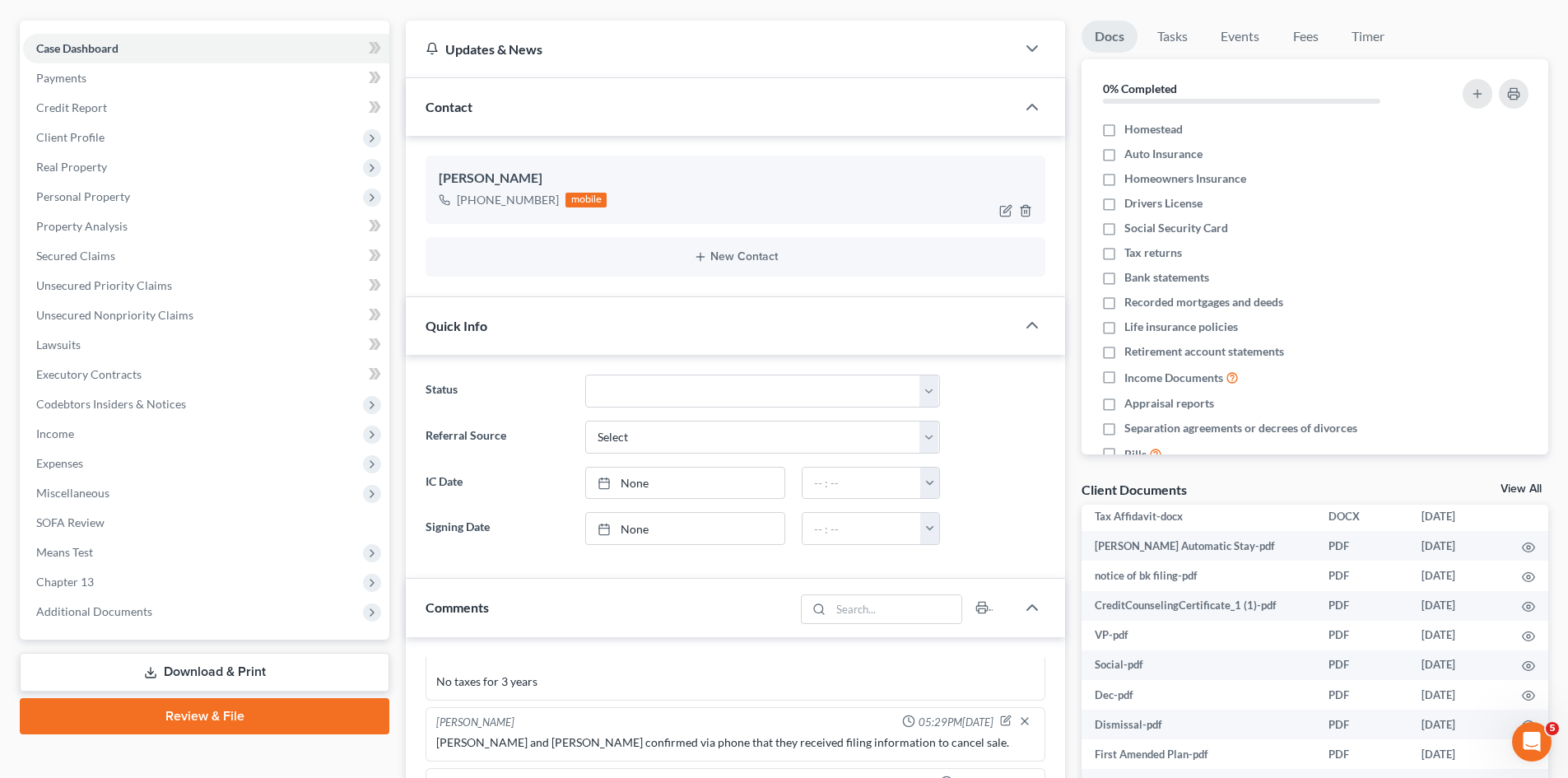
click at [485, 176] on div "[PERSON_NAME]" at bounding box center [736, 178] width 593 height 20
copy div "[PERSON_NAME]"
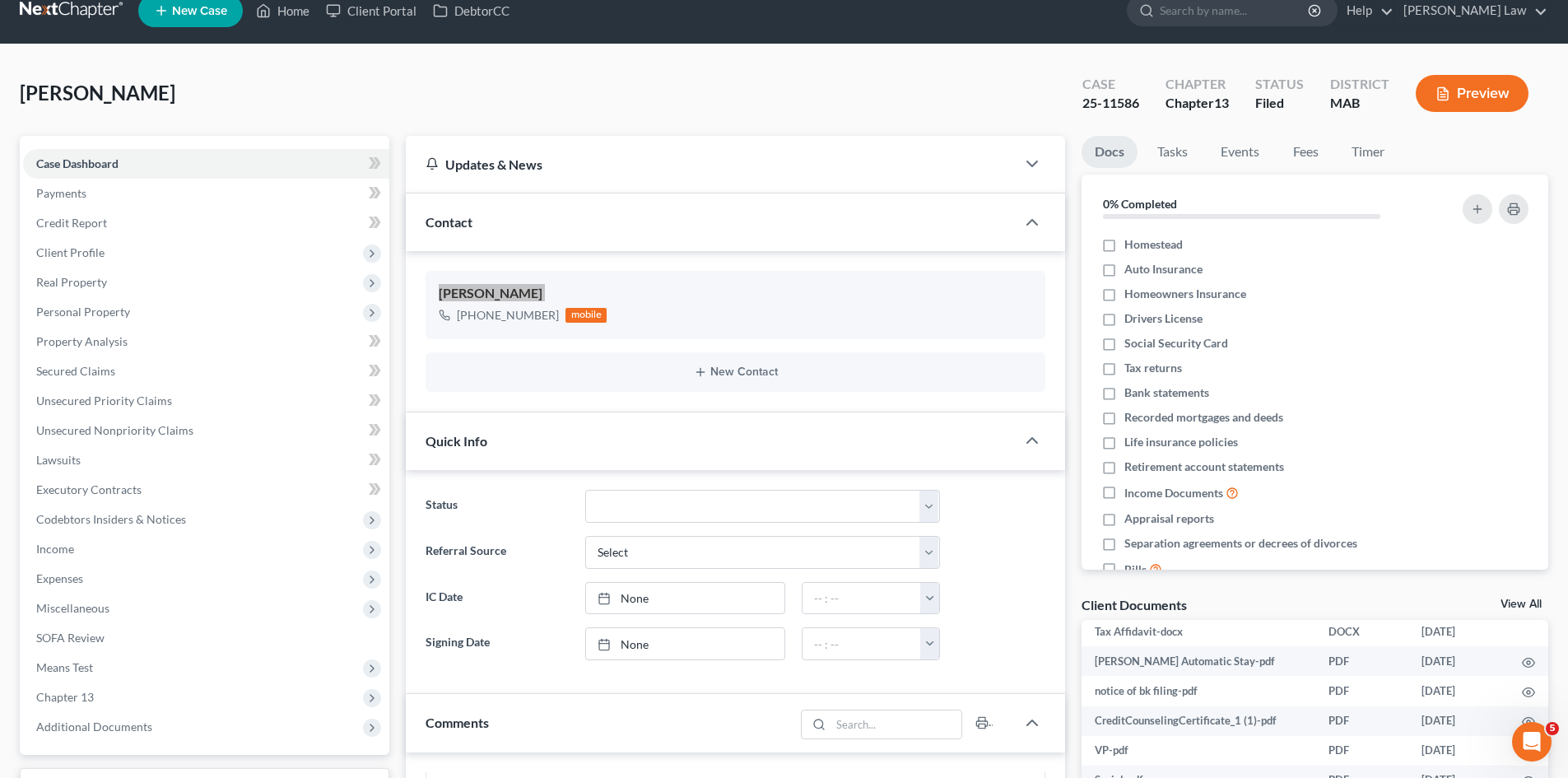
scroll to position [0, 0]
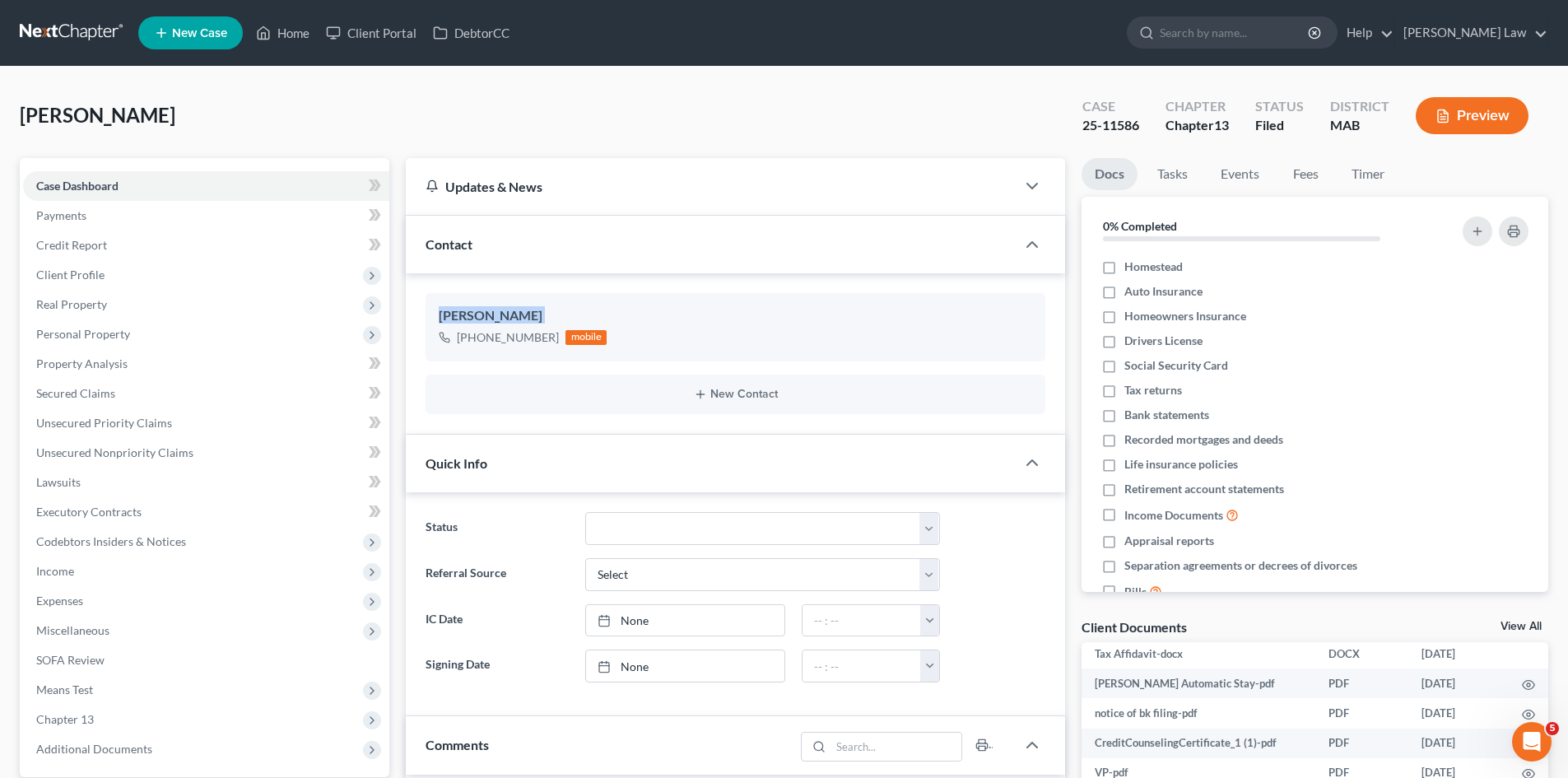
click at [77, 15] on nav "Home New Case Client Portal DebtorCC Benner Law mmanning@tbennerlaw.com My Acco…" at bounding box center [784, 33] width 1568 height 66
click at [75, 19] on link at bounding box center [73, 33] width 106 height 30
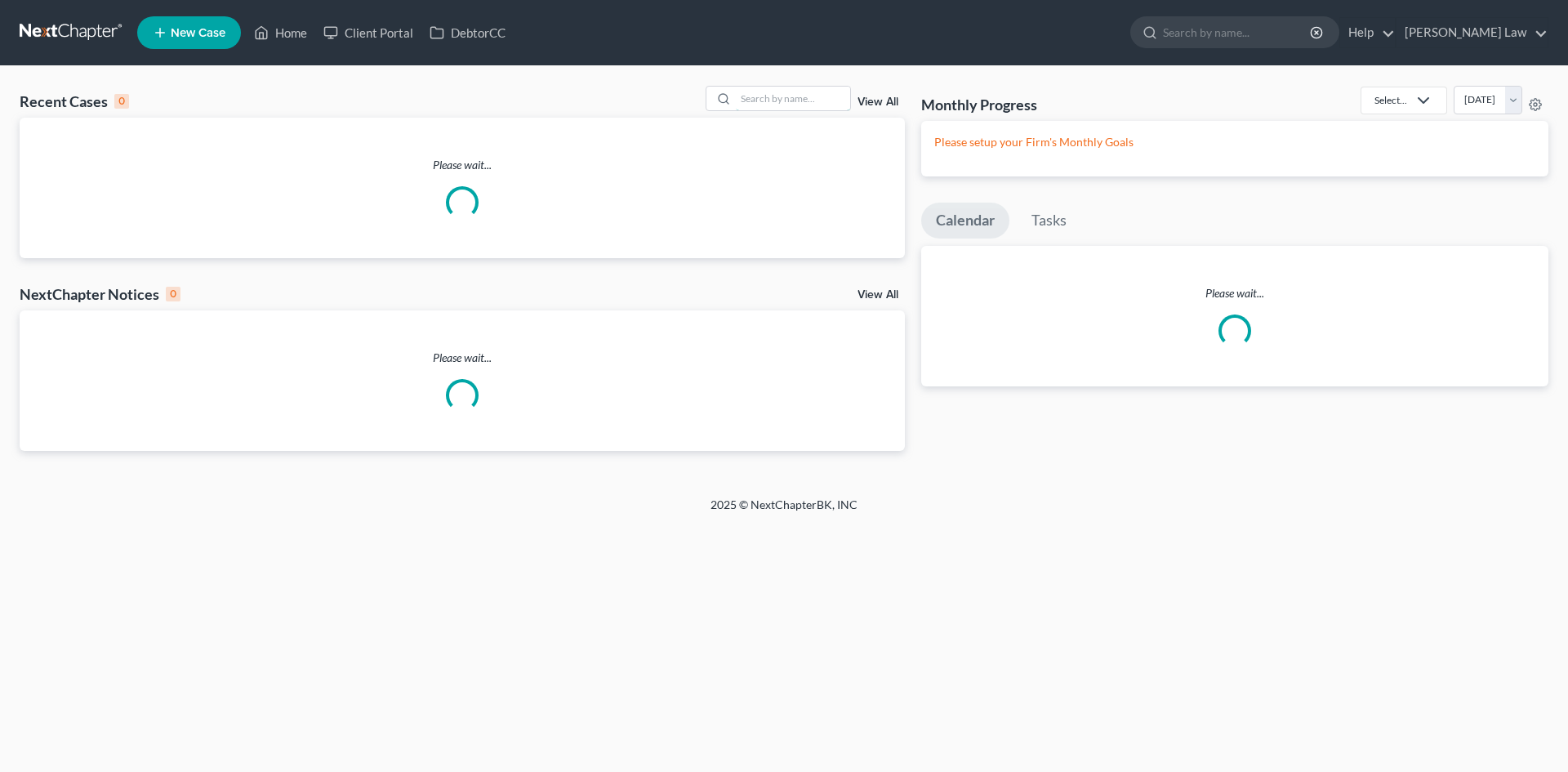
click at [778, 97] on input "search" at bounding box center [793, 99] width 115 height 24
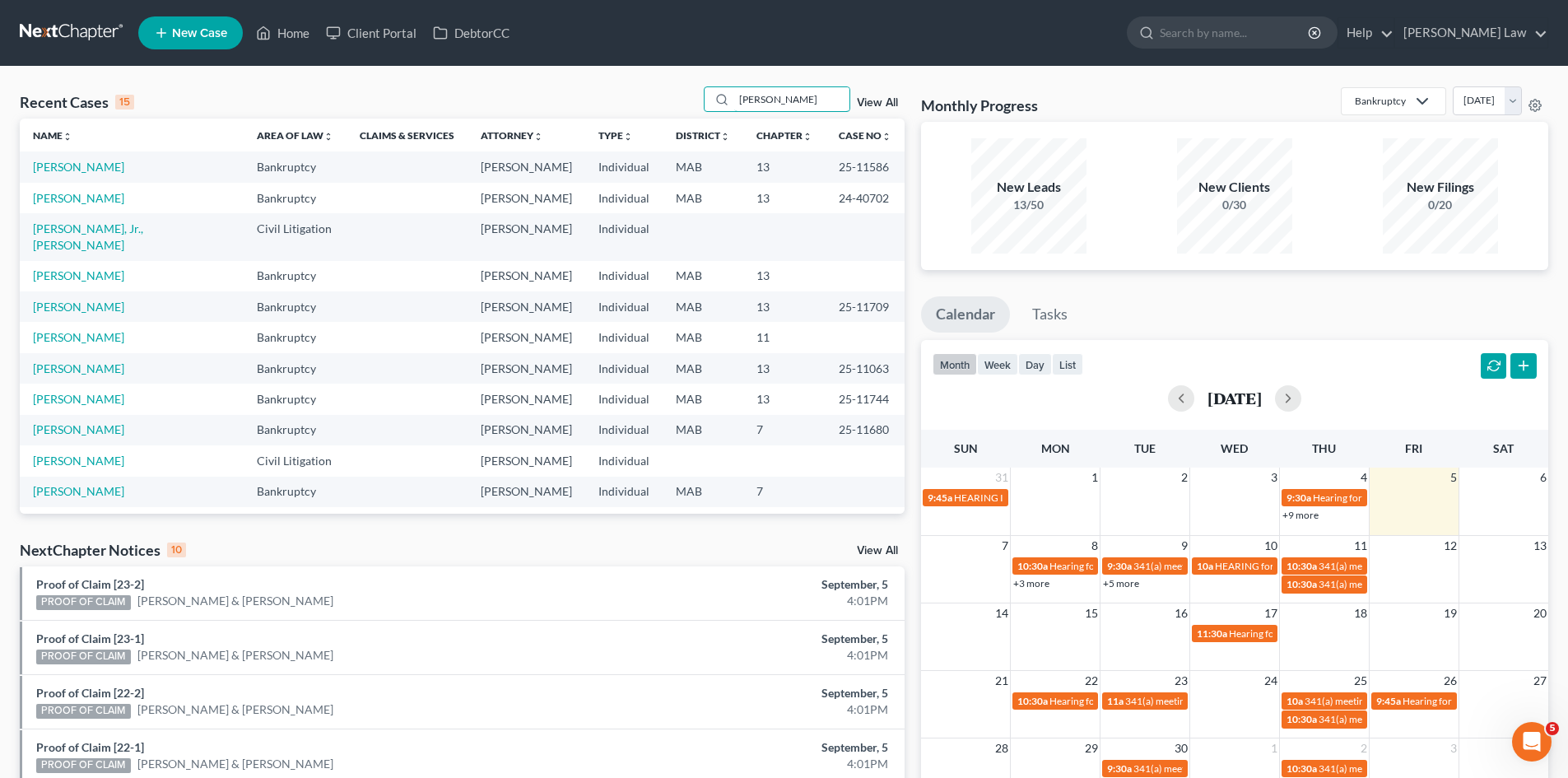
type input "[PERSON_NAME]"
click at [85, 159] on td "[PERSON_NAME]" at bounding box center [131, 166] width 224 height 31
click at [83, 168] on link "[PERSON_NAME]" at bounding box center [79, 166] width 92 height 14
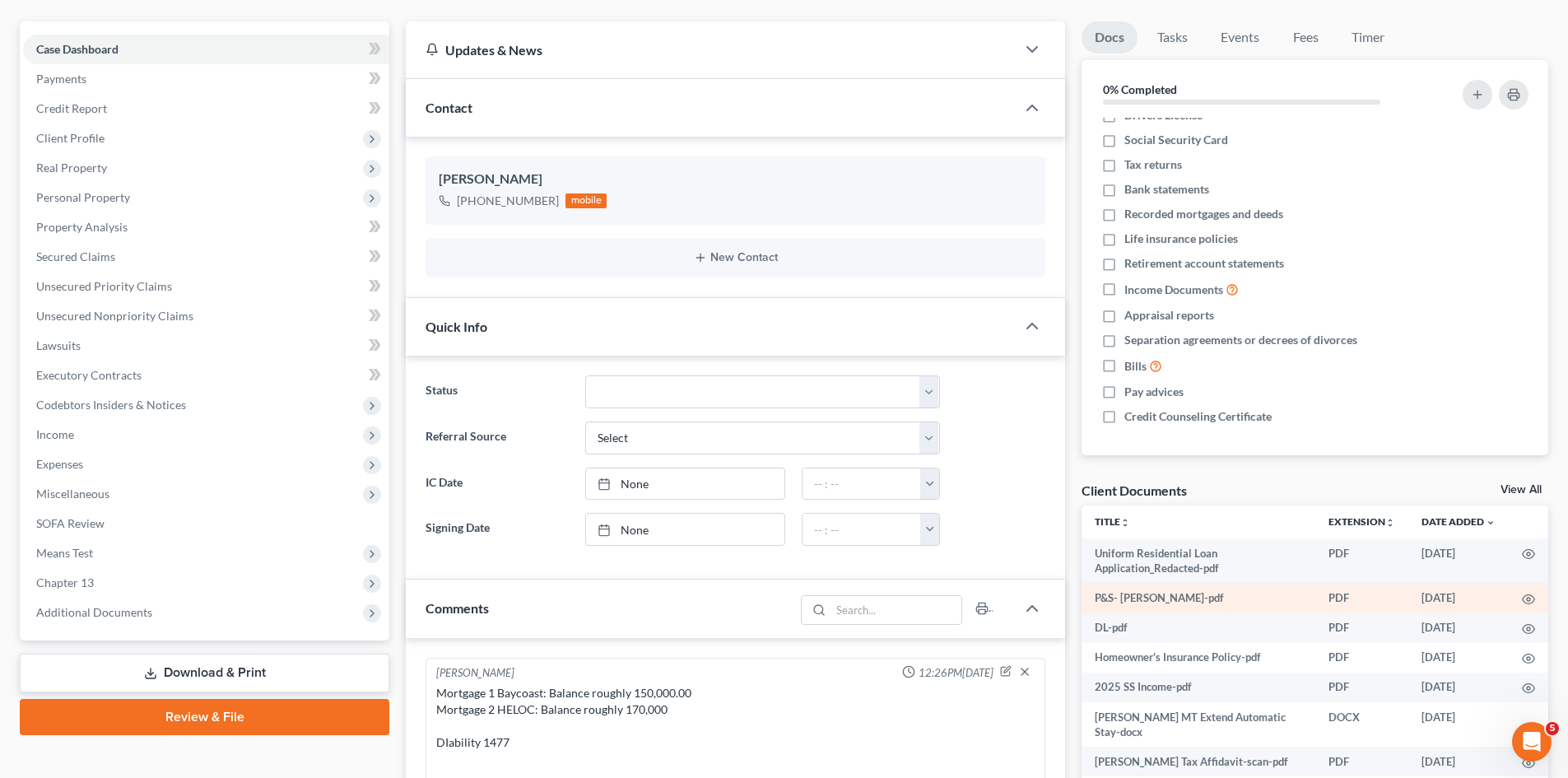
scroll to position [110, 0]
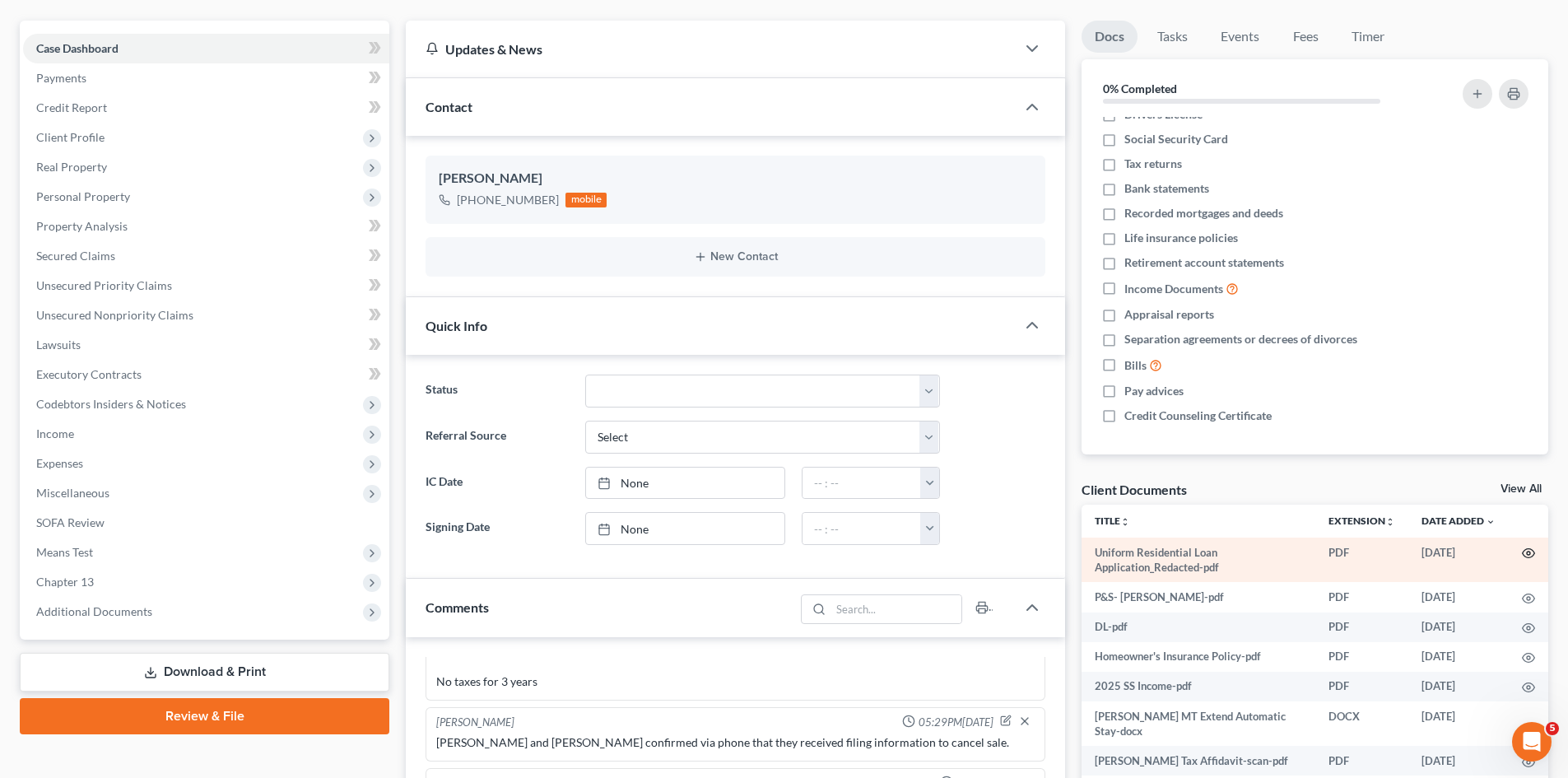
click at [1526, 555] on circle "button" at bounding box center [1527, 553] width 3 height 3
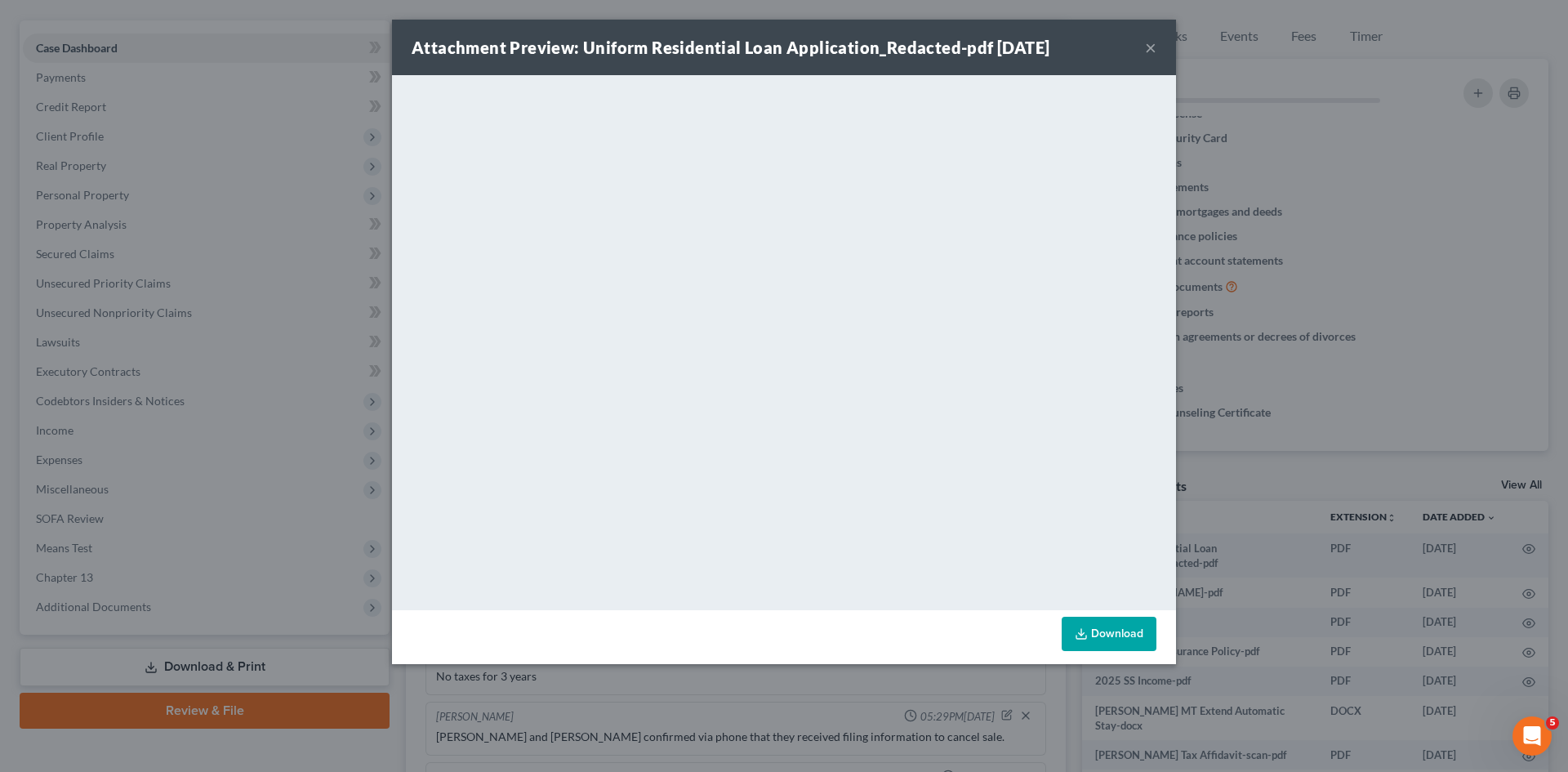
drag, startPoint x: 1331, startPoint y: 304, endPoint x: 1280, endPoint y: 316, distance: 52.4
click at [1331, 304] on div "Attachment Preview: Uniform Residential Loan Application_Redacted-pdf 09/05/202…" at bounding box center [784, 386] width 1568 height 772
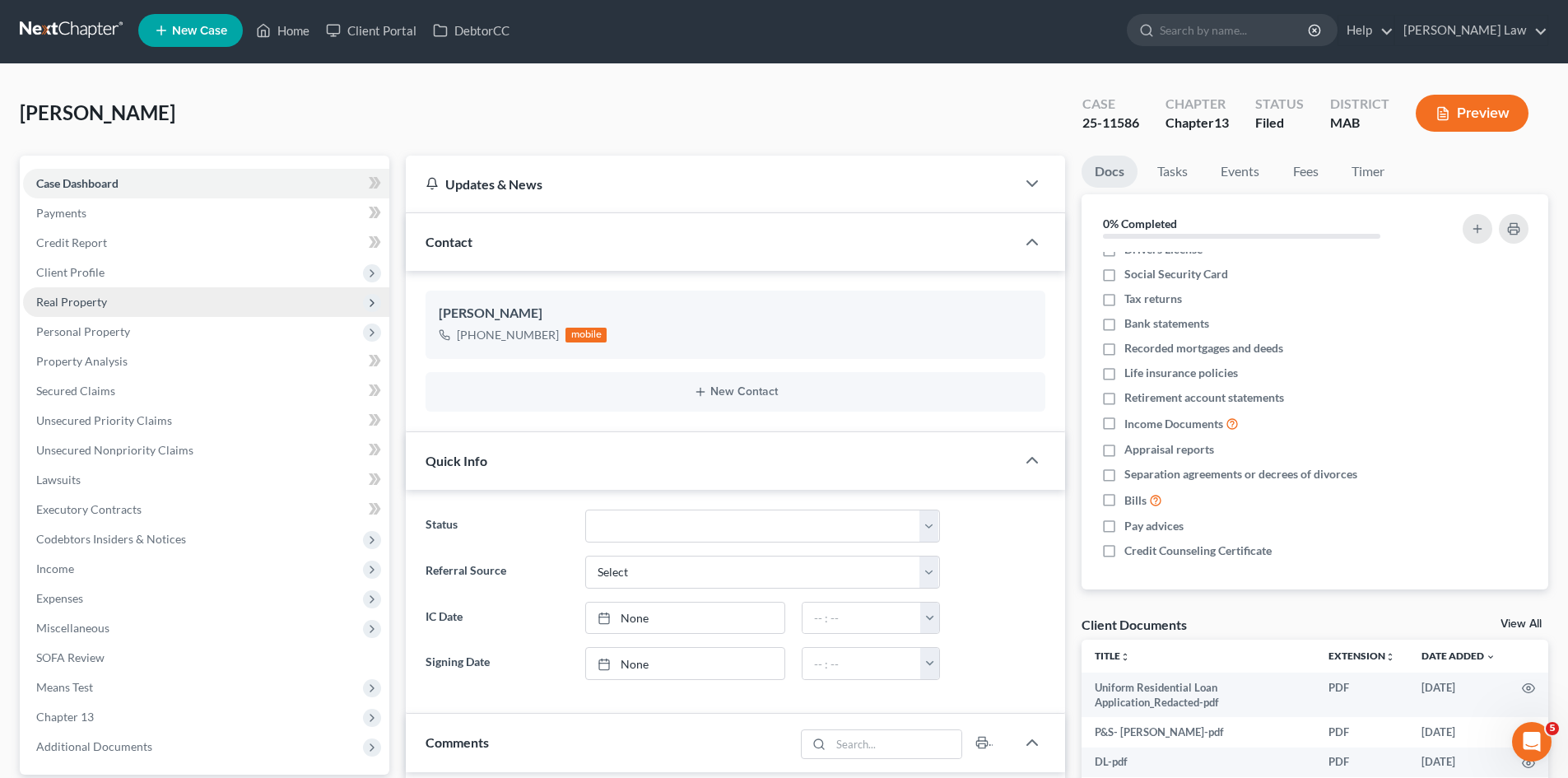
scroll to position [0, 0]
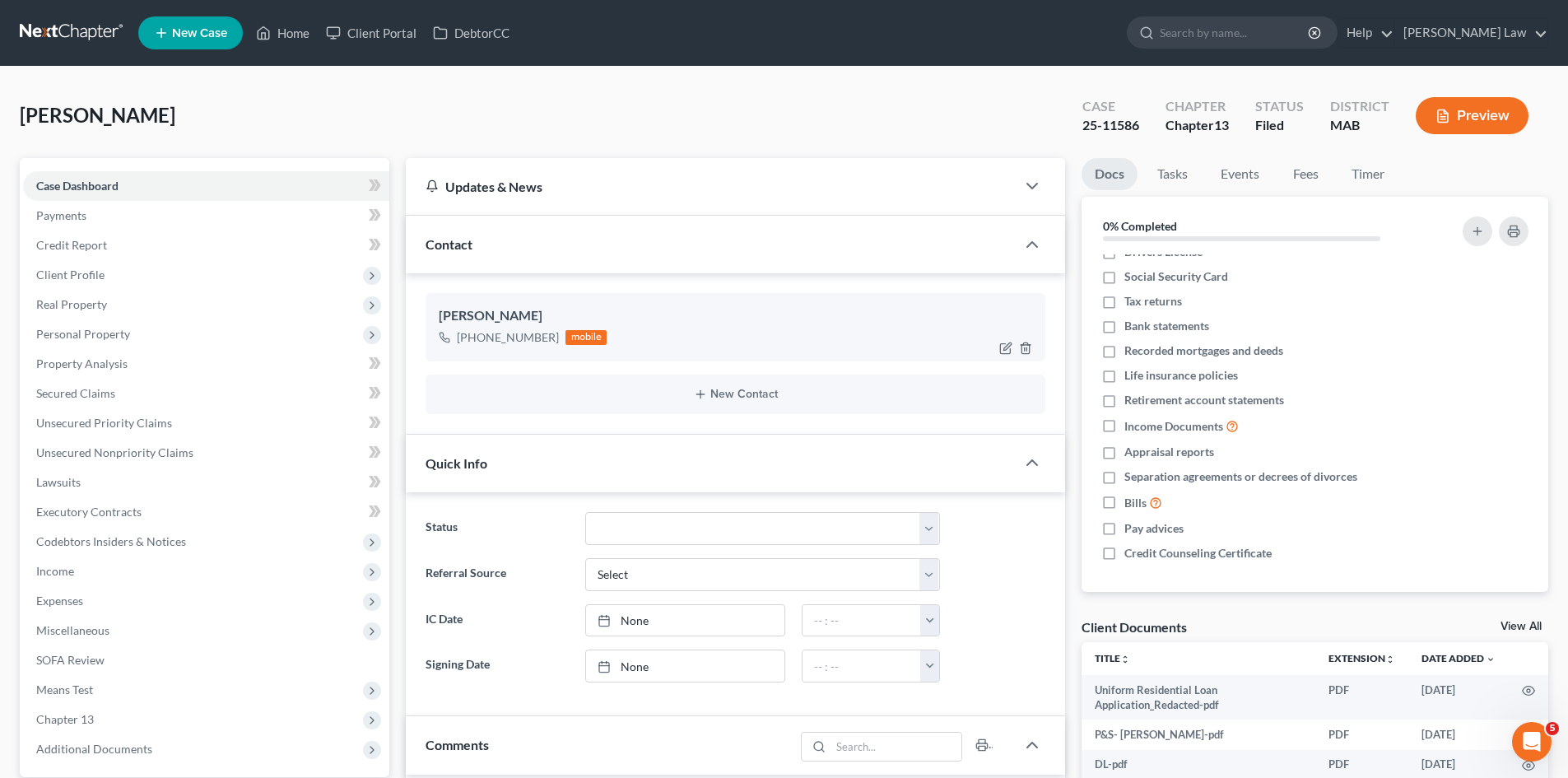
click at [471, 321] on div "[PERSON_NAME]" at bounding box center [736, 317] width 593 height 20
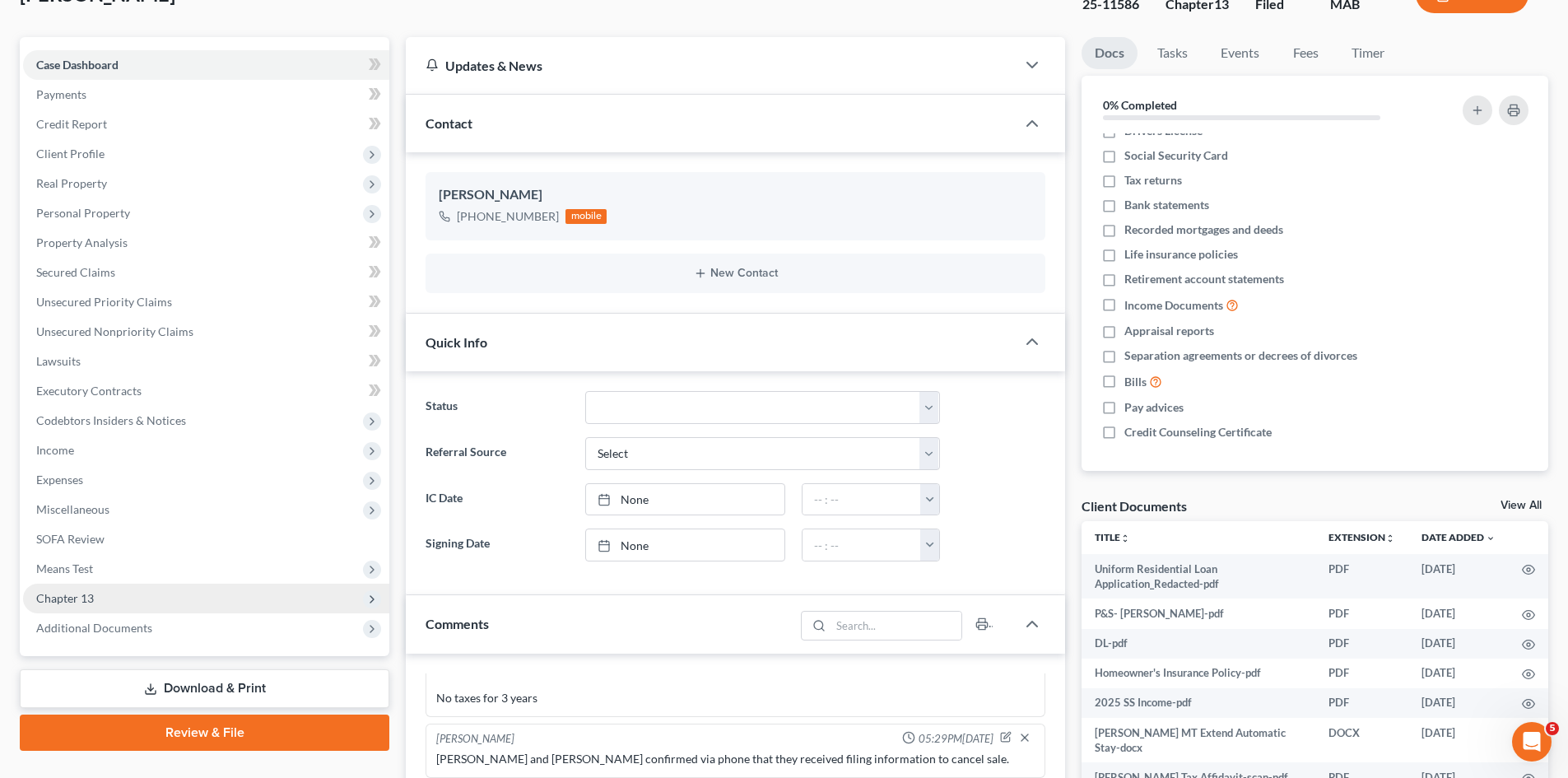
scroll to position [274, 0]
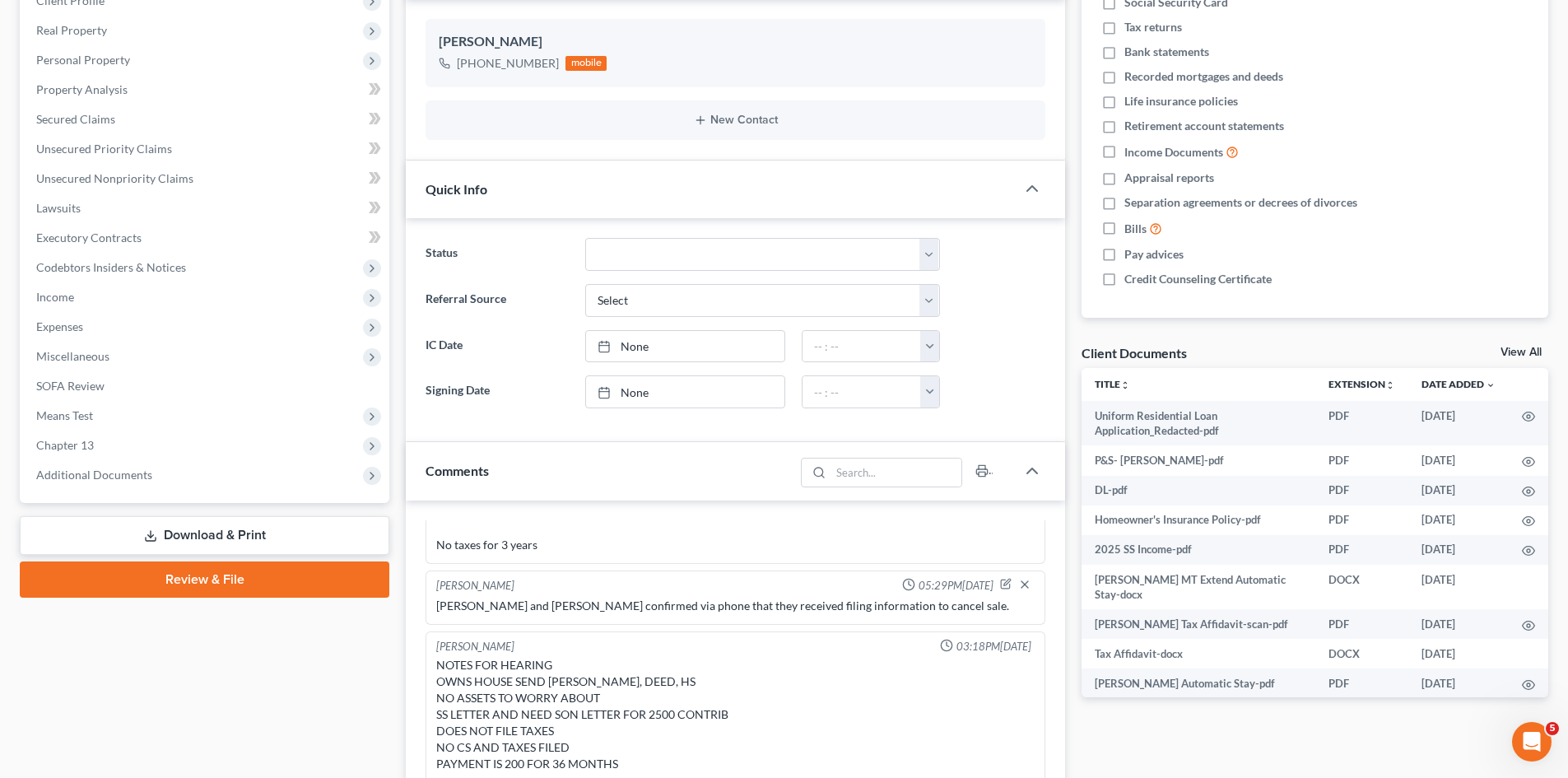
drag, startPoint x: 163, startPoint y: 487, endPoint x: 150, endPoint y: 511, distance: 27.3
click at [162, 487] on span "Additional Documents" at bounding box center [206, 475] width 366 height 30
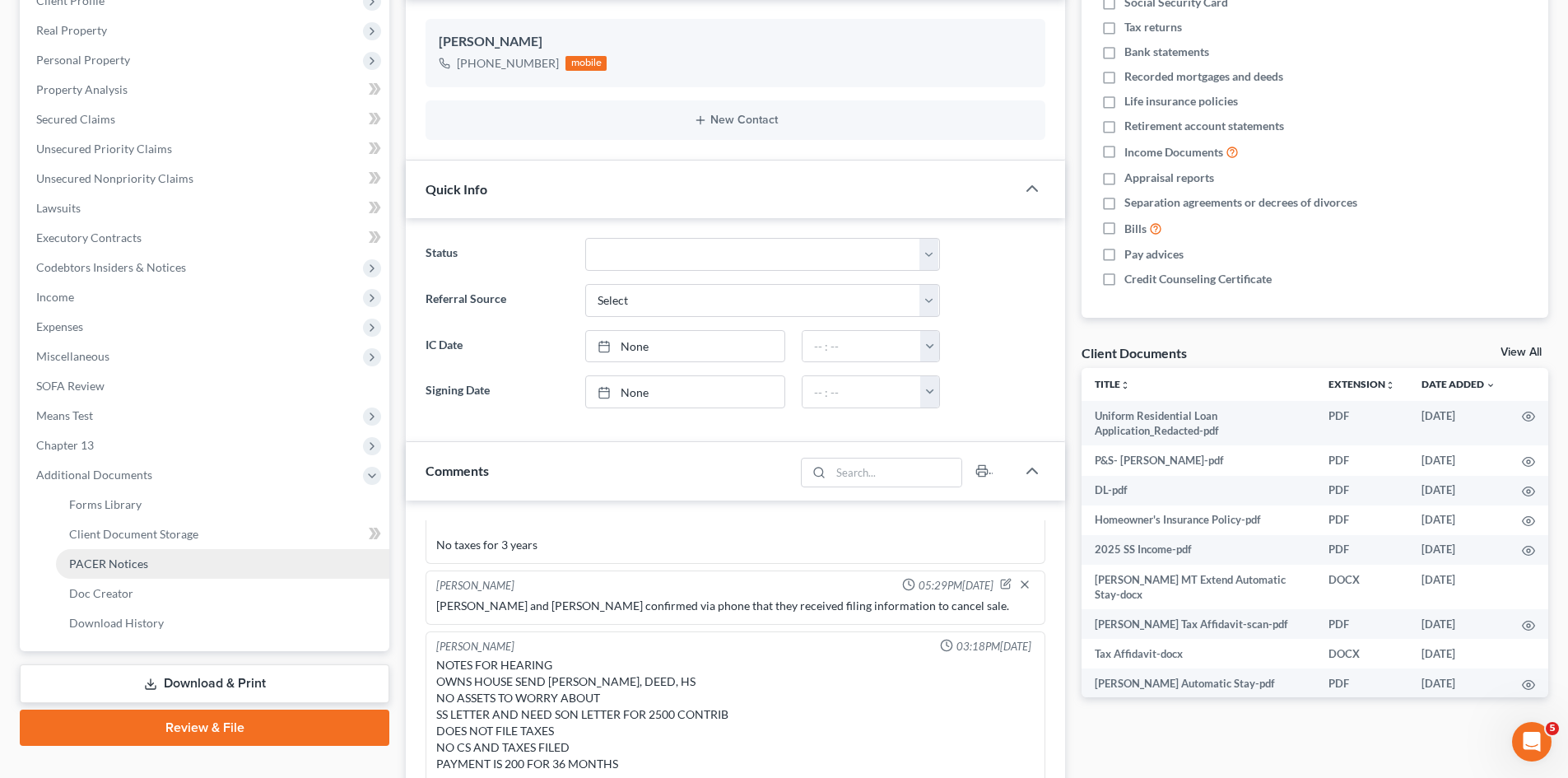
click at [147, 565] on link "PACER Notices" at bounding box center [222, 564] width 334 height 30
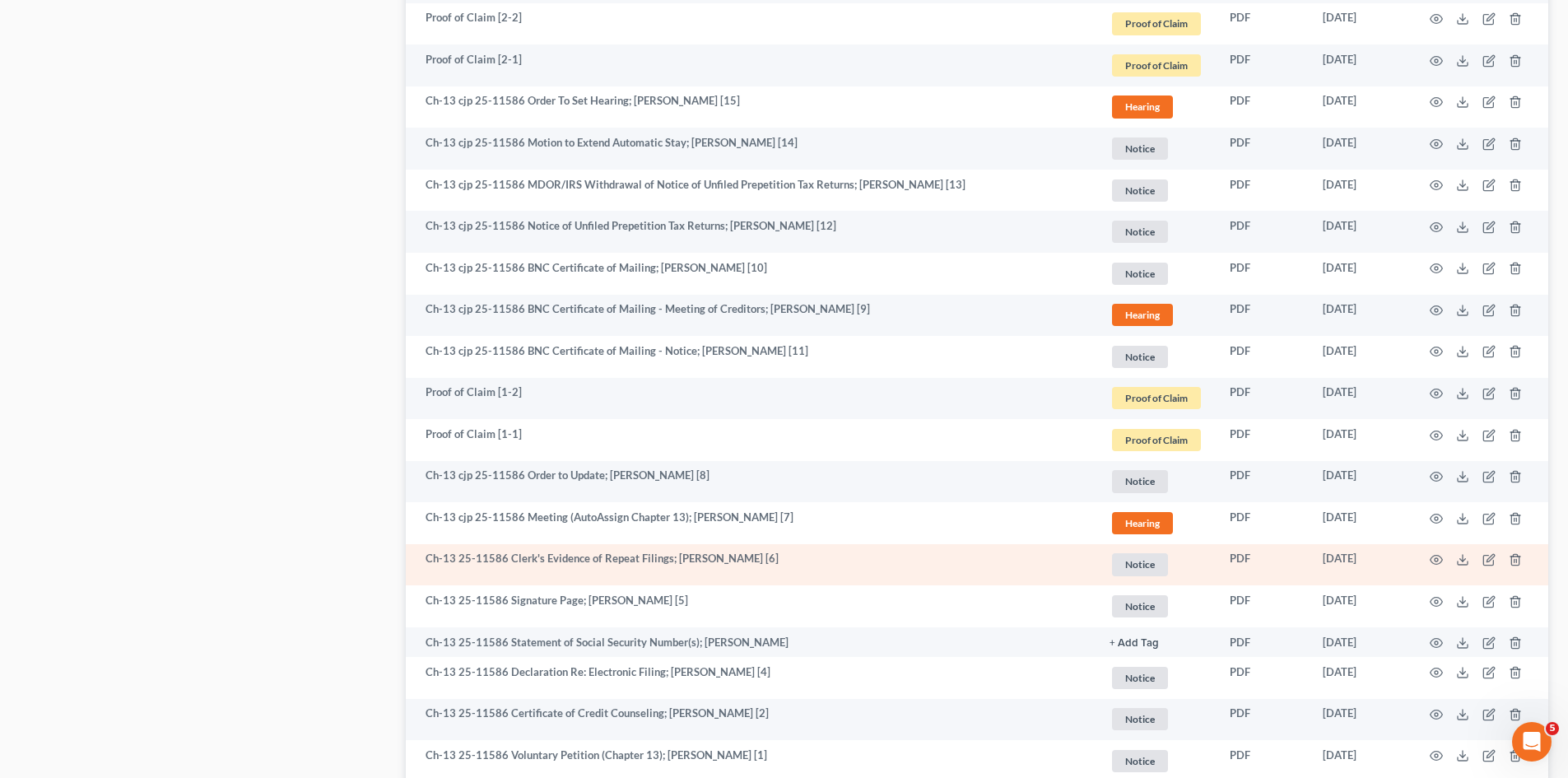
scroll to position [1255, 0]
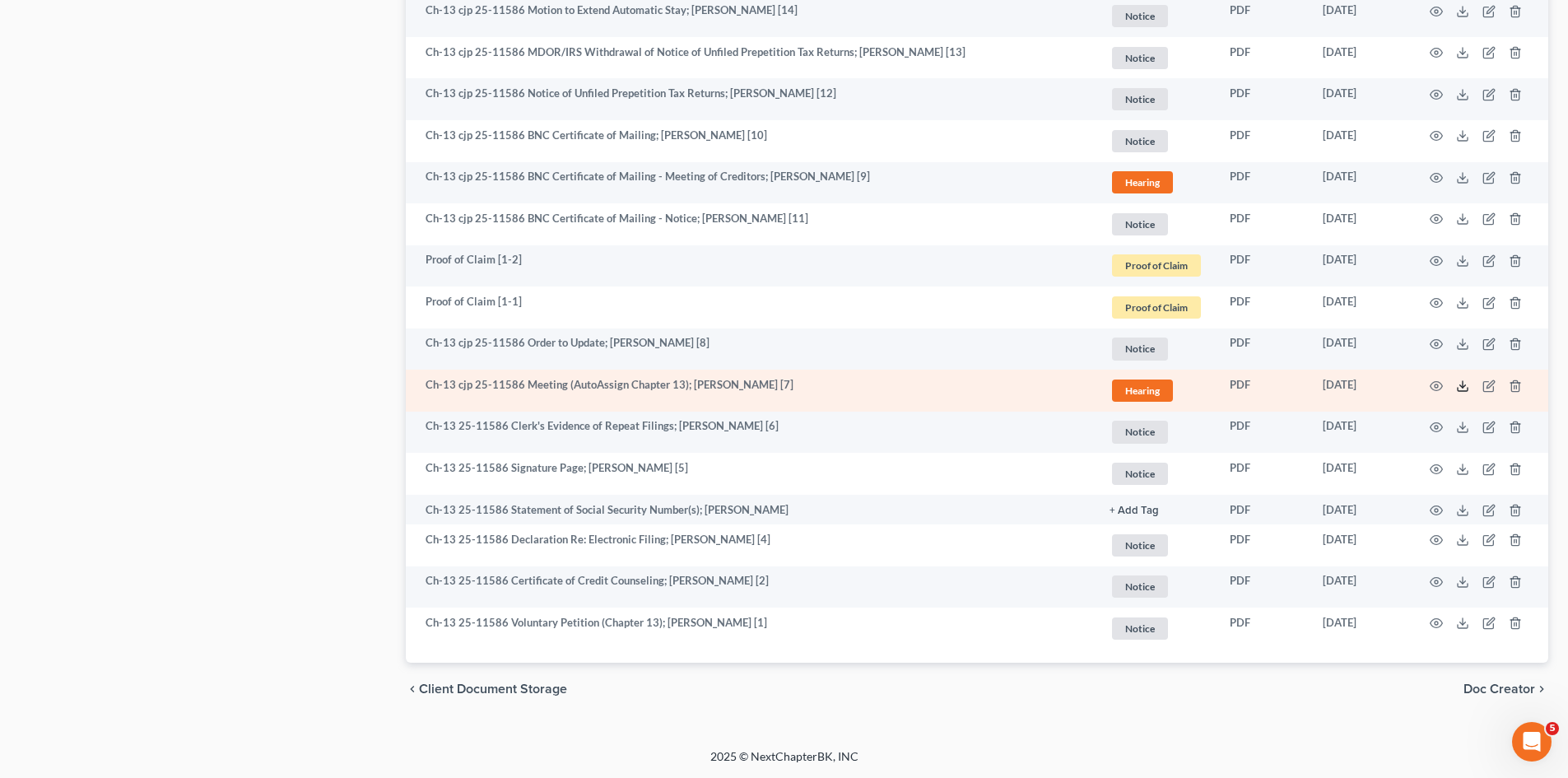
click at [1459, 385] on icon at bounding box center [1461, 386] width 13 height 13
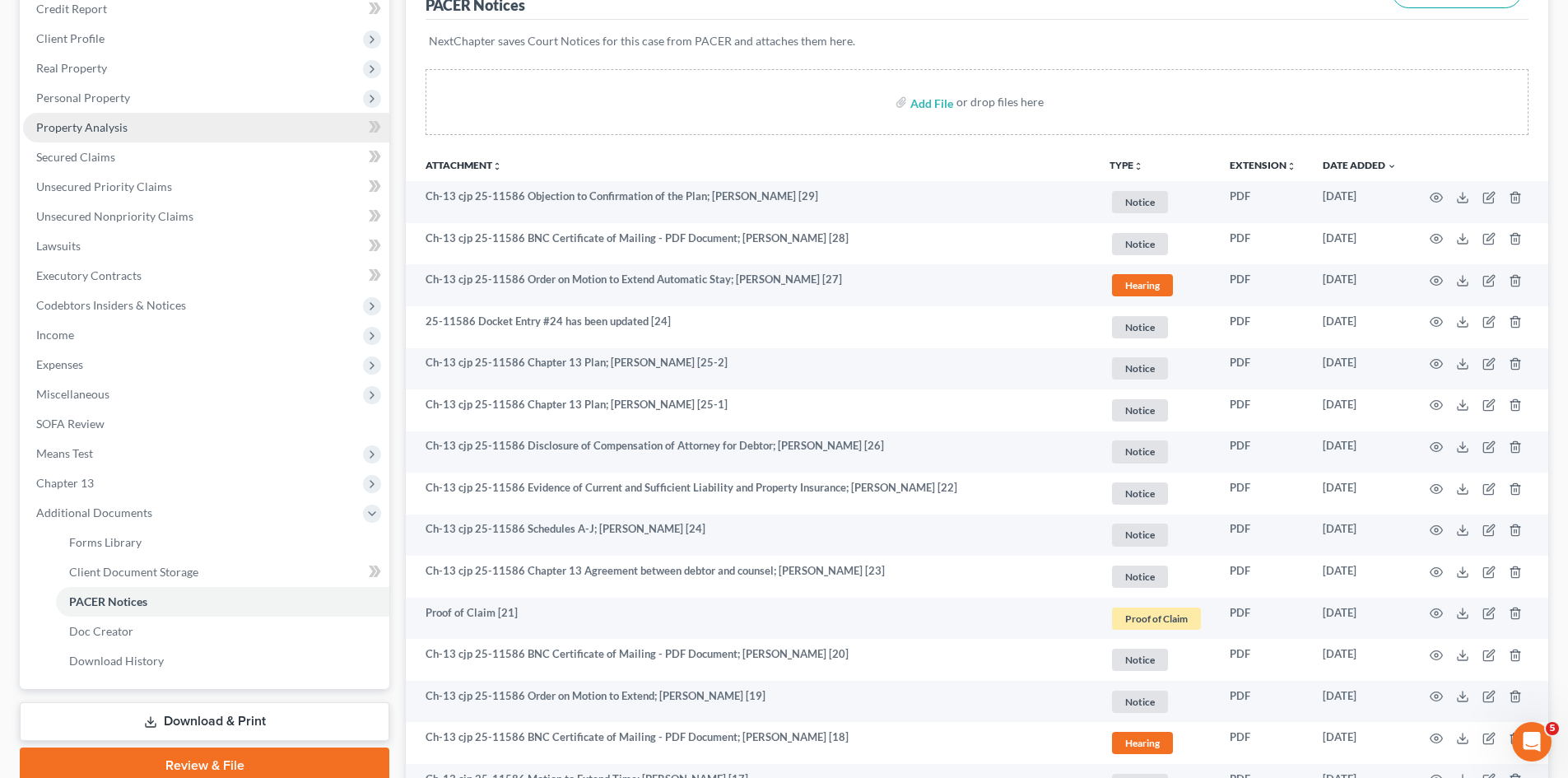
scroll to position [20, 0]
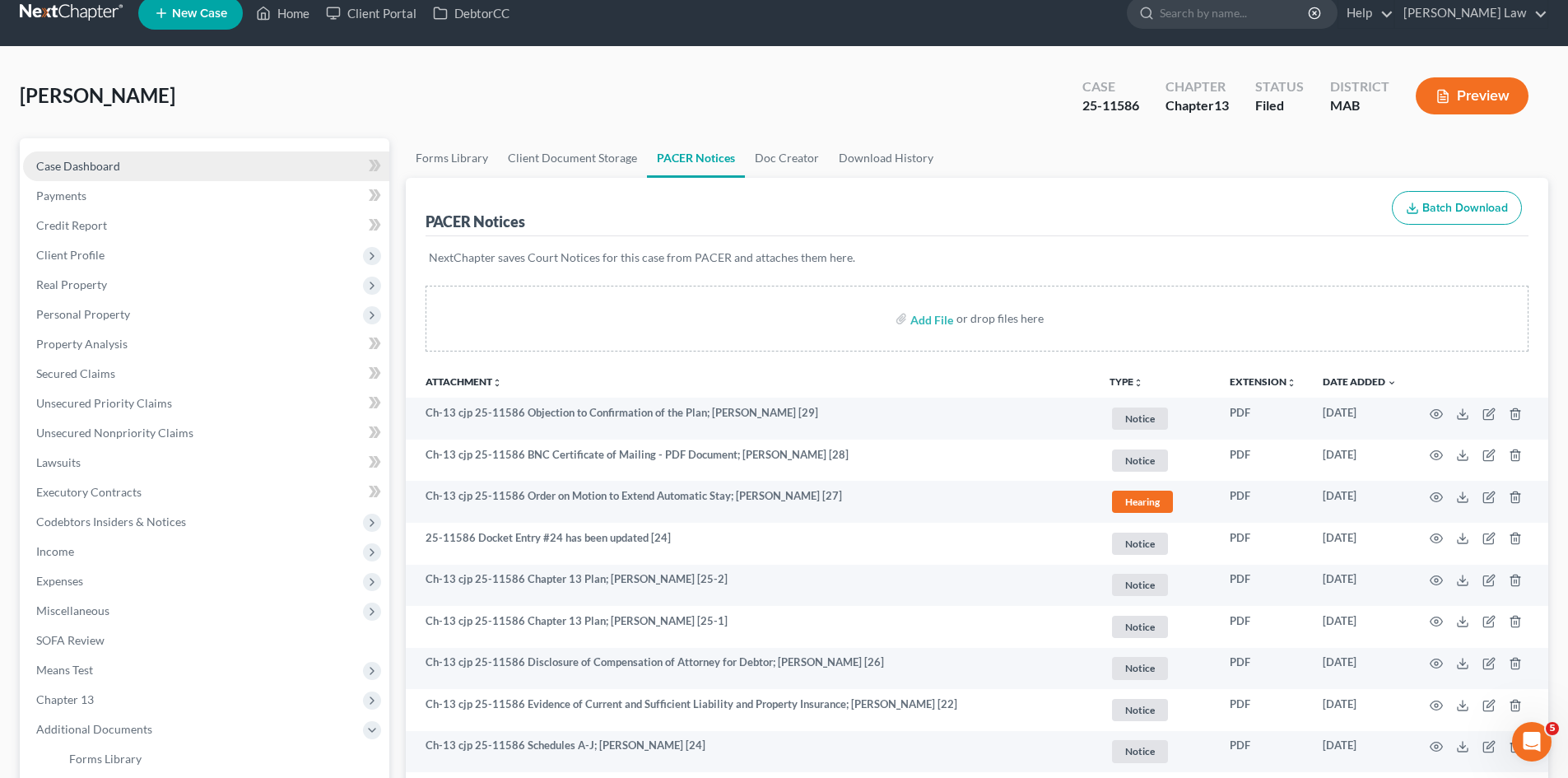
click at [101, 154] on link "Case Dashboard" at bounding box center [206, 166] width 366 height 30
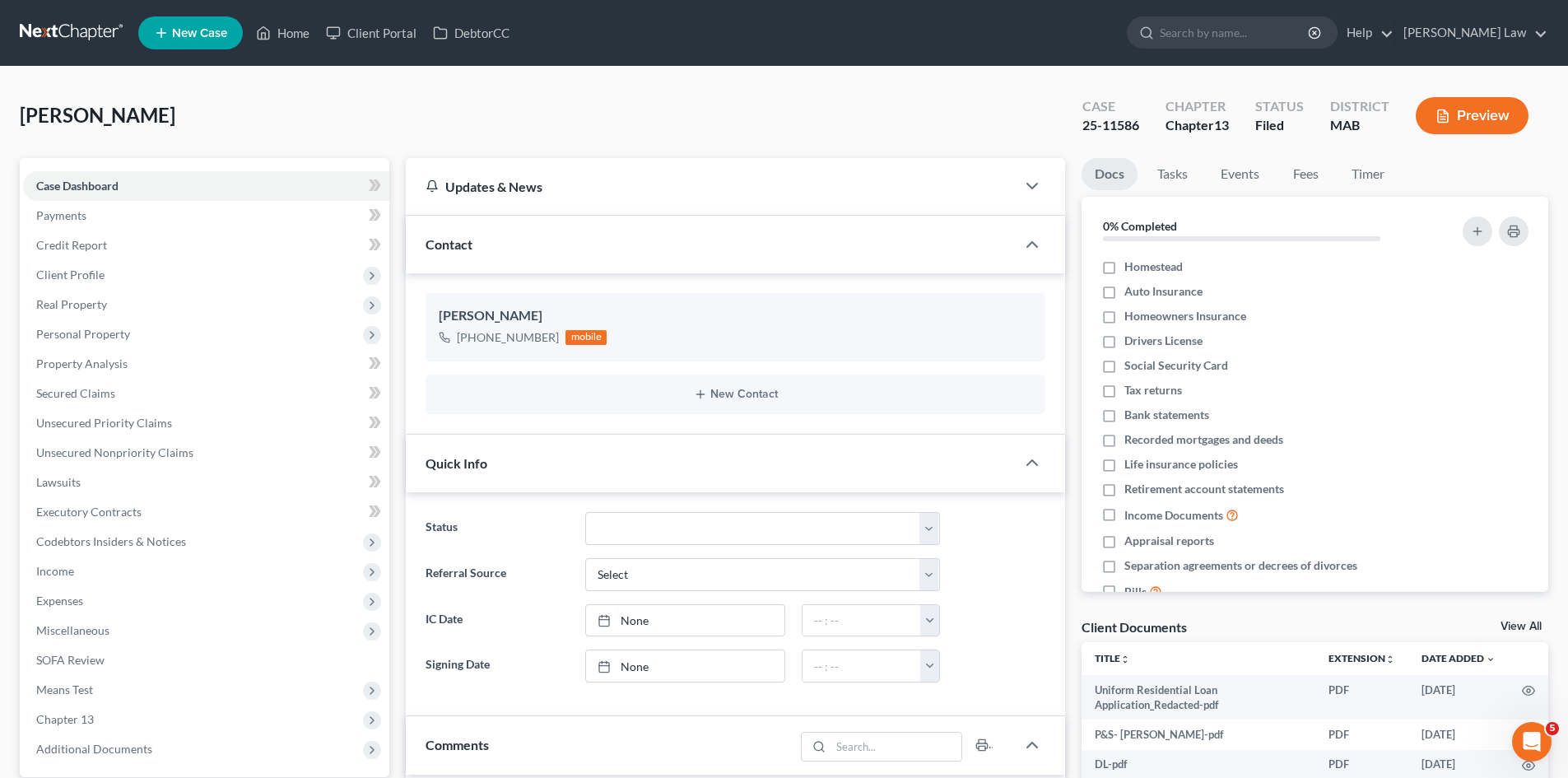
scroll to position [110, 0]
click at [72, 567] on span "Income" at bounding box center [55, 571] width 38 height 14
click at [111, 641] on link "Non Employment Income" at bounding box center [222, 631] width 334 height 30
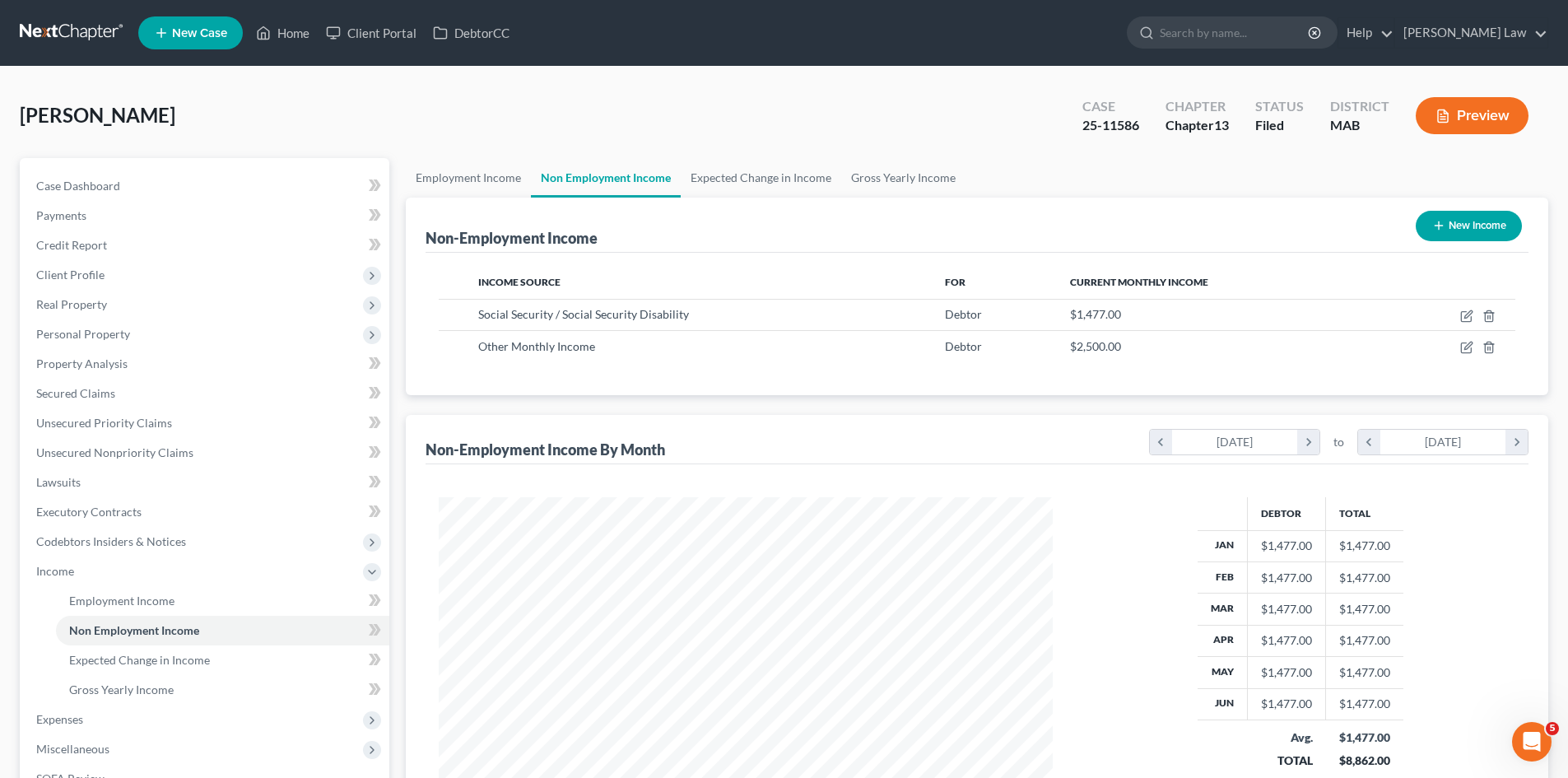
scroll to position [307, 647]
drag, startPoint x: 1064, startPoint y: 340, endPoint x: 1101, endPoint y: 347, distance: 37.7
click at [1101, 347] on td "$2,500.00" at bounding box center [1219, 346] width 325 height 31
click at [1126, 347] on div "$2,500.00" at bounding box center [1219, 347] width 298 height 17
drag, startPoint x: 1128, startPoint y: 347, endPoint x: 1065, endPoint y: 353, distance: 63.3
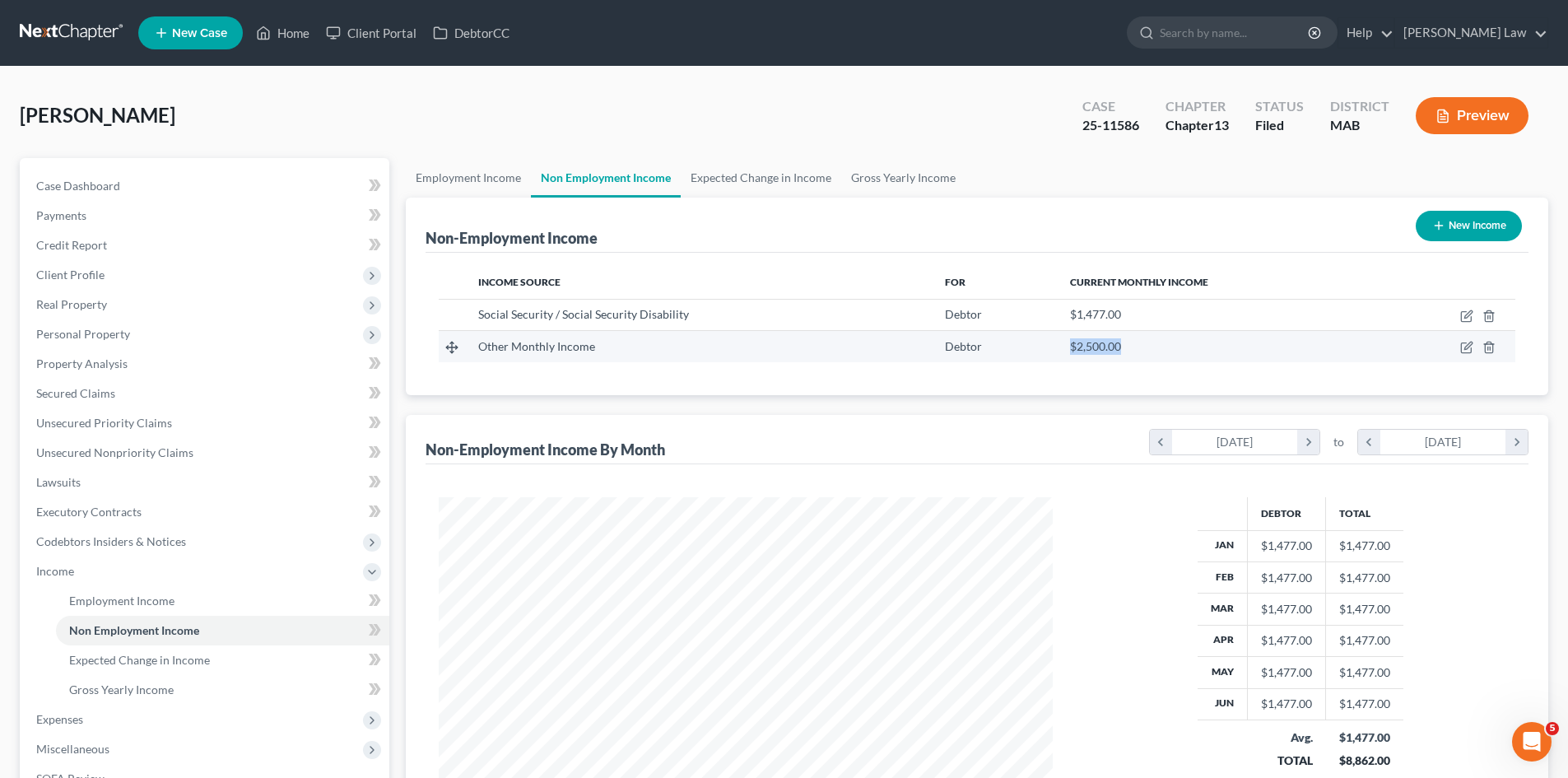
click at [1070, 353] on div "$2,500.00" at bounding box center [1219, 347] width 298 height 17
copy span "$2,500.00"
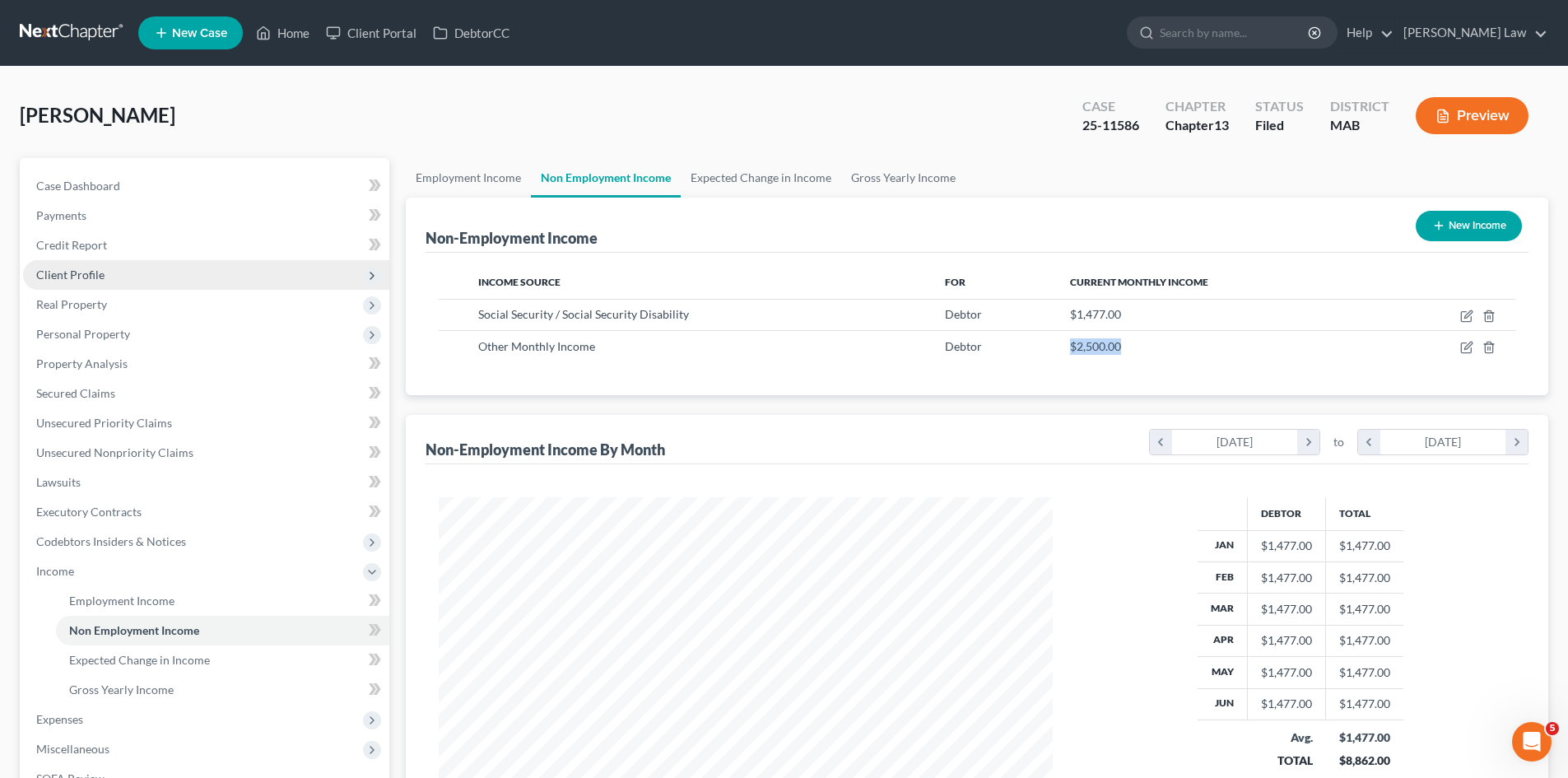
click at [60, 268] on span "Client Profile" at bounding box center [70, 275] width 69 height 14
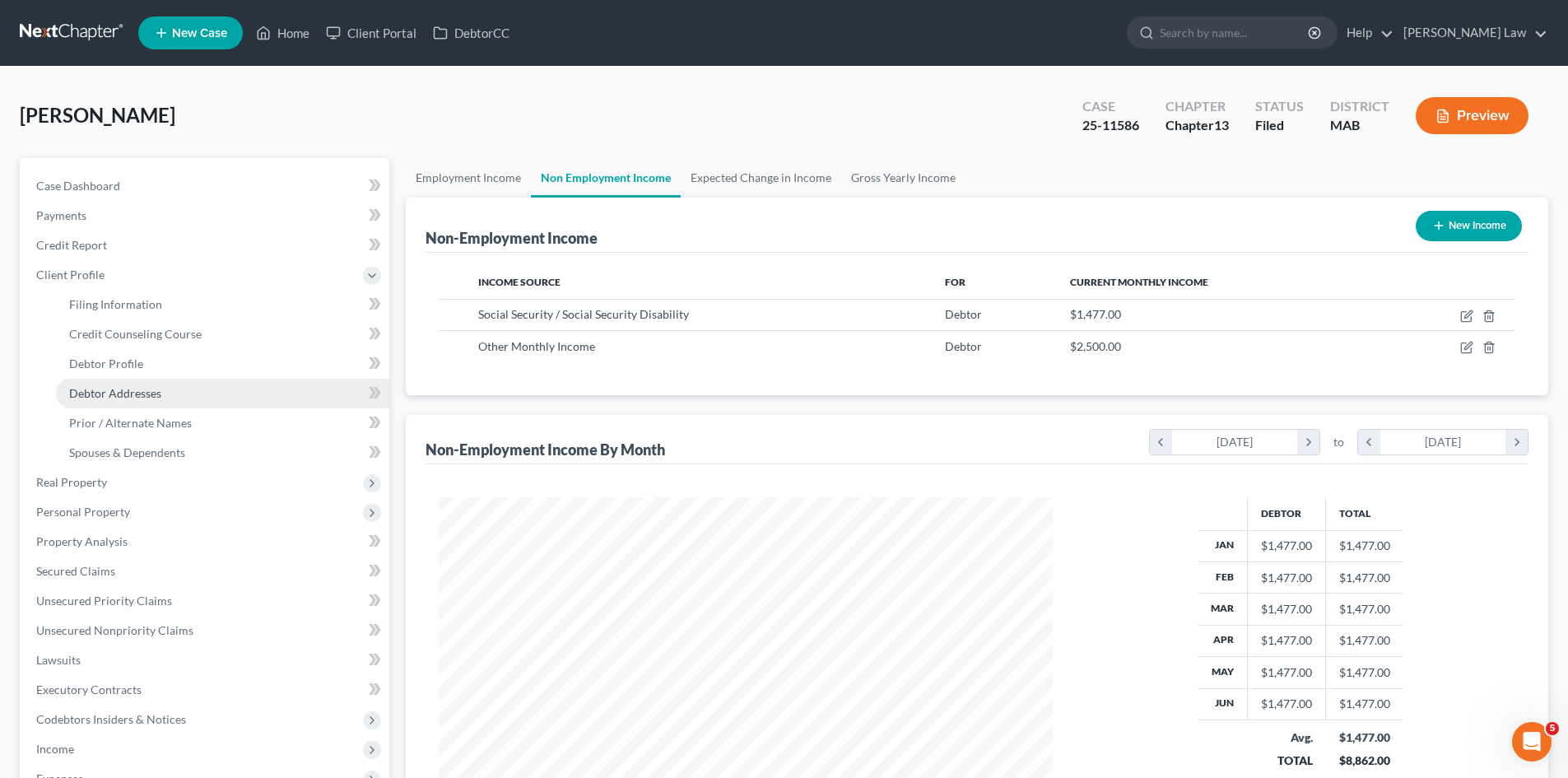
click at [128, 406] on link "Debtor Addresses" at bounding box center [222, 393] width 334 height 30
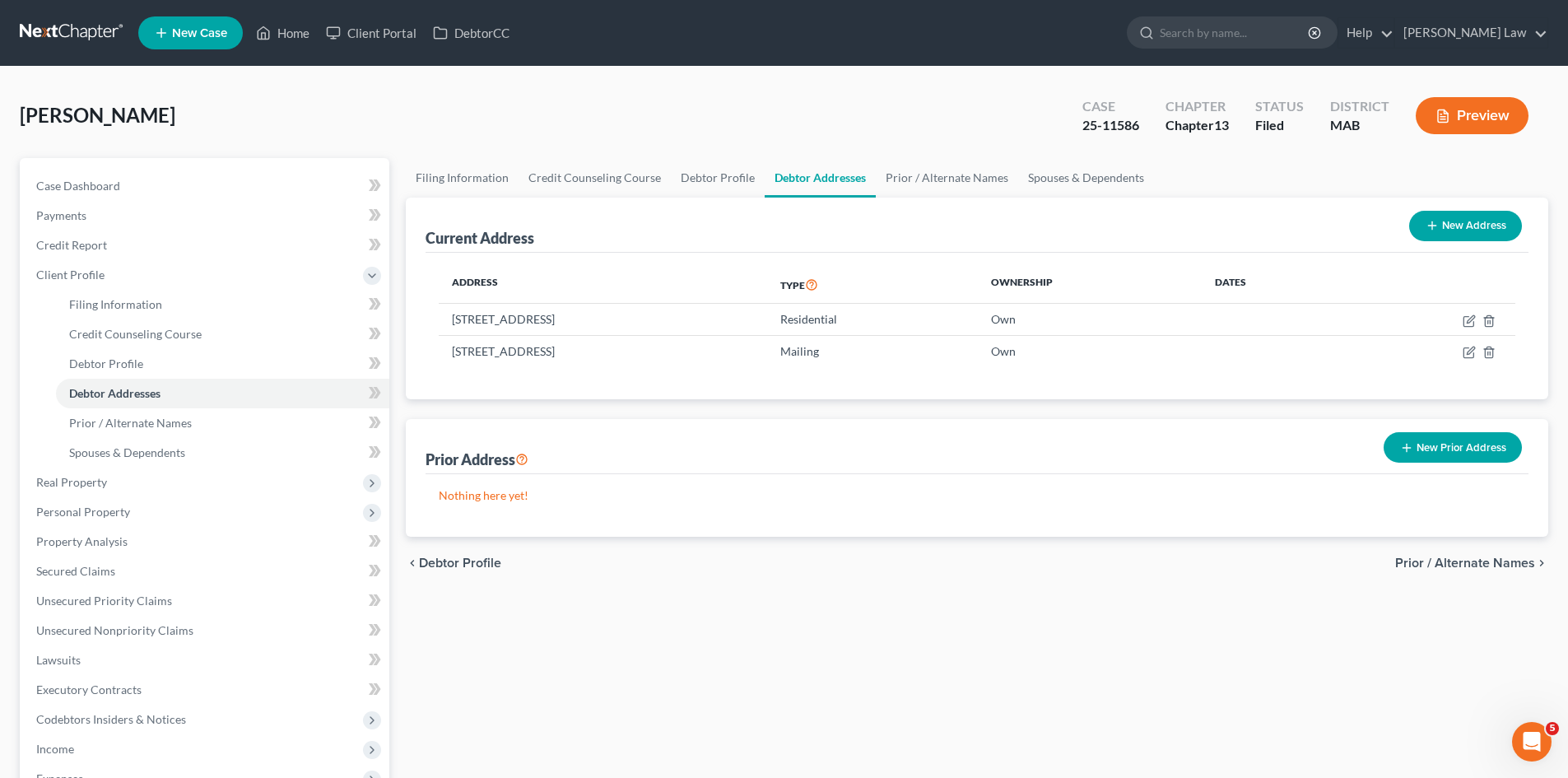
drag, startPoint x: 572, startPoint y: 317, endPoint x: 435, endPoint y: 311, distance: 137.1
click at [435, 311] on div "Address Type Ownership Dates 418 Drift Road, Westport, MA 02790 Residential Own…" at bounding box center [977, 327] width 1103 height 147
click at [500, 315] on td "418 Drift Road, Westport, MA 02790" at bounding box center [603, 319] width 329 height 31
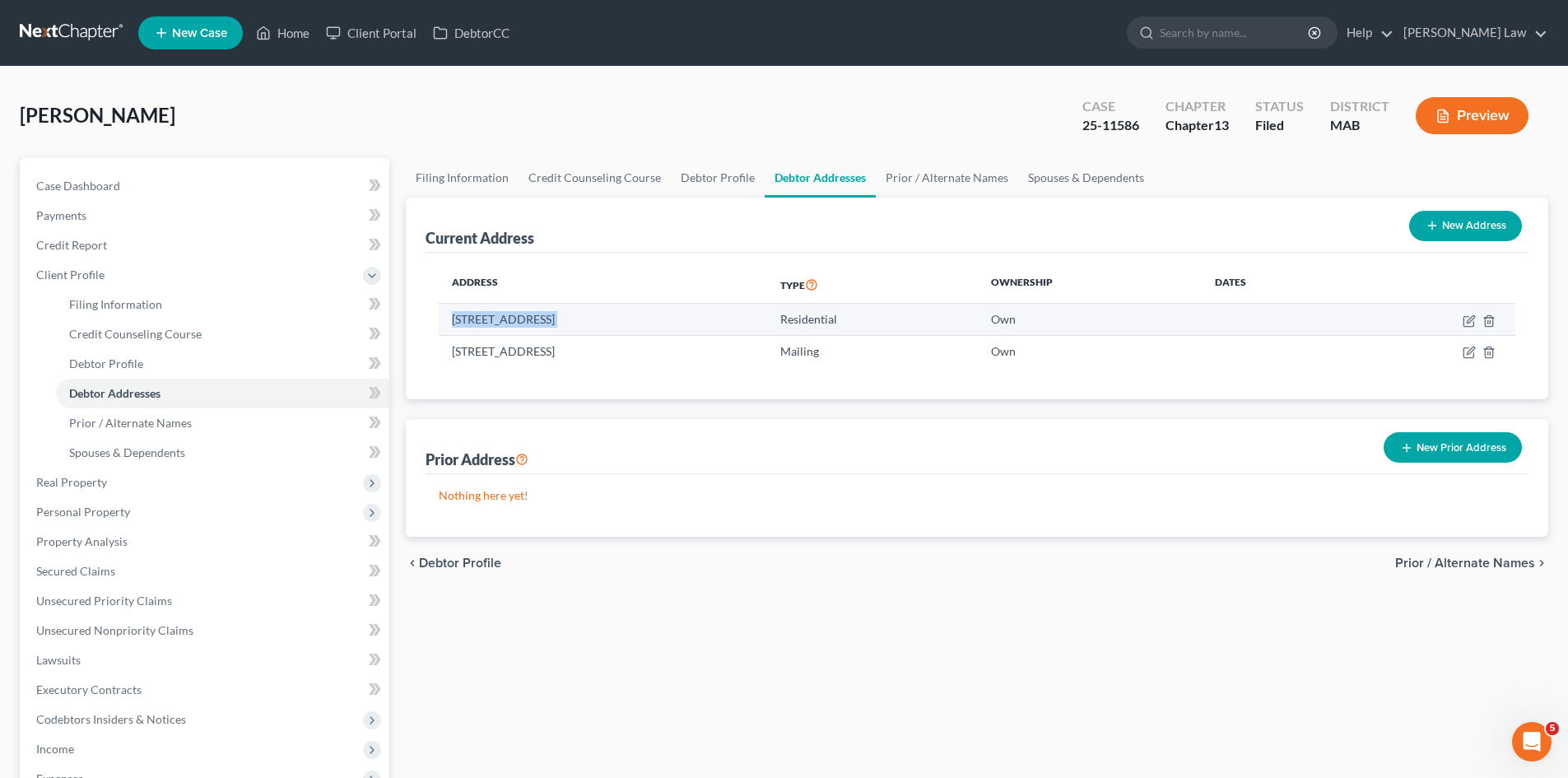
click at [500, 315] on td "418 Drift Road, Westport, MA 02790" at bounding box center [603, 319] width 329 height 31
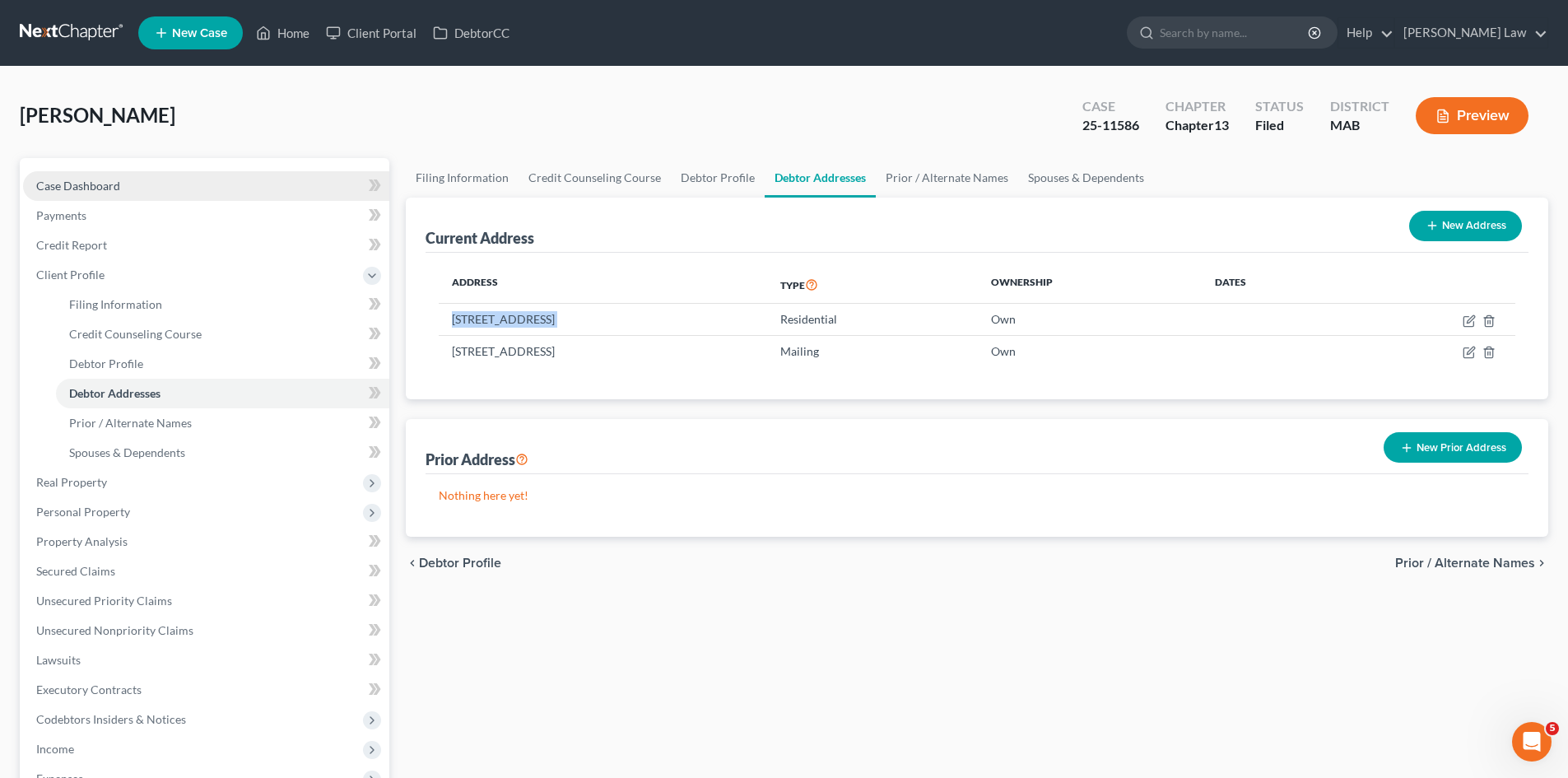
click at [165, 179] on link "Case Dashboard" at bounding box center [206, 186] width 366 height 30
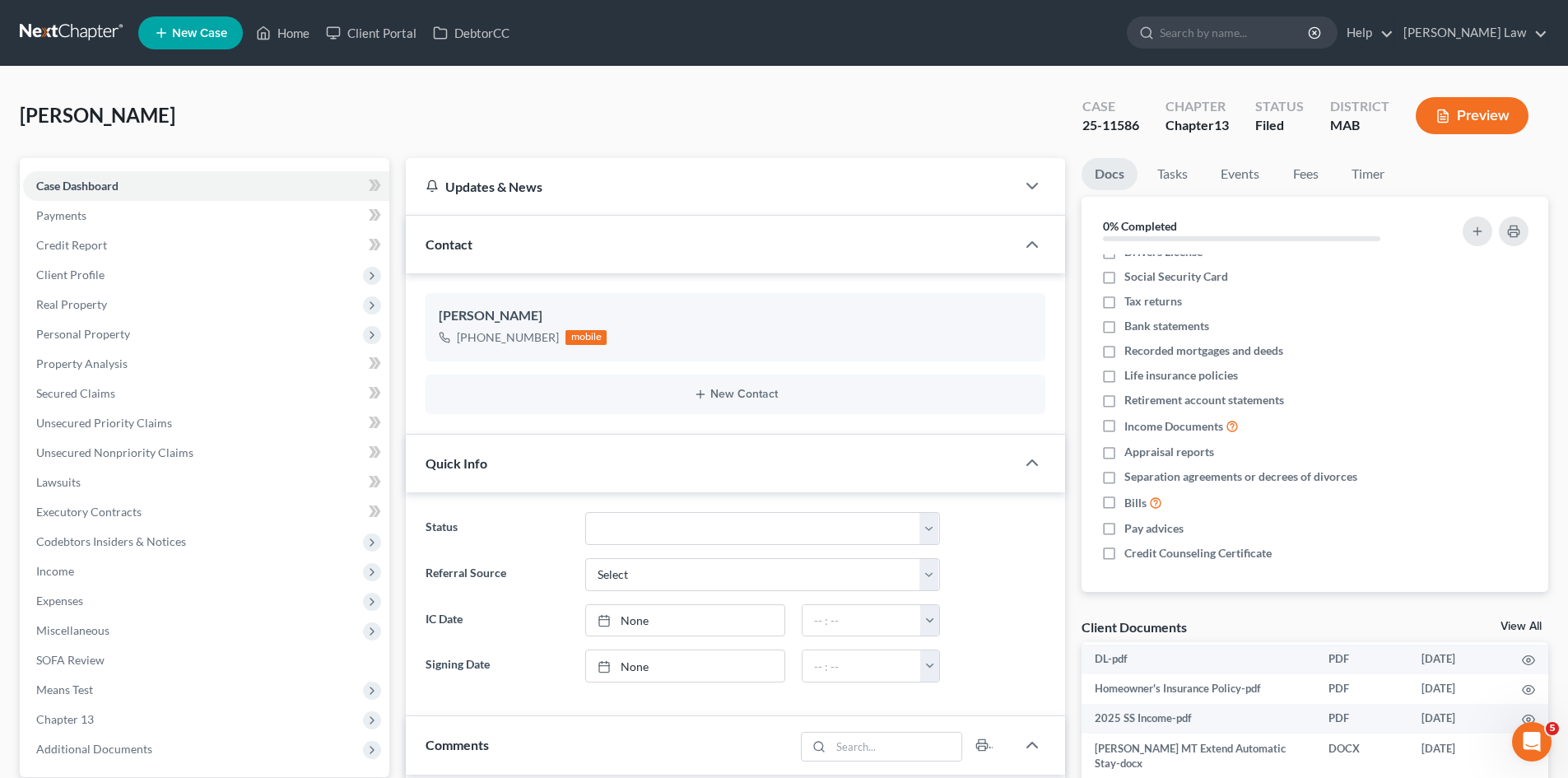
scroll to position [137, 0]
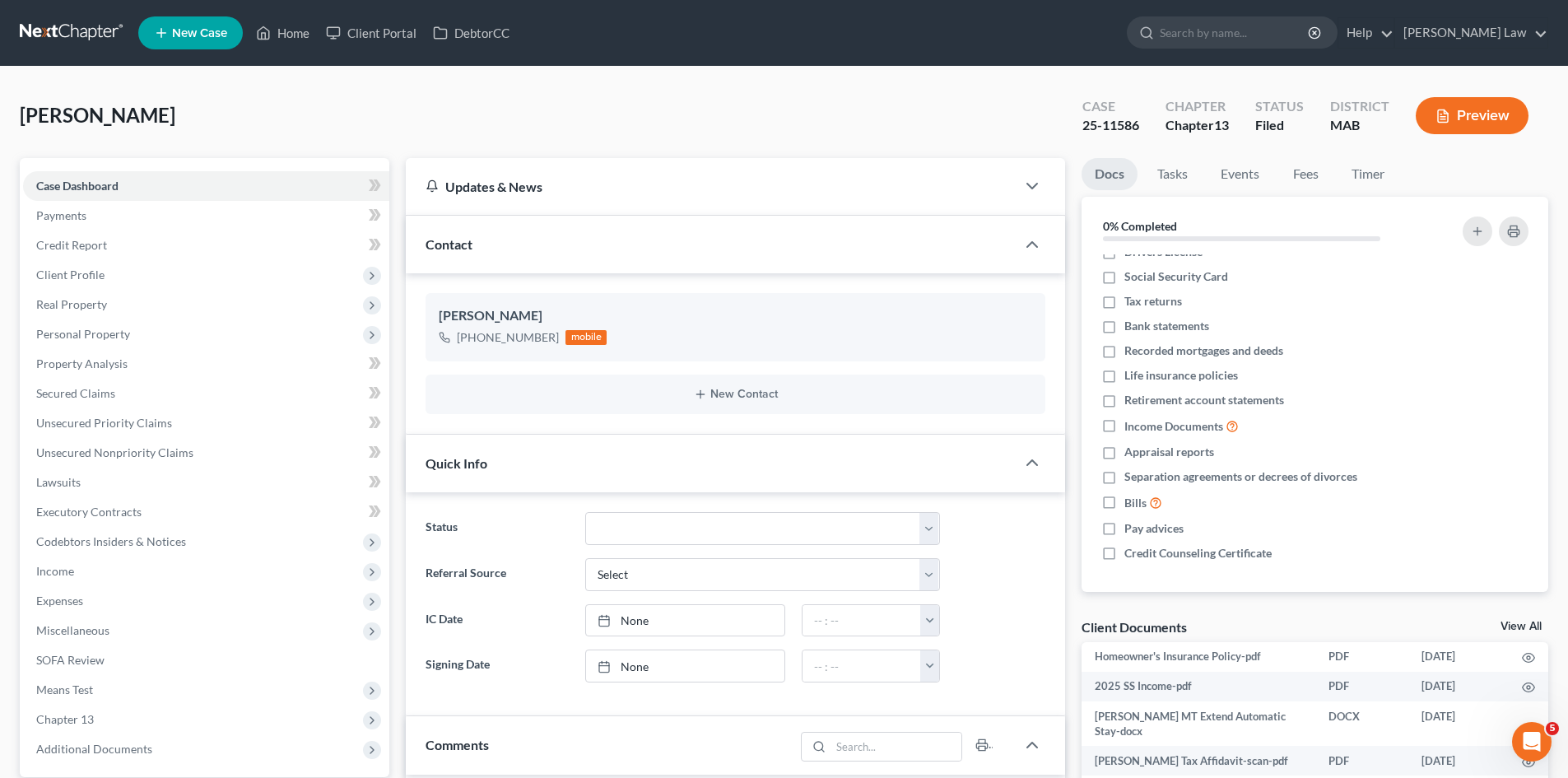
click at [1516, 625] on link "View All" at bounding box center [1520, 627] width 41 height 12
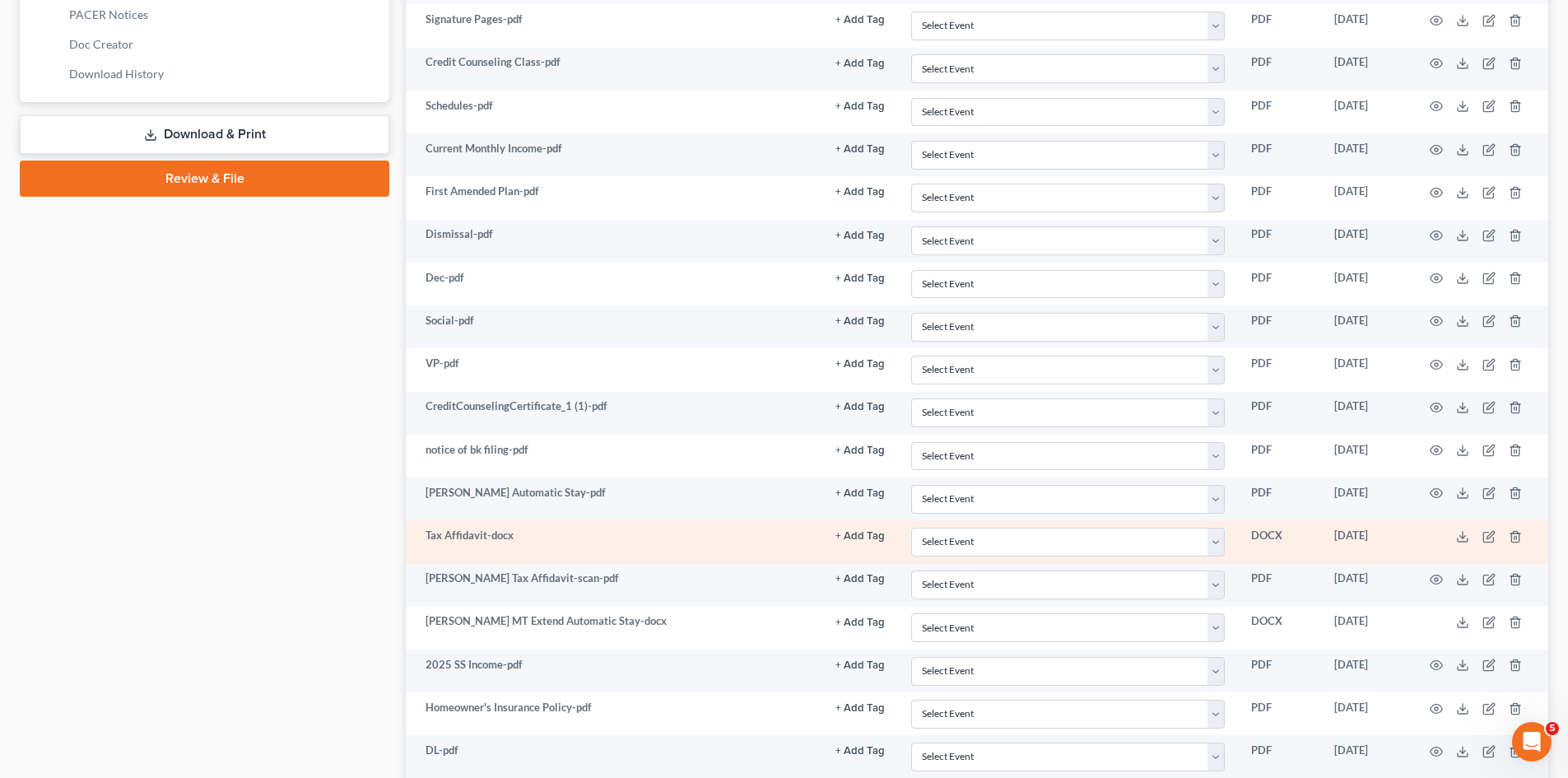
scroll to position [1037, 0]
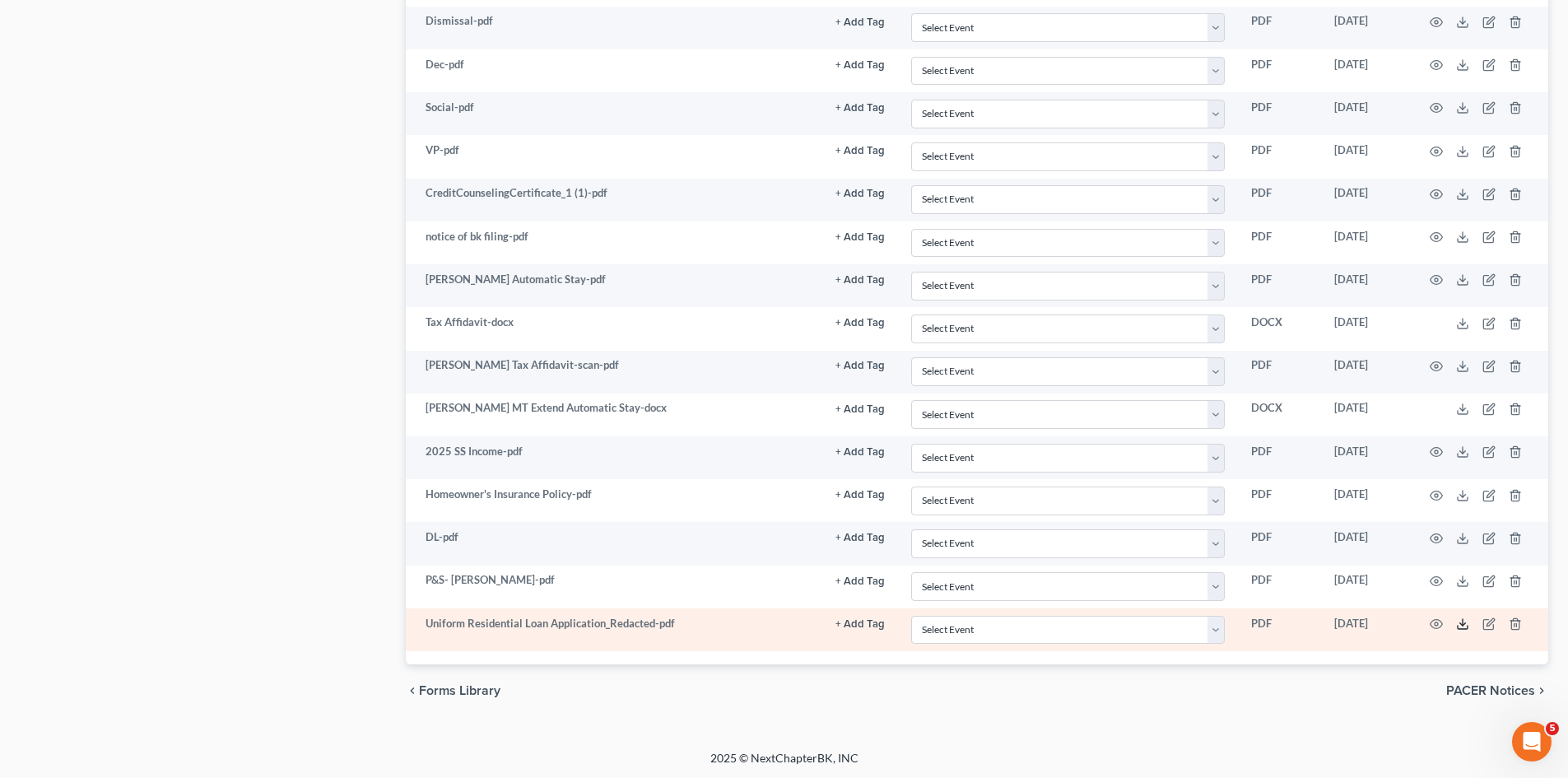
click at [1467, 626] on icon at bounding box center [1462, 627] width 10 height 3
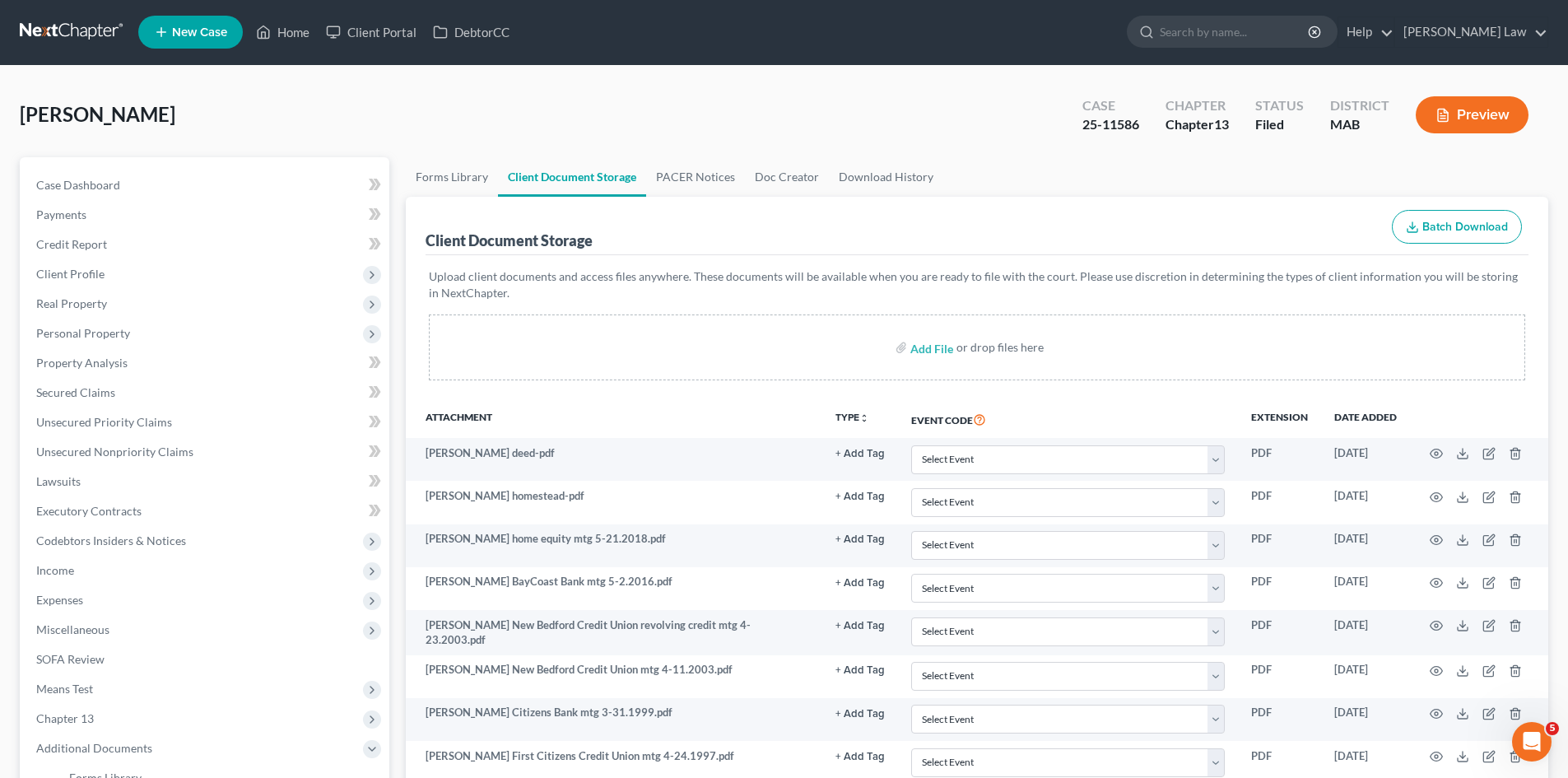
scroll to position [0, 0]
click at [62, 32] on link at bounding box center [73, 33] width 106 height 30
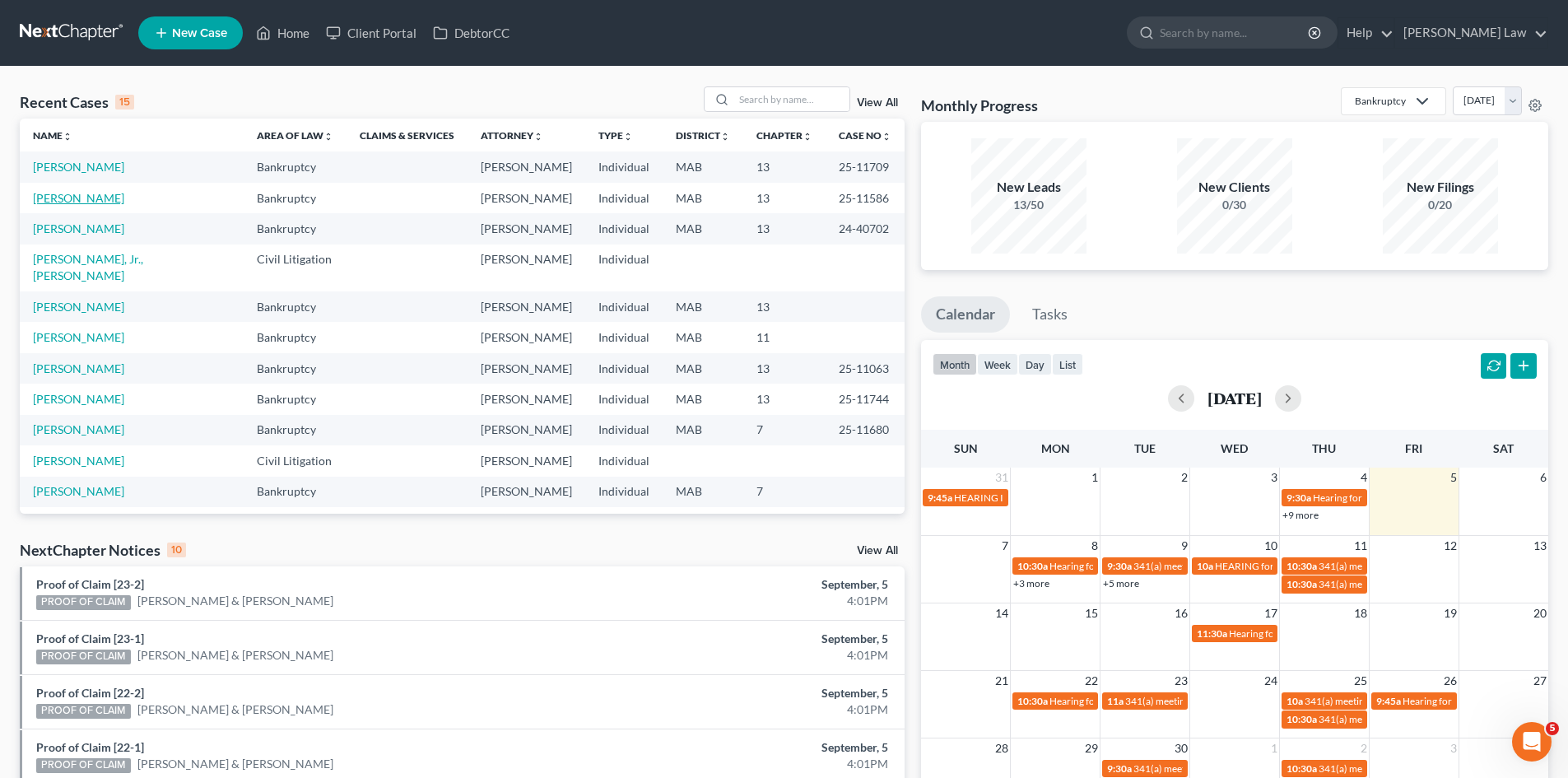
drag, startPoint x: 42, startPoint y: 202, endPoint x: 98, endPoint y: 201, distance: 56.0
click at [42, 202] on link "[PERSON_NAME]" at bounding box center [79, 198] width 92 height 14
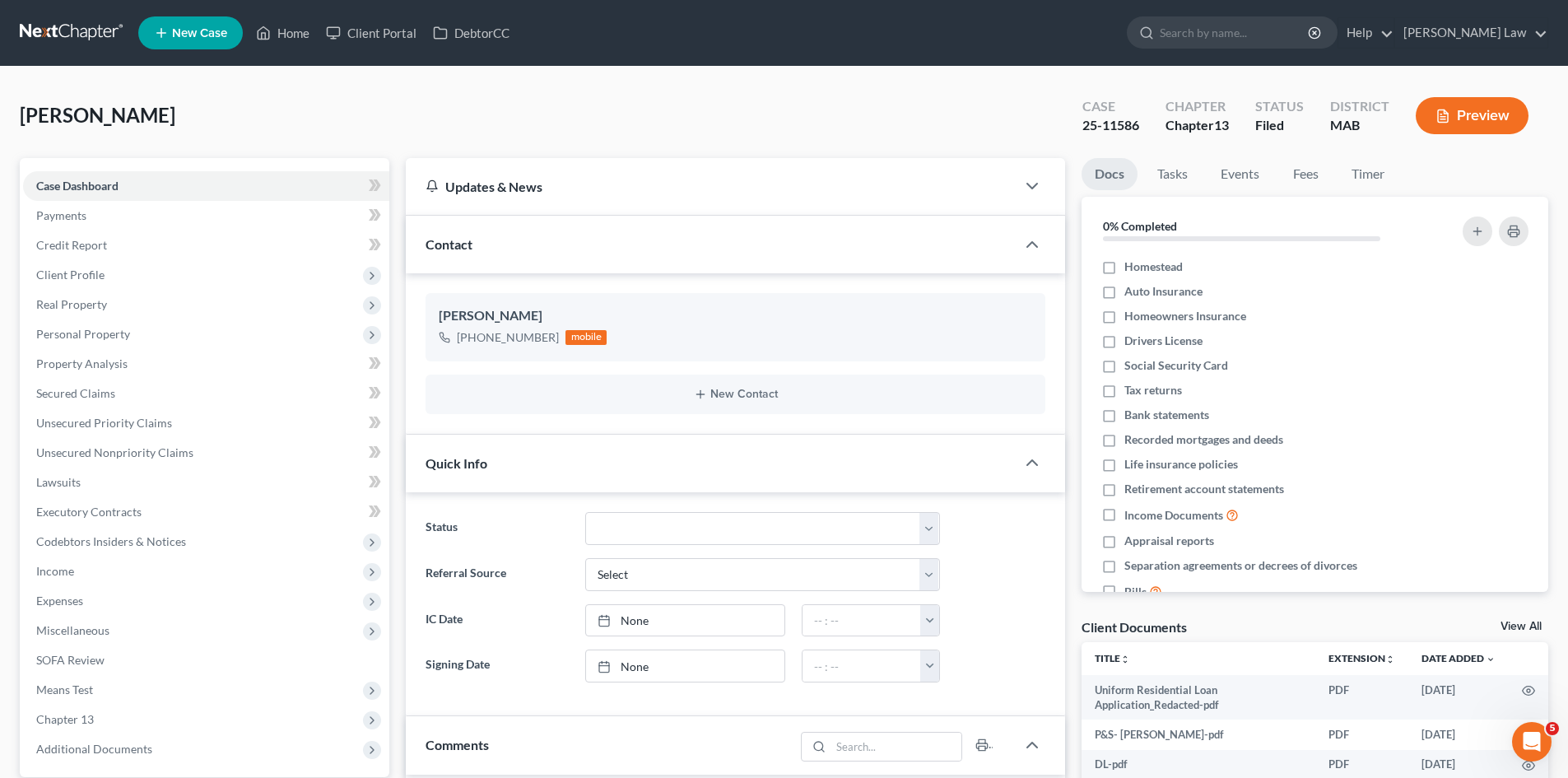
click at [1118, 125] on div "25-11586" at bounding box center [1110, 126] width 57 height 19
copy div "25-11586"
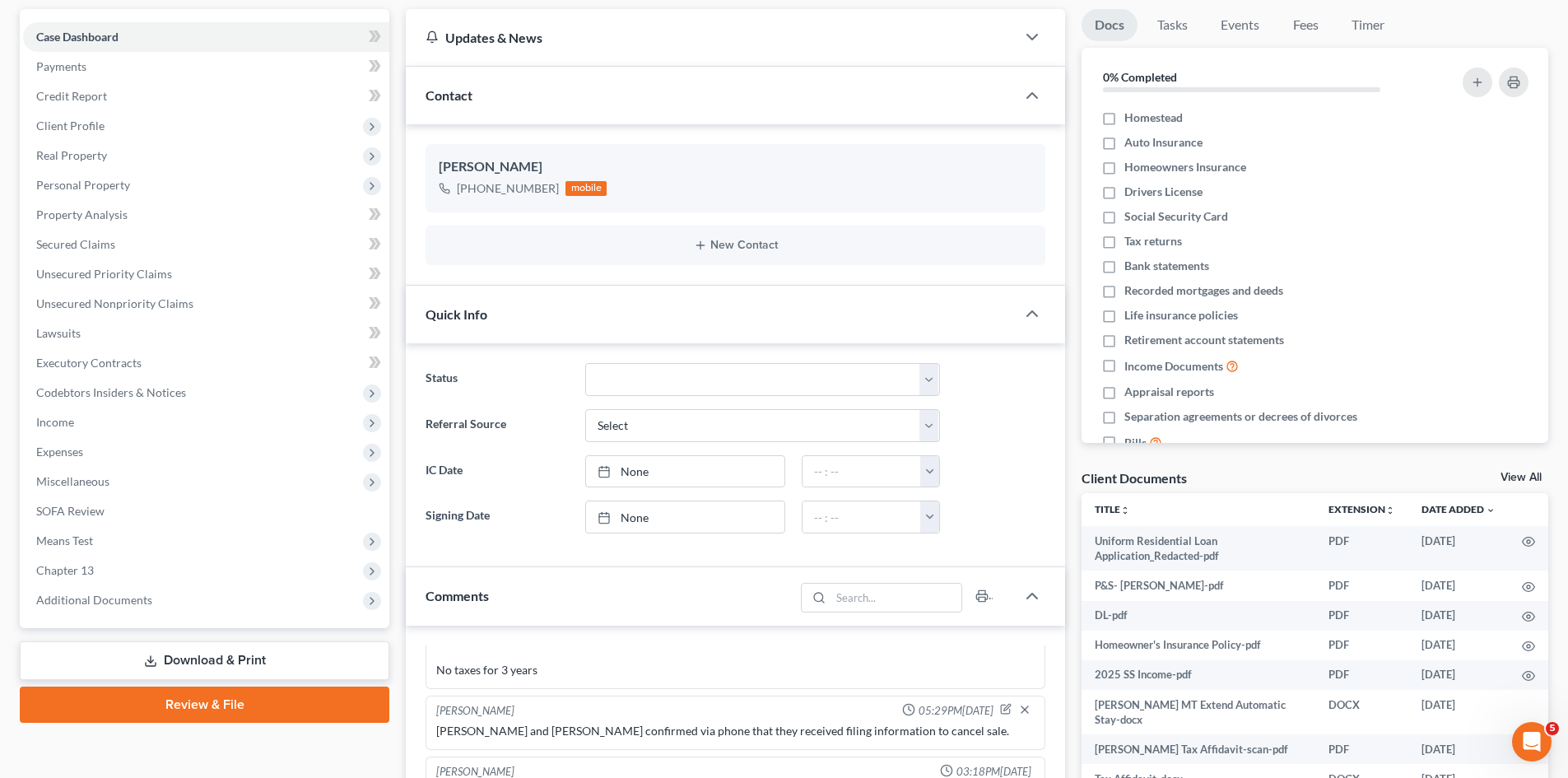
scroll to position [274, 0]
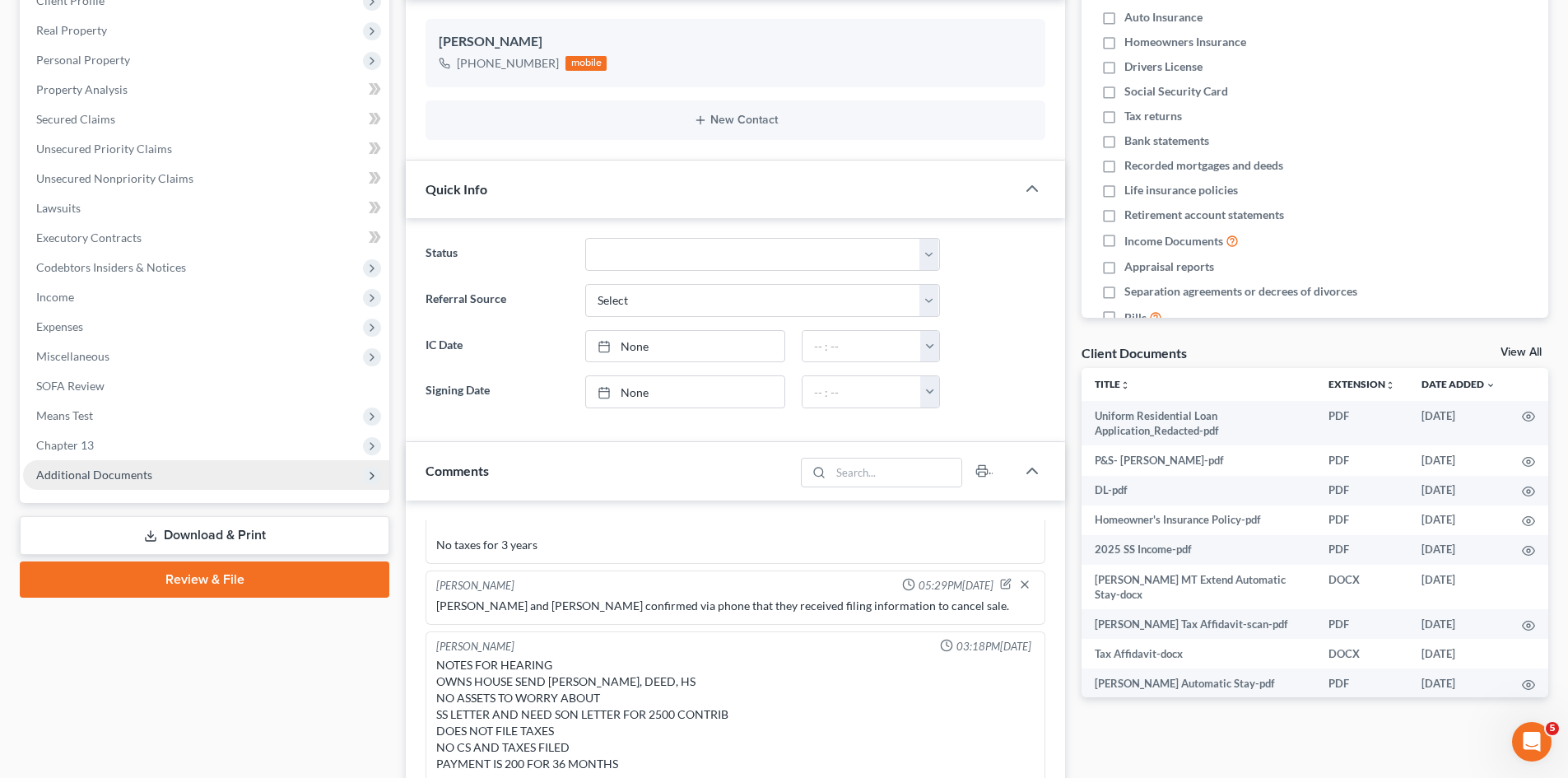
click at [180, 485] on span "Additional Documents" at bounding box center [206, 475] width 366 height 30
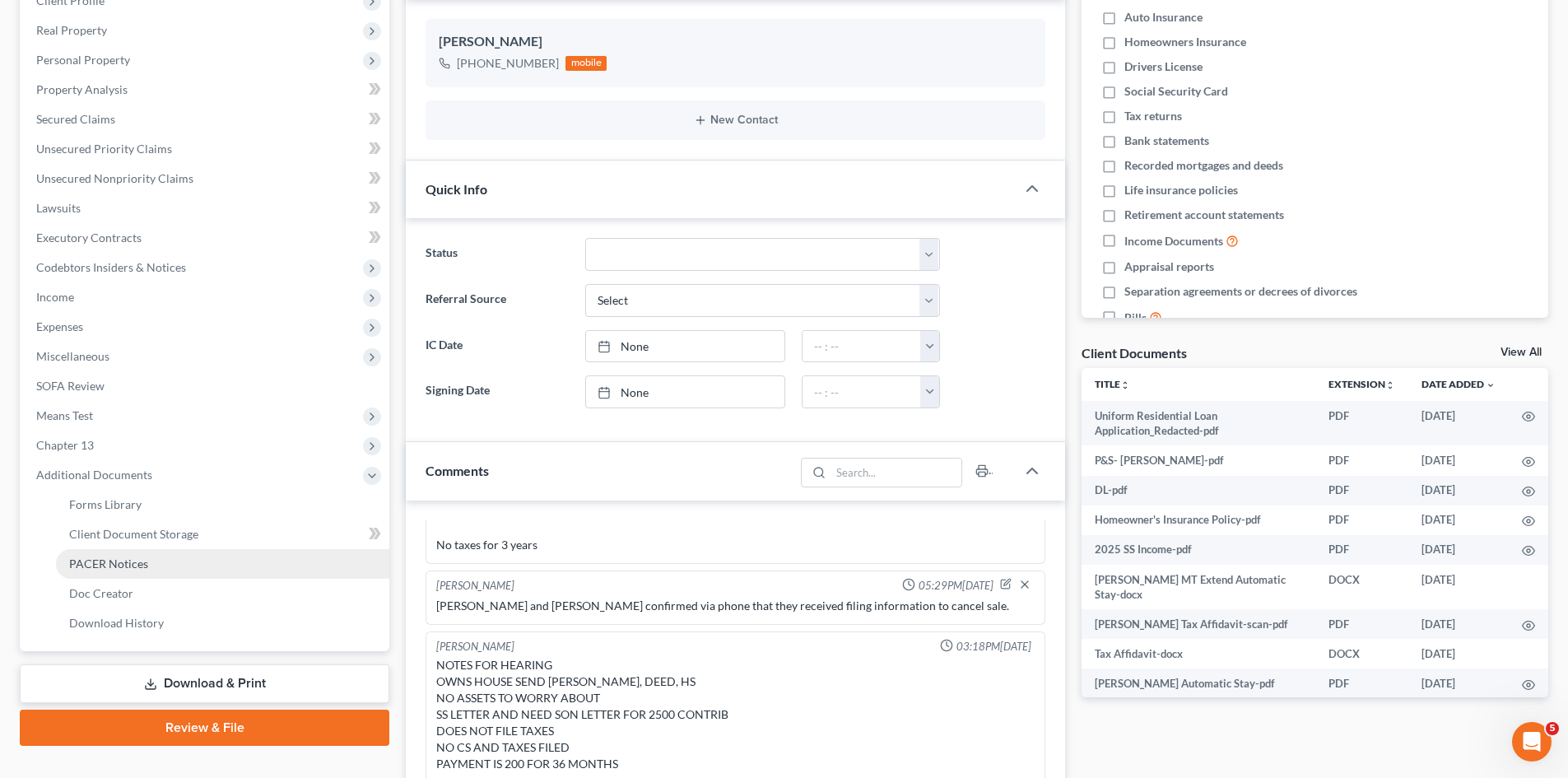
click at [132, 563] on span "PACER Notices" at bounding box center [108, 564] width 79 height 14
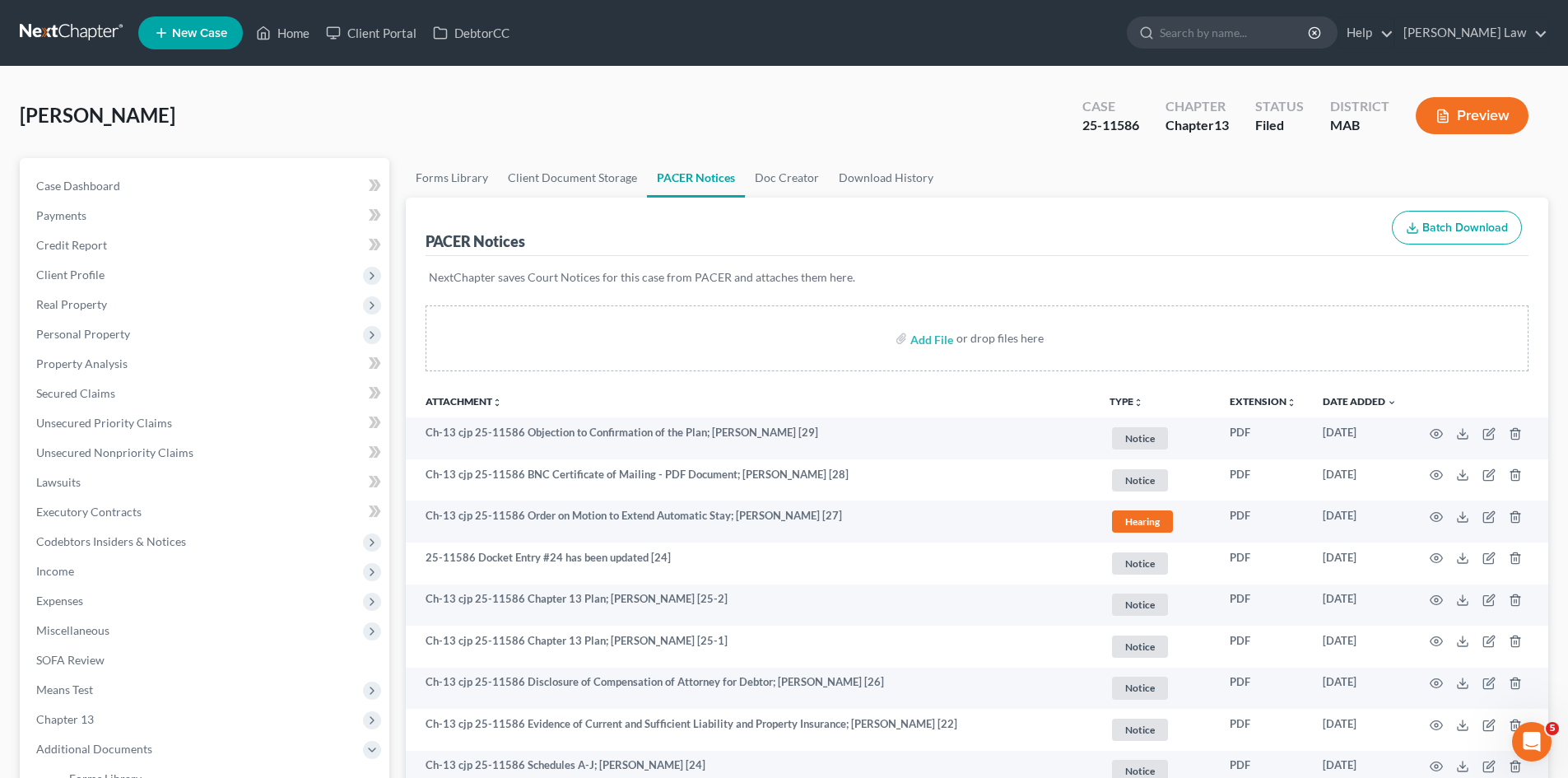
click at [64, 107] on span "[PERSON_NAME]" at bounding box center [98, 115] width 155 height 24
copy span "[PERSON_NAME]"
drag, startPoint x: 185, startPoint y: 191, endPoint x: 371, endPoint y: 332, distance: 233.4
click at [185, 191] on link "Case Dashboard" at bounding box center [206, 186] width 366 height 30
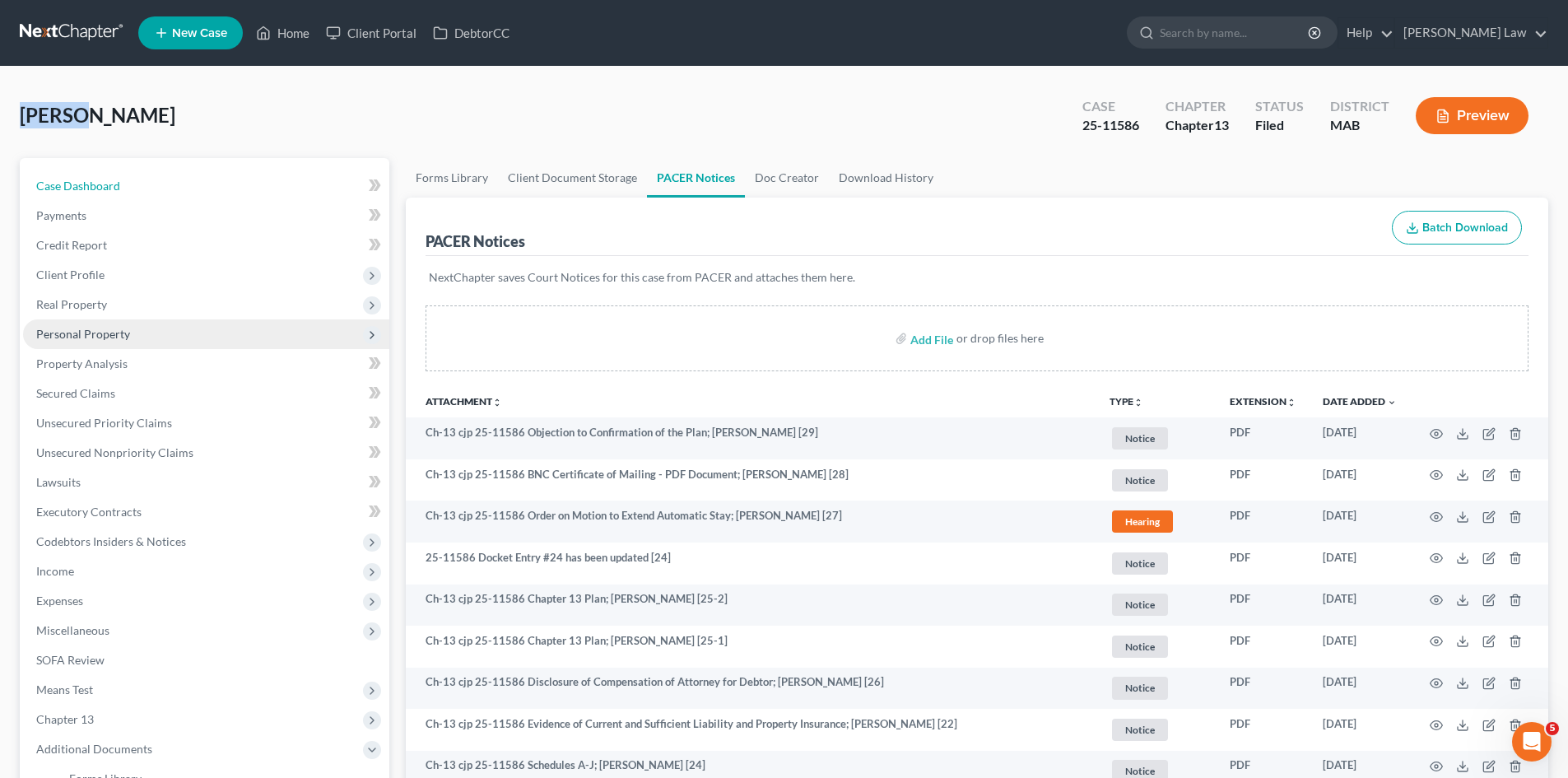
select select "6"
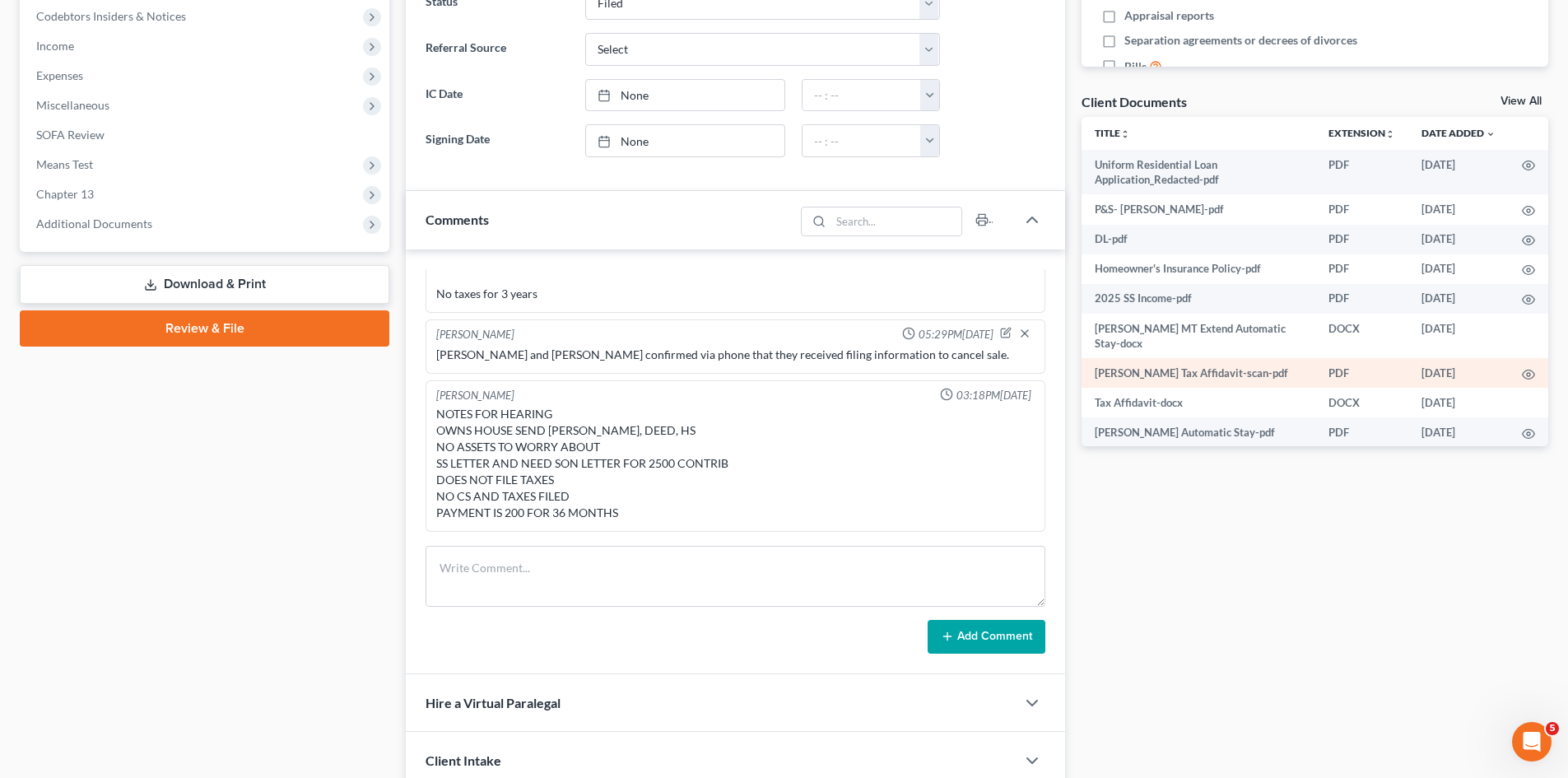
scroll to position [274, 0]
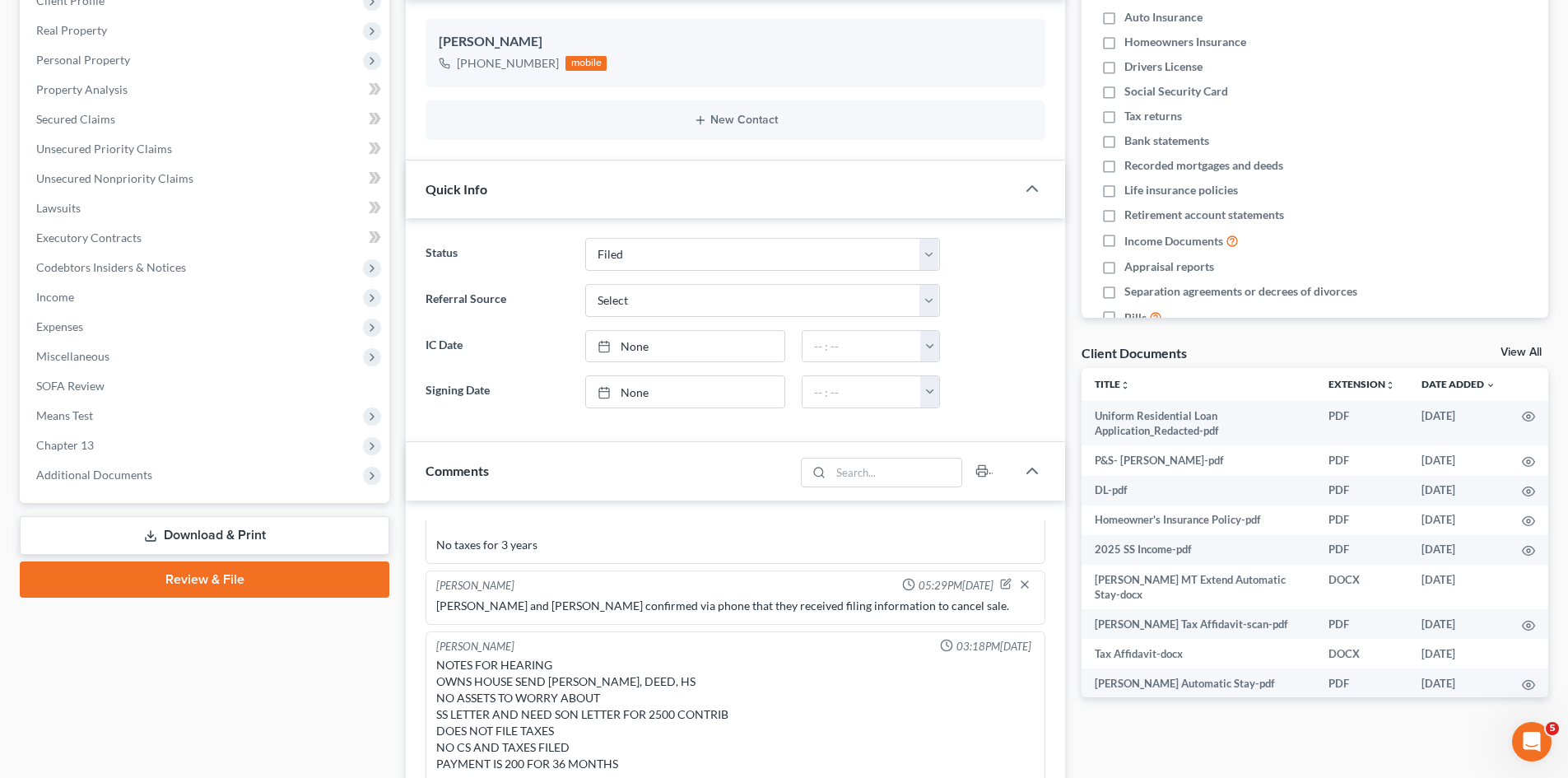
click at [1177, 350] on div "Client Documents" at bounding box center [1134, 353] width 106 height 17
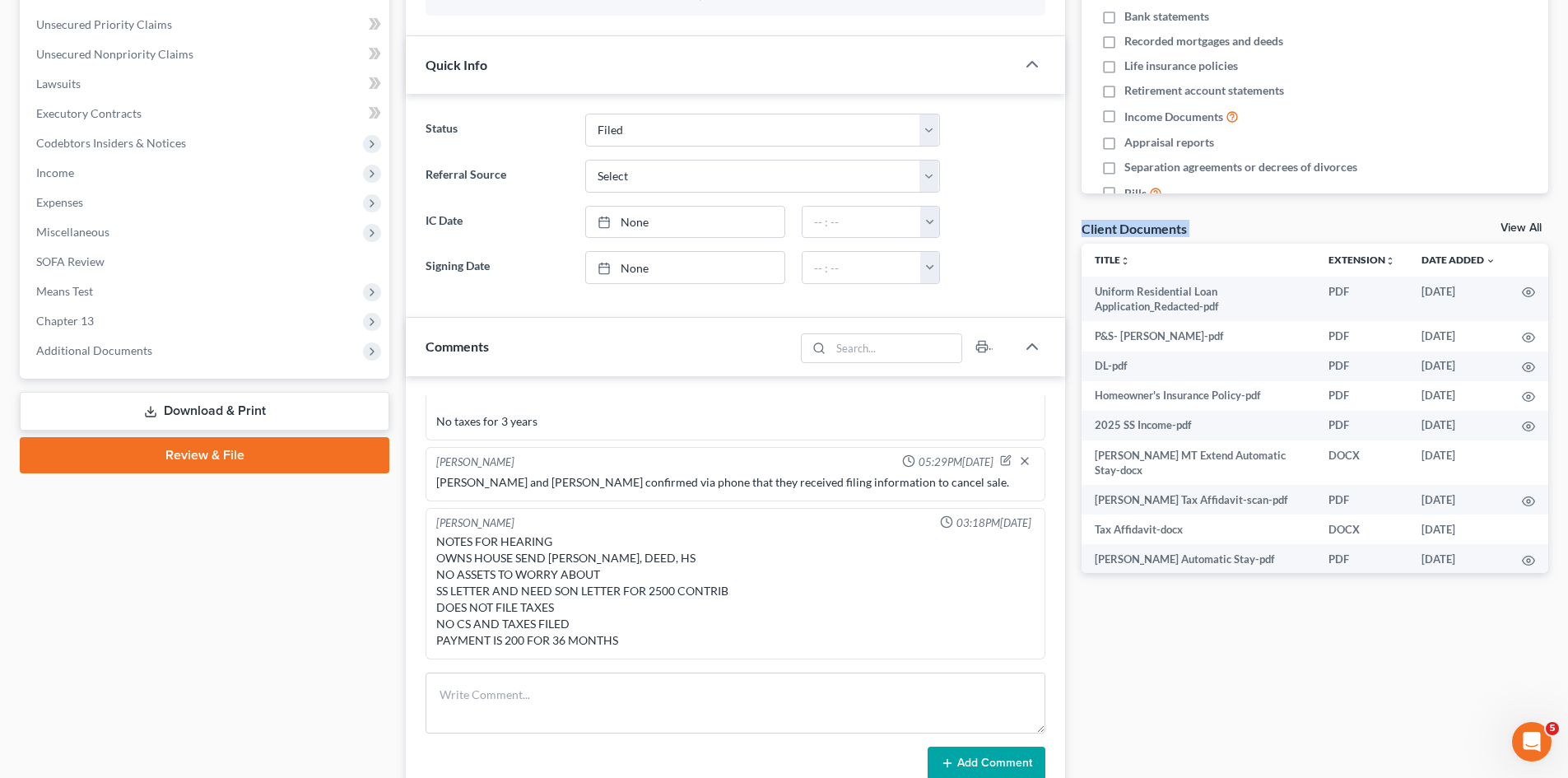
scroll to position [549, 0]
